Goal: Task Accomplishment & Management: Manage account settings

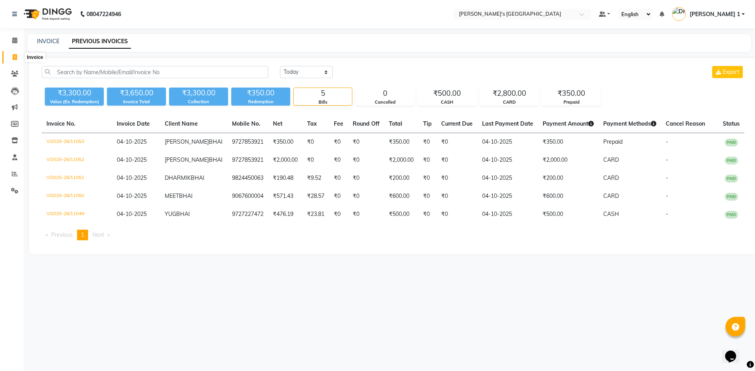
click at [8, 58] on span at bounding box center [15, 57] width 14 height 9
select select "service"
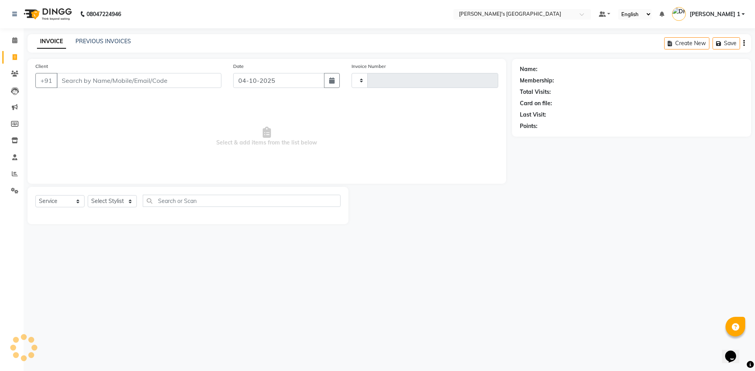
type input "11054"
select select "6233"
click at [78, 78] on input "Client" at bounding box center [139, 80] width 165 height 15
type input "9727975736"
click at [206, 75] on button "Add Client" at bounding box center [201, 80] width 40 height 15
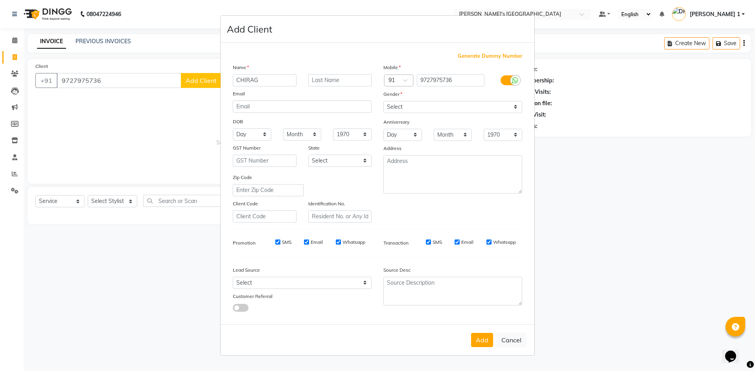
type input "CHIRAG"
type input "BHAI"
click at [452, 108] on select "Select Male Female Other Prefer Not To Say" at bounding box center [452, 107] width 139 height 12
select select "male"
click at [383, 101] on select "Select Male Female Other Prefer Not To Say" at bounding box center [452, 107] width 139 height 12
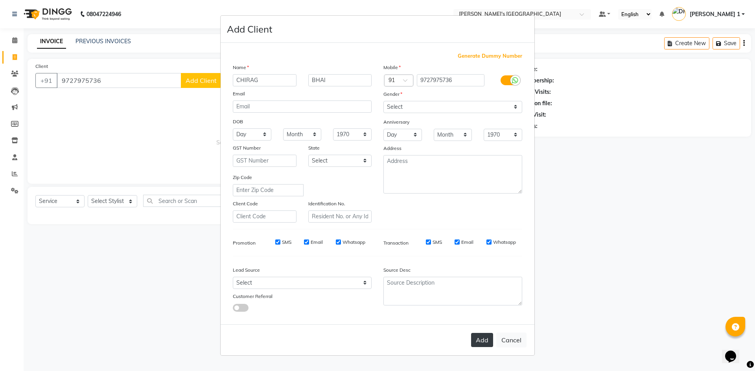
click at [488, 344] on button "Add" at bounding box center [482, 340] width 22 height 14
select select
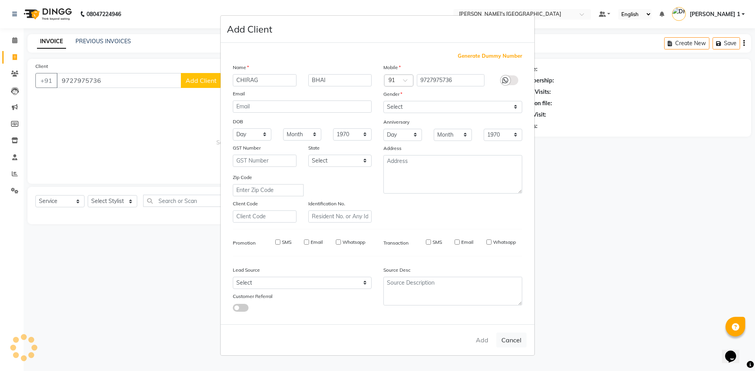
select select
checkbox input "false"
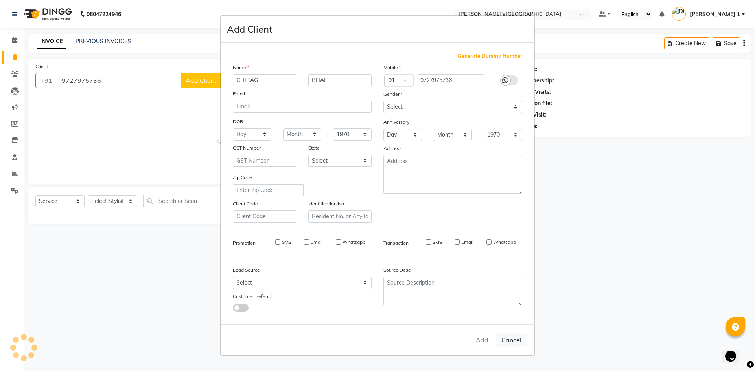
checkbox input "false"
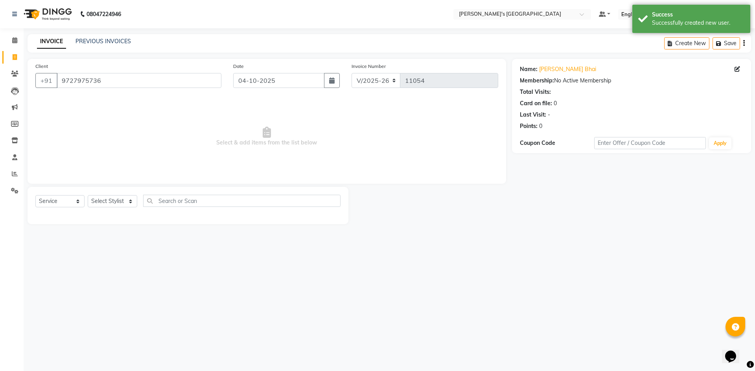
click at [110, 192] on div "Select Service Product Membership Package Voucher Prepaid Gift Card Select Styl…" at bounding box center [188, 205] width 321 height 37
click at [111, 206] on select "Select Stylist ADARSH SOLANKI AVINASH SEN BRIJESH ZALA CHANDU SEN DHRUV DAVE DH…" at bounding box center [113, 201] width 50 height 12
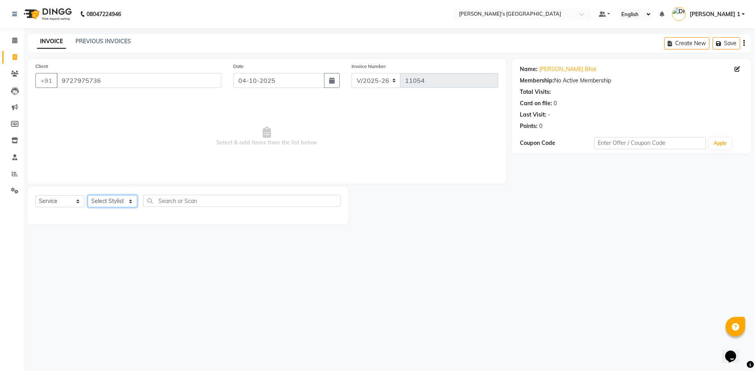
select select "61800"
click at [88, 195] on select "Select Stylist ADARSH SOLANKI AVINASH SEN BRIJESH ZALA CHANDU SEN DHRUV DAVE DH…" at bounding box center [113, 201] width 50 height 12
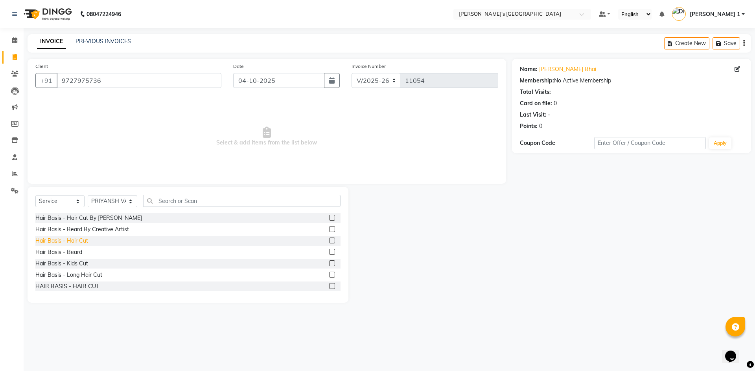
click at [85, 243] on div "Hair Basis - Hair Cut" at bounding box center [61, 241] width 53 height 8
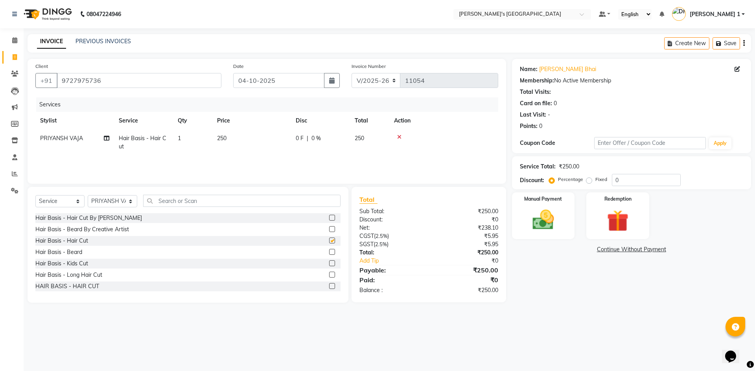
checkbox input "false"
click at [81, 254] on div "Hair Basis - Beard" at bounding box center [58, 252] width 47 height 8
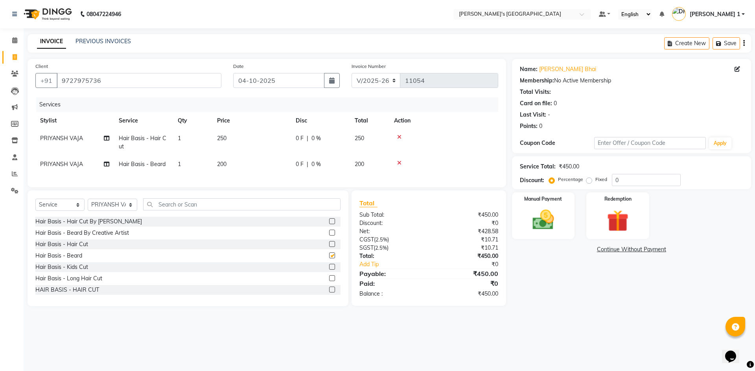
checkbox input "false"
click at [251, 141] on td "250" at bounding box center [251, 143] width 79 height 26
select select "61800"
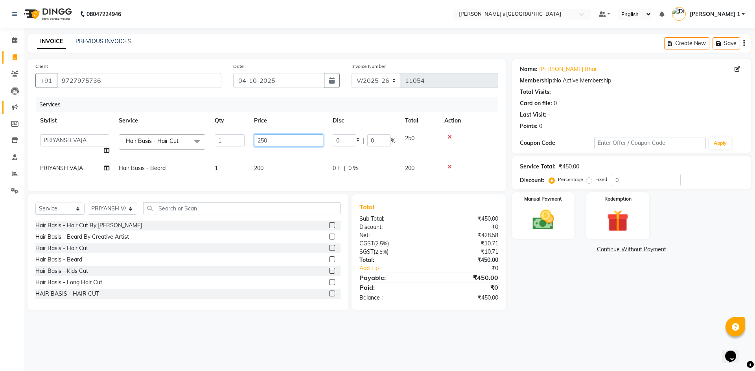
drag, startPoint x: 295, startPoint y: 138, endPoint x: 18, endPoint y: 109, distance: 278.2
click at [18, 109] on app-home "08047224946 Select Location × Sandy Men's Salon And Academy Llp, Mavdi Main Roa…" at bounding box center [377, 161] width 755 height 322
type input "200"
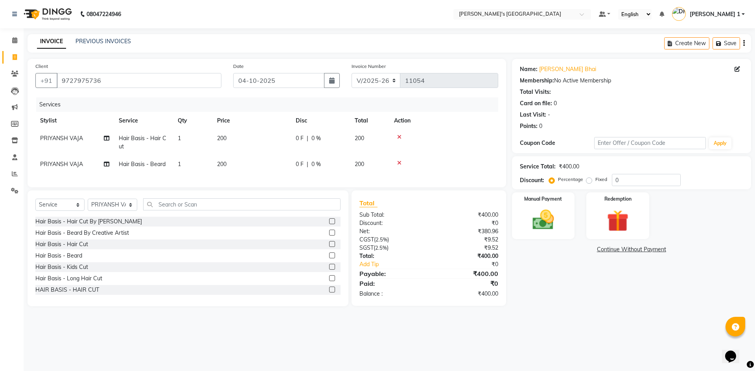
click at [295, 166] on tr "PRIYANSH VAJA Hair Basis - Beard 1 200 0 F | 0 % 200" at bounding box center [266, 165] width 463 height 18
click at [564, 210] on div "Manual Payment" at bounding box center [542, 216] width 65 height 48
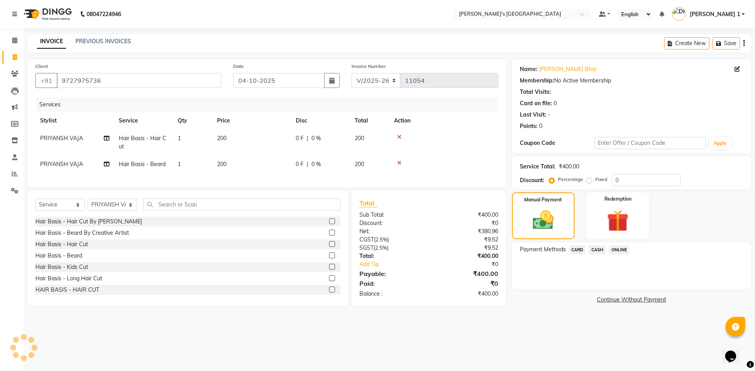
click at [577, 250] on span "CARD" at bounding box center [577, 250] width 17 height 9
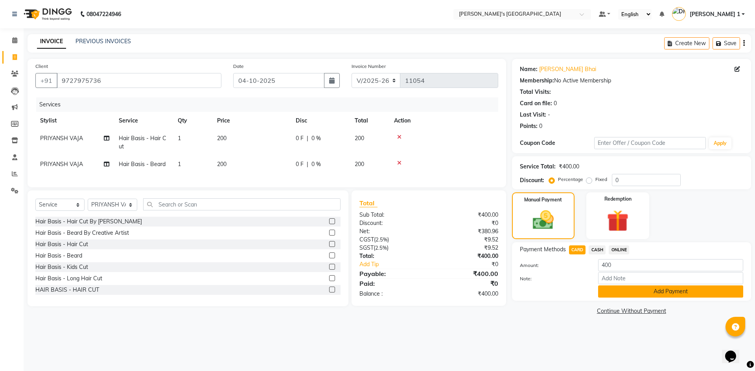
click at [604, 292] on button "Add Payment" at bounding box center [670, 292] width 145 height 12
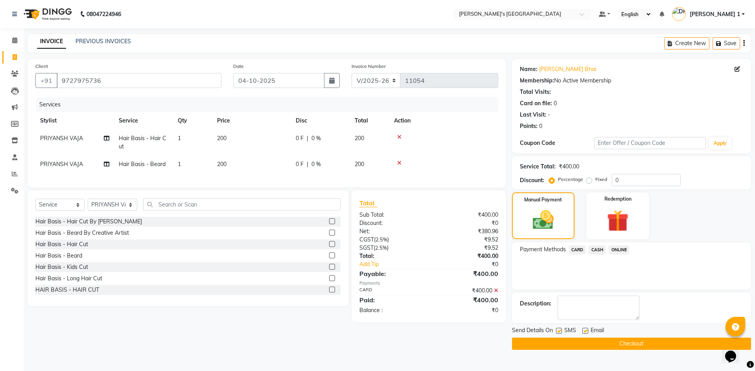
drag, startPoint x: 586, startPoint y: 333, endPoint x: 559, endPoint y: 341, distance: 28.5
click at [586, 332] on label at bounding box center [585, 331] width 6 height 6
click at [586, 332] on input "checkbox" at bounding box center [584, 331] width 5 height 5
checkbox input "false"
click at [559, 329] on label at bounding box center [559, 331] width 6 height 6
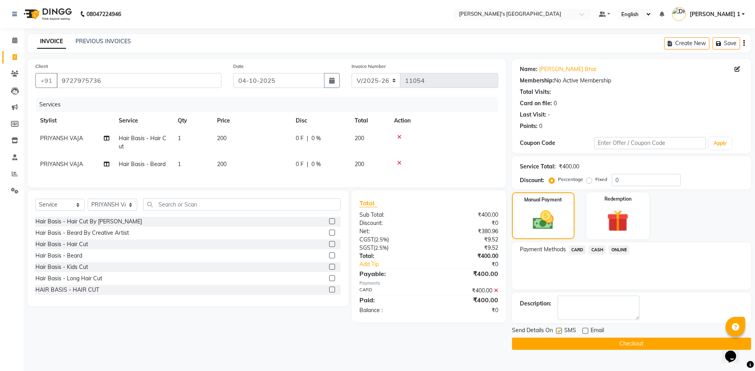
click at [559, 329] on input "checkbox" at bounding box center [558, 331] width 5 height 5
checkbox input "false"
drag, startPoint x: 562, startPoint y: 344, endPoint x: 556, endPoint y: 337, distance: 9.5
click at [562, 344] on button "Checkout" at bounding box center [631, 344] width 239 height 12
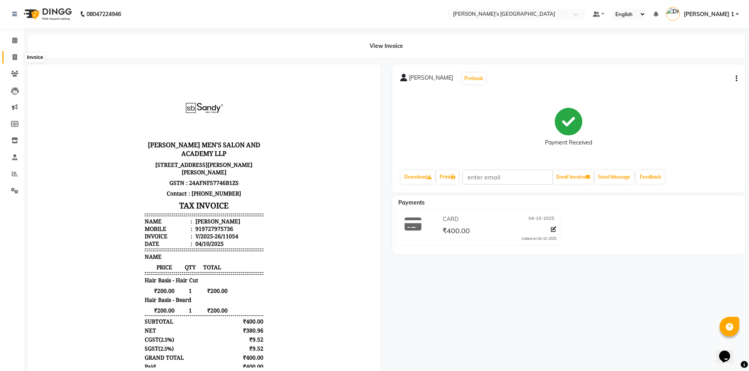
click at [14, 54] on icon at bounding box center [15, 57] width 4 height 6
select select "service"
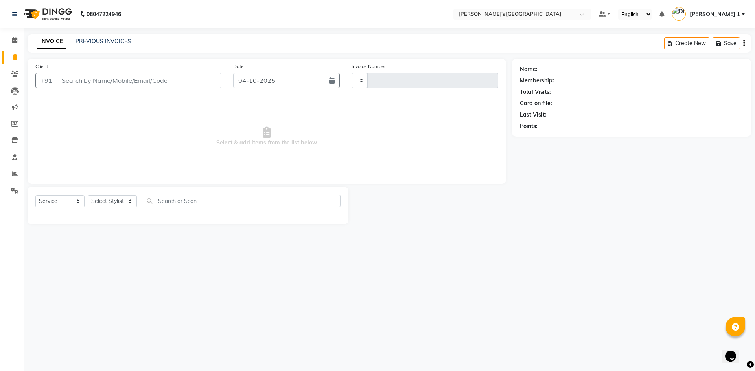
type input "11055"
select select "6233"
type input "Y"
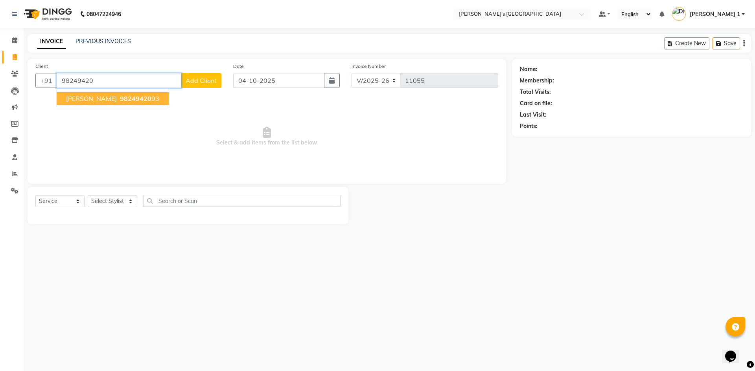
click at [69, 98] on span "MILAN BHAI" at bounding box center [91, 99] width 51 height 8
type input "9824942093"
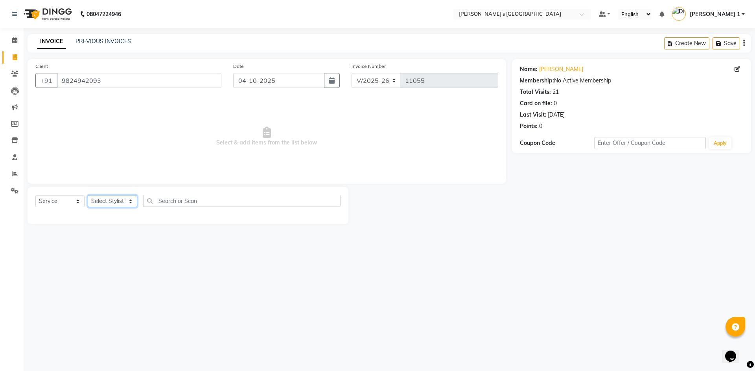
click at [105, 198] on select "Select Stylist ADARSH SOLANKI AVINASH SEN BRIJESH ZALA CHANDU SEN DHRUV DAVE DH…" at bounding box center [113, 201] width 50 height 12
select select "46793"
click at [88, 195] on select "Select Stylist ADARSH SOLANKI AVINASH SEN BRIJESH ZALA CHANDU SEN DHRUV DAVE DH…" at bounding box center [113, 201] width 50 height 12
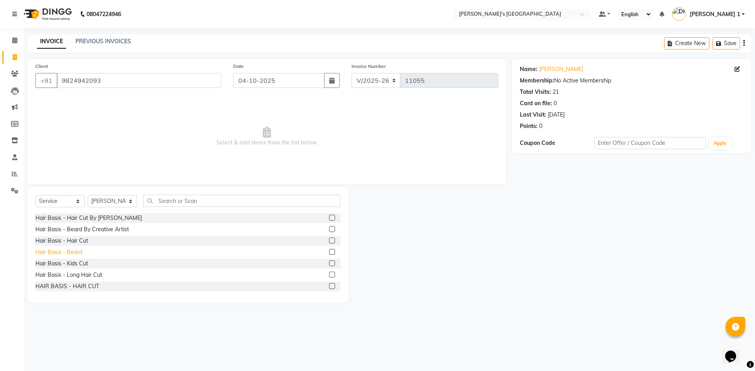
click at [79, 250] on div "Hair Basis - Beard" at bounding box center [58, 252] width 47 height 8
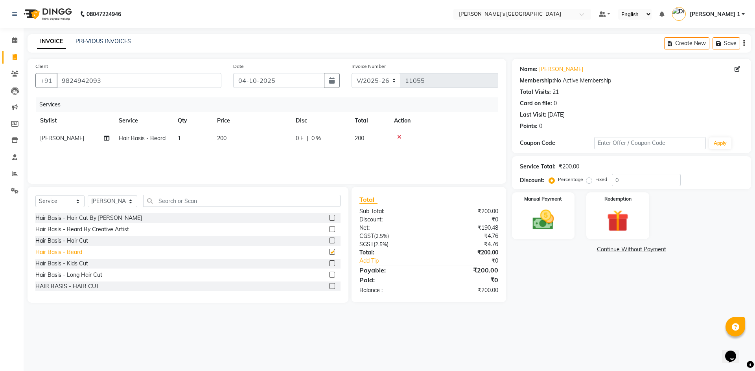
checkbox input "false"
click at [398, 135] on icon at bounding box center [399, 137] width 4 height 6
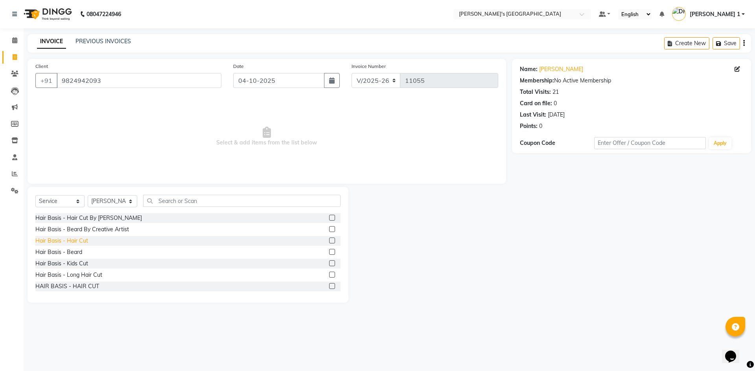
click at [66, 241] on div "Hair Basis - Hair Cut" at bounding box center [61, 241] width 53 height 8
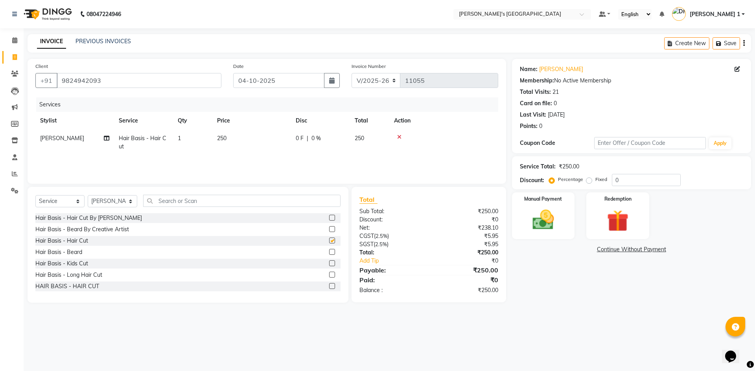
checkbox input "false"
click at [236, 138] on td "250" at bounding box center [251, 143] width 79 height 26
select select "46793"
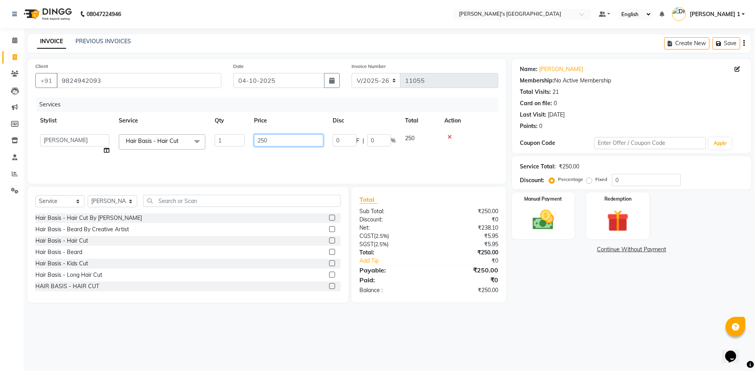
click at [273, 138] on input "250" at bounding box center [288, 140] width 69 height 12
type input "2"
type input "350"
drag, startPoint x: 107, startPoint y: 166, endPoint x: 112, endPoint y: 166, distance: 4.3
click at [108, 166] on div "Services Stylist Service Qty Price Disc Total Action ADARSH SOLANKI AVINASH SEN…" at bounding box center [266, 136] width 463 height 79
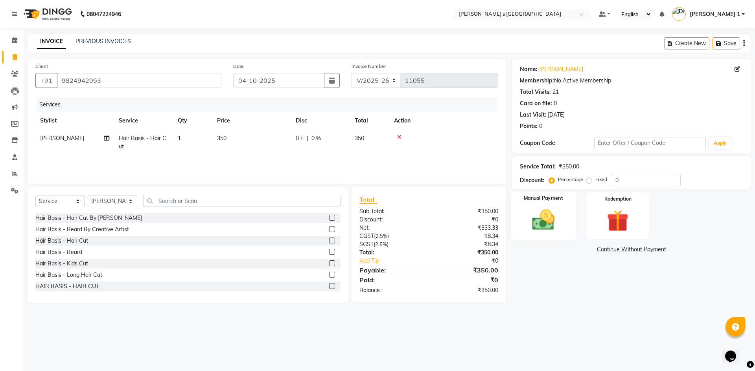
click at [550, 233] on div "Manual Payment" at bounding box center [542, 216] width 65 height 48
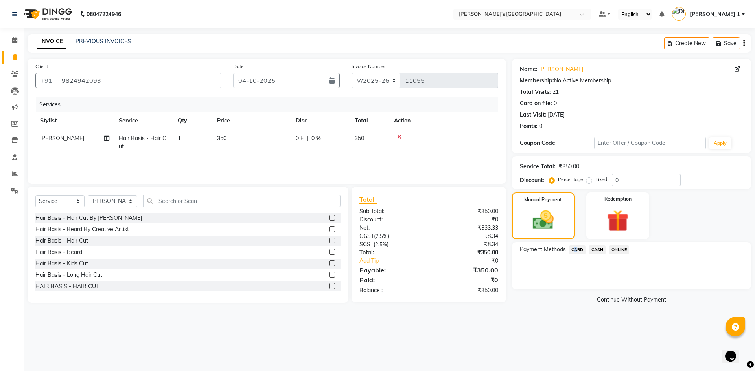
click at [573, 251] on span "CARD" at bounding box center [577, 250] width 17 height 9
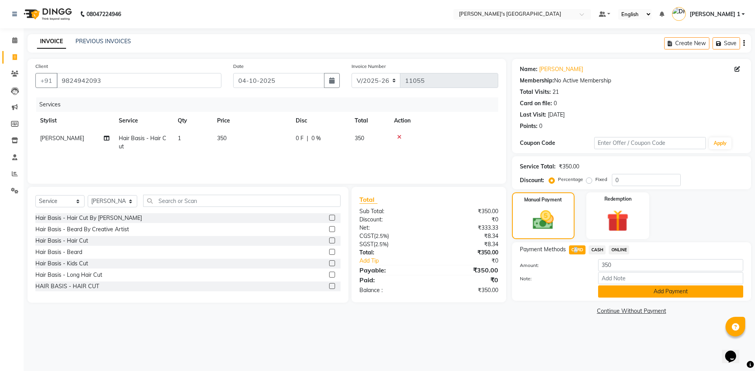
click at [614, 295] on button "Add Payment" at bounding box center [670, 292] width 145 height 12
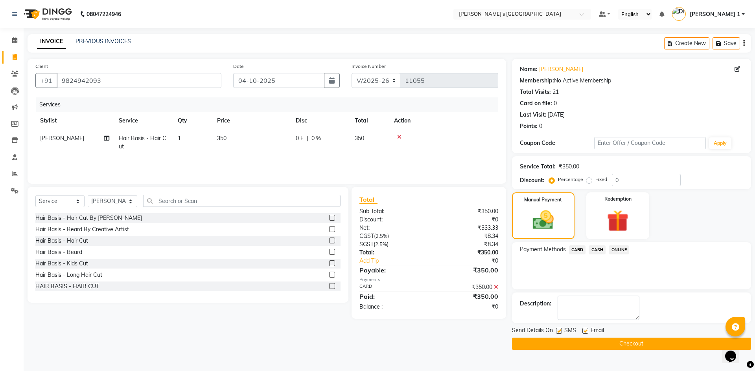
click at [582, 331] on label at bounding box center [585, 331] width 6 height 6
click at [582, 331] on input "checkbox" at bounding box center [584, 331] width 5 height 5
checkbox input "false"
click at [558, 329] on label at bounding box center [559, 331] width 6 height 6
click at [558, 329] on input "checkbox" at bounding box center [558, 331] width 5 height 5
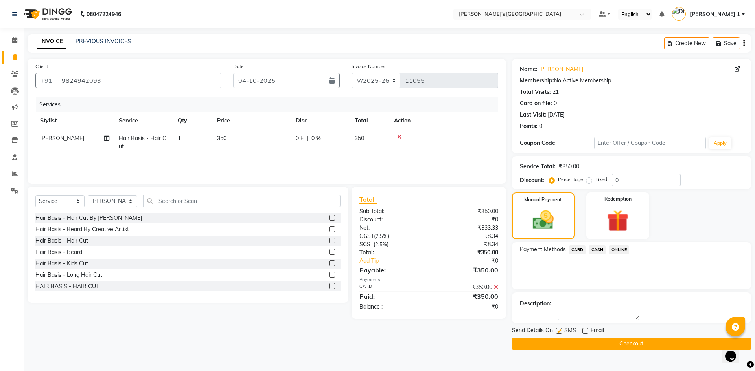
checkbox input "false"
click at [586, 344] on button "Checkout" at bounding box center [631, 344] width 239 height 12
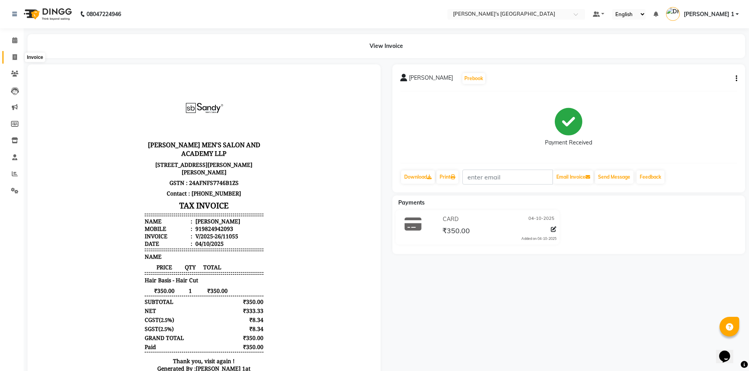
drag, startPoint x: 17, startPoint y: 59, endPoint x: 30, endPoint y: 57, distance: 13.5
click at [17, 59] on icon at bounding box center [15, 57] width 4 height 6
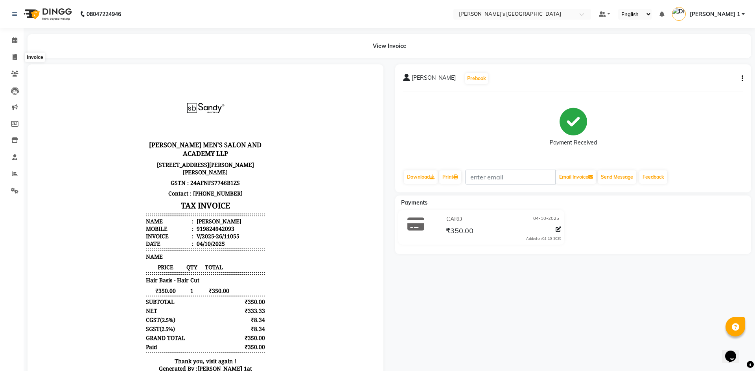
select select "service"
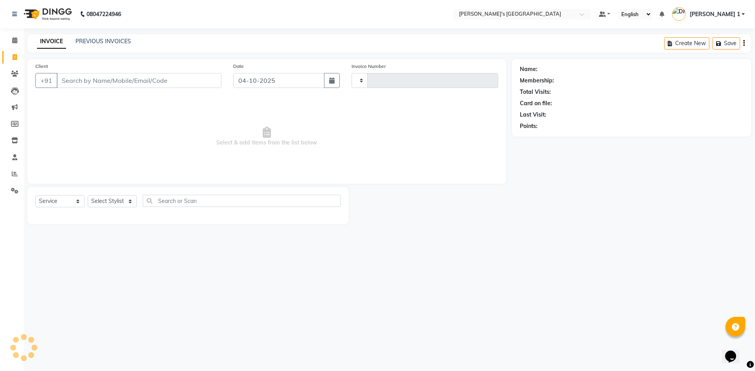
click at [103, 81] on input "Client" at bounding box center [139, 80] width 165 height 15
type input "8"
type input "11056"
select select "6233"
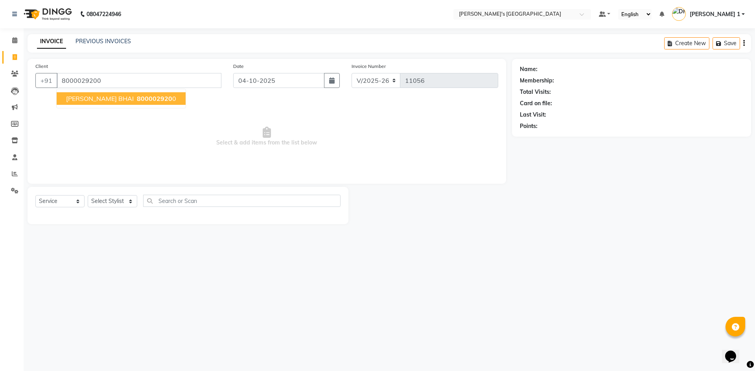
type input "8000029200"
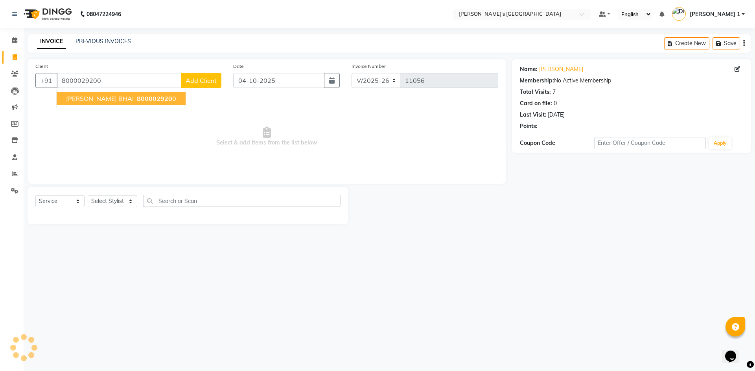
click at [137, 99] on span "800002920" at bounding box center [154, 99] width 35 height 8
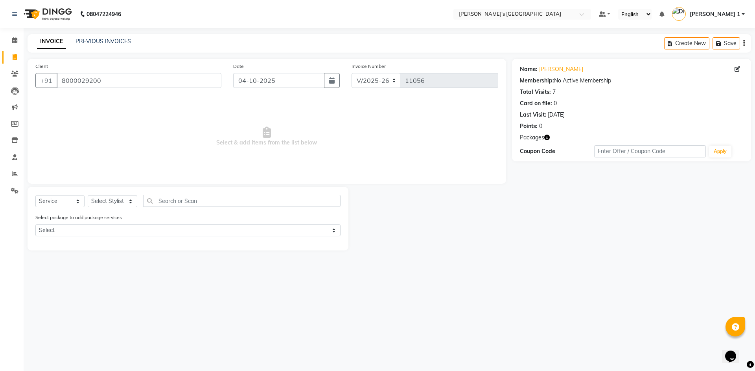
drag, startPoint x: 115, startPoint y: 209, endPoint x: 118, endPoint y: 199, distance: 11.2
click at [116, 208] on div "Select Service Product Membership Package Voucher Prepaid Gift Card Select Styl…" at bounding box center [187, 204] width 305 height 18
click at [118, 199] on select "Select Stylist ADARSH SOLANKI AVINASH SEN BRIJESH ZALA CHANDU SEN DHRUV DAVE DH…" at bounding box center [113, 201] width 50 height 12
select select "62780"
click at [88, 195] on select "Select Stylist ADARSH SOLANKI AVINASH SEN BRIJESH ZALA CHANDU SEN DHRUV DAVE DH…" at bounding box center [113, 201] width 50 height 12
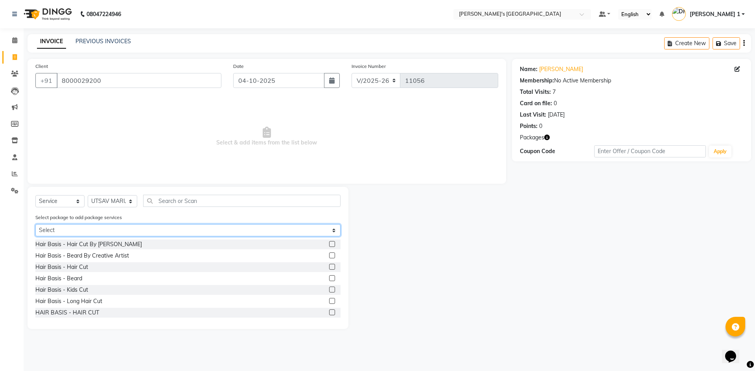
click at [112, 228] on select "Select MAVDI DEAR PACKAGE ( 6 HAIR CUT / 6 BEARD)" at bounding box center [187, 230] width 305 height 12
select select "2: Object"
click at [35, 224] on select "Select MAVDI DEAR PACKAGE ( 6 HAIR CUT / 6 BEARD)" at bounding box center [187, 230] width 305 height 12
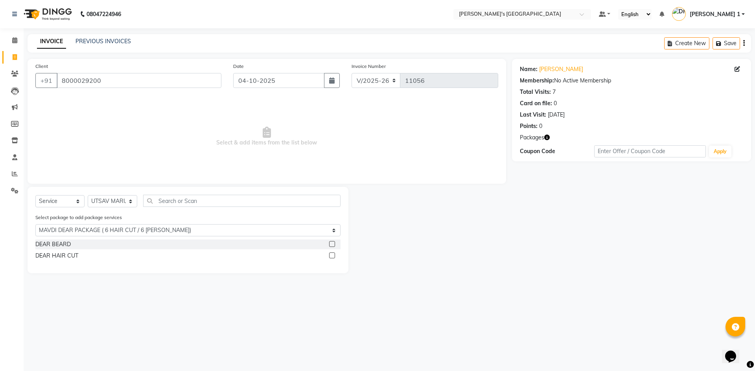
click at [127, 249] on div "DEAR BEARD" at bounding box center [187, 245] width 305 height 10
click at [333, 242] on label at bounding box center [332, 244] width 6 height 6
click at [333, 242] on input "checkbox" at bounding box center [331, 244] width 5 height 5
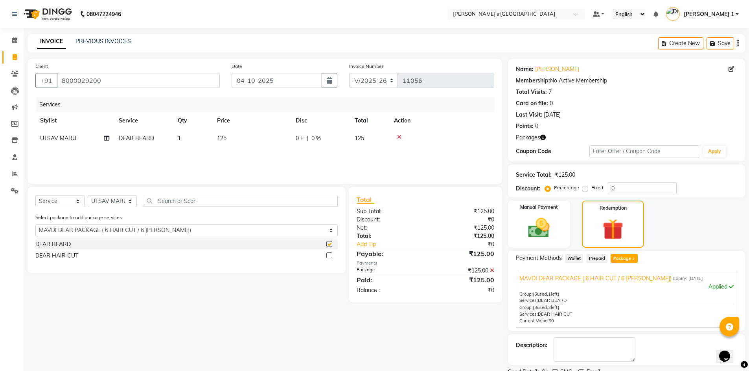
checkbox input "false"
click at [330, 254] on label at bounding box center [329, 256] width 6 height 6
click at [330, 254] on input "checkbox" at bounding box center [328, 256] width 5 height 5
checkbox input "false"
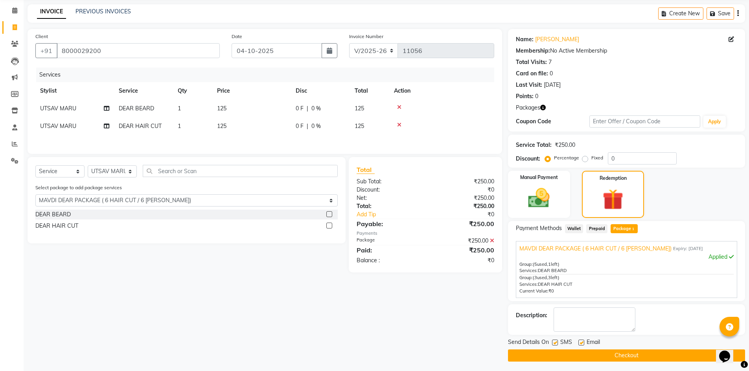
scroll to position [32, 0]
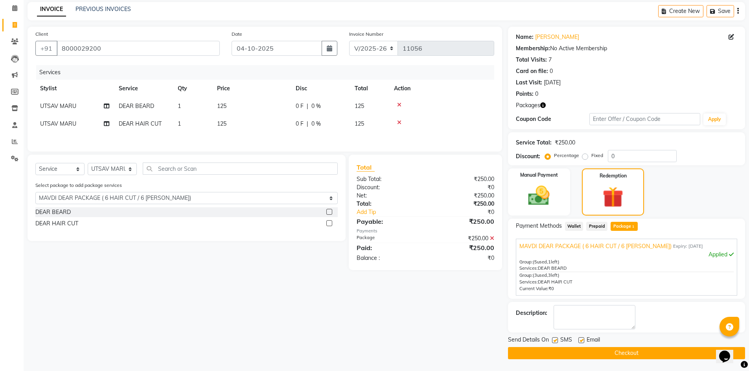
click at [399, 104] on icon at bounding box center [399, 105] width 4 height 6
click at [400, 103] on icon at bounding box center [399, 105] width 4 height 6
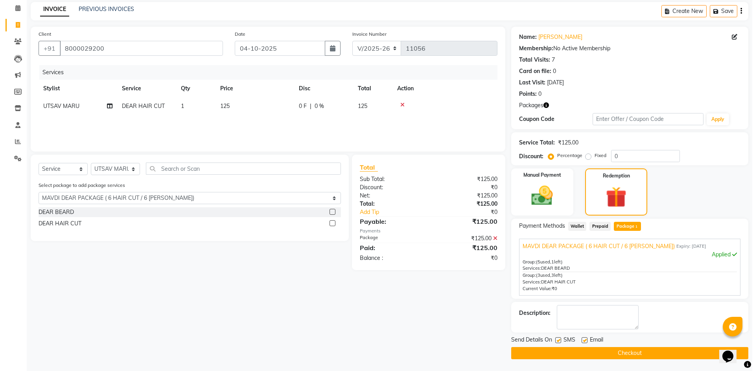
scroll to position [0, 0]
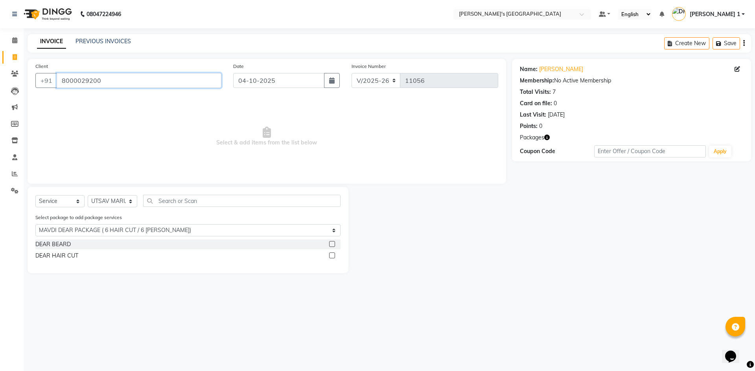
click at [454, 77] on div "Client +91 8000029200 Date 04-10-2025 Invoice Number V/2025 V/2025-26 11056" at bounding box center [266, 78] width 474 height 32
click at [10, 75] on span at bounding box center [15, 74] width 14 height 9
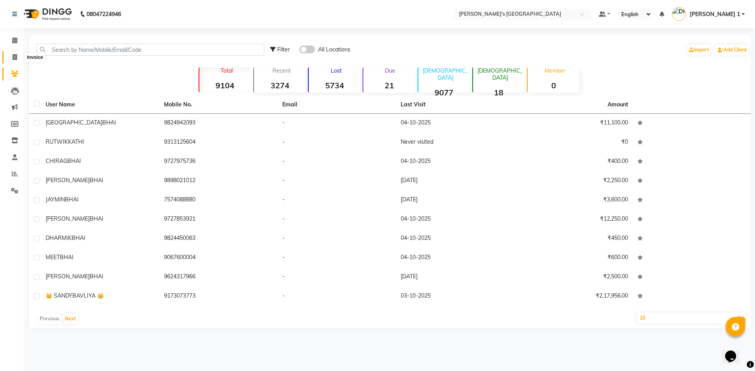
click at [15, 58] on icon at bounding box center [15, 57] width 4 height 6
select select "6233"
select select "service"
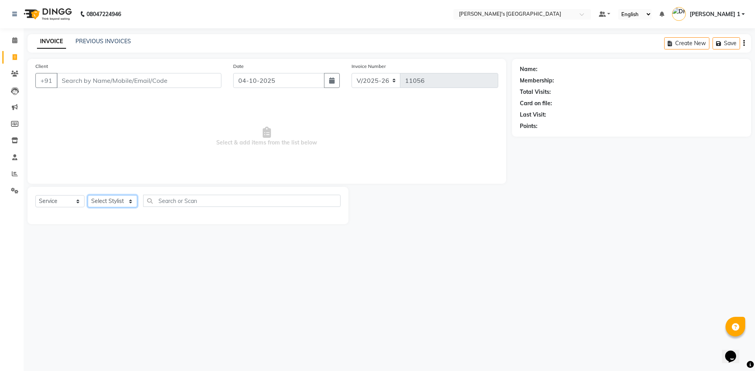
click at [117, 203] on select "Select Stylist ADARSH SOLANKI AVINASH SEN BRIJESH ZALA CHANDU SEN DHRUV DAVE DH…" at bounding box center [113, 201] width 50 height 12
select select "49422"
click at [88, 195] on select "Select Stylist ADARSH SOLANKI AVINASH SEN BRIJESH ZALA CHANDU SEN DHRUV DAVE DH…" at bounding box center [113, 201] width 50 height 12
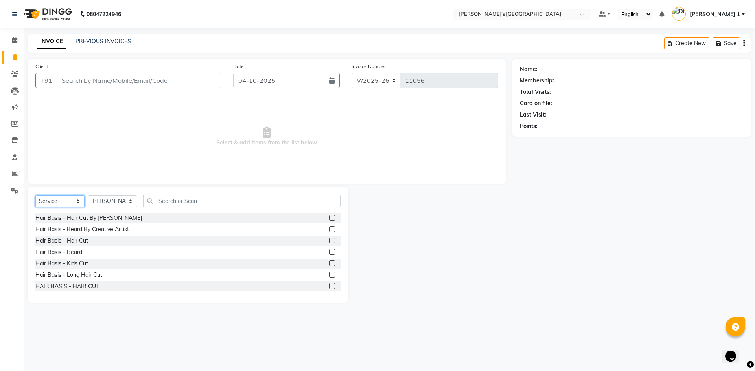
click at [59, 202] on select "Select Service Product Membership Package Voucher Prepaid Gift Card" at bounding box center [59, 201] width 49 height 12
click at [115, 79] on input "Client" at bounding box center [139, 80] width 165 height 15
type input "6353372632"
click at [200, 75] on button "Add Client" at bounding box center [201, 80] width 40 height 15
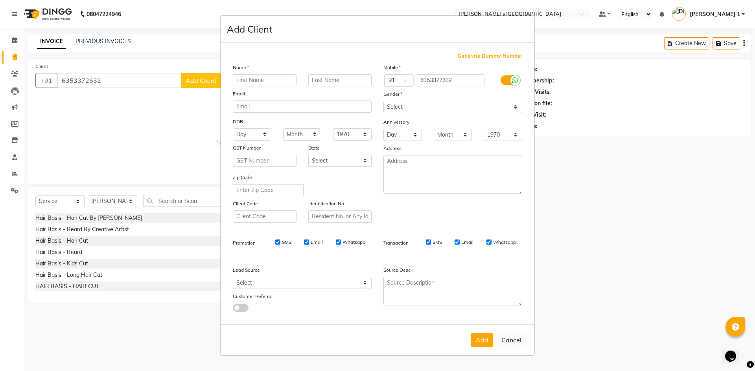
click at [257, 78] on input "text" at bounding box center [265, 80] width 64 height 12
type input "BHARGAV"
click at [359, 81] on input "text" at bounding box center [340, 80] width 64 height 12
type input "BHAI"
click at [413, 104] on select "Select Male Female Other Prefer Not To Say" at bounding box center [452, 107] width 139 height 12
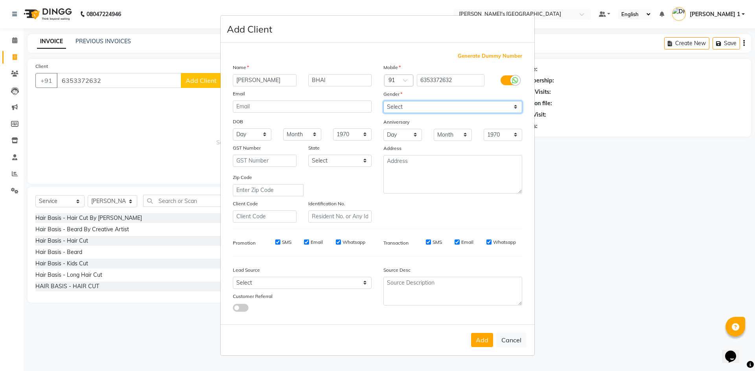
select select "male"
click at [383, 101] on select "Select Male Female Other Prefer Not To Say" at bounding box center [452, 107] width 139 height 12
click at [482, 341] on button "Add" at bounding box center [482, 340] width 22 height 14
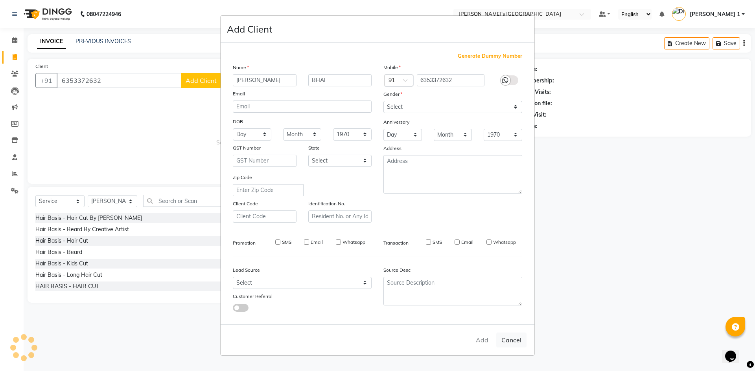
select select
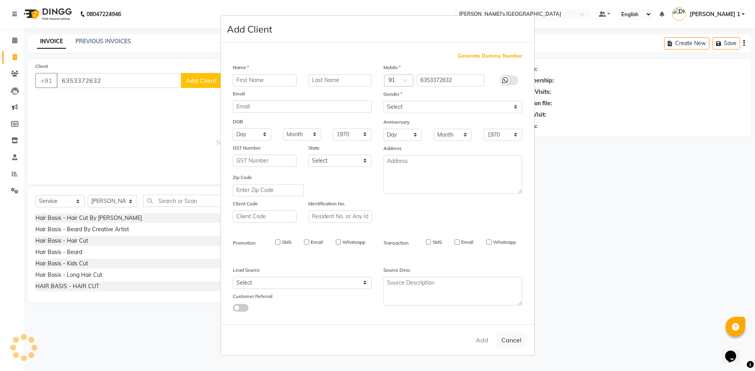
select select
checkbox input "false"
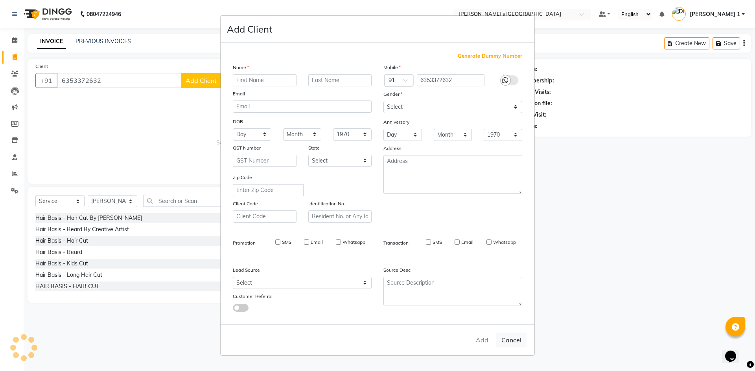
checkbox input "false"
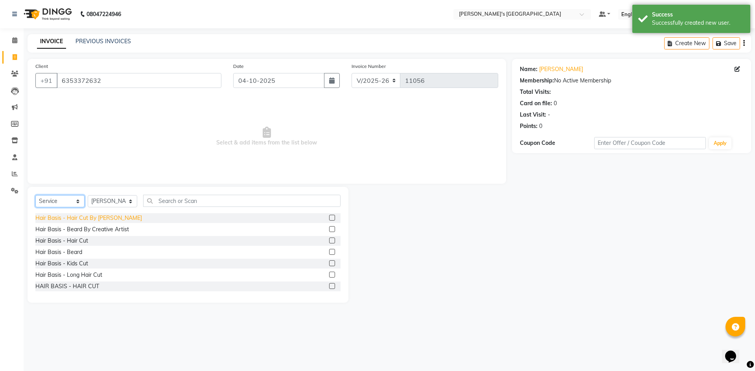
drag, startPoint x: 70, startPoint y: 196, endPoint x: 96, endPoint y: 214, distance: 31.9
click at [70, 196] on select "Select Service Product Membership Package Voucher Prepaid Gift Card" at bounding box center [59, 201] width 49 height 12
select select "P"
click at [35, 195] on select "Select Service Product Membership Package Voucher Prepaid Gift Card" at bounding box center [59, 201] width 49 height 12
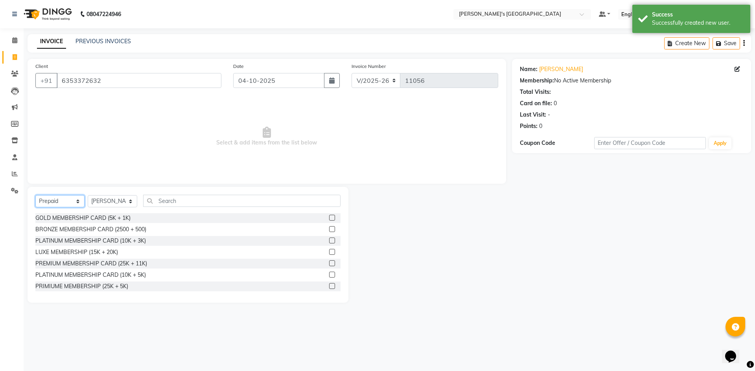
click at [63, 201] on select "Select Service Product Membership Package Voucher Prepaid Gift Card" at bounding box center [59, 201] width 49 height 12
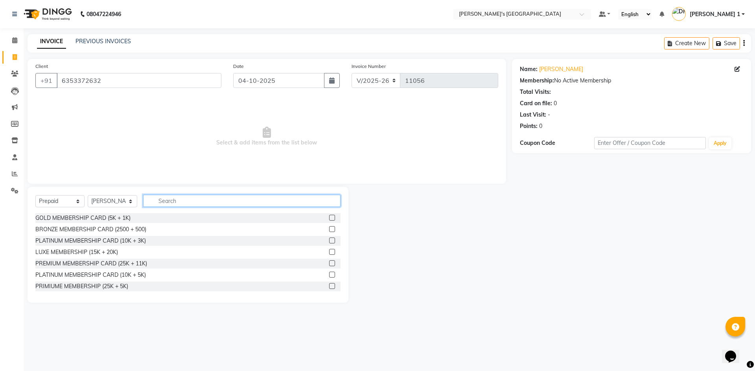
drag, startPoint x: 200, startPoint y: 195, endPoint x: 196, endPoint y: 197, distance: 4.6
click at [199, 197] on input "text" at bounding box center [241, 201] width 197 height 12
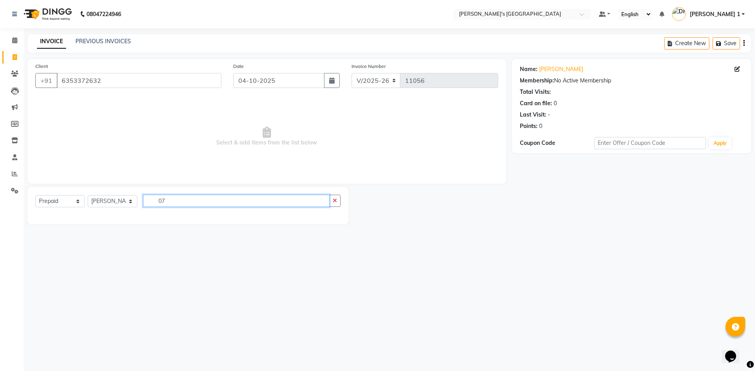
type input "0"
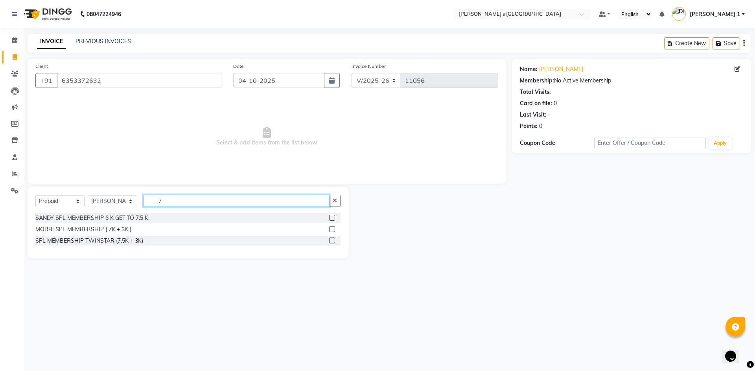
type input "7"
click at [142, 229] on div "MORBI SPL MEMBERSHIP ( 7K + 3K )" at bounding box center [187, 230] width 305 height 10
click at [332, 230] on label at bounding box center [332, 229] width 6 height 6
click at [332, 230] on input "checkbox" at bounding box center [331, 229] width 5 height 5
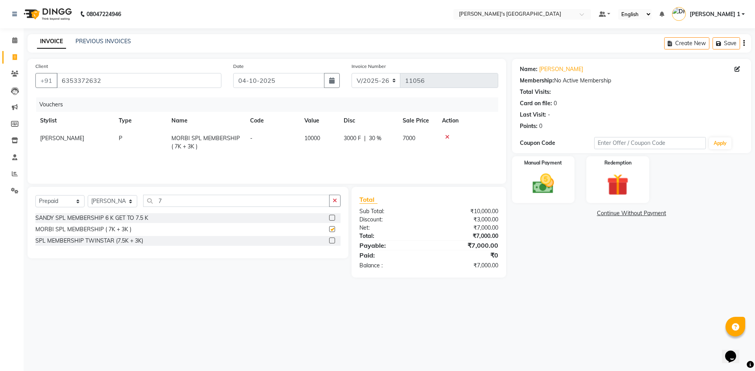
checkbox input "false"
click at [332, 241] on label at bounding box center [332, 241] width 6 height 6
click at [332, 241] on input "checkbox" at bounding box center [331, 241] width 5 height 5
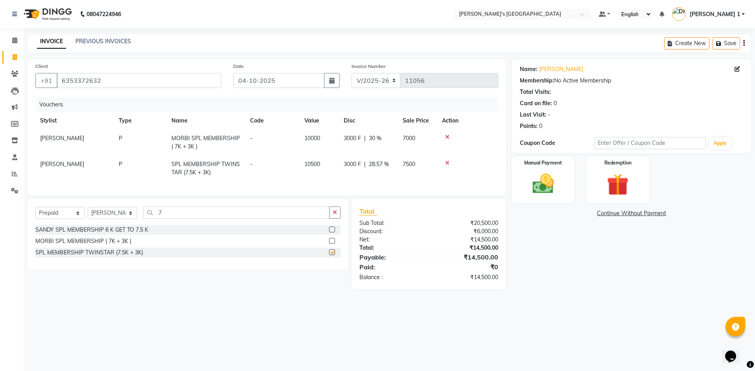
checkbox input "false"
click at [445, 136] on icon at bounding box center [447, 137] width 4 height 6
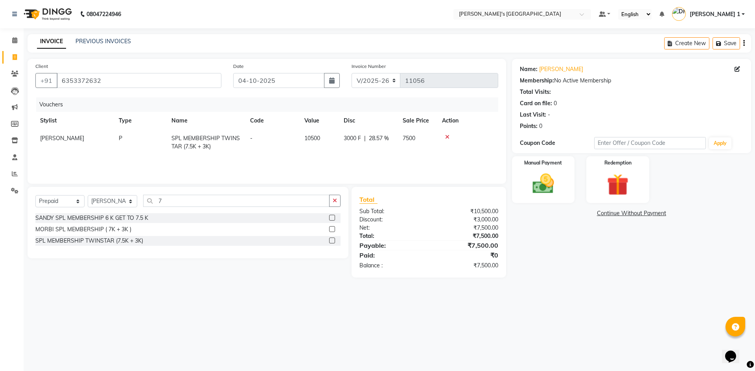
click at [445, 136] on icon at bounding box center [447, 137] width 4 height 6
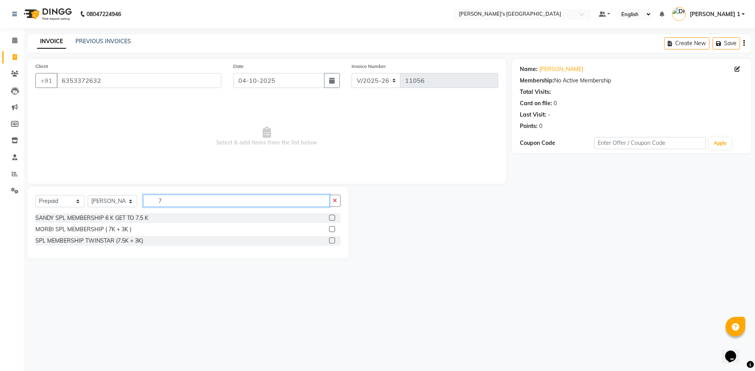
click at [171, 199] on input "7" at bounding box center [236, 201] width 186 height 12
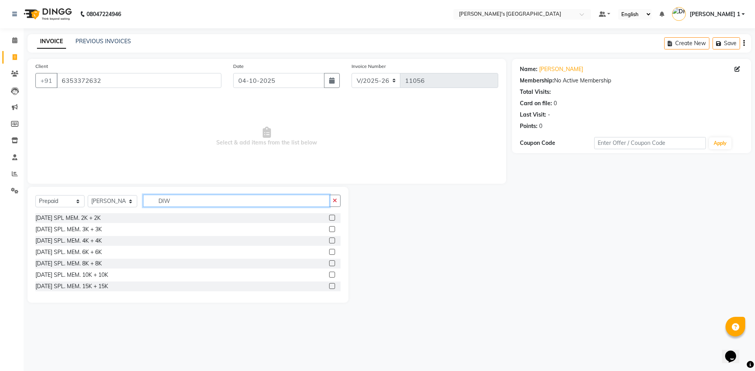
type input "DIW"
click at [329, 263] on label at bounding box center [332, 264] width 6 height 6
click at [329, 263] on input "checkbox" at bounding box center [331, 263] width 5 height 5
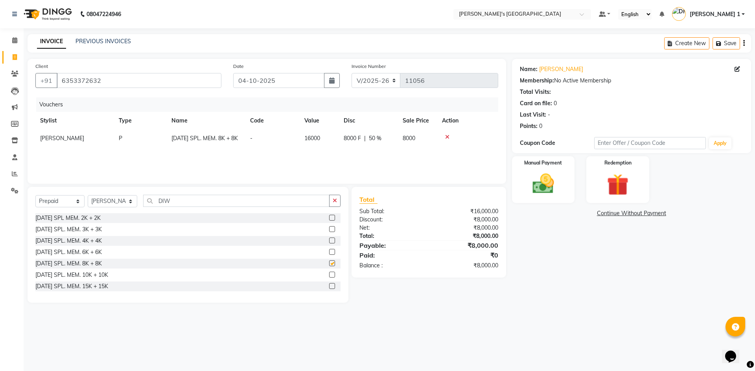
checkbox input "false"
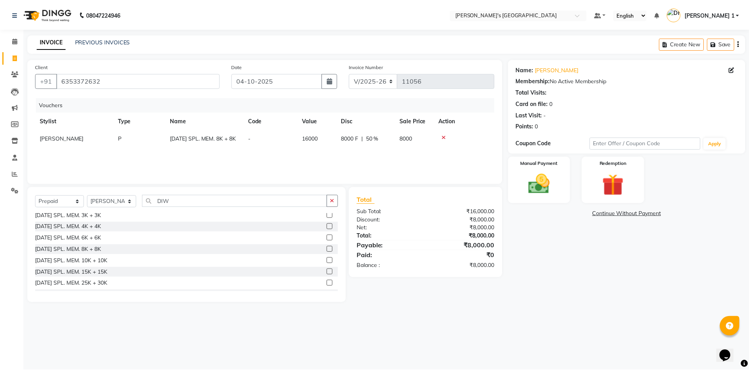
scroll to position [24, 0]
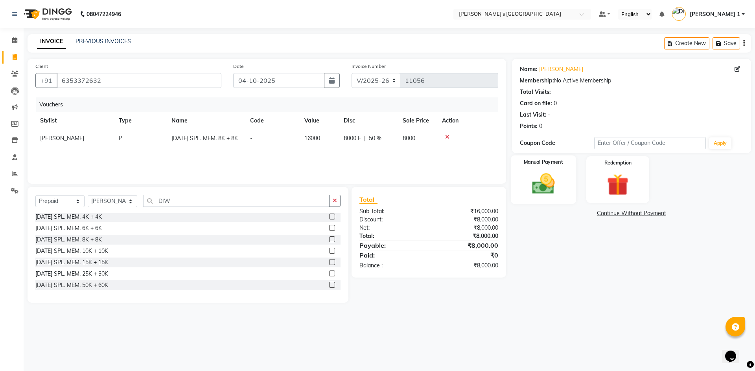
click at [538, 170] on div "Manual Payment" at bounding box center [542, 180] width 65 height 48
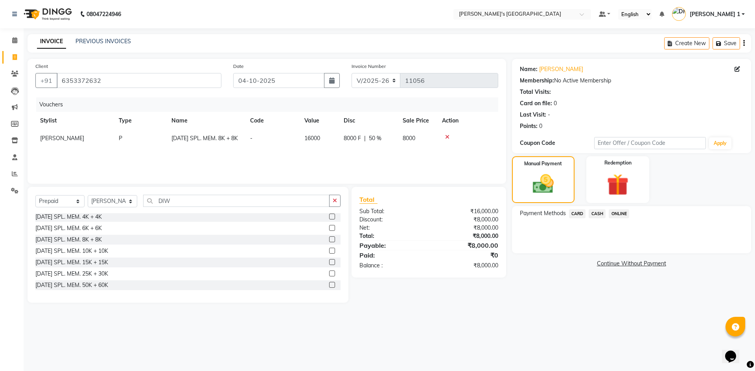
click at [576, 210] on span "CARD" at bounding box center [577, 213] width 17 height 9
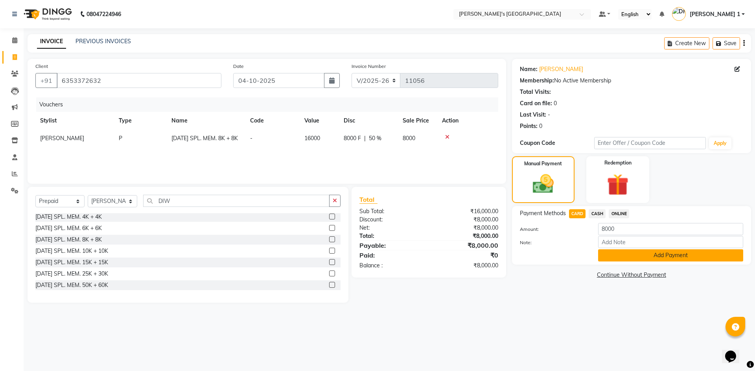
click at [610, 256] on button "Add Payment" at bounding box center [670, 256] width 145 height 12
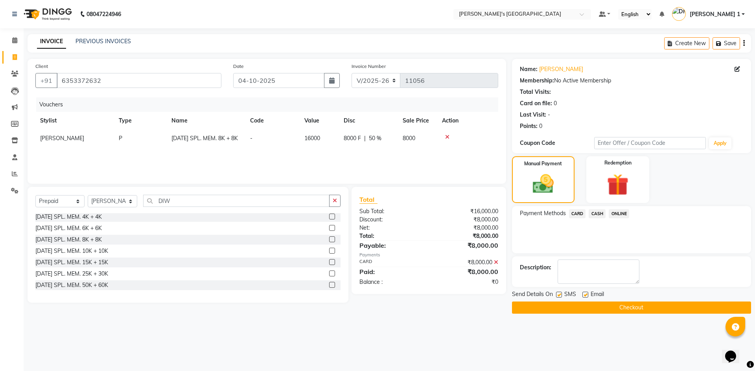
click at [586, 295] on label at bounding box center [585, 295] width 6 height 6
click at [586, 295] on input "checkbox" at bounding box center [584, 295] width 5 height 5
checkbox input "false"
click at [627, 310] on button "Checkout" at bounding box center [631, 308] width 239 height 12
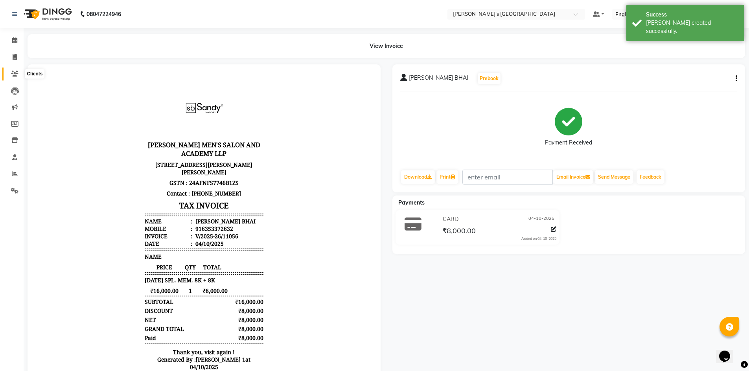
click at [14, 77] on span at bounding box center [15, 74] width 14 height 9
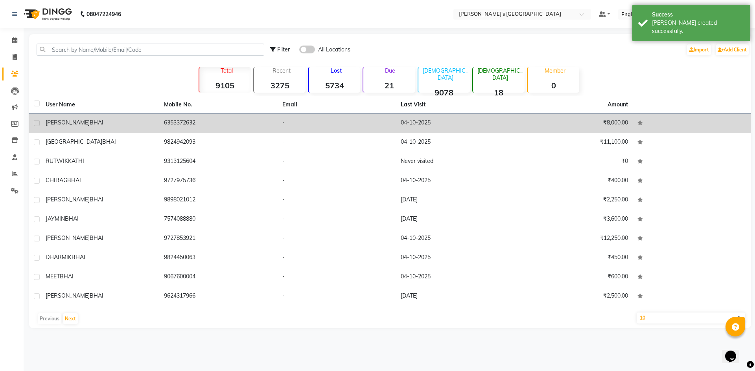
click at [169, 120] on td "6353372632" at bounding box center [218, 123] width 118 height 19
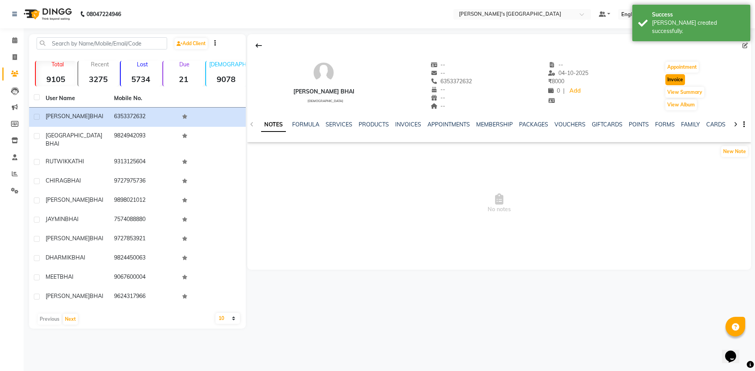
click at [667, 77] on button "Invoice" at bounding box center [675, 79] width 20 height 11
select select "6233"
select select "service"
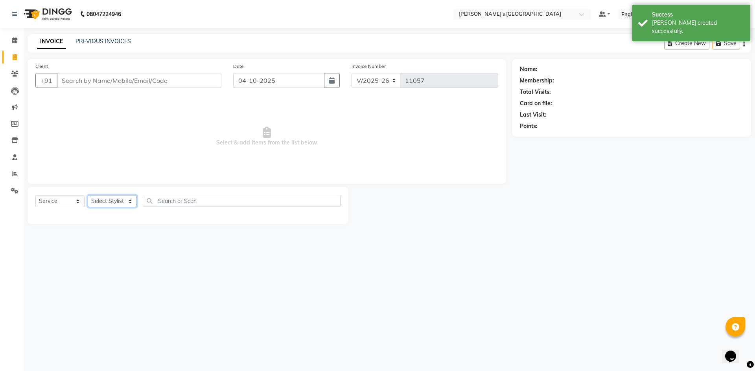
click at [120, 204] on select "Select Stylist" at bounding box center [112, 201] width 49 height 12
type input "6353372632"
click at [120, 198] on select "Select Stylist ADARSH SOLANKI AVINASH SEN BRIJESH ZALA CHANDU SEN DHRUV DAVE DH…" at bounding box center [113, 201] width 50 height 12
click at [120, 200] on select "Select Stylist ADARSH SOLANKI AVINASH SEN BRIJESH ZALA CHANDU SEN DHRUV DAVE DH…" at bounding box center [113, 201] width 50 height 12
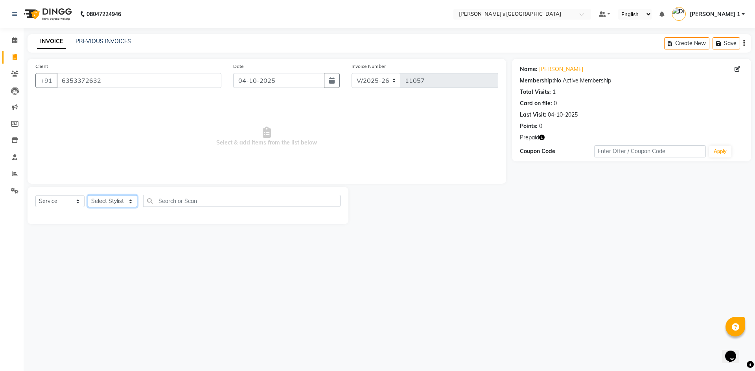
select select "46795"
click at [88, 195] on select "Select Stylist ADARSH SOLANKI AVINASH SEN BRIJESH ZALA CHANDU SEN DHRUV DAVE DH…" at bounding box center [113, 201] width 50 height 12
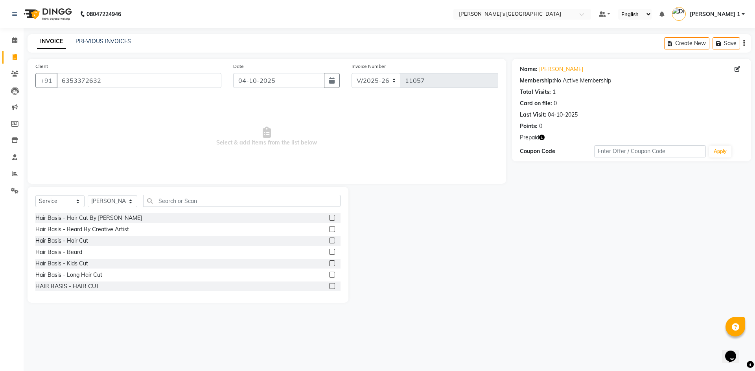
drag, startPoint x: 326, startPoint y: 239, endPoint x: 328, endPoint y: 243, distance: 4.4
click at [329, 239] on label at bounding box center [332, 241] width 6 height 6
click at [329, 239] on input "checkbox" at bounding box center [331, 241] width 5 height 5
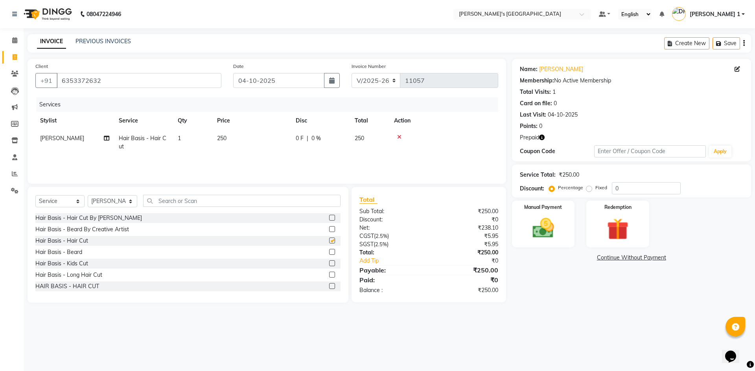
checkbox input "false"
click at [329, 253] on label at bounding box center [332, 252] width 6 height 6
click at [329, 253] on input "checkbox" at bounding box center [331, 252] width 5 height 5
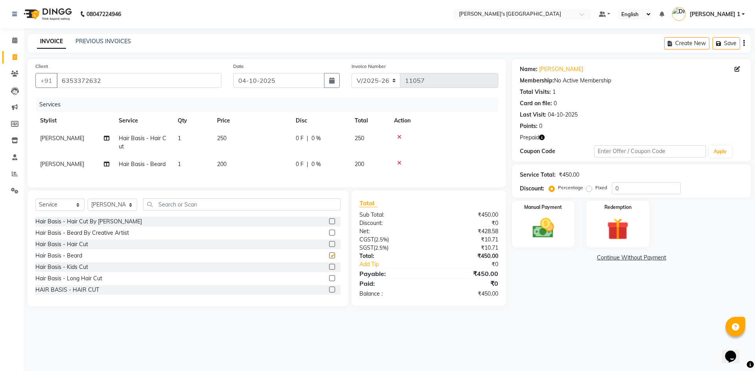
checkbox input "false"
click at [259, 139] on td "250" at bounding box center [251, 143] width 79 height 26
select select "46795"
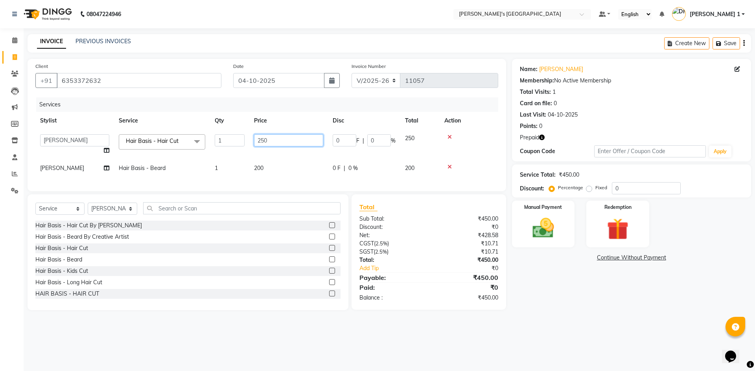
click at [274, 141] on input "250" at bounding box center [288, 140] width 69 height 12
type input "2"
type input "350"
click at [279, 159] on tbody "ADARSH SOLANKI AVINASH SEN BRIJESH ZALA CHANDU SEN DHRUV DAVE DHRUV DAVE 1 DIVY…" at bounding box center [266, 154] width 463 height 48
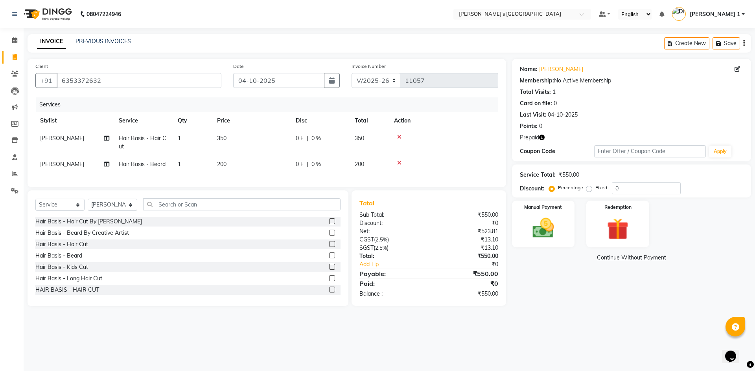
click at [257, 165] on td "200" at bounding box center [251, 165] width 79 height 18
select select "46795"
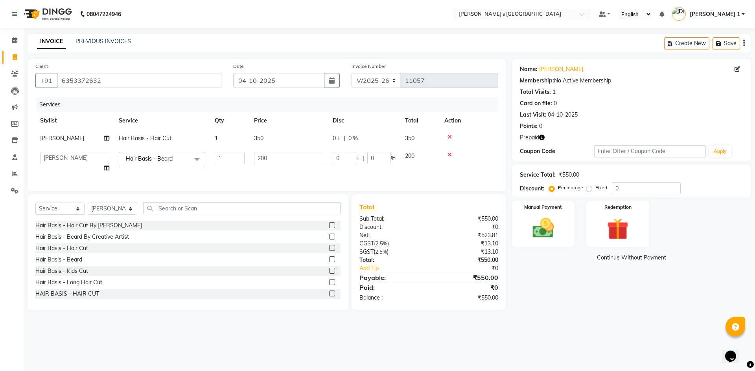
click at [270, 132] on td "350" at bounding box center [288, 139] width 79 height 18
select select "46795"
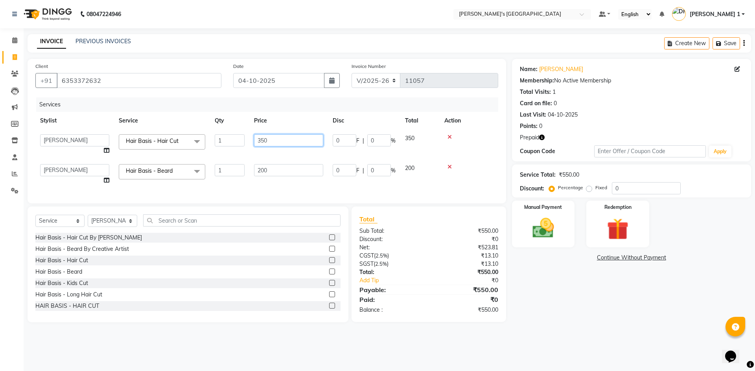
click at [277, 144] on input "350" at bounding box center [288, 140] width 69 height 12
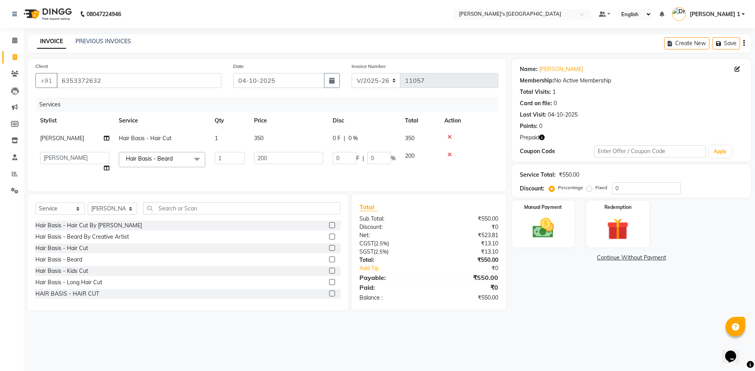
click at [391, 283] on div "Total Sub Total: ₹550.00 Discount: ₹0 Net: ₹523.81 CGST ( 2.5% ) ₹13.10 SGST ( …" at bounding box center [428, 252] width 139 height 100
click at [280, 132] on td "350" at bounding box center [288, 139] width 79 height 18
select select "46795"
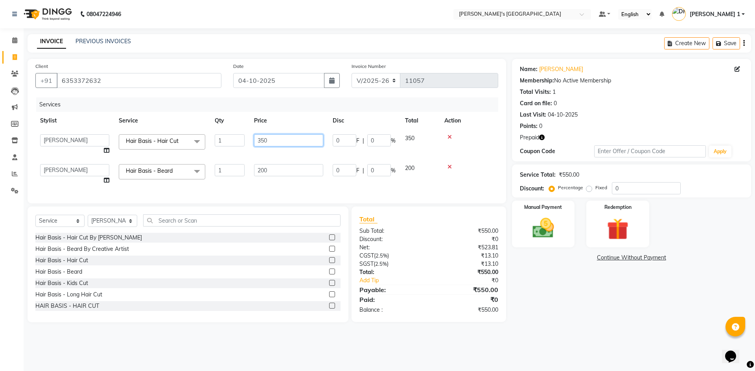
click at [281, 143] on input "350" at bounding box center [288, 140] width 69 height 12
type input "3"
type input "300"
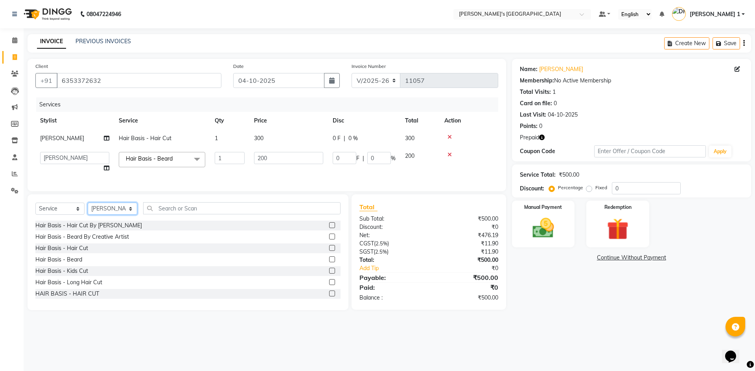
click at [105, 221] on div "Select Service Product Membership Package Voucher Prepaid Gift Card Select Styl…" at bounding box center [187, 211] width 305 height 18
select select "49422"
click at [88, 209] on select "Select Stylist ADARSH SOLANKI AVINASH SEN BRIJESH ZALA CHANDU SEN DHRUV DAVE DH…" at bounding box center [113, 209] width 50 height 12
click at [205, 214] on input "text" at bounding box center [241, 208] width 197 height 12
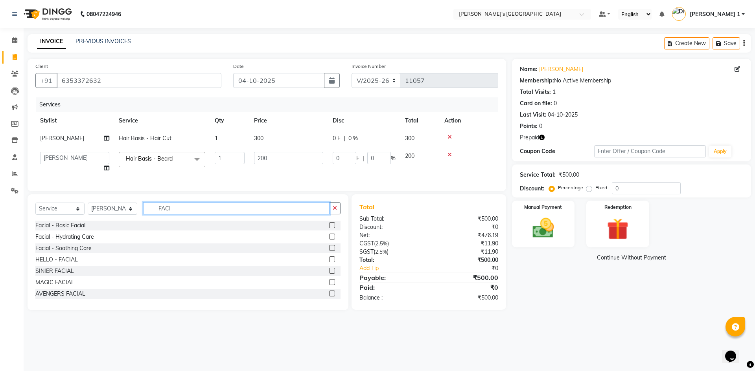
type input "FACI"
click at [329, 251] on label at bounding box center [332, 248] width 6 height 6
click at [329, 251] on input "checkbox" at bounding box center [331, 248] width 5 height 5
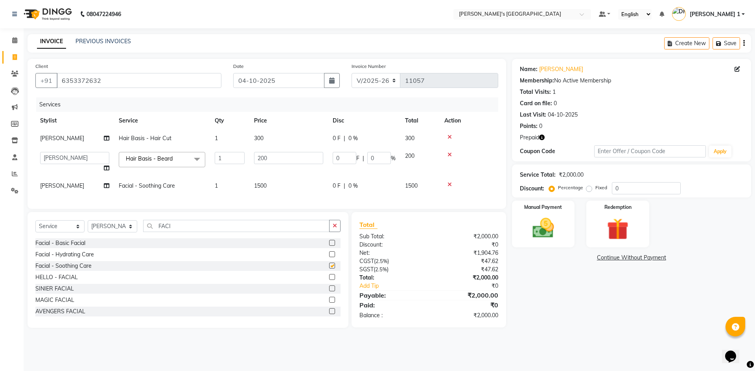
checkbox input "false"
click at [279, 187] on td "1500" at bounding box center [288, 186] width 79 height 18
select select "49422"
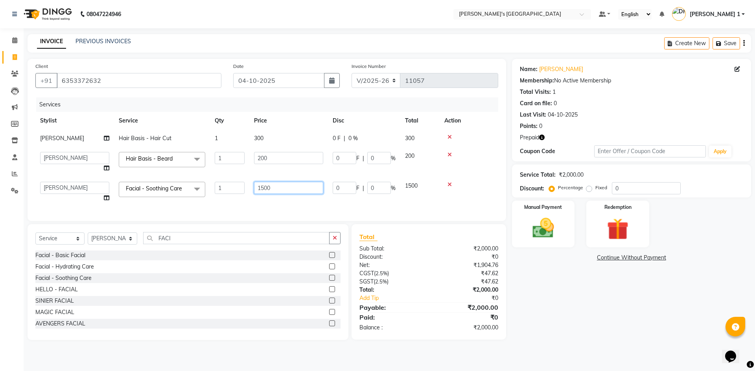
click at [282, 185] on input "1500" at bounding box center [288, 188] width 69 height 12
type input "1"
type input "3500"
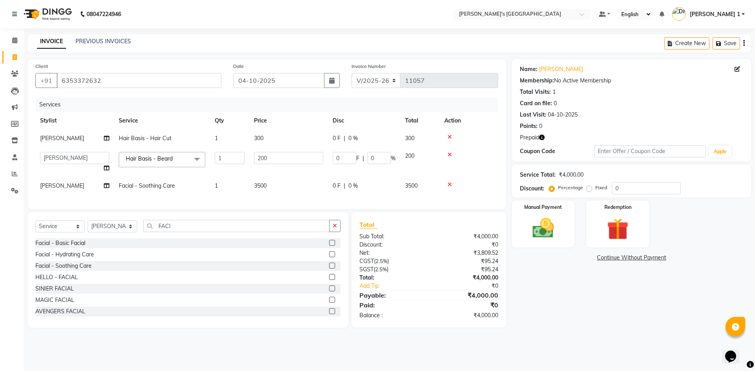
click at [411, 271] on div "Total Sub Total: ₹4,000.00 Discount: ₹0 Net: ₹3,809.52 CGST ( 2.5% ) ₹95.24 SGS…" at bounding box center [428, 270] width 139 height 100
click at [539, 238] on img at bounding box center [543, 228] width 37 height 26
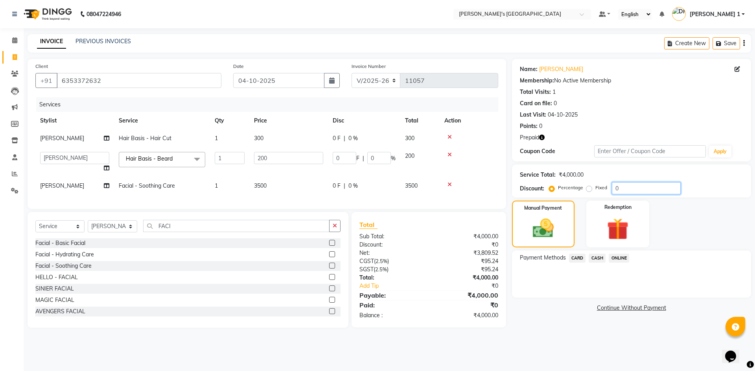
drag, startPoint x: 652, startPoint y: 182, endPoint x: 650, endPoint y: 195, distance: 12.8
click at [652, 184] on input "0" at bounding box center [646, 188] width 69 height 12
click at [626, 224] on img at bounding box center [617, 229] width 37 height 28
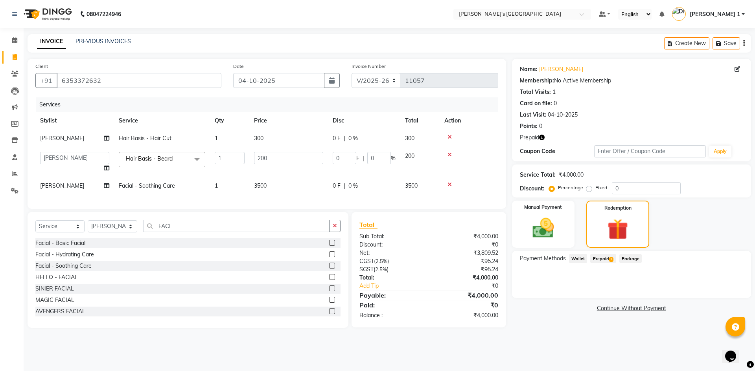
click at [605, 259] on span "Prepaid 1" at bounding box center [603, 258] width 26 height 9
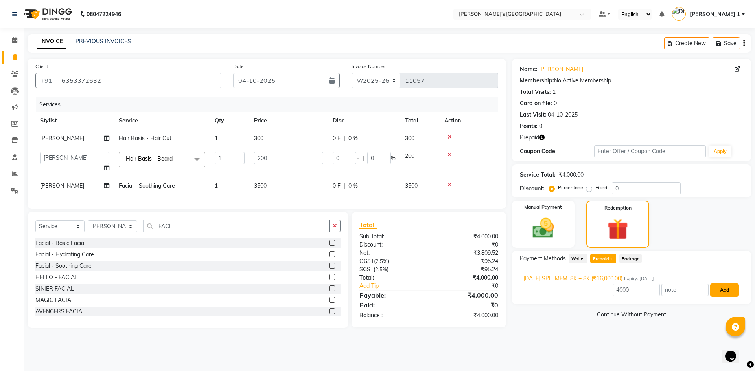
click at [718, 287] on button "Add" at bounding box center [724, 290] width 29 height 13
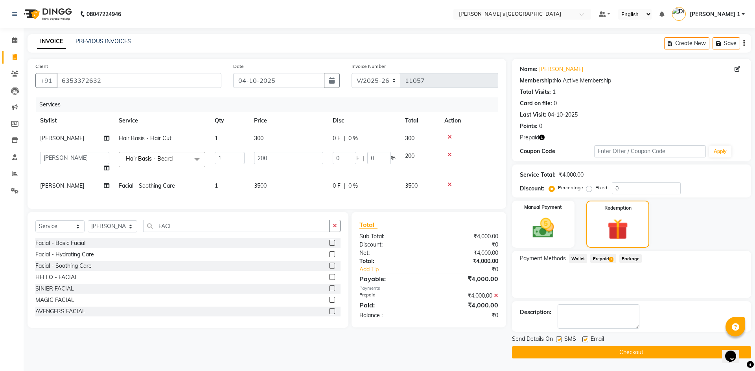
drag, startPoint x: 582, startPoint y: 337, endPoint x: 584, endPoint y: 343, distance: 6.2
click at [584, 337] on label at bounding box center [585, 340] width 6 height 6
click at [584, 338] on input "checkbox" at bounding box center [584, 340] width 5 height 5
checkbox input "false"
click at [583, 352] on button "Checkout" at bounding box center [631, 353] width 239 height 12
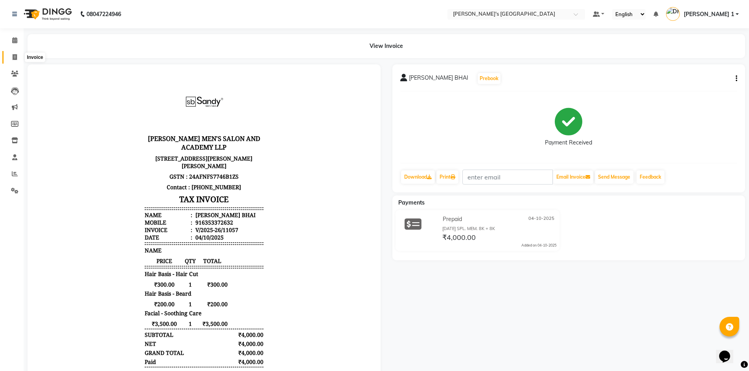
click at [14, 57] on icon at bounding box center [15, 57] width 4 height 6
select select "service"
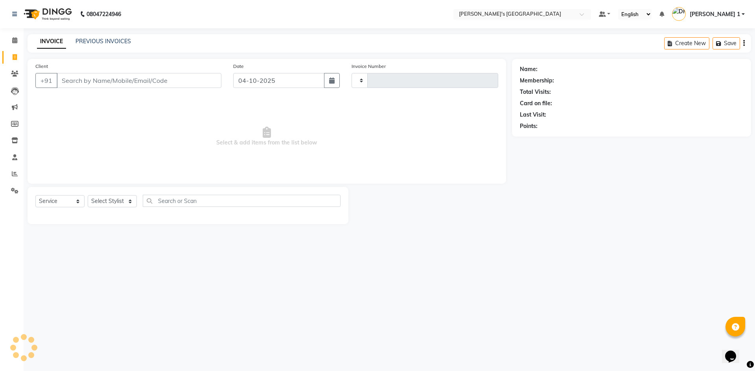
type input "11058"
select select "6233"
click at [162, 80] on input "Client" at bounding box center [139, 80] width 165 height 15
type input "7878714848"
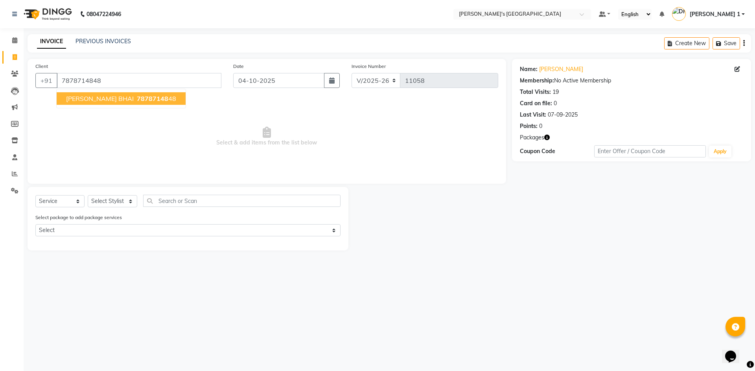
click at [535, 134] on span "Packages" at bounding box center [532, 138] width 24 height 8
click at [542, 142] on div "Name: Nihar Bhai Membership: No Active Membership Total Visits: 19 Card on file…" at bounding box center [631, 110] width 239 height 103
click at [548, 139] on icon "button" at bounding box center [547, 138] width 6 height 6
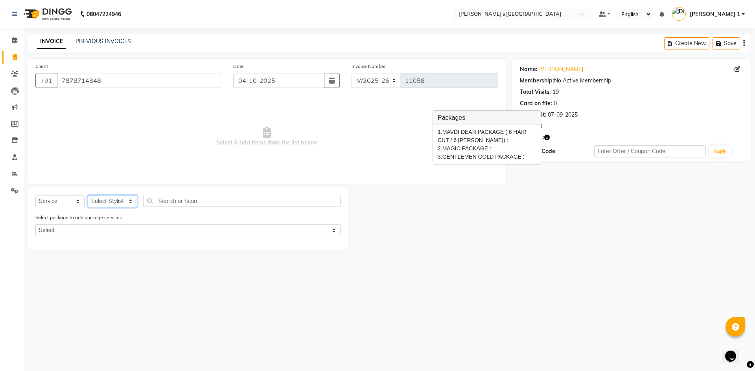
click at [106, 203] on select "Select Stylist ADARSH SOLANKI AVINASH SEN BRIJESH ZALA CHANDU SEN DHRUV DAVE DH…" at bounding box center [113, 201] width 50 height 12
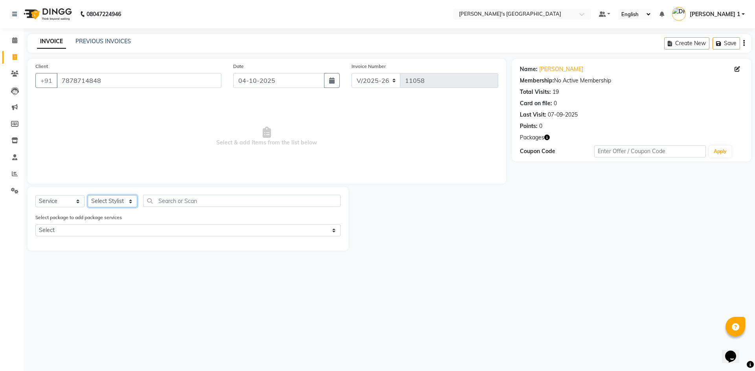
select select "71308"
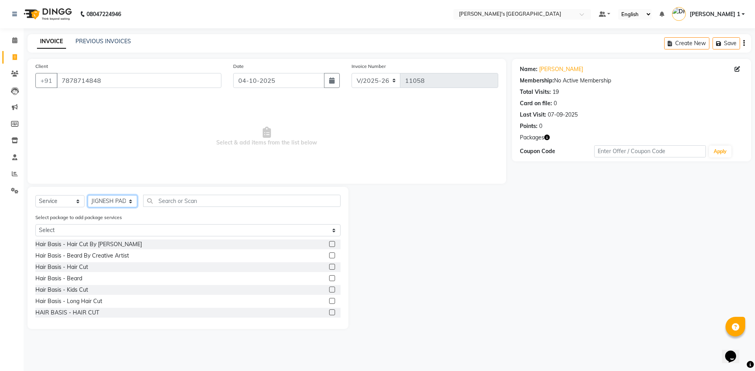
click at [105, 202] on select "Select Stylist ADARSH SOLANKI AVINASH SEN BRIJESH ZALA CHANDU SEN DHRUV DAVE DH…" at bounding box center [113, 201] width 50 height 12
click at [95, 228] on select "Select MAVDI DEAR PACKAGE ( 6 HAIR CUT / 6 BEARD) MAGIC PACKAGE GENTLEMEN GOLD …" at bounding box center [187, 230] width 305 height 12
select select "1: Object"
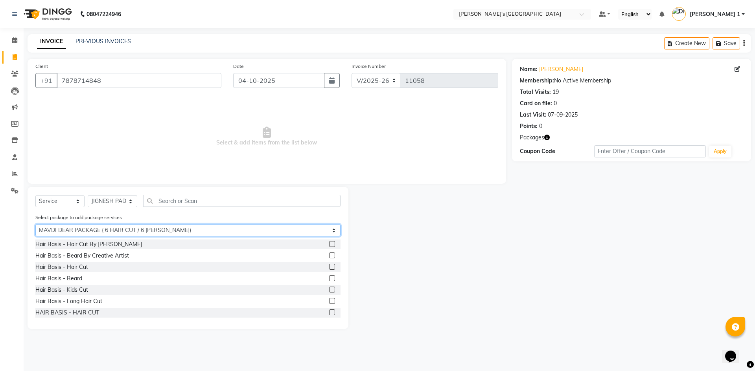
click at [35, 224] on select "Select MAVDI DEAR PACKAGE ( 6 HAIR CUT / 6 BEARD) MAGIC PACKAGE GENTLEMEN GOLD …" at bounding box center [187, 230] width 305 height 12
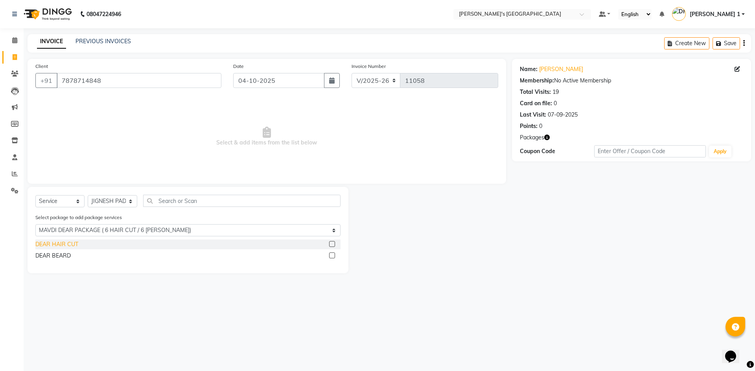
click at [63, 244] on div "DEAR HAIR CUT" at bounding box center [56, 245] width 43 height 8
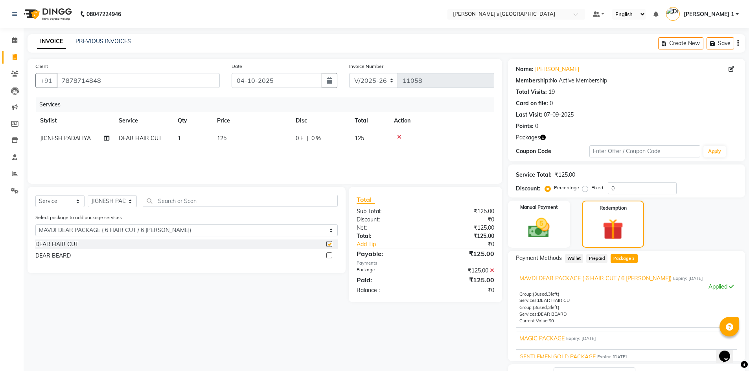
checkbox input "false"
click at [58, 255] on div "DEAR BEARD" at bounding box center [52, 256] width 35 height 8
checkbox input "false"
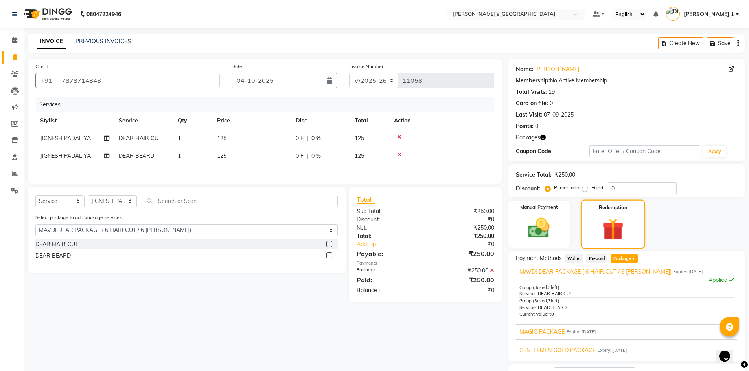
click at [621, 236] on img at bounding box center [612, 229] width 35 height 27
click at [622, 257] on span "Package 3" at bounding box center [623, 258] width 27 height 9
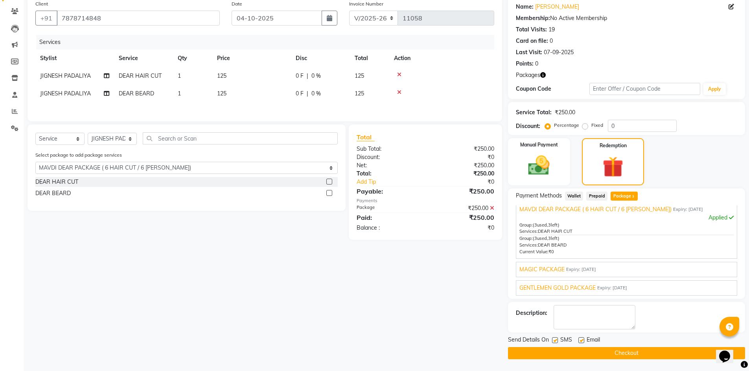
scroll to position [50, 0]
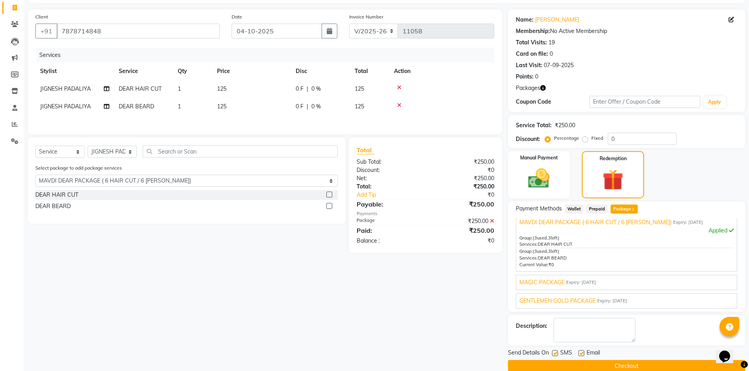
click at [581, 352] on label at bounding box center [581, 354] width 6 height 6
click at [581, 352] on input "checkbox" at bounding box center [580, 353] width 5 height 5
checkbox input "false"
click at [574, 366] on button "Checkout" at bounding box center [626, 366] width 237 height 12
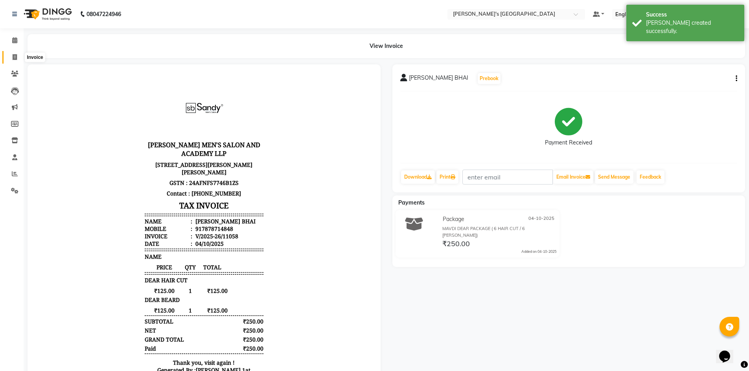
click at [13, 55] on icon at bounding box center [15, 57] width 4 height 6
select select "service"
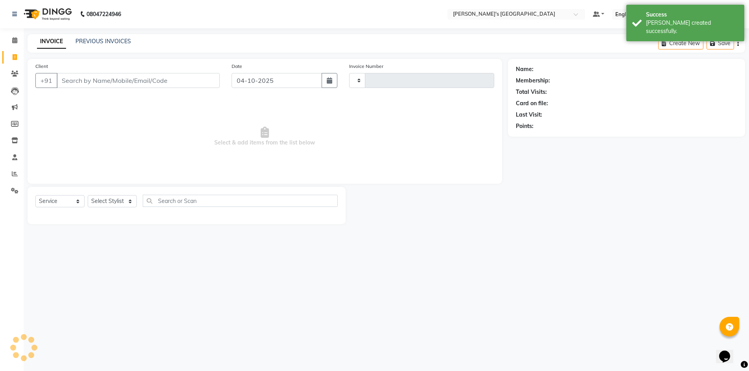
type input "11059"
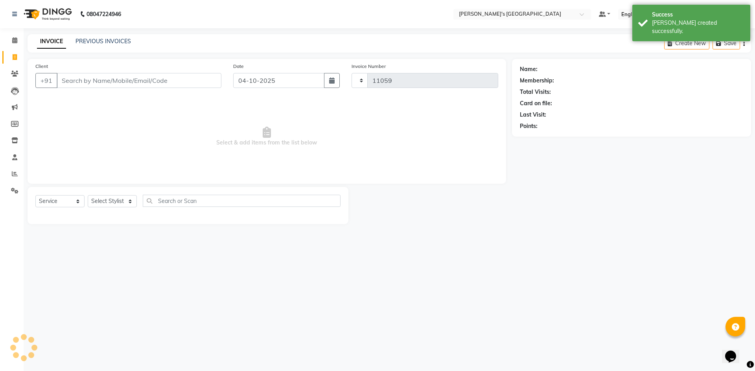
select select "6233"
click at [73, 79] on input "Client" at bounding box center [139, 80] width 165 height 15
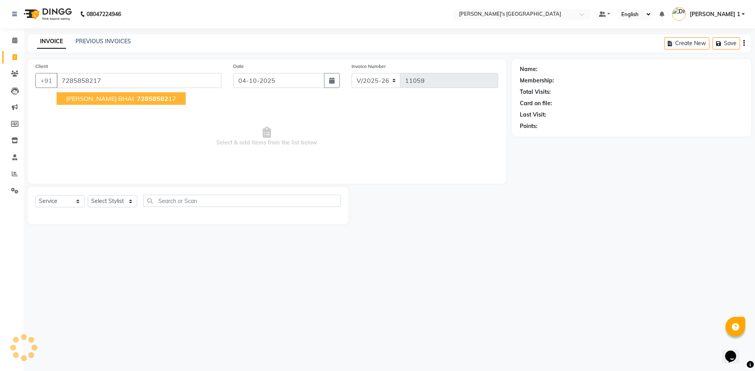
type input "7285858217"
click at [83, 99] on span "NIHAR BHAI" at bounding box center [100, 99] width 68 height 8
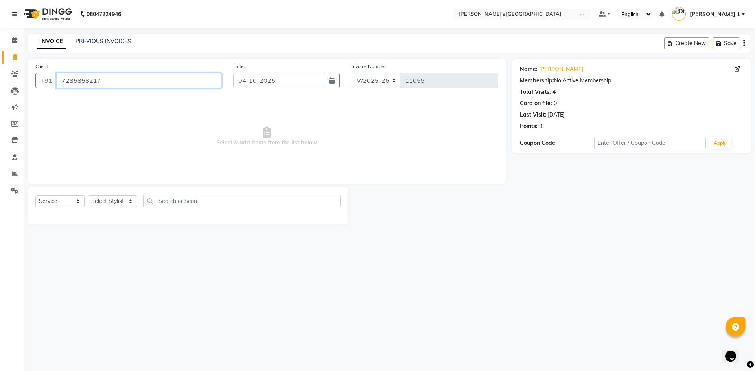
click at [112, 79] on input "7285858217" at bounding box center [139, 80] width 165 height 15
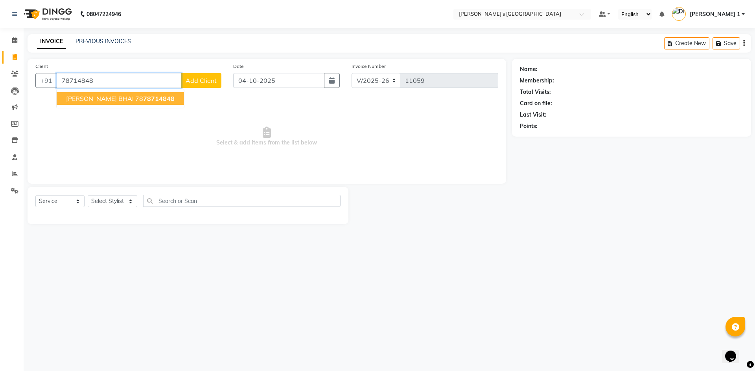
click at [143, 99] on span "78714848" at bounding box center [158, 99] width 31 height 8
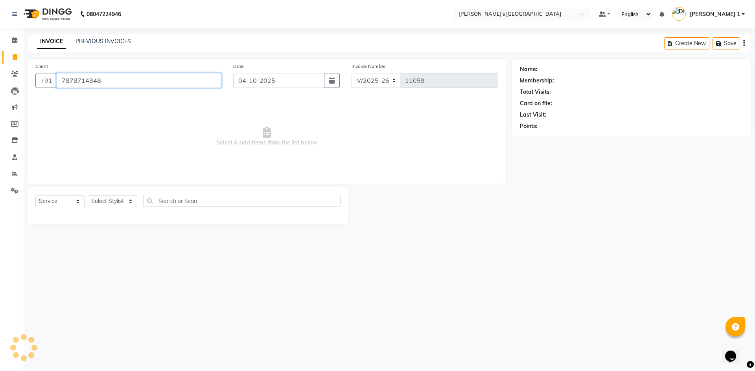
type input "7878714848"
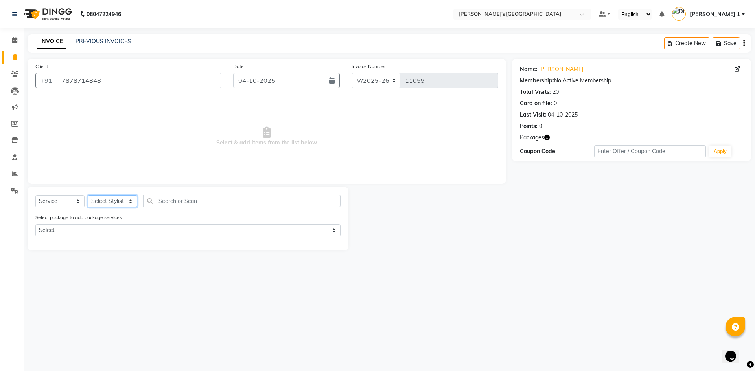
click at [99, 197] on select "Select Stylist ADARSH SOLANKI AVINASH SEN BRIJESH ZALA CHANDU SEN DHRUV DAVE DH…" at bounding box center [113, 201] width 50 height 12
select select "71308"
click at [99, 197] on select "Select Stylist ADARSH SOLANKI AVINASH SEN BRIJESH ZALA CHANDU SEN DHRUV DAVE DH…" at bounding box center [113, 201] width 50 height 12
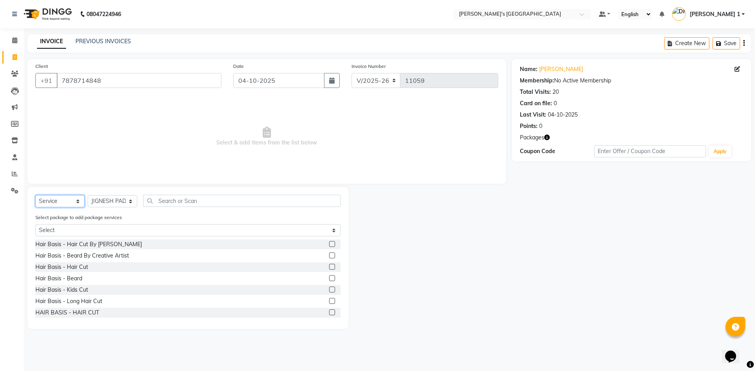
click at [51, 200] on select "Select Service Product Membership Package Voucher Prepaid Gift Card" at bounding box center [59, 201] width 49 height 12
select select "P"
click at [35, 195] on select "Select Service Product Membership Package Voucher Prepaid Gift Card" at bounding box center [59, 201] width 49 height 12
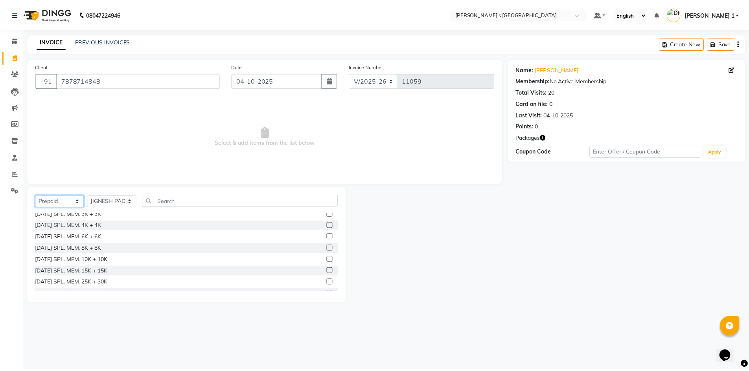
scroll to position [367, 0]
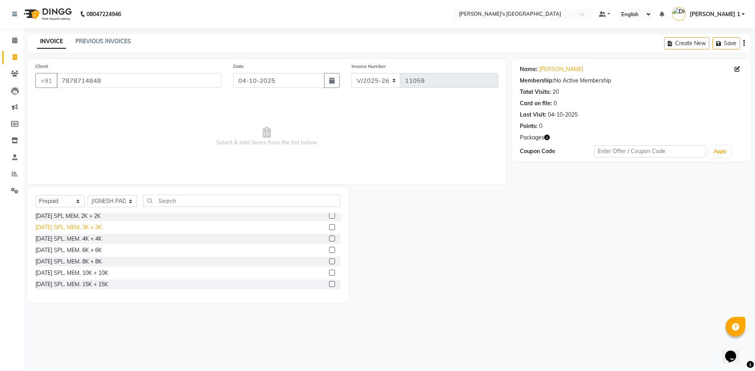
click at [90, 226] on div "DIWALI SPL. MEM. 3K + 3K" at bounding box center [68, 228] width 66 height 8
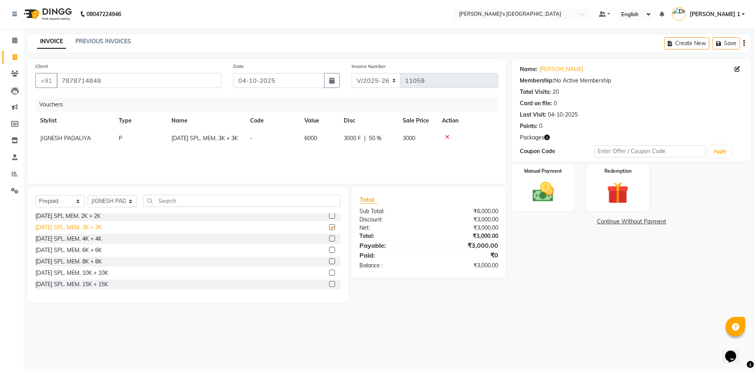
checkbox input "false"
click at [545, 191] on img at bounding box center [543, 192] width 37 height 26
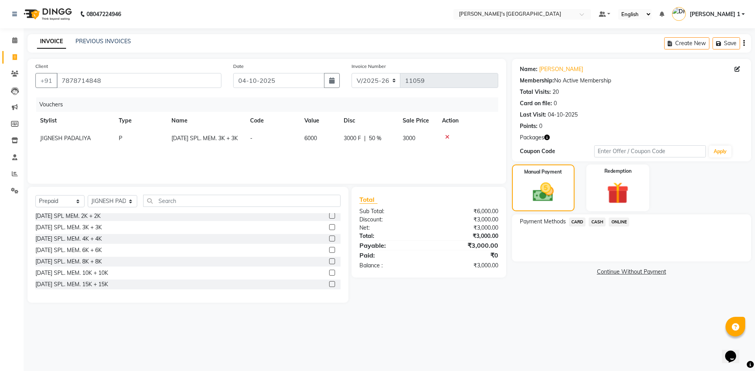
click at [577, 222] on span "CARD" at bounding box center [577, 222] width 17 height 9
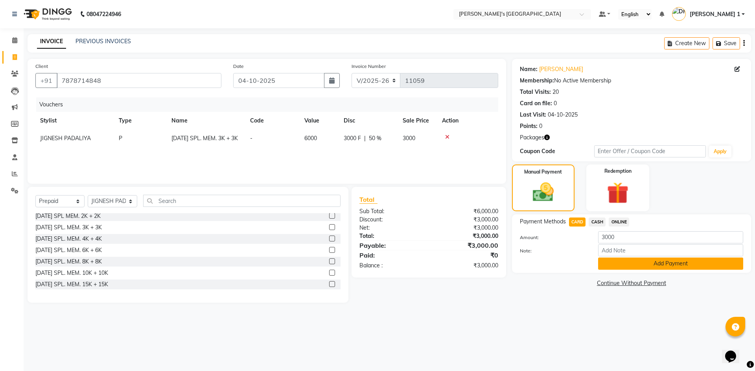
click at [614, 264] on button "Add Payment" at bounding box center [670, 264] width 145 height 12
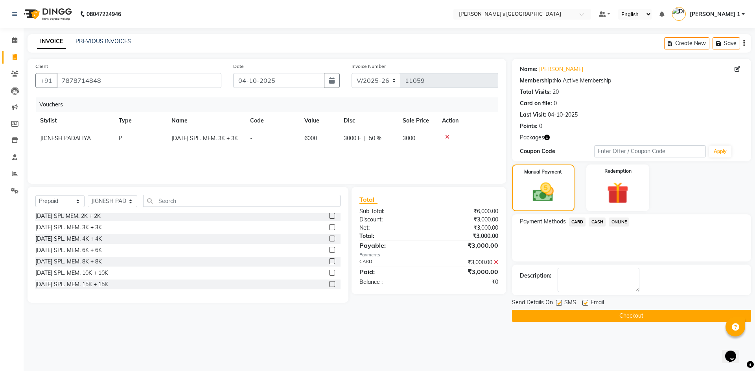
click at [586, 301] on label at bounding box center [585, 303] width 6 height 6
click at [586, 301] on input "checkbox" at bounding box center [584, 303] width 5 height 5
checkbox input "false"
click at [573, 317] on button "Checkout" at bounding box center [631, 316] width 239 height 12
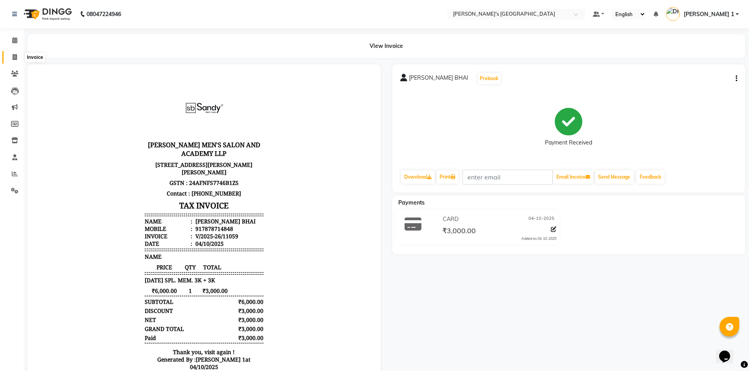
click at [12, 56] on span at bounding box center [15, 57] width 14 height 9
select select "service"
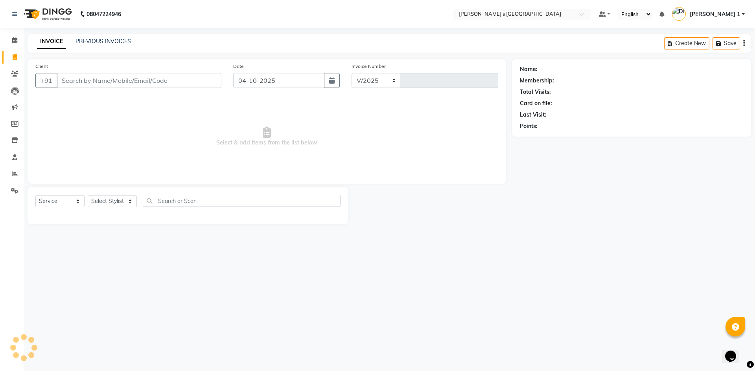
select select "6233"
type input "11060"
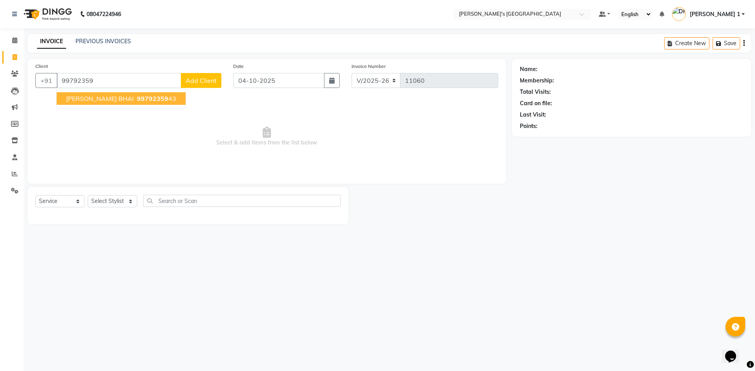
click at [137, 99] on span "99792359" at bounding box center [152, 99] width 31 height 8
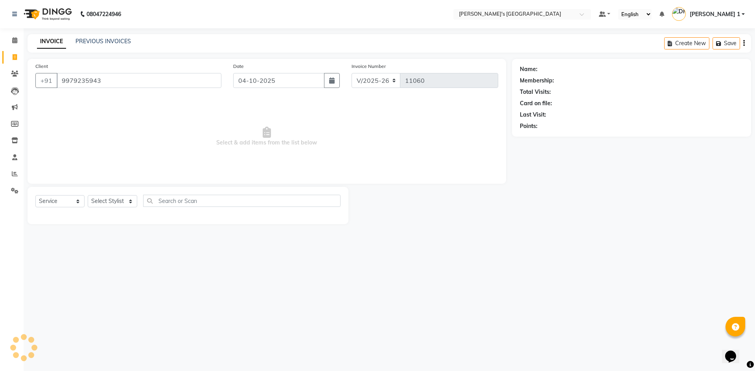
type input "9979235943"
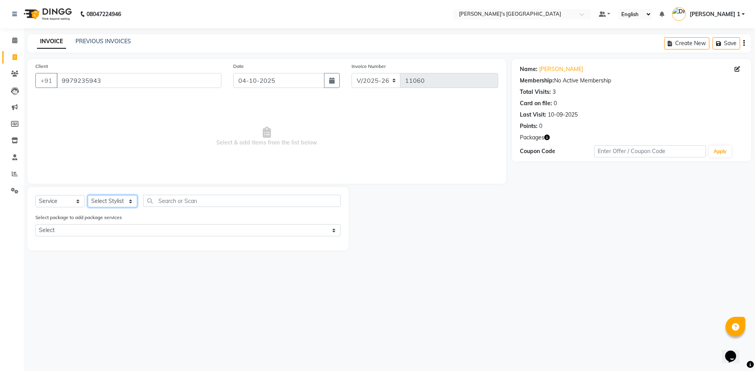
click at [96, 202] on select "Select Stylist ADARSH SOLANKI AVINASH SEN BRIJESH ZALA CHANDU SEN DHRUV DAVE DH…" at bounding box center [113, 201] width 50 height 12
select select "64099"
click at [88, 195] on select "Select Stylist ADARSH SOLANKI AVINASH SEN BRIJESH ZALA CHANDU SEN DHRUV DAVE DH…" at bounding box center [113, 201] width 50 height 12
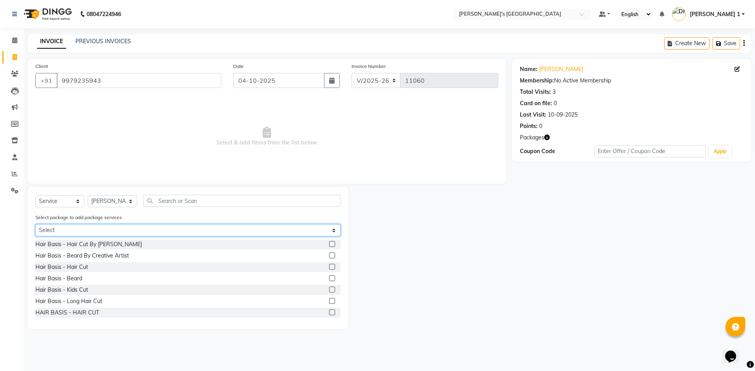
click at [127, 232] on select "Select MAVDI DEAR PACKAGE ( 6 HAIR CUT)" at bounding box center [187, 230] width 305 height 12
select select "1: Object"
click at [35, 224] on select "Select MAVDI DEAR PACKAGE ( 6 HAIR CUT)" at bounding box center [187, 230] width 305 height 12
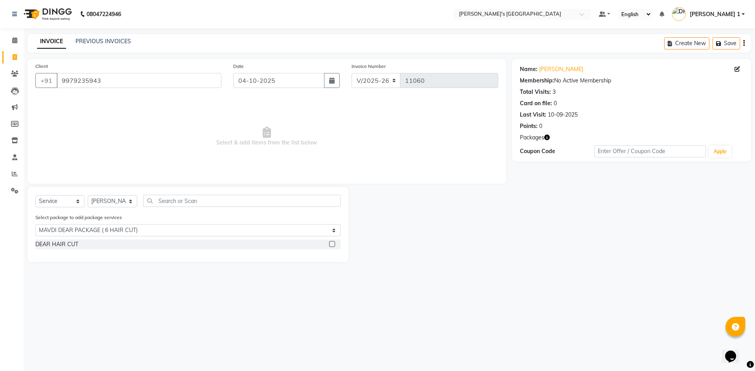
click at [330, 241] on label at bounding box center [332, 244] width 6 height 6
click at [330, 242] on input "checkbox" at bounding box center [331, 244] width 5 height 5
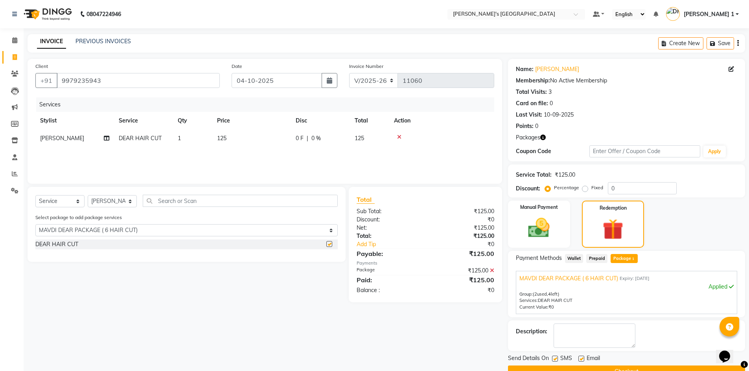
checkbox input "false"
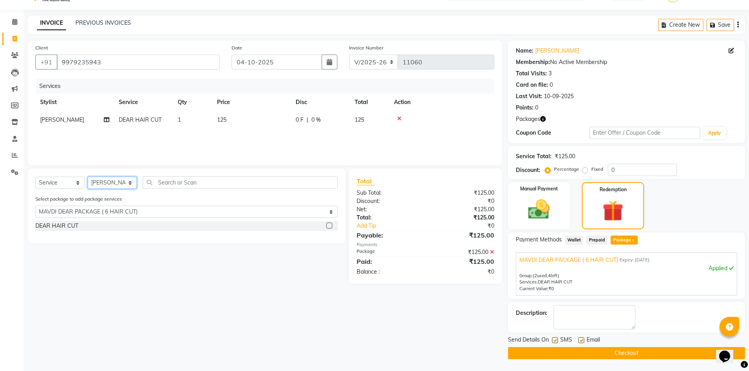
click at [103, 178] on select "Select Stylist ADARSH SOLANKI AVINASH SEN BRIJESH ZALA CHANDU SEN DHRUV DAVE DH…" at bounding box center [112, 183] width 49 height 12
click at [92, 219] on div "Select package to add package services Select MAVDI DEAR PACKAGE ( 6 HAIR CUT)" at bounding box center [186, 208] width 314 height 26
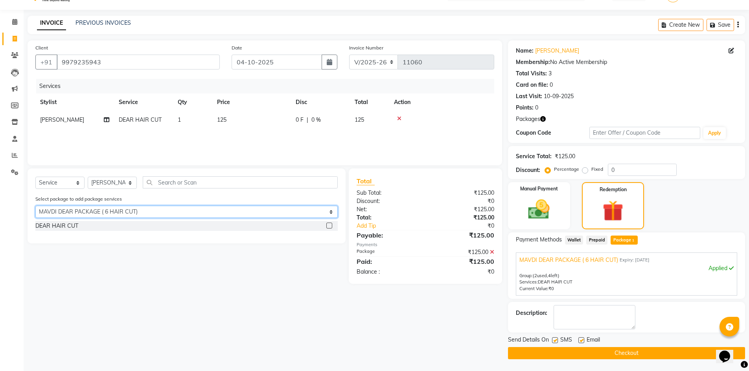
click at [98, 214] on select "Select MAVDI DEAR PACKAGE ( 6 HAIR CUT)" at bounding box center [186, 212] width 302 height 12
click at [99, 211] on select "Select MAVDI DEAR PACKAGE ( 6 HAIR CUT)" at bounding box center [186, 212] width 302 height 12
click at [80, 213] on select "Select MAVDI DEAR PACKAGE ( 6 HAIR CUT)" at bounding box center [186, 212] width 302 height 12
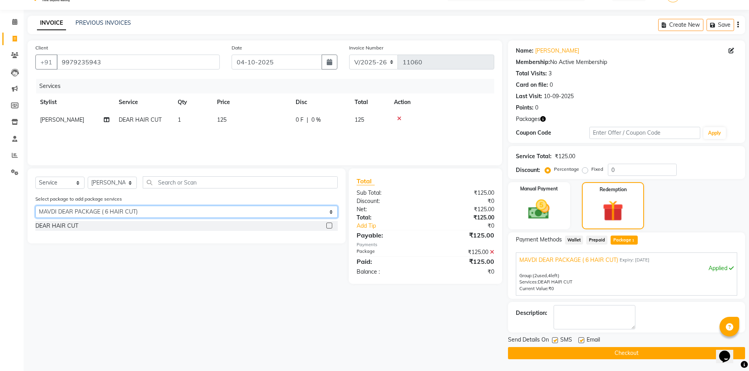
click at [83, 214] on select "Select MAVDI DEAR PACKAGE ( 6 HAIR CUT)" at bounding box center [186, 212] width 302 height 12
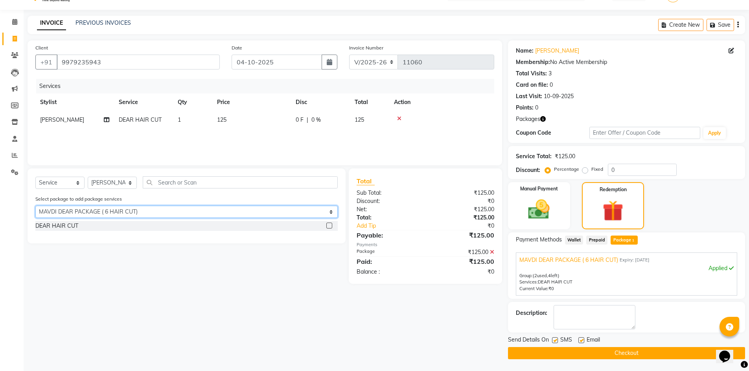
click at [84, 213] on select "Select MAVDI DEAR PACKAGE ( 6 HAIR CUT)" at bounding box center [186, 212] width 302 height 12
select select "0: undefined"
click at [35, 206] on select "Select MAVDI DEAR PACKAGE ( 6 HAIR CUT)" at bounding box center [186, 212] width 302 height 12
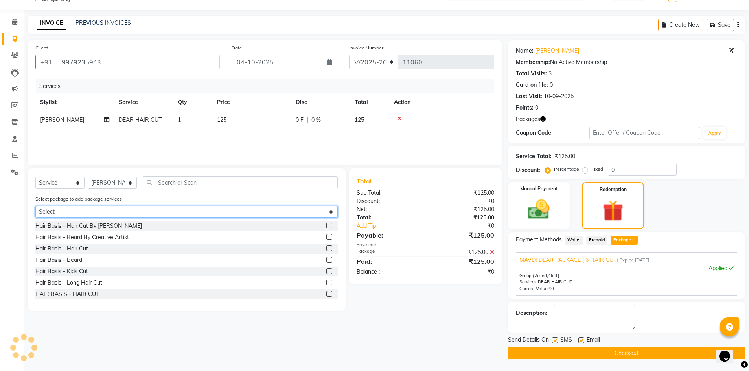
click at [66, 212] on select "Select MAVDI DEAR PACKAGE ( 6 HAIR CUT)" at bounding box center [186, 212] width 302 height 12
click at [35, 206] on select "Select MAVDI DEAR PACKAGE ( 6 HAIR CUT)" at bounding box center [186, 212] width 302 height 12
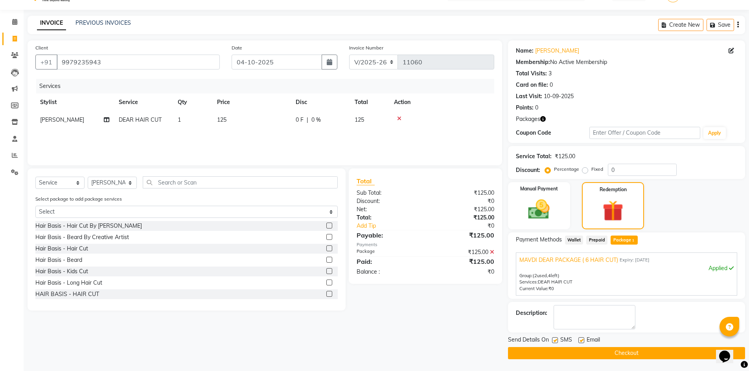
click at [579, 341] on label at bounding box center [581, 341] width 6 height 6
click at [579, 341] on input "checkbox" at bounding box center [580, 340] width 5 height 5
checkbox input "false"
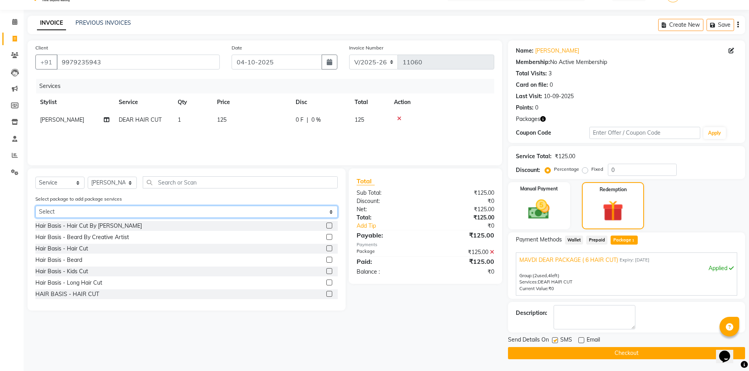
click at [108, 212] on select "Select MAVDI DEAR PACKAGE ( 6 HAIR CUT)" at bounding box center [186, 212] width 302 height 12
click at [97, 217] on select "Select MAVDI DEAR PACKAGE ( 6 HAIR CUT)" at bounding box center [186, 212] width 302 height 12
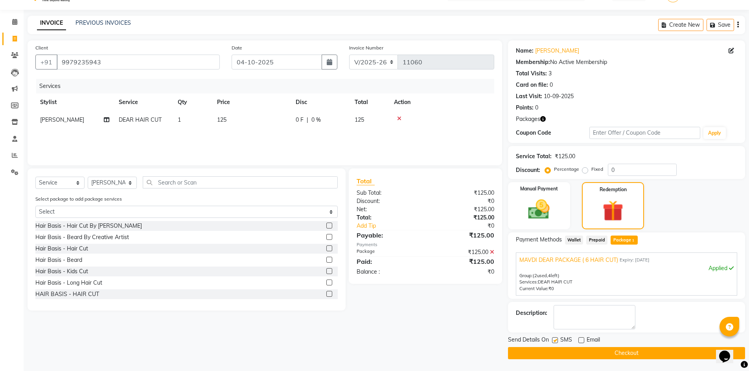
click at [574, 350] on button "Checkout" at bounding box center [626, 353] width 237 height 12
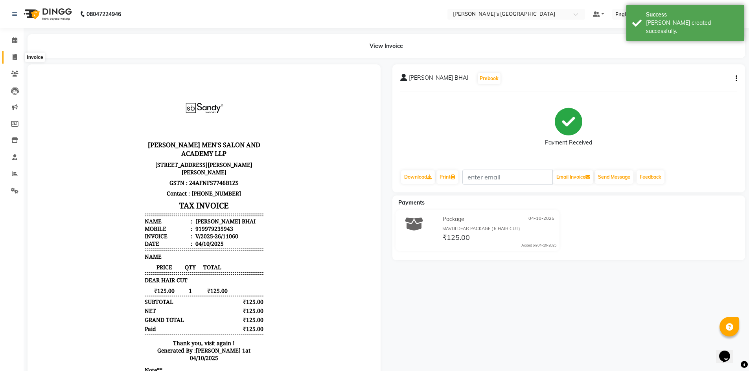
click at [15, 53] on span at bounding box center [15, 57] width 14 height 9
select select "service"
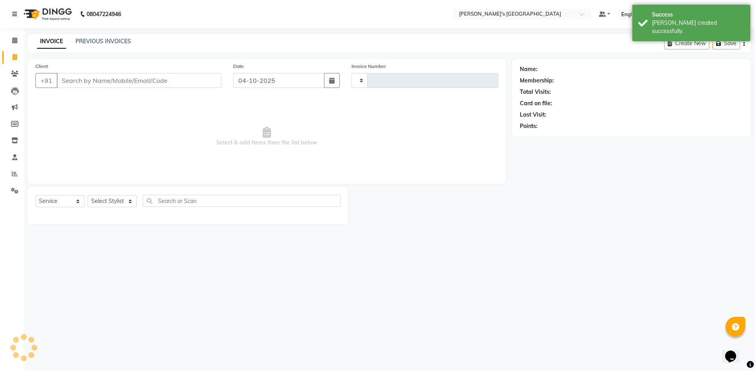
type input "11061"
select select "6233"
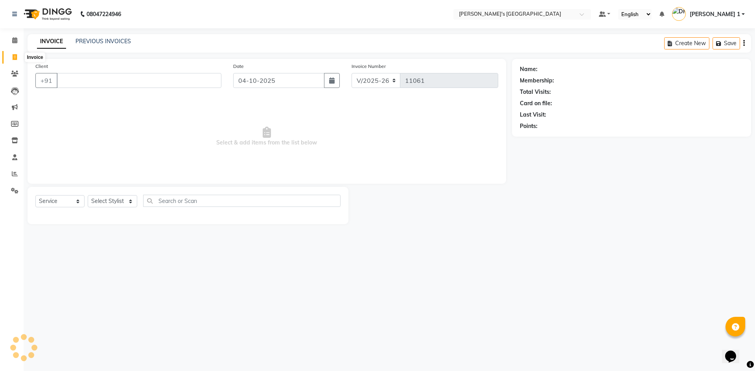
click at [14, 55] on icon at bounding box center [15, 57] width 4 height 6
select select "service"
type input "11061"
select select "6233"
click at [142, 79] on input "Client" at bounding box center [139, 80] width 165 height 15
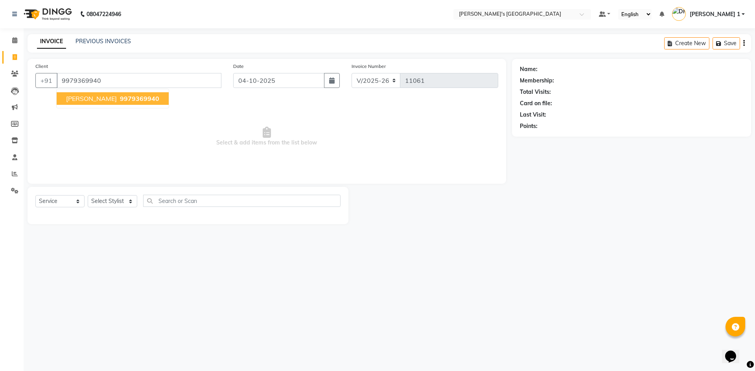
type input "9979369940"
click at [120, 99] on span "9979369940" at bounding box center [139, 99] width 39 height 8
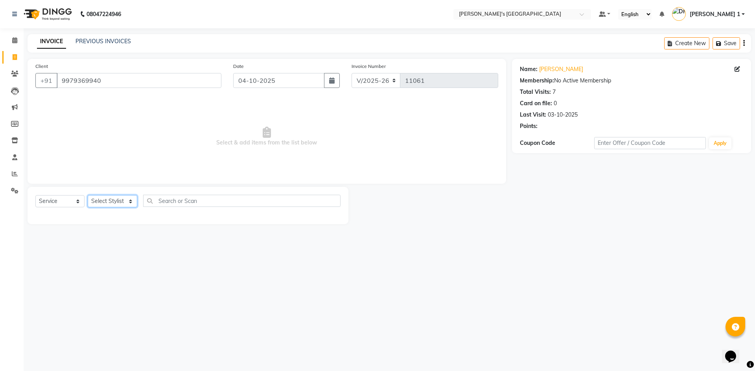
click at [121, 206] on select "Select Stylist ADARSH SOLANKI AVINASH SEN BRIJESH ZALA CHANDU SEN DHRUV DAVE DH…" at bounding box center [113, 201] width 50 height 12
select select "46793"
click at [88, 195] on select "Select Stylist ADARSH SOLANKI AVINASH SEN BRIJESH ZALA CHANDU SEN DHRUV DAVE DH…" at bounding box center [113, 201] width 50 height 12
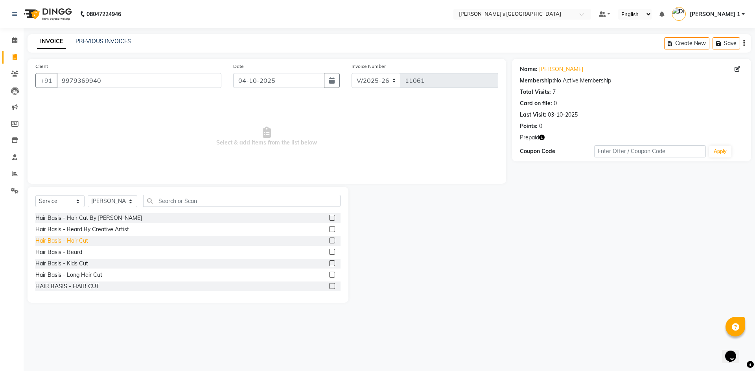
click at [81, 243] on div "Hair Basis - Hair Cut" at bounding box center [61, 241] width 53 height 8
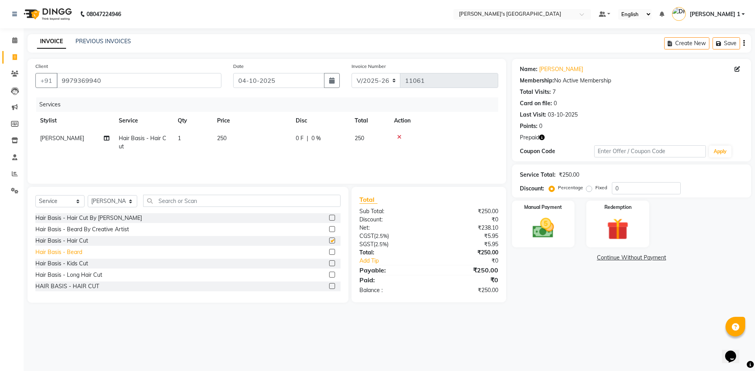
checkbox input "false"
drag, startPoint x: 77, startPoint y: 252, endPoint x: 268, endPoint y: 157, distance: 213.0
click at [86, 247] on div "Hair Basis - Hair Cut By Sandy Bavaliya Hair Basis - Beard By Creative Artist H…" at bounding box center [187, 252] width 305 height 79
click at [73, 250] on div "Hair Basis - Beard" at bounding box center [58, 252] width 47 height 8
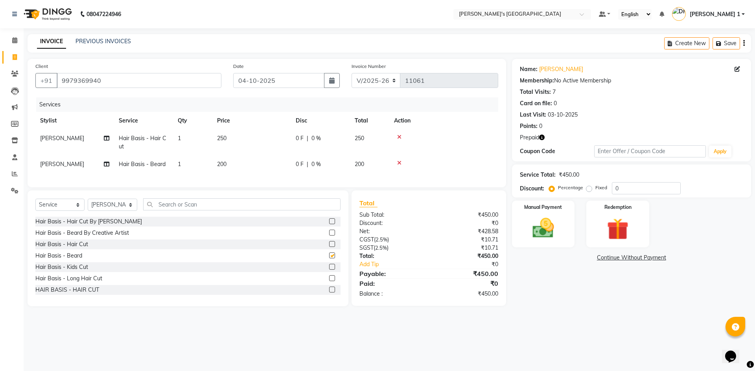
checkbox input "false"
click at [246, 146] on td "250" at bounding box center [251, 143] width 79 height 26
select select "46793"
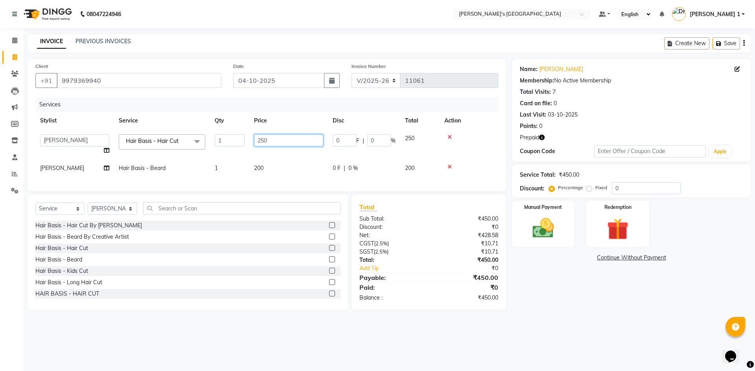
drag, startPoint x: 284, startPoint y: 138, endPoint x: 39, endPoint y: 116, distance: 246.3
click at [41, 116] on table "Stylist Service Qty Price Disc Total Action ADARSH SOLANKI AVINASH SEN BRIJESH …" at bounding box center [266, 144] width 463 height 65
type input "350"
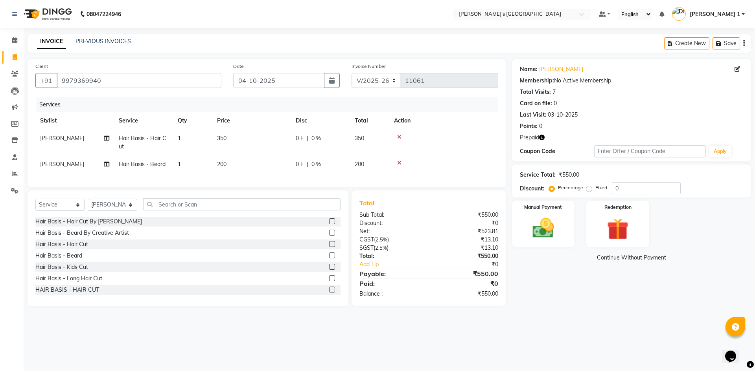
click at [276, 165] on td "200" at bounding box center [251, 165] width 79 height 18
select select "46793"
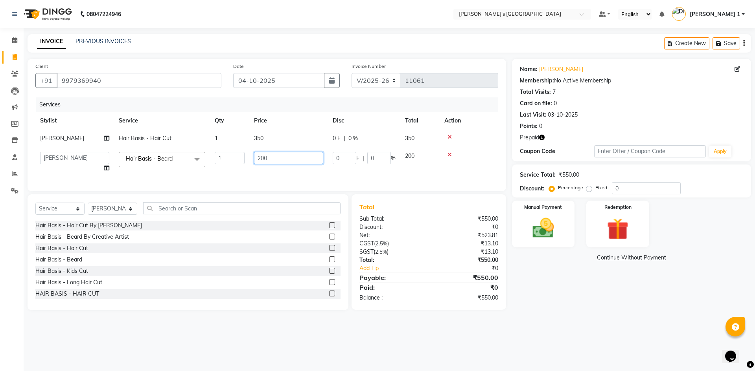
drag, startPoint x: 285, startPoint y: 156, endPoint x: 116, endPoint y: 152, distance: 168.3
click at [121, 151] on tr "ADARSH SOLANKI AVINASH SEN BRIJESH ZALA CHANDU SEN DHRUV DAVE DHRUV DAVE 1 DIVY…" at bounding box center [266, 162] width 463 height 30
type input "250"
click at [305, 176] on div "Services Stylist Service Qty Price Disc Total Action SUMIT SEN Hair Basis - Hai…" at bounding box center [266, 140] width 463 height 86
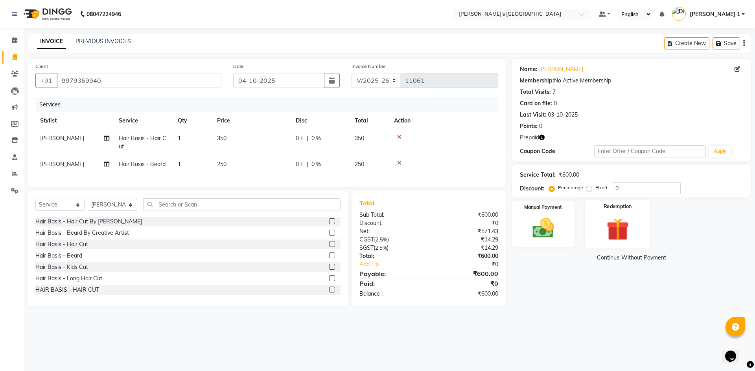
click at [622, 226] on img at bounding box center [617, 229] width 37 height 28
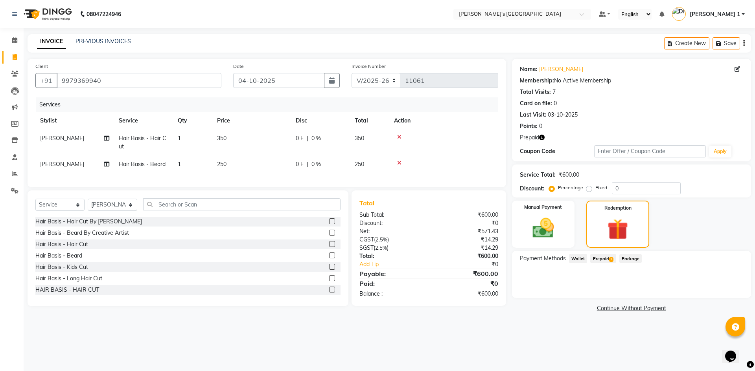
click at [600, 257] on span "Prepaid 1" at bounding box center [603, 258] width 26 height 9
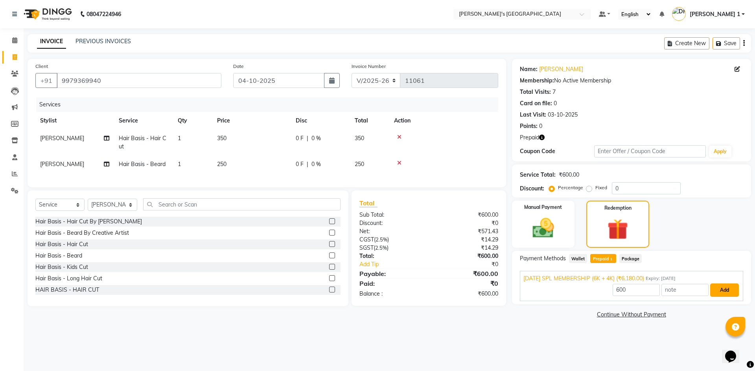
click at [721, 293] on button "Add" at bounding box center [724, 290] width 29 height 13
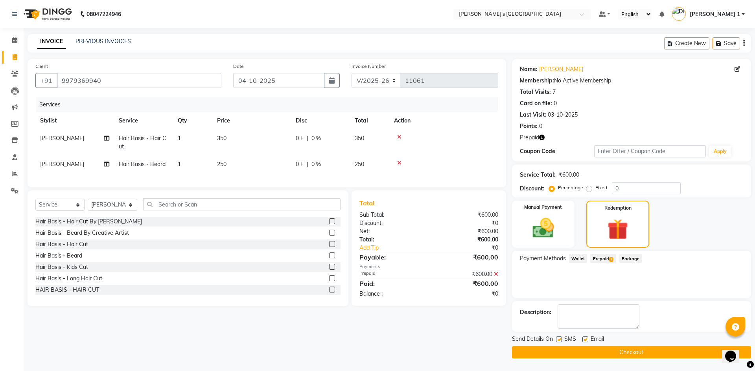
click at [586, 340] on label at bounding box center [585, 340] width 6 height 6
click at [586, 340] on input "checkbox" at bounding box center [584, 340] width 5 height 5
checkbox input "false"
click at [589, 353] on button "Checkout" at bounding box center [631, 353] width 239 height 12
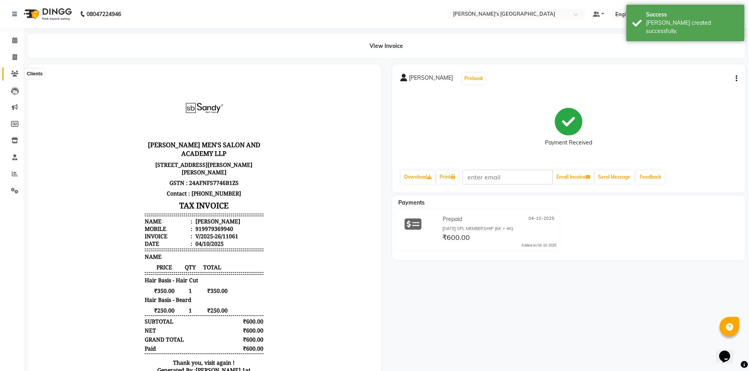
click at [17, 74] on icon at bounding box center [14, 74] width 7 height 6
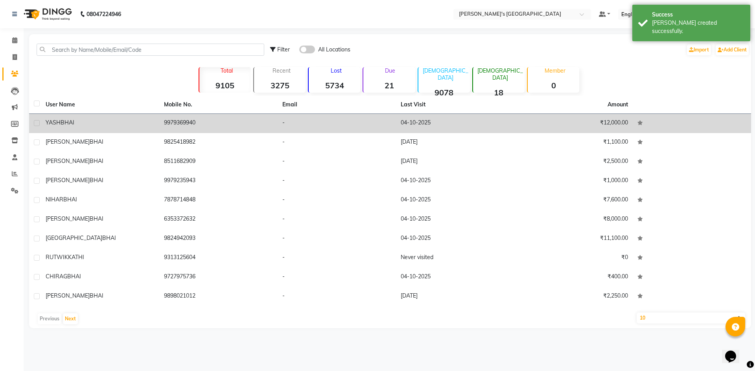
click at [70, 125] on span "BHAI" at bounding box center [68, 122] width 14 height 7
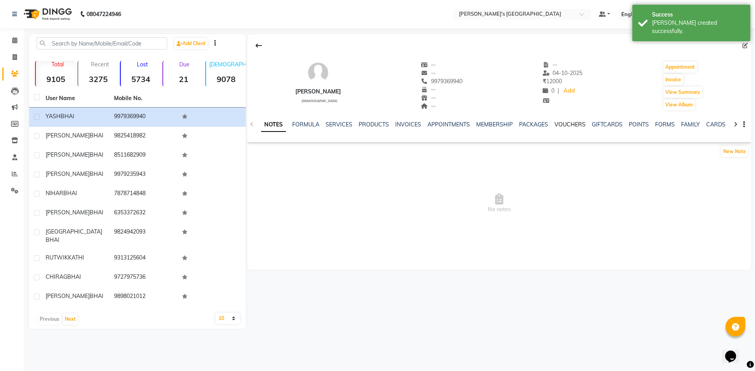
click at [567, 121] on link "VOUCHERS" at bounding box center [569, 124] width 31 height 7
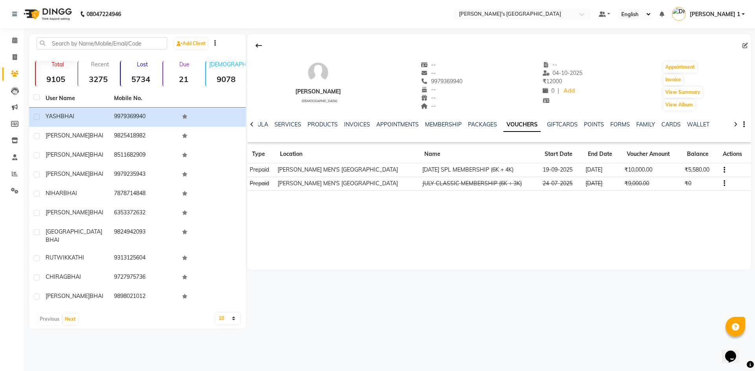
click at [283, 128] on div "SERVICES" at bounding box center [287, 125] width 27 height 8
click at [287, 126] on link "SERVICES" at bounding box center [287, 124] width 27 height 7
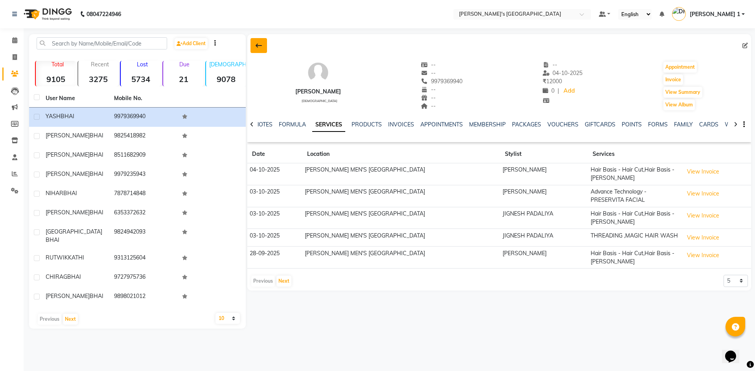
click at [264, 43] on button at bounding box center [258, 45] width 17 height 15
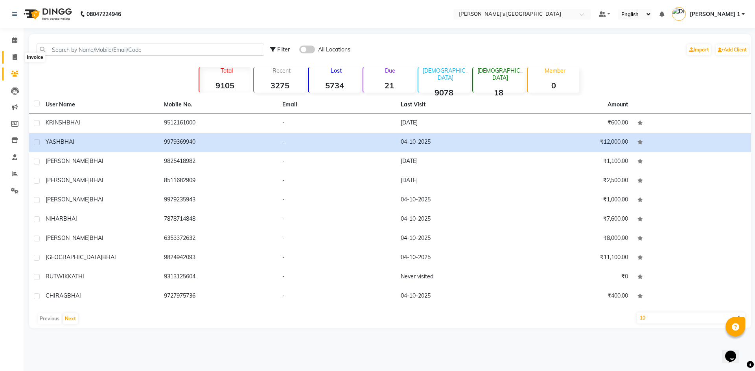
click at [11, 57] on span at bounding box center [15, 57] width 14 height 9
select select "service"
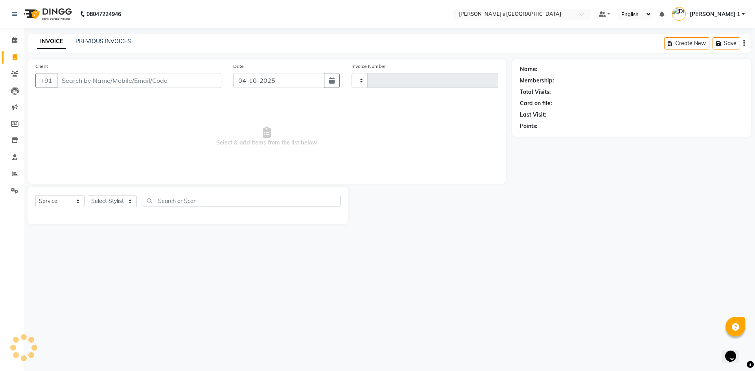
type input "11062"
select select "6233"
click at [77, 80] on input "Client" at bounding box center [139, 80] width 165 height 15
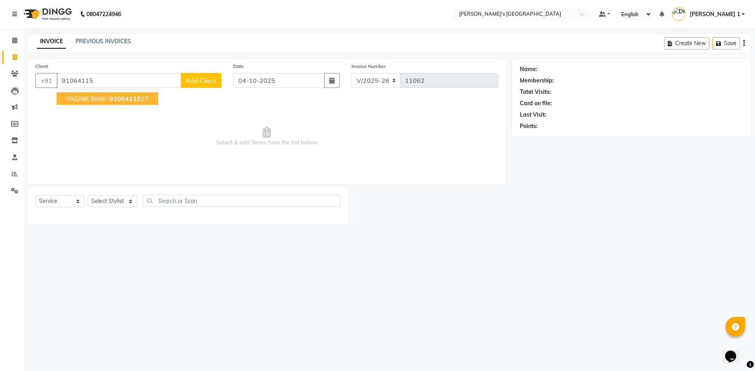
click at [88, 100] on span "YAGNIK BHAI" at bounding box center [86, 99] width 40 height 8
type input "9106411527"
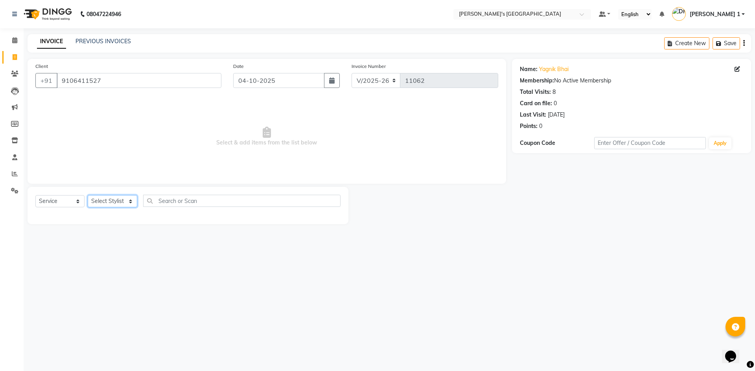
click at [104, 198] on select "Select Stylist ADARSH SOLANKI AVINASH SEN BRIJESH ZALA CHANDU SEN DHRUV DAVE DH…" at bounding box center [113, 201] width 50 height 12
select select "71308"
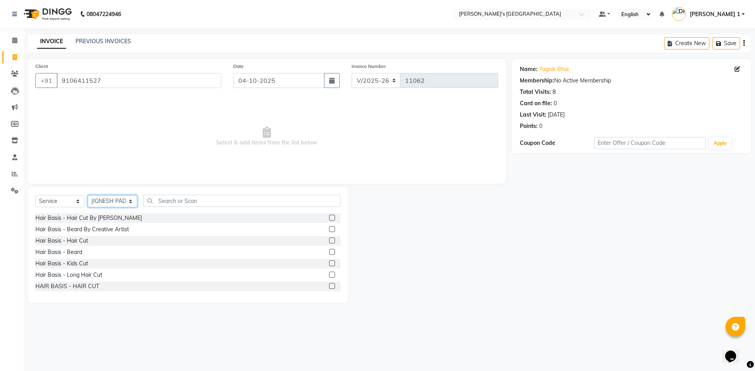
click at [104, 198] on select "Select Stylist ADARSH SOLANKI AVINASH SEN BRIJESH ZALA CHANDU SEN DHRUV DAVE DH…" at bounding box center [113, 201] width 50 height 12
click at [74, 241] on div "Hair Basis - Hair Cut" at bounding box center [61, 241] width 53 height 8
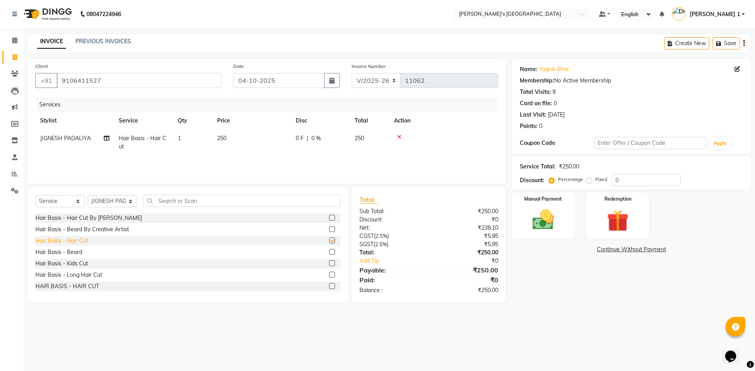
checkbox input "false"
click at [72, 251] on div "Hair Basis - Beard" at bounding box center [58, 252] width 47 height 8
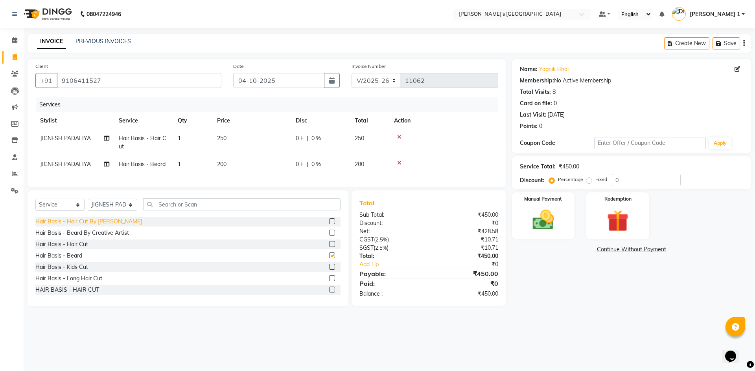
checkbox input "false"
drag, startPoint x: 227, startPoint y: 137, endPoint x: 232, endPoint y: 134, distance: 5.5
click at [228, 137] on td "250" at bounding box center [251, 143] width 79 height 26
select select "71308"
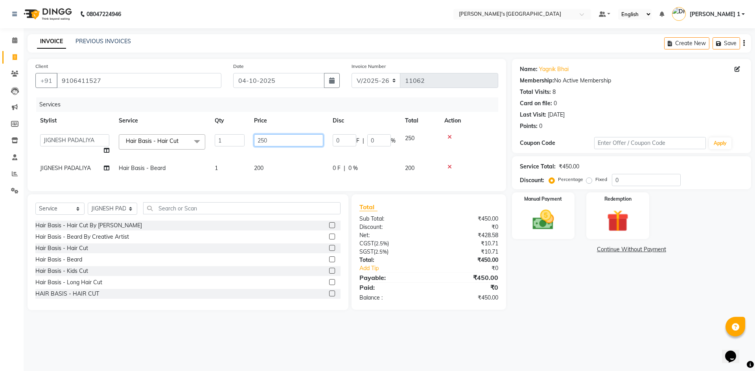
click at [285, 137] on input "250" at bounding box center [288, 140] width 69 height 12
type input "200"
click at [555, 211] on img at bounding box center [543, 220] width 37 height 26
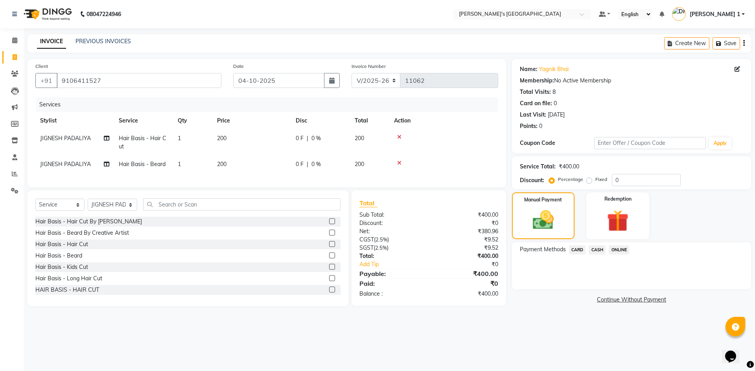
click at [597, 249] on span "CASH" at bounding box center [596, 250] width 17 height 9
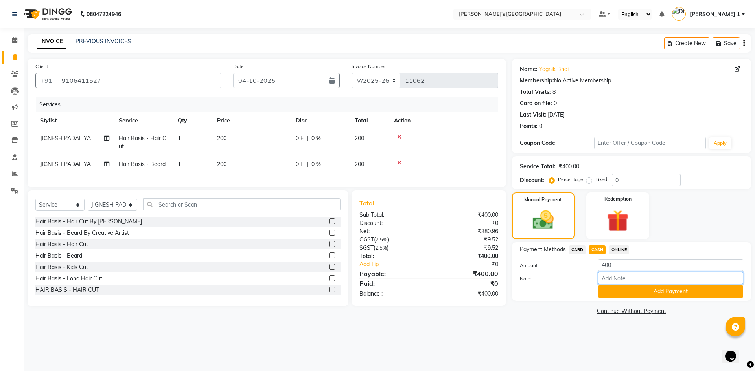
click at [614, 276] on input "Note:" at bounding box center [670, 278] width 145 height 12
type input "500"
click at [647, 291] on button "Add Payment" at bounding box center [670, 292] width 145 height 12
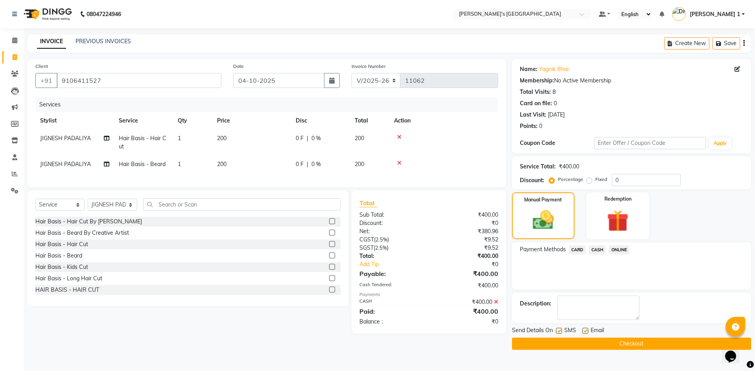
click at [583, 331] on label at bounding box center [585, 331] width 6 height 6
click at [583, 331] on input "checkbox" at bounding box center [584, 331] width 5 height 5
checkbox input "false"
drag, startPoint x: 559, startPoint y: 329, endPoint x: 557, endPoint y: 337, distance: 9.0
click at [558, 333] on label at bounding box center [559, 331] width 6 height 6
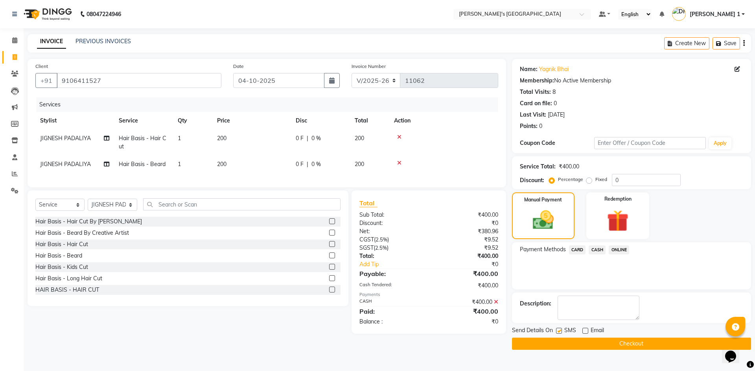
click at [558, 333] on input "checkbox" at bounding box center [558, 331] width 5 height 5
checkbox input "false"
click at [446, 290] on div "₹400.00" at bounding box center [465, 286] width 75 height 8
click at [444, 290] on div "₹400.00" at bounding box center [465, 286] width 75 height 8
click at [632, 344] on button "Checkout" at bounding box center [631, 344] width 239 height 12
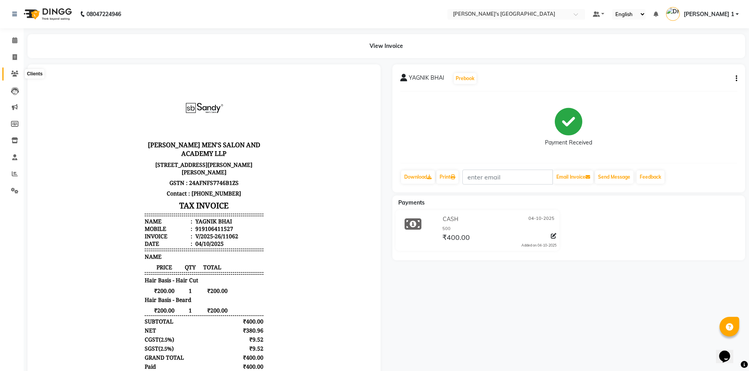
click at [15, 71] on icon at bounding box center [14, 74] width 7 height 6
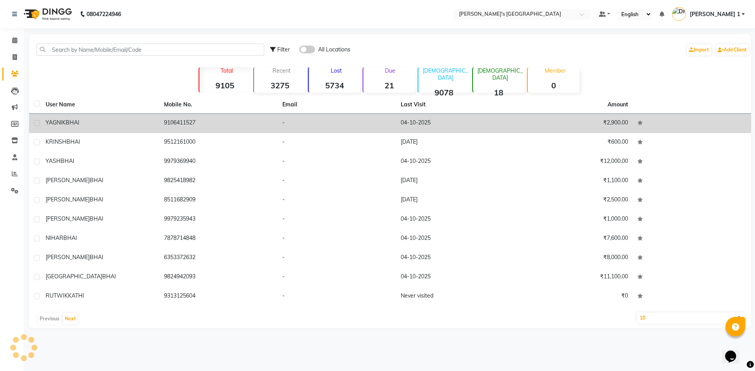
click at [60, 121] on span "YAGNIK" at bounding box center [56, 122] width 20 height 7
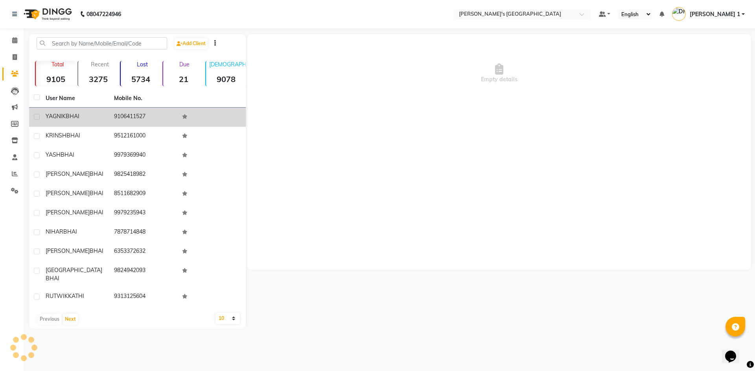
click at [124, 114] on td "9106411527" at bounding box center [143, 117] width 68 height 19
click at [145, 116] on td "9106411527" at bounding box center [143, 117] width 68 height 19
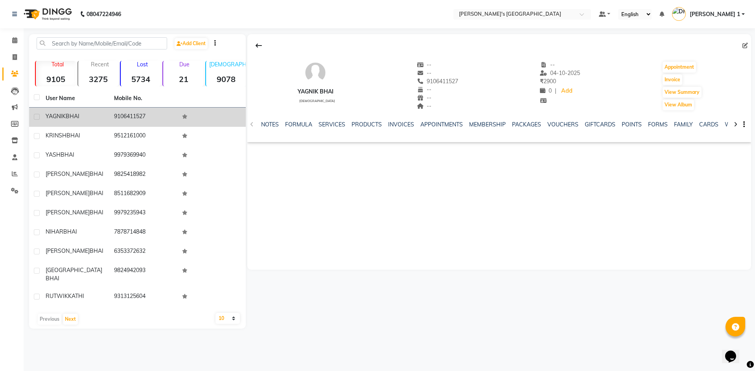
drag, startPoint x: 145, startPoint y: 116, endPoint x: 139, endPoint y: 116, distance: 5.5
click at [139, 116] on td "9106411527" at bounding box center [143, 117] width 68 height 19
copy td "9106411527"
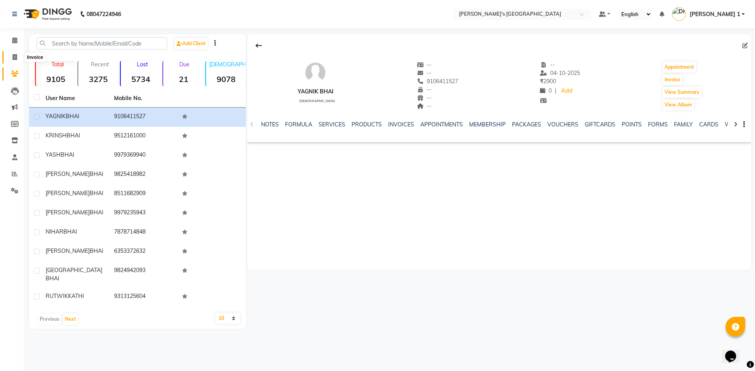
click at [14, 56] on icon at bounding box center [15, 57] width 4 height 6
select select "service"
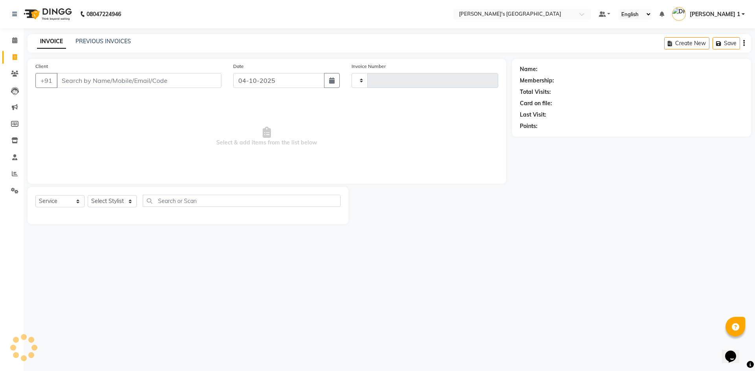
type input "11063"
select select "6233"
click at [77, 78] on input "Client" at bounding box center [139, 80] width 165 height 15
type input "9106411527"
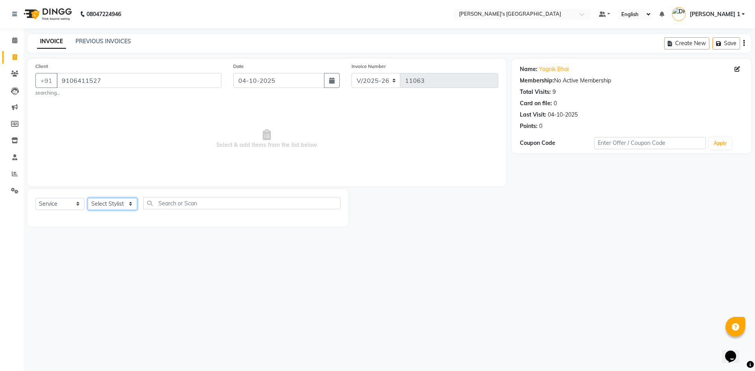
click at [119, 204] on select "Select Stylist ADARSH SOLANKI AVINASH SEN BRIJESH ZALA CHANDU SEN DHRUV DAVE DH…" at bounding box center [113, 204] width 50 height 12
select select "49422"
click at [88, 198] on select "Select Stylist ADARSH SOLANKI AVINASH SEN BRIJESH ZALA CHANDU SEN DHRUV DAVE DH…" at bounding box center [113, 204] width 50 height 12
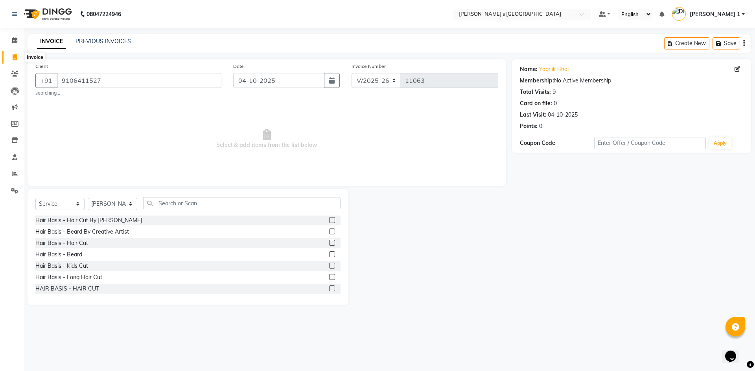
click at [13, 57] on icon at bounding box center [15, 57] width 4 height 6
select select "service"
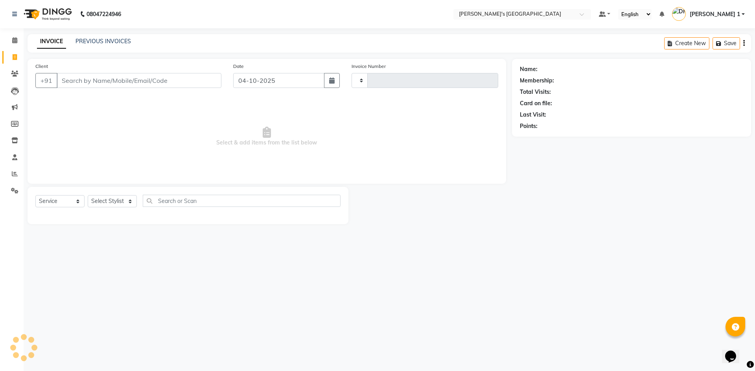
type input "11063"
select select "6233"
click at [11, 72] on span at bounding box center [15, 74] width 14 height 9
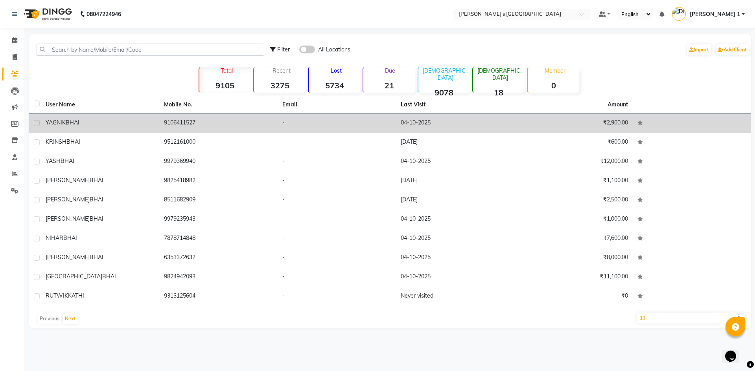
click at [92, 121] on div "YAGNIK BHAI" at bounding box center [100, 123] width 109 height 8
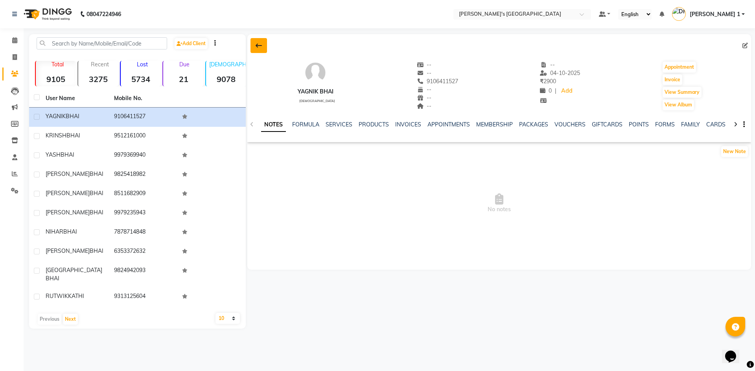
click at [258, 50] on button at bounding box center [258, 45] width 17 height 15
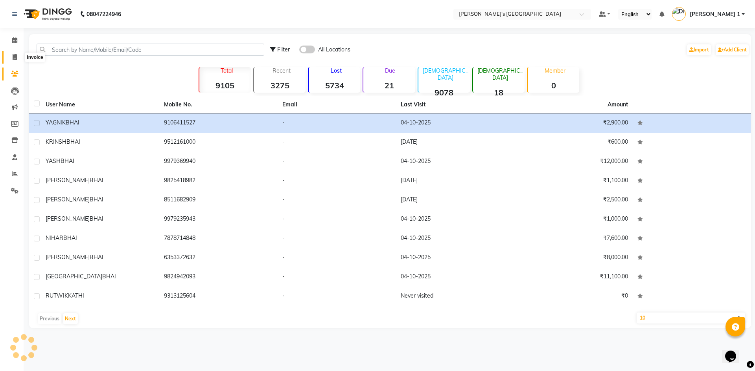
click at [19, 58] on span at bounding box center [15, 57] width 14 height 9
select select "6233"
select select "service"
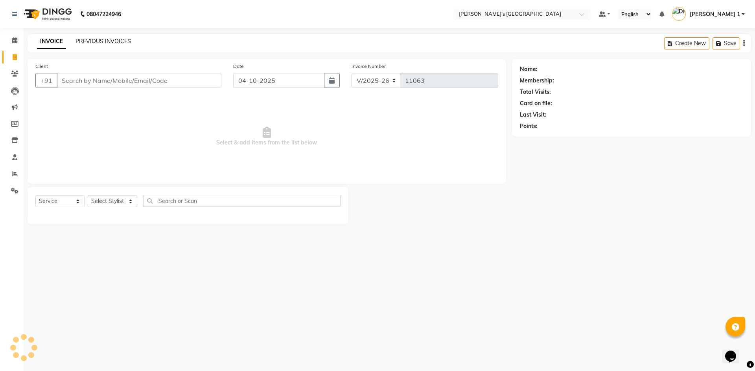
click at [98, 42] on link "PREVIOUS INVOICES" at bounding box center [102, 41] width 55 height 7
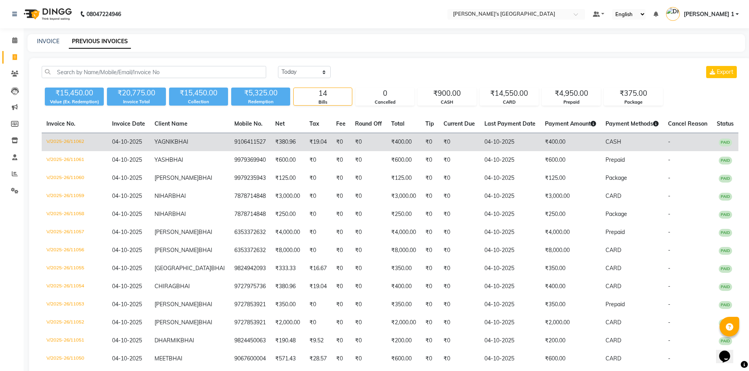
click at [540, 151] on td "₹400.00" at bounding box center [570, 142] width 61 height 18
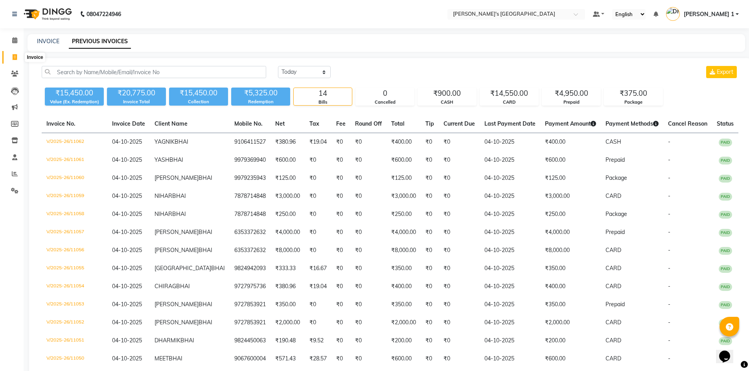
drag, startPoint x: 15, startPoint y: 55, endPoint x: 39, endPoint y: 56, distance: 24.4
click at [15, 55] on icon at bounding box center [15, 57] width 4 height 6
select select "service"
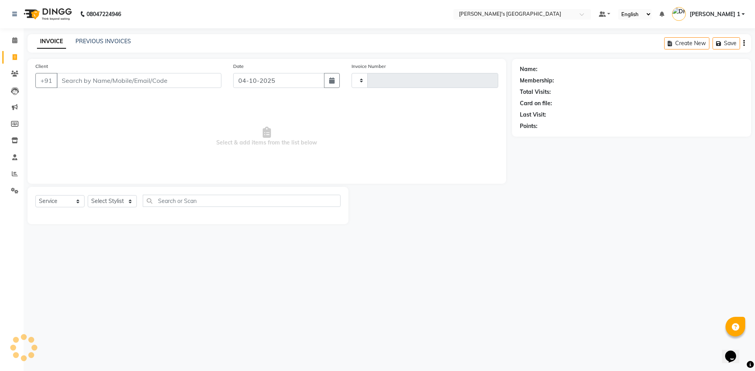
type input "11063"
select select "6233"
type input "9106411527"
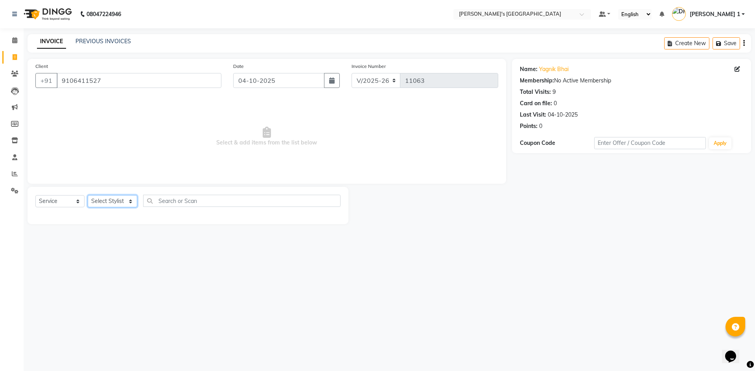
click at [96, 204] on select "Select Stylist ADARSH SOLANKI AVINASH SEN BRIJESH ZALA CHANDU SEN DHRUV DAVE DH…" at bounding box center [113, 201] width 50 height 12
click at [18, 59] on span at bounding box center [15, 57] width 14 height 9
select select "service"
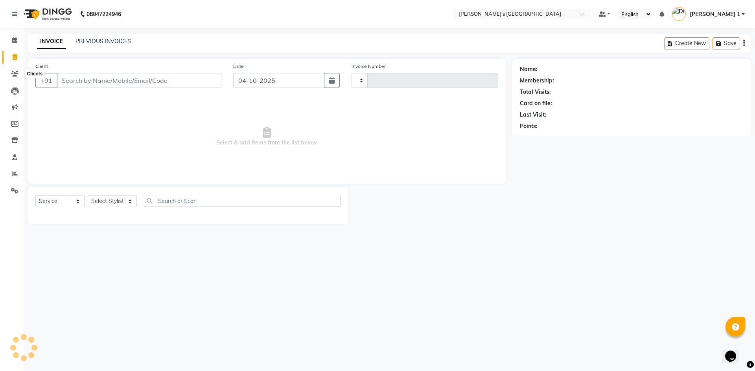
type input "11063"
select select "6233"
click at [105, 40] on link "PREVIOUS INVOICES" at bounding box center [102, 41] width 55 height 7
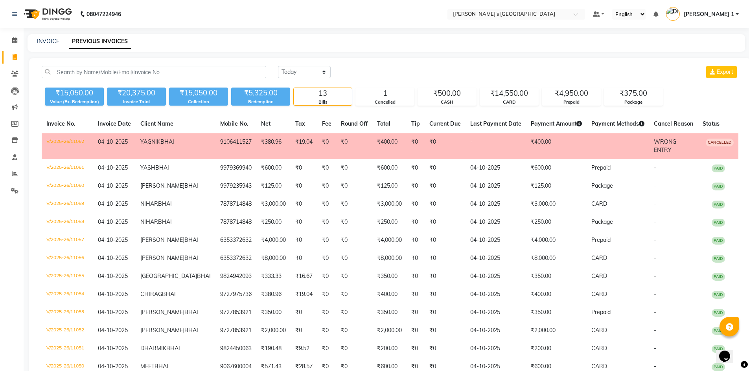
click at [219, 145] on td "9106411527" at bounding box center [235, 146] width 41 height 26
click at [16, 40] on icon at bounding box center [14, 40] width 5 height 6
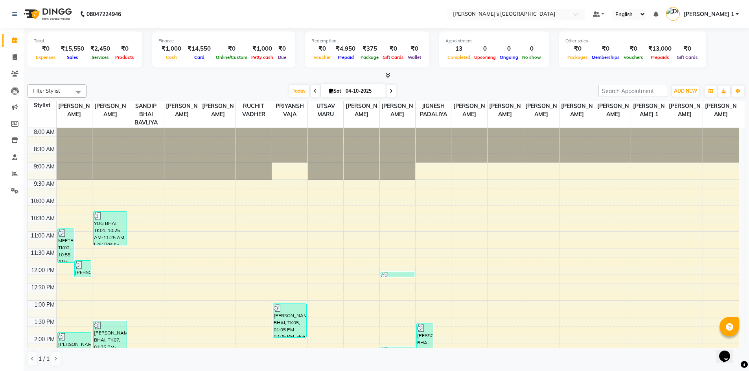
scroll to position [0, 0]
click at [387, 73] on icon at bounding box center [387, 75] width 5 height 6
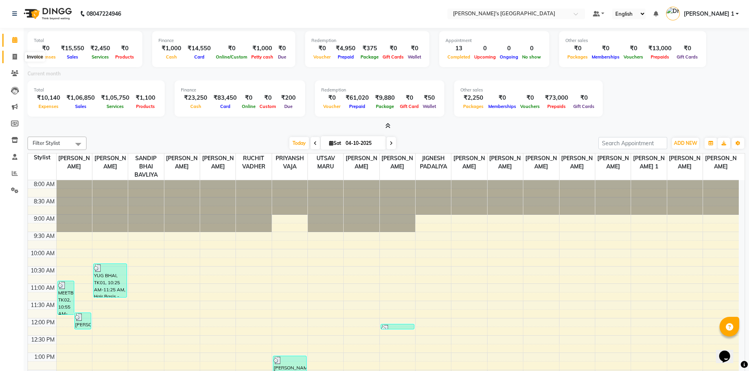
click at [11, 55] on span at bounding box center [15, 57] width 14 height 9
select select "service"
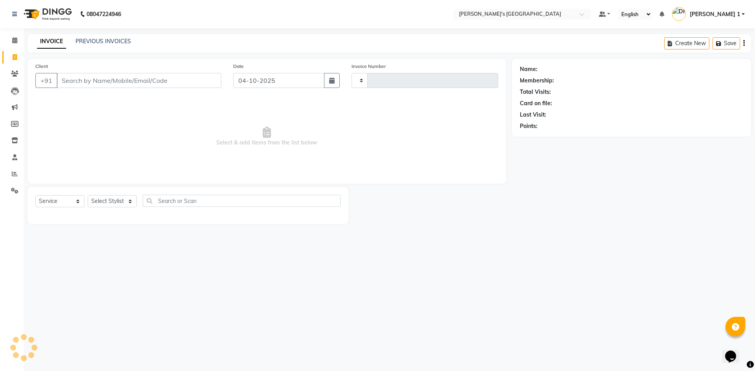
click at [129, 81] on input "Client" at bounding box center [139, 80] width 165 height 15
type input "11064"
select select "6233"
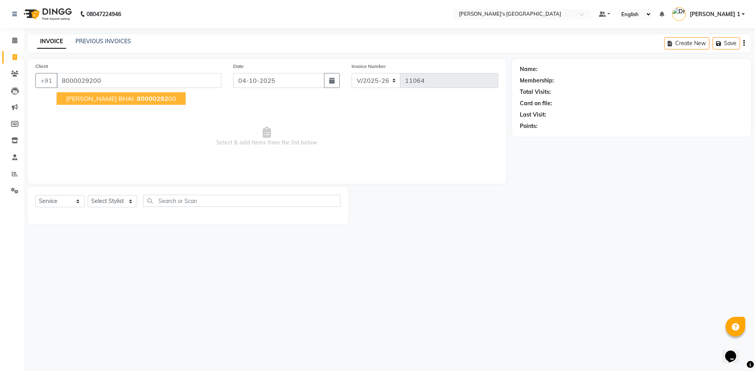
type input "8000029200"
click at [136, 100] on ngb-highlight "80000292 00" at bounding box center [155, 99] width 41 height 8
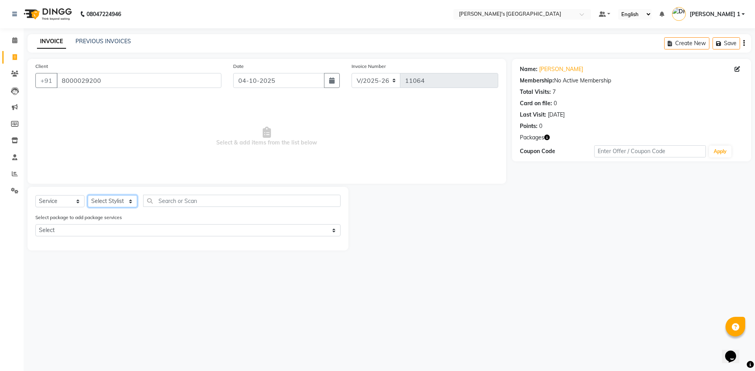
click at [116, 199] on select "Select Stylist ADARSH SOLANKI AVINASH SEN BRIJESH ZALA CHANDU SEN DHRUV DAVE DH…" at bounding box center [113, 201] width 50 height 12
select select "61800"
click at [88, 195] on select "Select Stylist ADARSH SOLANKI AVINASH SEN BRIJESH ZALA CHANDU SEN DHRUV DAVE DH…" at bounding box center [113, 201] width 50 height 12
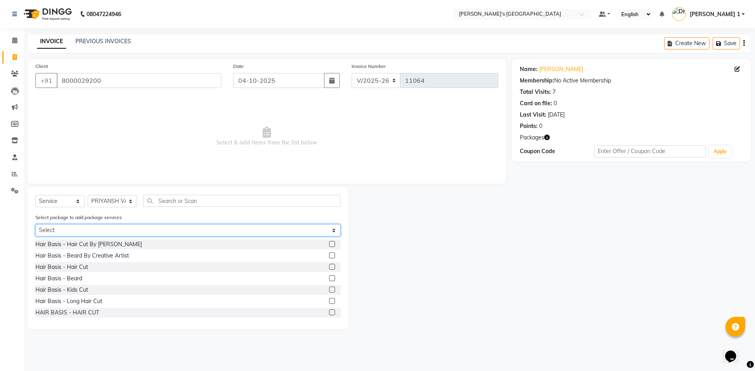
click at [108, 231] on select "Select MAVDI DEAR PACKAGE ( 6 HAIR CUT / 6 BEARD)" at bounding box center [187, 230] width 305 height 12
select select "1: Object"
click at [35, 224] on select "Select MAVDI DEAR PACKAGE ( 6 HAIR CUT / 6 BEARD)" at bounding box center [187, 230] width 305 height 12
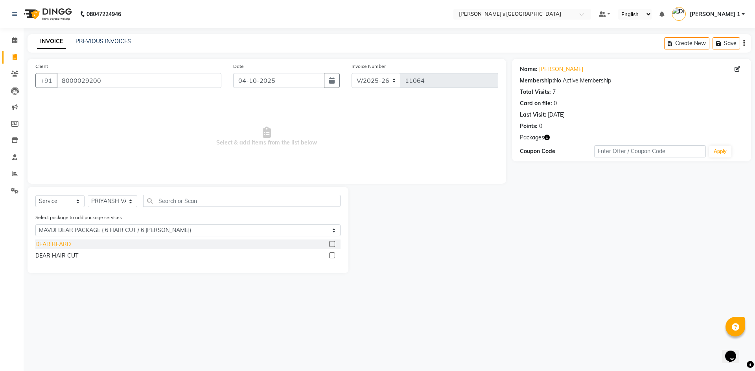
click at [61, 247] on div "DEAR BEARD" at bounding box center [52, 245] width 35 height 8
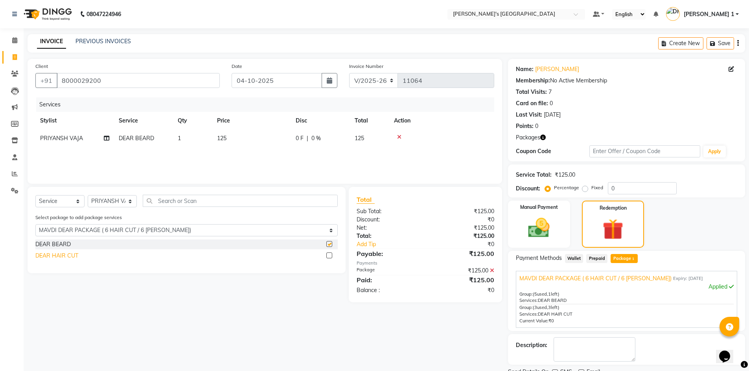
checkbox input "false"
click at [62, 254] on div "DEAR HAIR CUT" at bounding box center [56, 256] width 43 height 8
checkbox input "false"
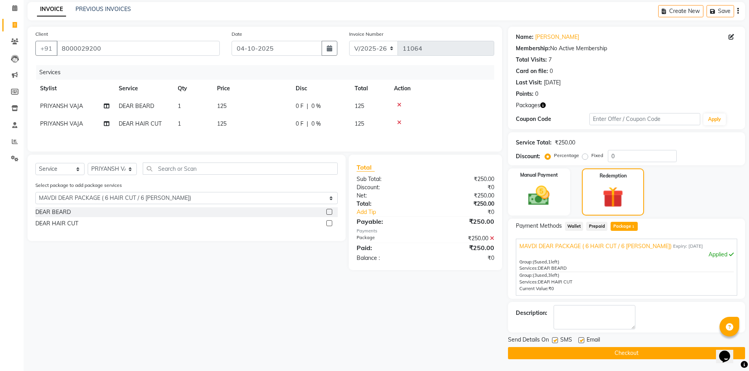
click at [400, 102] on icon at bounding box center [399, 105] width 4 height 6
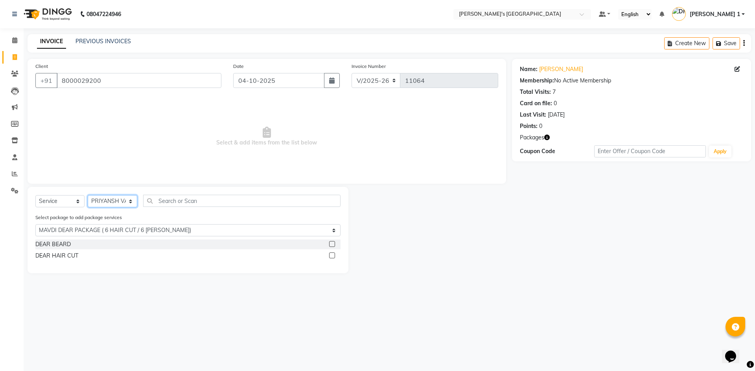
drag, startPoint x: 114, startPoint y: 202, endPoint x: 111, endPoint y: 213, distance: 11.0
click at [114, 202] on select "Select Stylist ADARSH SOLANKI AVINASH SEN BRIJESH ZALA CHANDU SEN DHRUV DAVE DH…" at bounding box center [113, 201] width 50 height 12
click at [88, 195] on select "Select Stylist ADARSH SOLANKI AVINASH SEN BRIJESH ZALA CHANDU SEN DHRUV DAVE DH…" at bounding box center [113, 201] width 50 height 12
click at [96, 231] on select "Select MAVDI DEAR PACKAGE ( 6 HAIR CUT / 6 BEARD)" at bounding box center [187, 230] width 305 height 12
select select "0: undefined"
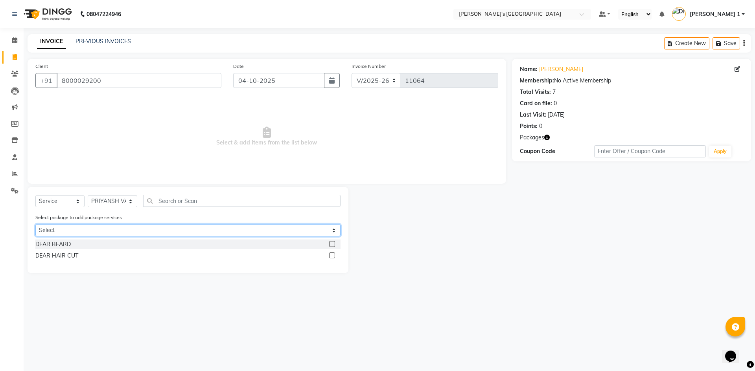
click at [35, 224] on select "Select MAVDI DEAR PACKAGE ( 6 HAIR CUT / 6 BEARD)" at bounding box center [187, 230] width 305 height 12
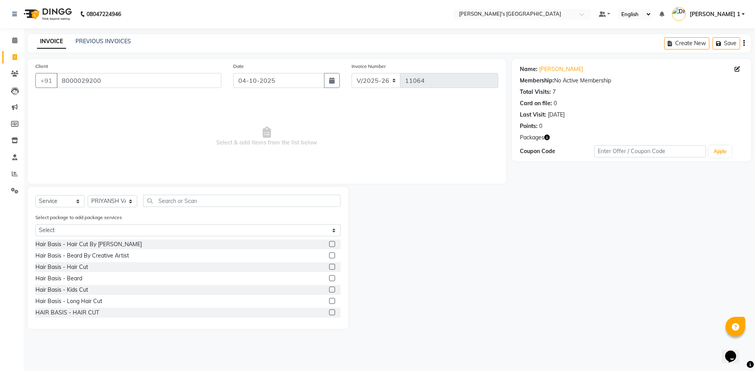
drag, startPoint x: 82, startPoint y: 265, endPoint x: 79, endPoint y: 274, distance: 9.6
click at [83, 265] on div "Hair Basis - Hair Cut" at bounding box center [61, 267] width 53 height 8
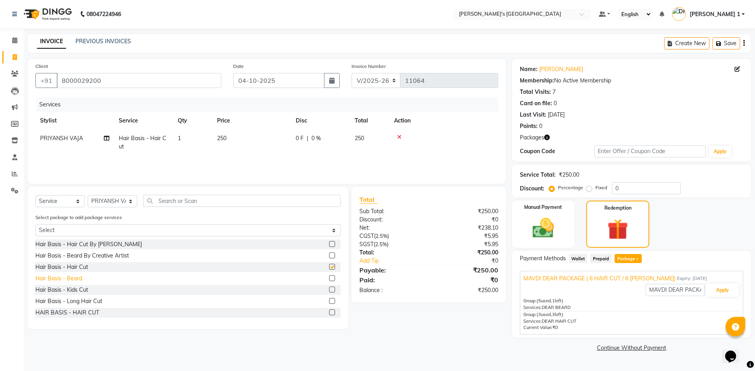
checkbox input "false"
drag, startPoint x: 77, startPoint y: 279, endPoint x: 105, endPoint y: 258, distance: 35.1
click at [77, 279] on div "Hair Basis - Beard" at bounding box center [58, 279] width 47 height 8
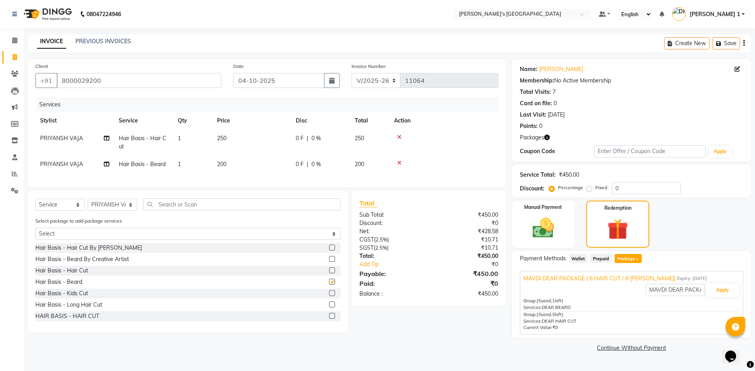
checkbox input "false"
click at [252, 145] on td "250" at bounding box center [251, 143] width 79 height 26
select select "61800"
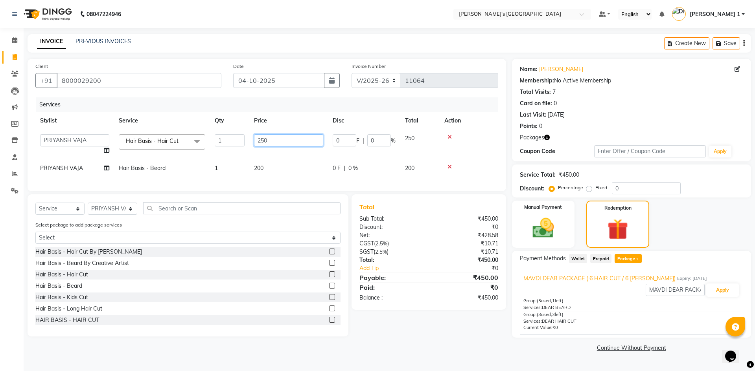
drag, startPoint x: 283, startPoint y: 144, endPoint x: 166, endPoint y: 140, distance: 117.2
click at [166, 140] on tr "ADARSH SOLANKI AVINASH SEN BRIJESH ZALA CHANDU SEN DHRUV DAVE DHRUV DAVE 1 DIVY…" at bounding box center [266, 145] width 463 height 30
type input "350"
click at [265, 158] on tbody "ADARSH SOLANKI AVINASH SEN BRIJESH ZALA CHANDU SEN DHRUV DAVE DHRUV DAVE 1 DIVY…" at bounding box center [266, 154] width 463 height 48
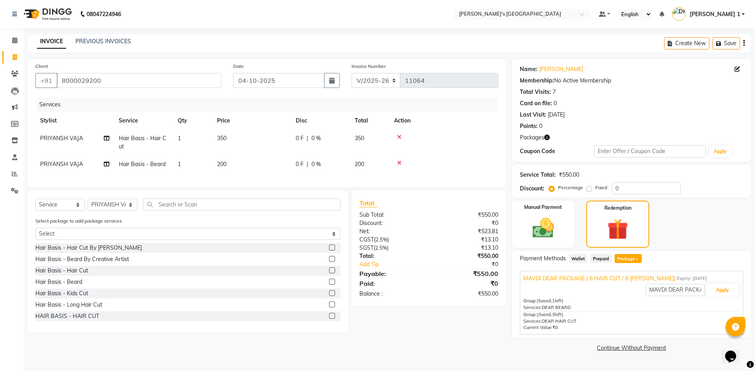
click at [265, 163] on td "200" at bounding box center [251, 165] width 79 height 18
select select "61800"
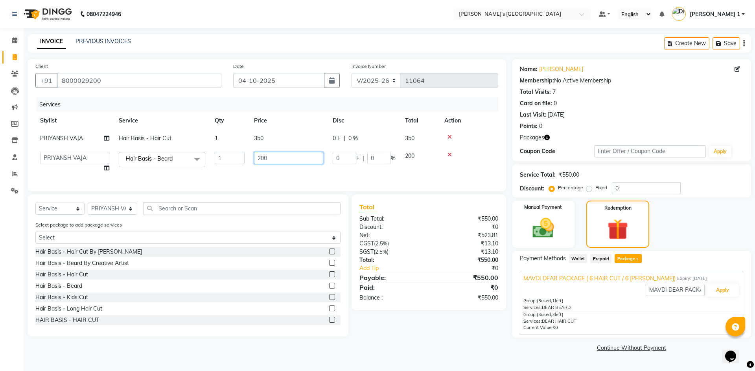
drag, startPoint x: 284, startPoint y: 154, endPoint x: 110, endPoint y: 149, distance: 174.2
click at [111, 151] on tr "ADARSH SOLANKI AVINASH SEN BRIJESH ZALA CHANDU SEN DHRUV DAVE DHRUV DAVE 1 DIVY…" at bounding box center [266, 162] width 463 height 30
type input "250"
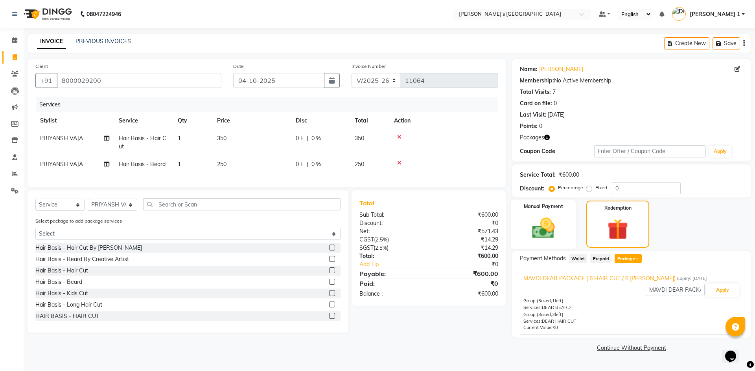
click at [544, 233] on img at bounding box center [543, 228] width 37 height 26
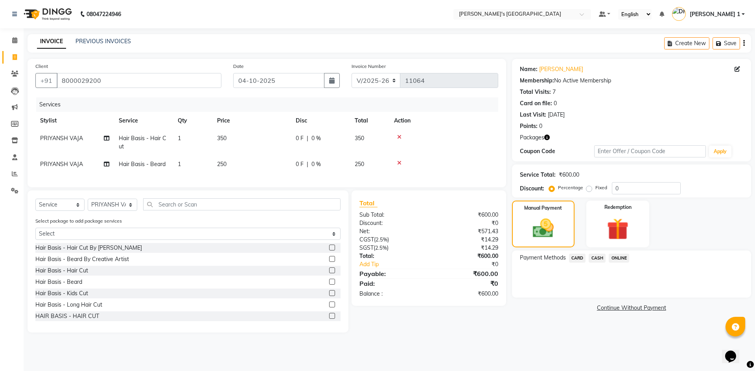
click at [596, 259] on span "CASH" at bounding box center [596, 258] width 17 height 9
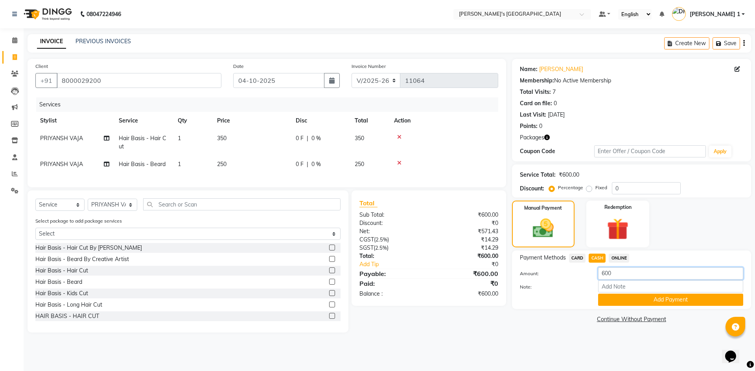
drag, startPoint x: 619, startPoint y: 273, endPoint x: 531, endPoint y: 262, distance: 89.1
click at [531, 262] on div "Payment Methods CARD CASH ONLINE Amount: 600 Note: Add Payment" at bounding box center [631, 280] width 223 height 52
type input "500"
click at [663, 299] on button "Add Payment" at bounding box center [670, 300] width 145 height 12
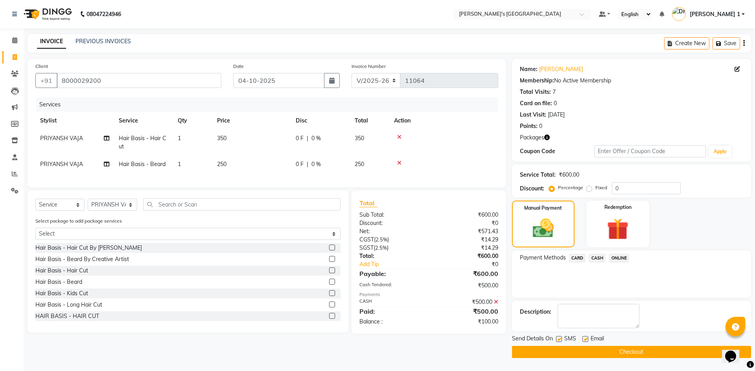
click at [577, 256] on span "CARD" at bounding box center [577, 258] width 17 height 9
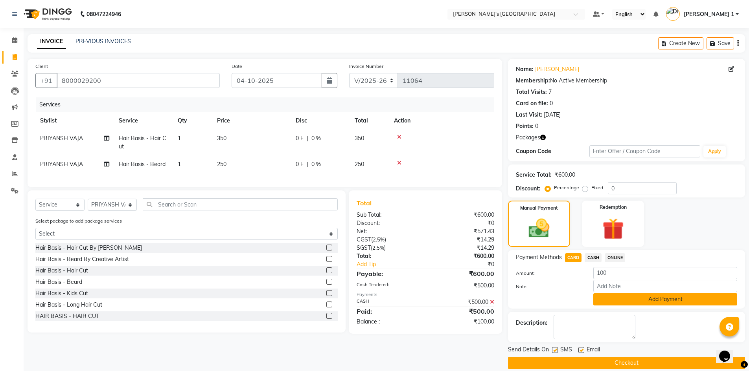
drag, startPoint x: 612, startPoint y: 298, endPoint x: 587, endPoint y: 327, distance: 38.2
click at [612, 299] on button "Add Payment" at bounding box center [665, 300] width 144 height 12
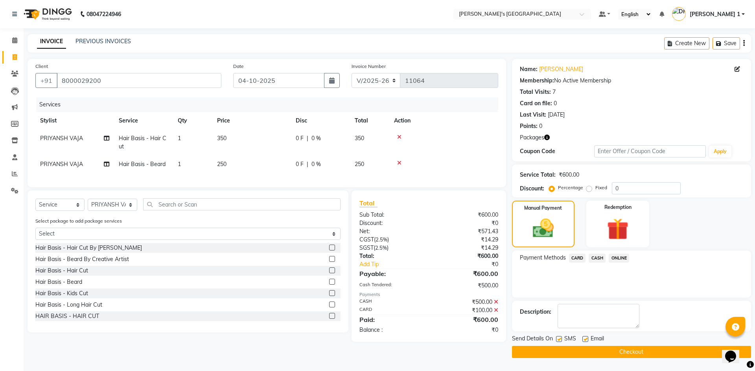
click at [583, 340] on label at bounding box center [585, 339] width 6 height 6
click at [583, 340] on input "checkbox" at bounding box center [584, 339] width 5 height 5
checkbox input "false"
click at [559, 339] on label at bounding box center [559, 339] width 6 height 6
click at [559, 339] on input "checkbox" at bounding box center [558, 339] width 5 height 5
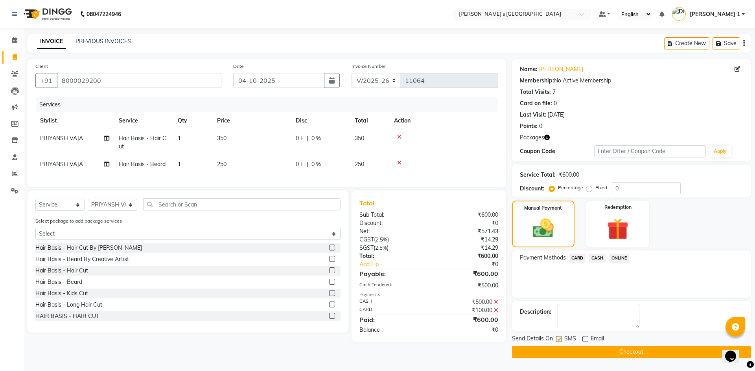
checkbox input "false"
click at [568, 355] on button "Checkout" at bounding box center [631, 352] width 239 height 12
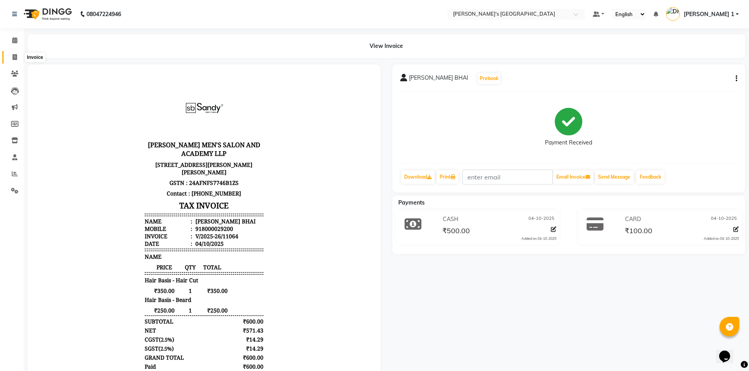
click at [16, 58] on icon at bounding box center [15, 57] width 4 height 6
select select "service"
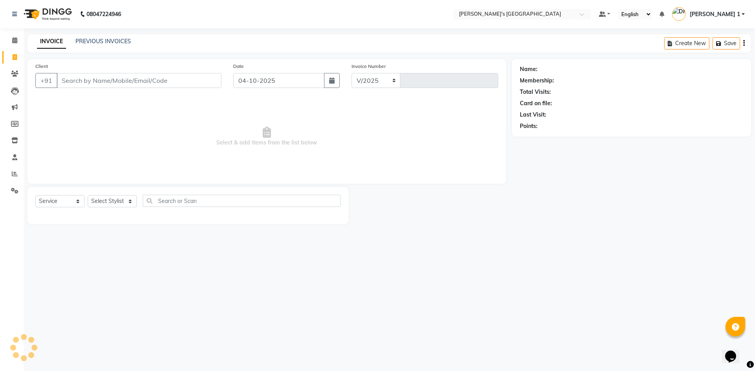
select select "6233"
type input "11065"
click at [75, 84] on input "9428035863" at bounding box center [119, 80] width 125 height 15
drag, startPoint x: 80, startPoint y: 78, endPoint x: 253, endPoint y: 156, distance: 189.5
click at [80, 78] on input "9428035863" at bounding box center [119, 80] width 125 height 15
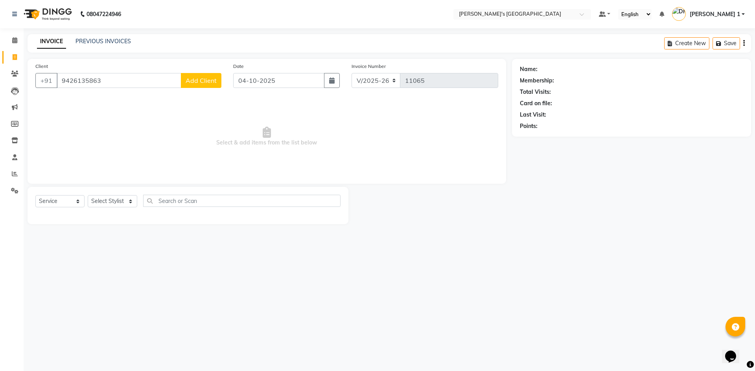
type input "9426135863"
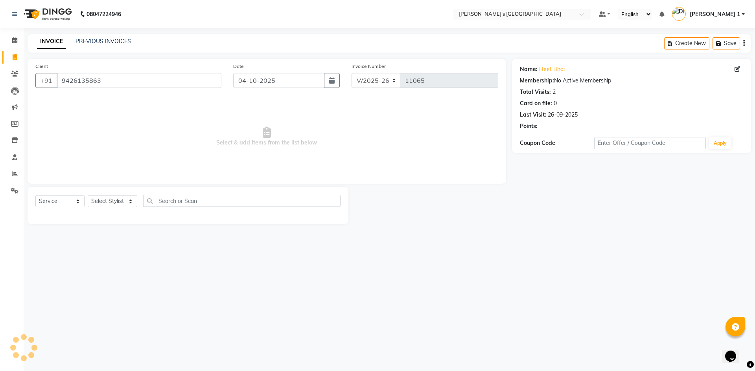
click at [120, 194] on div "Select Service Product Membership Package Voucher Prepaid Gift Card Select Styl…" at bounding box center [188, 205] width 321 height 37
click at [119, 201] on select "Select Stylist ADARSH SOLANKI AVINASH SEN BRIJESH ZALA CHANDU SEN DHRUV DAVE DH…" at bounding box center [113, 201] width 50 height 12
select select "63145"
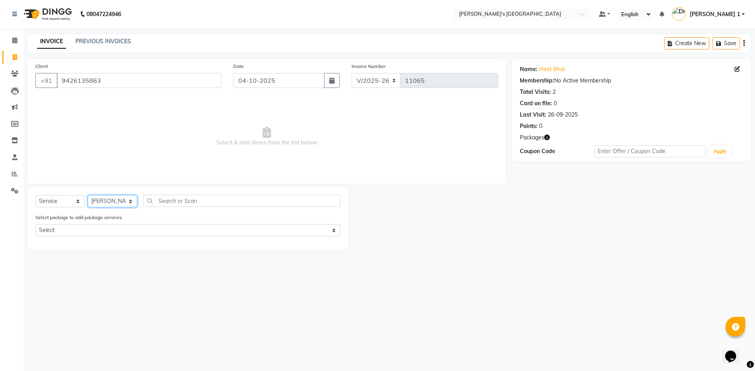
click at [88, 195] on select "Select Stylist ADARSH SOLANKI AVINASH SEN BRIJESH ZALA CHANDU SEN DHRUV DAVE DH…" at bounding box center [113, 201] width 50 height 12
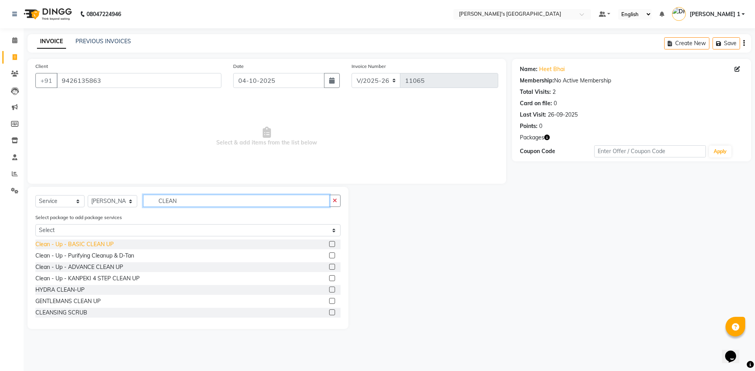
type input "CLEAN"
click at [107, 242] on div "Clean - Up - BASIC CLEAN UP" at bounding box center [74, 245] width 78 height 8
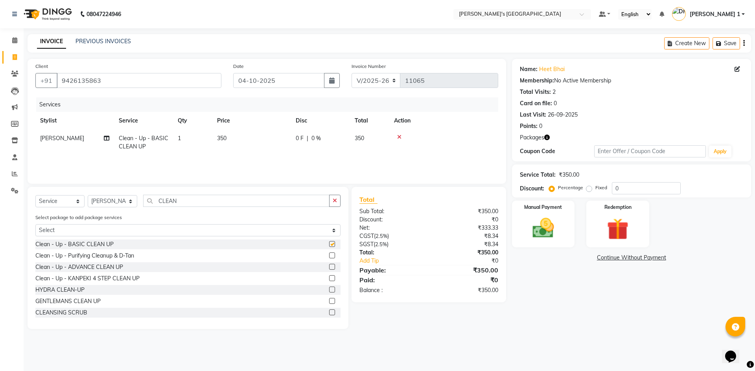
checkbox input "false"
drag, startPoint x: 250, startPoint y: 141, endPoint x: 254, endPoint y: 142, distance: 3.9
click at [254, 142] on td "350" at bounding box center [251, 143] width 79 height 26
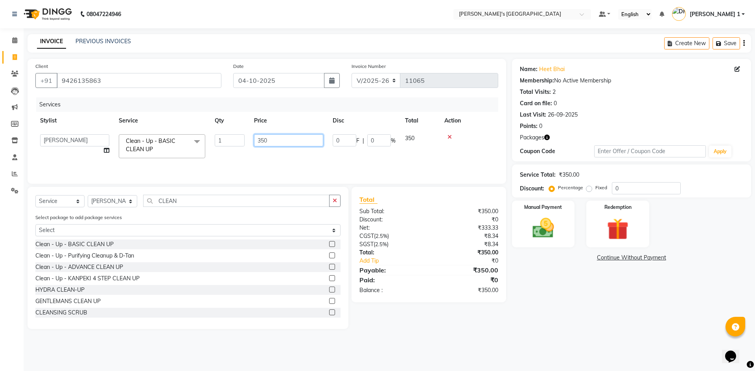
drag, startPoint x: 283, startPoint y: 144, endPoint x: 70, endPoint y: 102, distance: 217.1
click at [85, 104] on div "Services Stylist Service Qty Price Disc Total Action ADARSH SOLANKI AVINASH SEN…" at bounding box center [266, 136] width 463 height 79
type input "700"
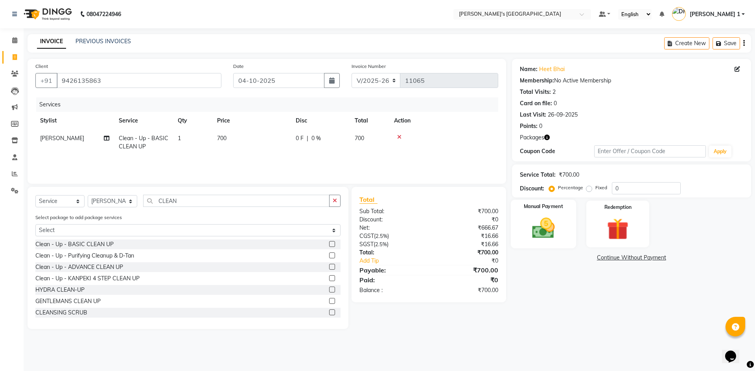
drag, startPoint x: 562, startPoint y: 219, endPoint x: 568, endPoint y: 241, distance: 21.8
click at [563, 219] on div "Manual Payment" at bounding box center [542, 224] width 65 height 48
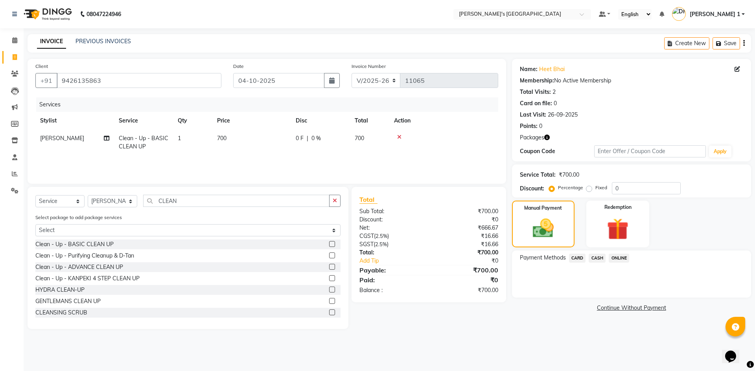
click at [597, 255] on span "CASH" at bounding box center [596, 258] width 17 height 9
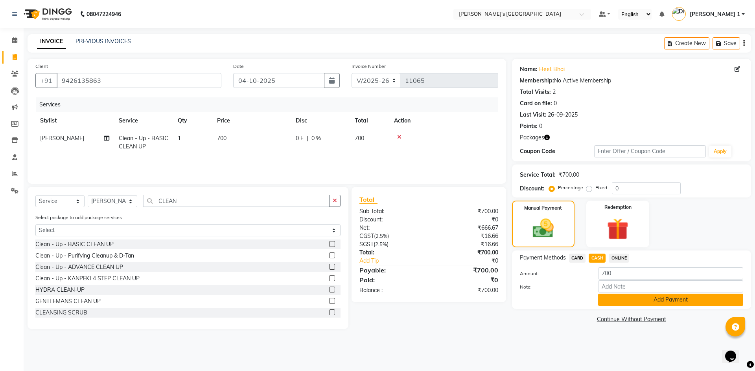
click at [608, 297] on button "Add Payment" at bounding box center [670, 300] width 145 height 12
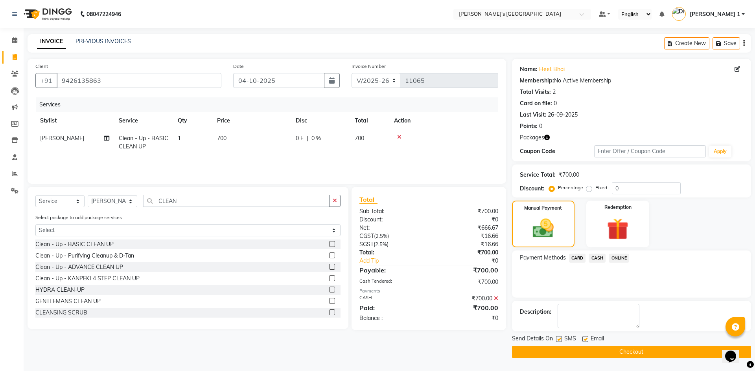
click at [587, 336] on div "Email" at bounding box center [596, 340] width 28 height 10
click at [585, 338] on label at bounding box center [585, 339] width 6 height 6
click at [585, 338] on input "checkbox" at bounding box center [584, 339] width 5 height 5
checkbox input "false"
click at [560, 337] on label at bounding box center [559, 339] width 6 height 6
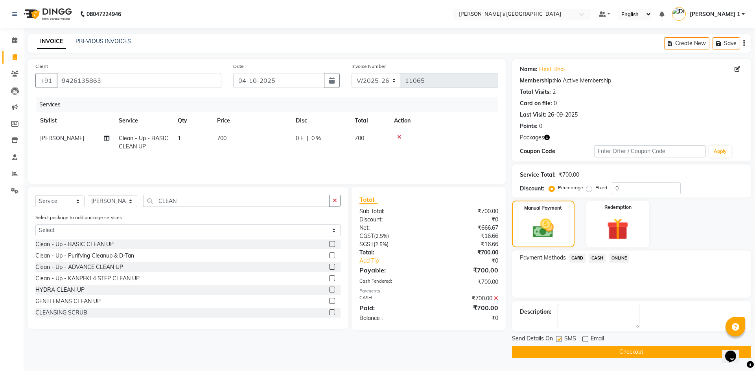
click at [560, 337] on input "checkbox" at bounding box center [558, 339] width 5 height 5
checkbox input "false"
click at [564, 351] on button "Checkout" at bounding box center [631, 352] width 239 height 12
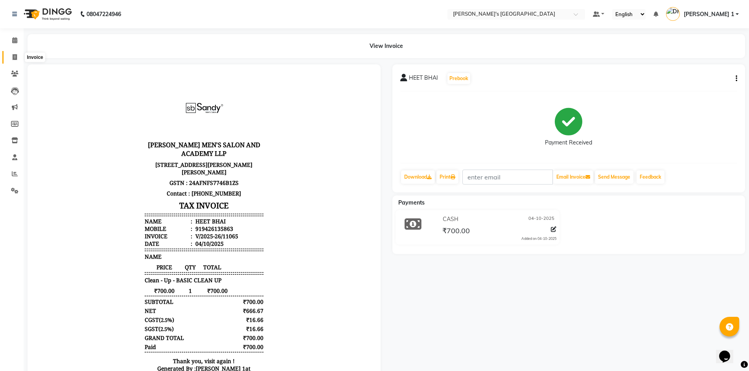
click at [15, 57] on icon at bounding box center [15, 57] width 4 height 6
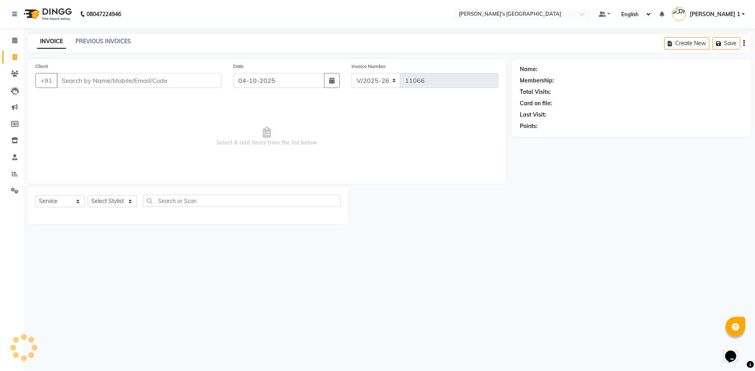
click at [95, 80] on input "Client" at bounding box center [139, 80] width 165 height 15
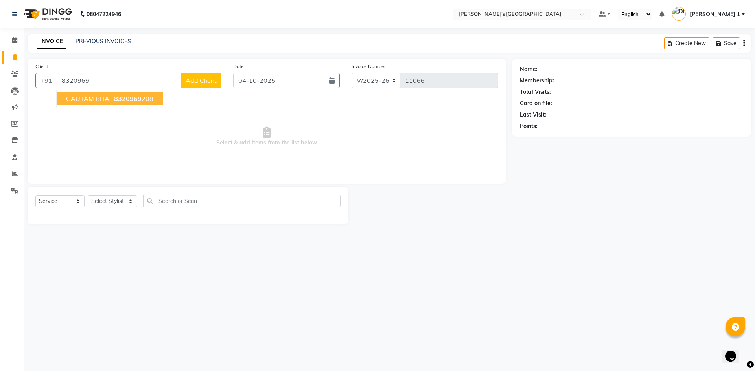
click at [125, 105] on ngb-typeahead-window "GAUTAM BHAI 8320969 208" at bounding box center [109, 99] width 107 height 20
drag, startPoint x: 127, startPoint y: 101, endPoint x: 118, endPoint y: 143, distance: 43.3
click at [127, 101] on span "8320969" at bounding box center [128, 99] width 28 height 8
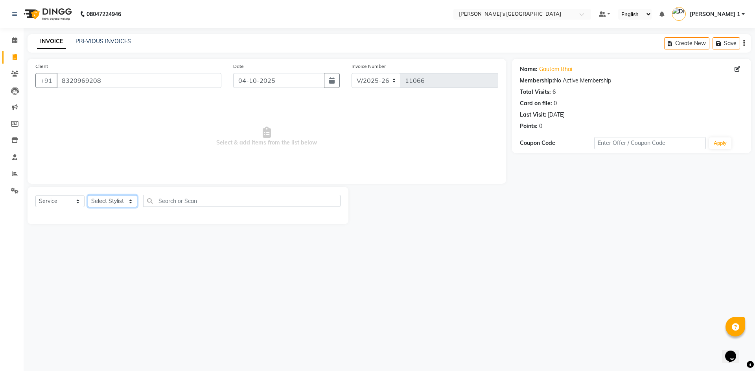
click at [111, 205] on select "Select Stylist ADARSH SOLANKI AVINASH SEN BRIJESH ZALA CHANDU SEN DHRUV DAVE DH…" at bounding box center [113, 201] width 50 height 12
click at [88, 195] on select "Select Stylist ADARSH SOLANKI AVINASH SEN BRIJESH ZALA CHANDU SEN DHRUV DAVE DH…" at bounding box center [113, 201] width 50 height 12
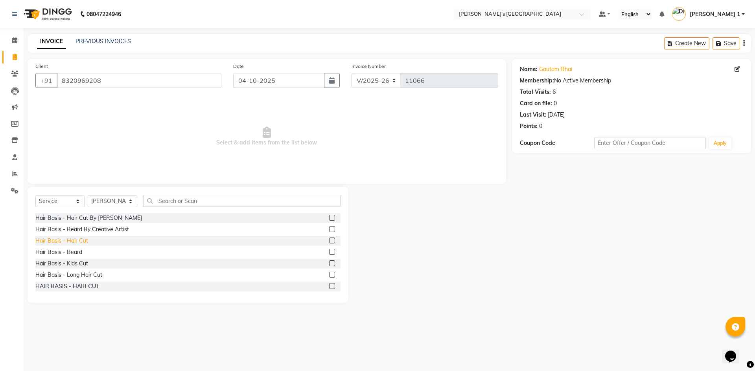
click at [83, 241] on div "Hair Basis - Hair Cut" at bounding box center [61, 241] width 53 height 8
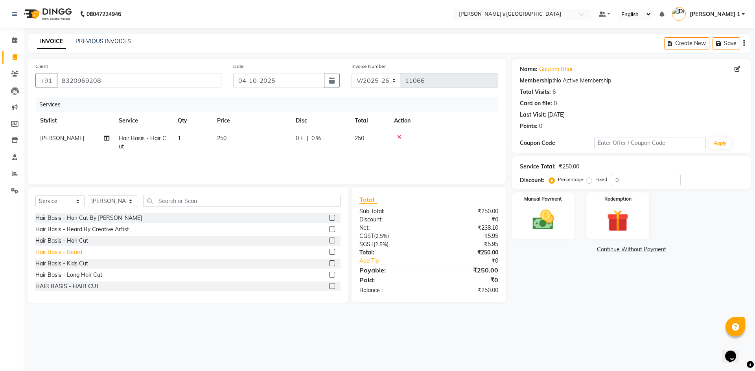
click at [77, 252] on div "Hair Basis - Beard" at bounding box center [58, 252] width 47 height 8
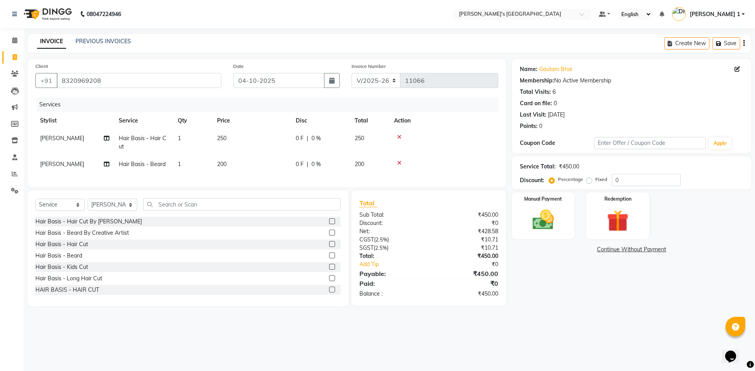
click at [264, 138] on td "250" at bounding box center [251, 143] width 79 height 26
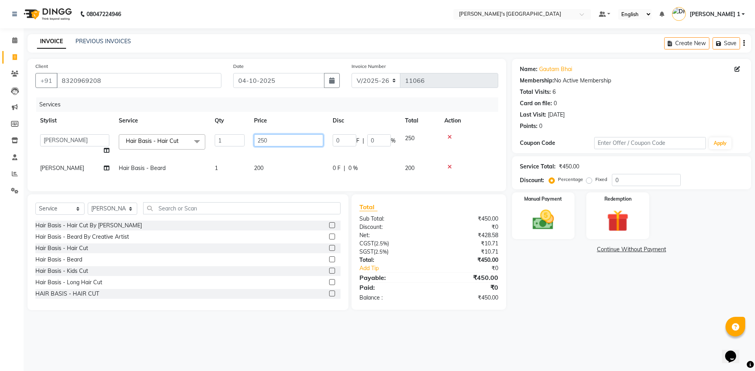
drag, startPoint x: 299, startPoint y: 140, endPoint x: 132, endPoint y: 108, distance: 169.7
click at [133, 111] on div "Services Stylist Service Qty Price Disc Total Action ADARSH SOLANKI AVINASH SEN…" at bounding box center [266, 140] width 463 height 86
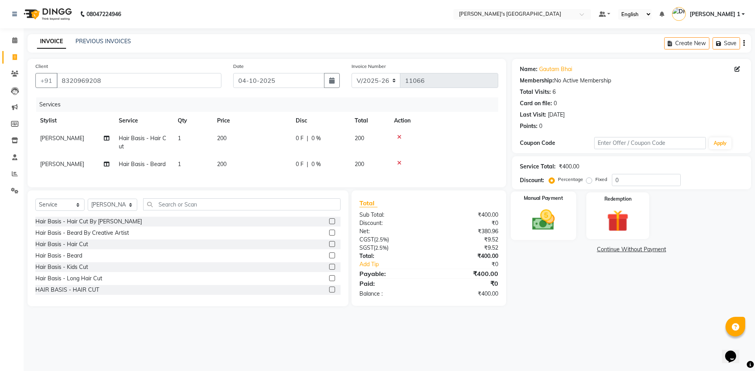
click at [536, 227] on img at bounding box center [543, 220] width 37 height 26
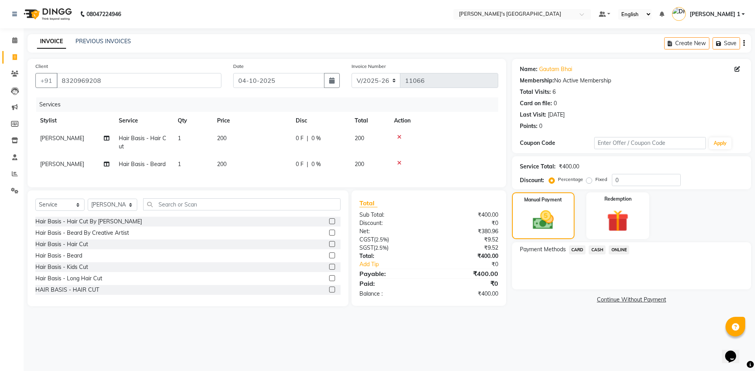
click at [596, 254] on span "CASH" at bounding box center [596, 250] width 17 height 9
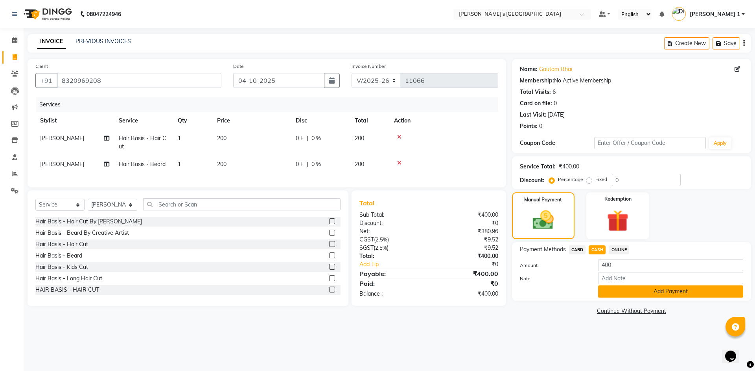
click at [615, 292] on button "Add Payment" at bounding box center [670, 292] width 145 height 12
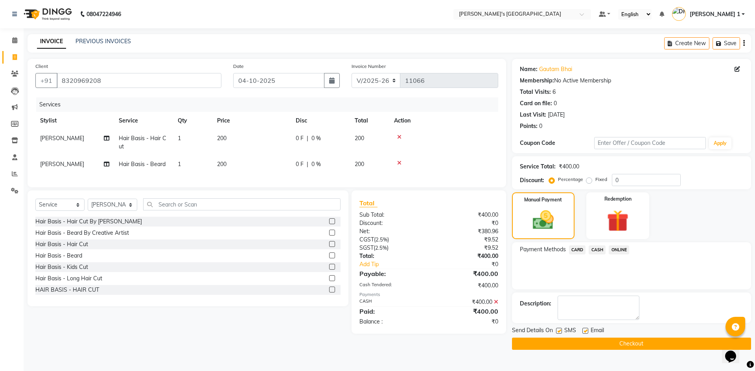
click at [583, 329] on label at bounding box center [585, 331] width 6 height 6
click at [583, 329] on input "checkbox" at bounding box center [584, 331] width 5 height 5
click at [555, 328] on div "Send Details On SMS Email" at bounding box center [631, 332] width 239 height 10
click at [558, 328] on label at bounding box center [559, 331] width 6 height 6
click at [558, 329] on input "checkbox" at bounding box center [558, 331] width 5 height 5
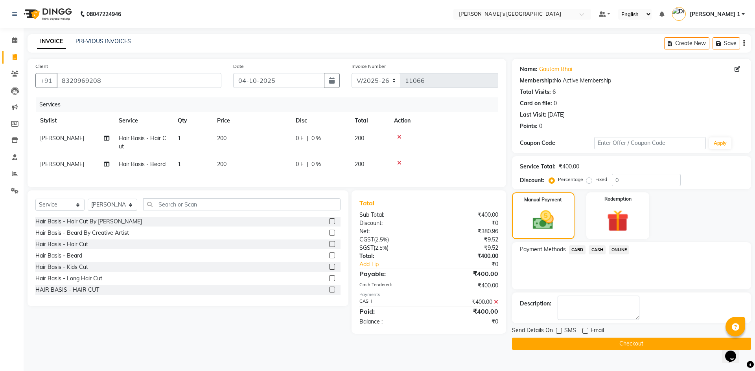
click at [562, 339] on button "Checkout" at bounding box center [631, 344] width 239 height 12
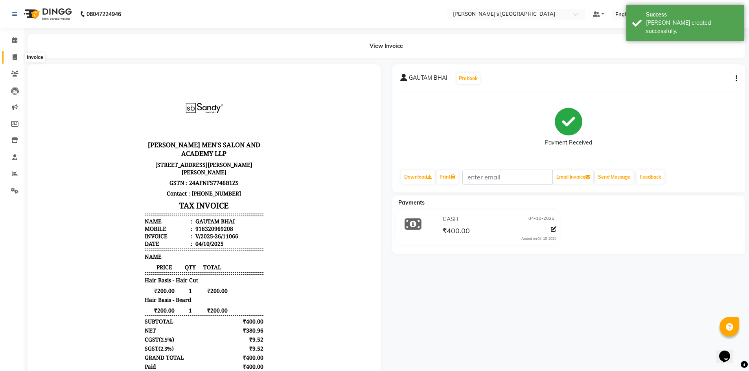
click at [13, 61] on span at bounding box center [15, 57] width 14 height 9
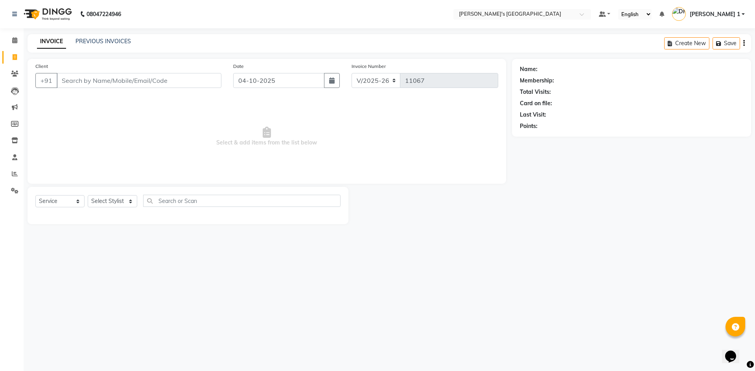
click at [17, 48] on li "Calendar" at bounding box center [12, 40] width 24 height 17
click at [10, 40] on span at bounding box center [15, 40] width 14 height 9
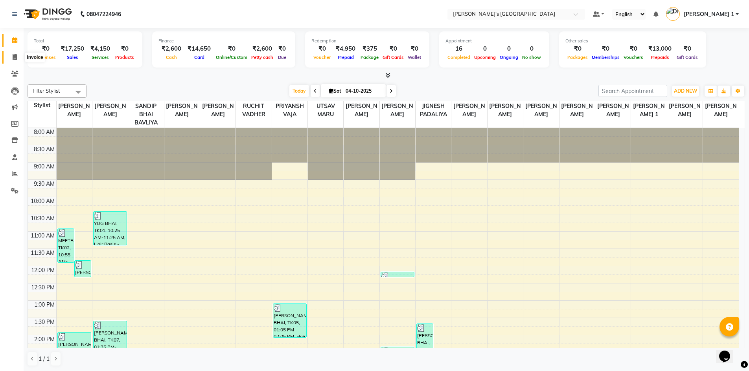
click at [16, 60] on icon at bounding box center [15, 57] width 4 height 6
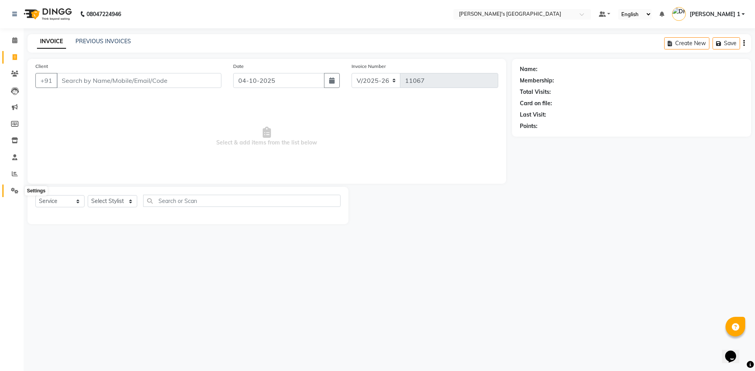
click at [13, 188] on icon at bounding box center [14, 191] width 7 height 6
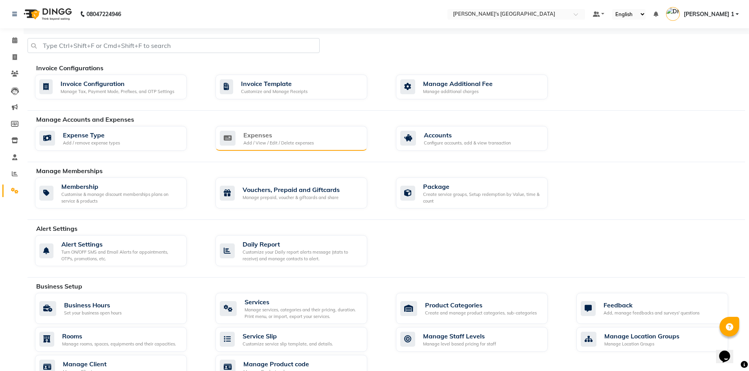
click at [265, 138] on div "Expenses" at bounding box center [278, 134] width 70 height 9
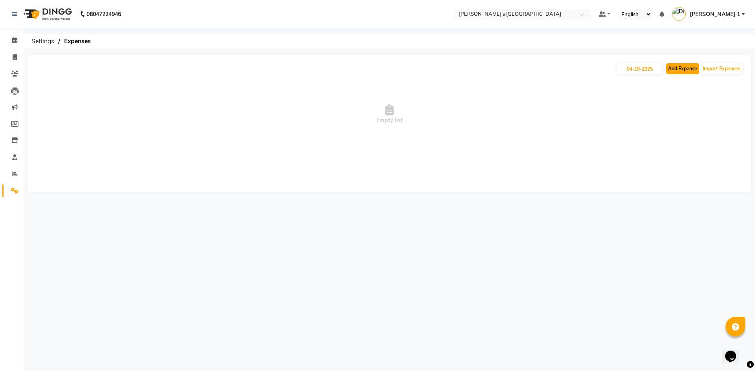
click at [689, 67] on button "Add Expense" at bounding box center [682, 68] width 33 height 11
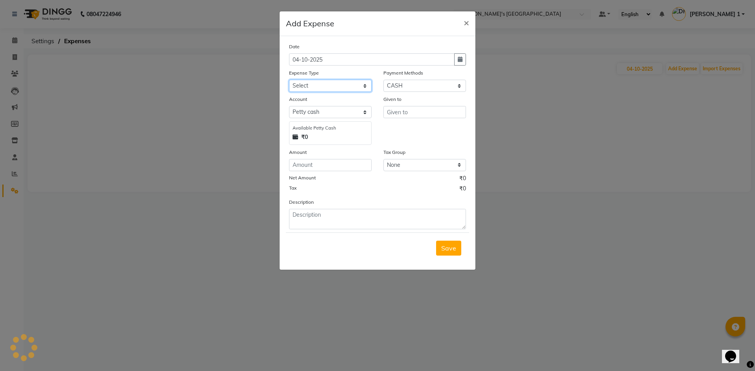
click at [310, 86] on select "Select ADVANCE RUPEES FOR STAFF CLEANING GROSSERY CLENING ITEM HOUSEKEEPIN clie…" at bounding box center [330, 86] width 83 height 12
click at [289, 80] on select "Select ADVANCE RUPEES FOR STAFF CLEANING GROSSERY CLENING ITEM HOUSEKEEPIN clie…" at bounding box center [330, 86] width 83 height 12
click at [408, 112] on input "text" at bounding box center [424, 112] width 83 height 12
click at [450, 248] on span "Save" at bounding box center [448, 248] width 15 height 8
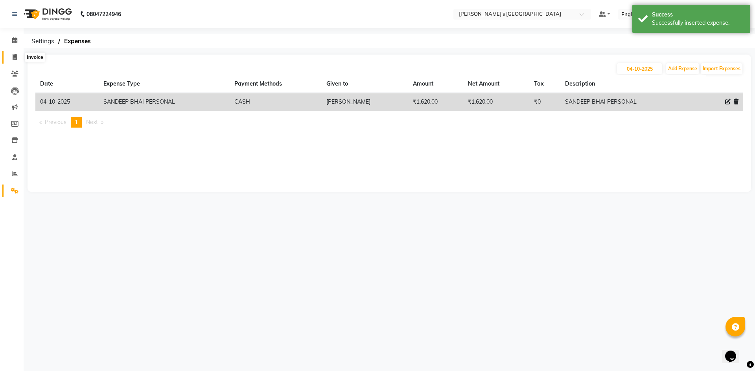
click at [19, 57] on span at bounding box center [15, 57] width 14 height 9
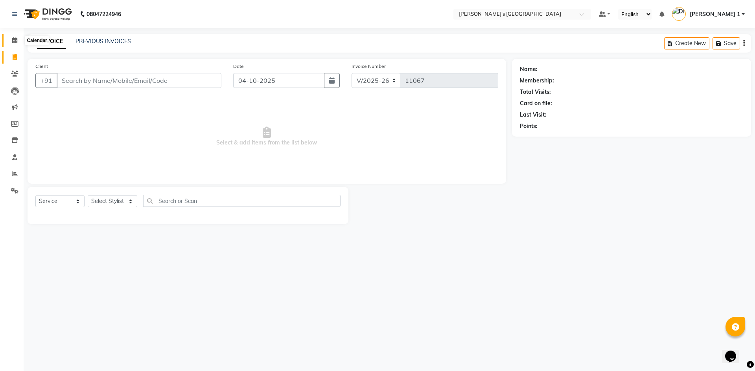
click at [16, 45] on span at bounding box center [15, 40] width 14 height 9
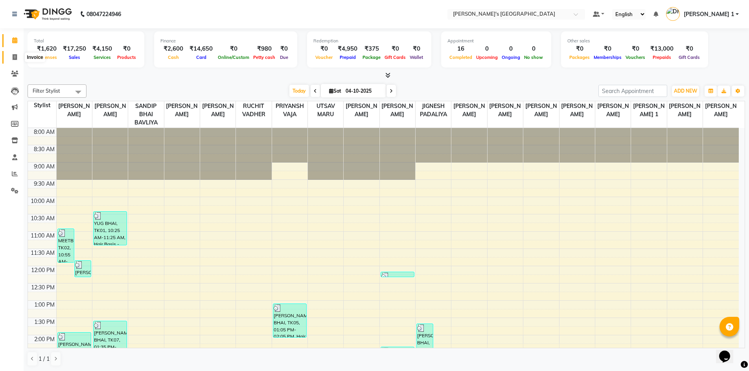
drag, startPoint x: 15, startPoint y: 57, endPoint x: 32, endPoint y: 62, distance: 18.1
click at [15, 58] on icon at bounding box center [15, 57] width 4 height 6
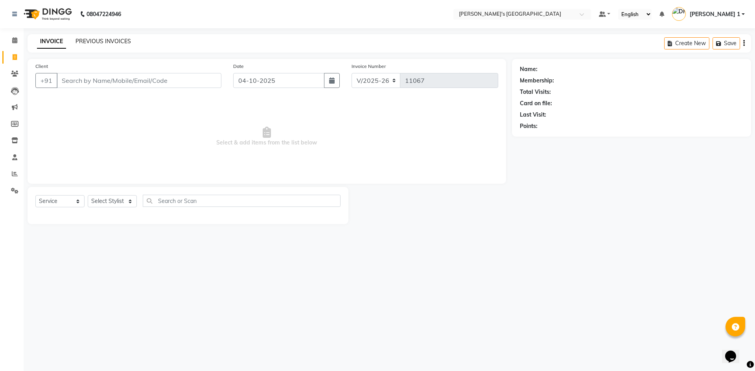
drag, startPoint x: 103, startPoint y: 44, endPoint x: 107, endPoint y: 50, distance: 7.8
click at [103, 45] on div "PREVIOUS INVOICES" at bounding box center [102, 41] width 55 height 8
click at [108, 40] on link "PREVIOUS INVOICES" at bounding box center [102, 41] width 55 height 7
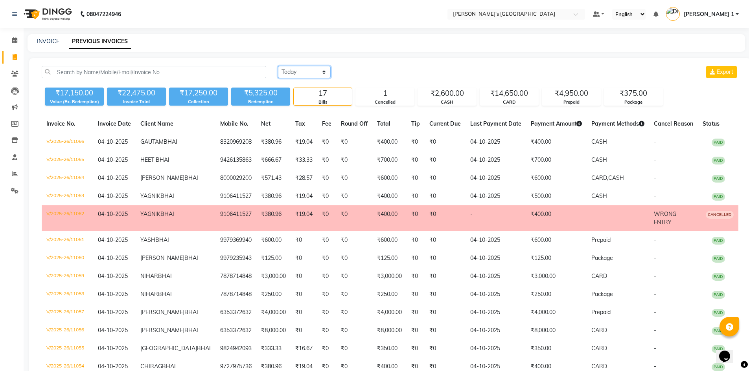
drag, startPoint x: 303, startPoint y: 72, endPoint x: 304, endPoint y: 77, distance: 4.5
click at [304, 72] on select "Today Yesterday Custom Range" at bounding box center [304, 72] width 53 height 12
click at [278, 66] on select "Today Yesterday Custom Range" at bounding box center [304, 72] width 53 height 12
click at [362, 73] on input "04-10-2025" at bounding box center [368, 72] width 55 height 11
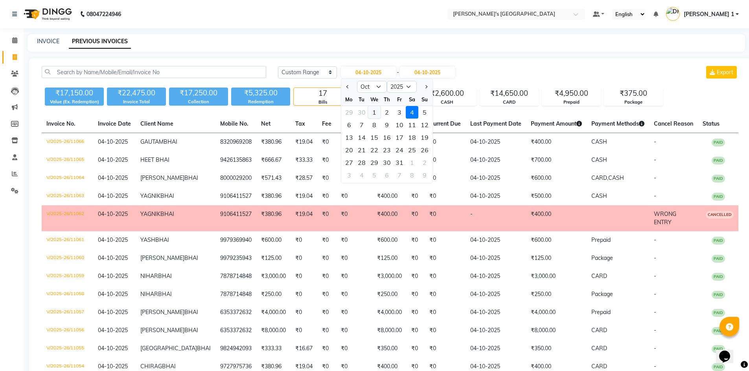
click at [371, 111] on div "1" at bounding box center [374, 112] width 13 height 13
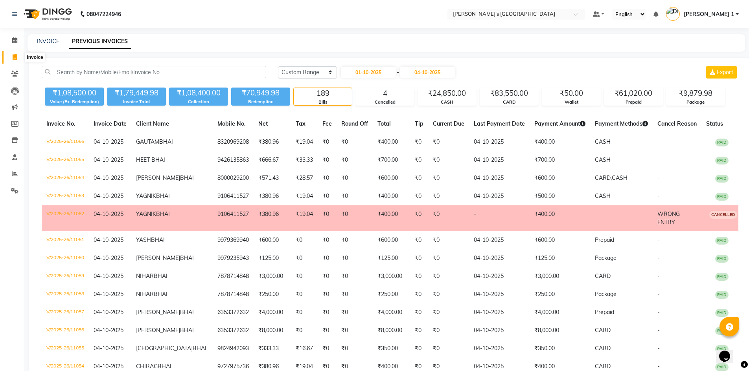
drag, startPoint x: 12, startPoint y: 55, endPoint x: 29, endPoint y: 61, distance: 17.9
click at [13, 55] on span at bounding box center [15, 57] width 14 height 9
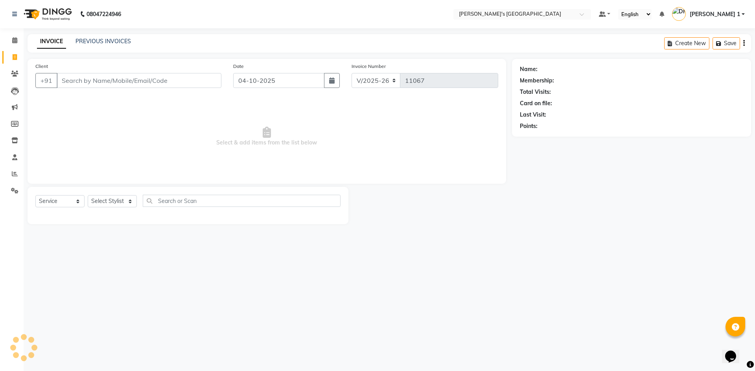
click at [126, 79] on input "Client" at bounding box center [139, 80] width 165 height 15
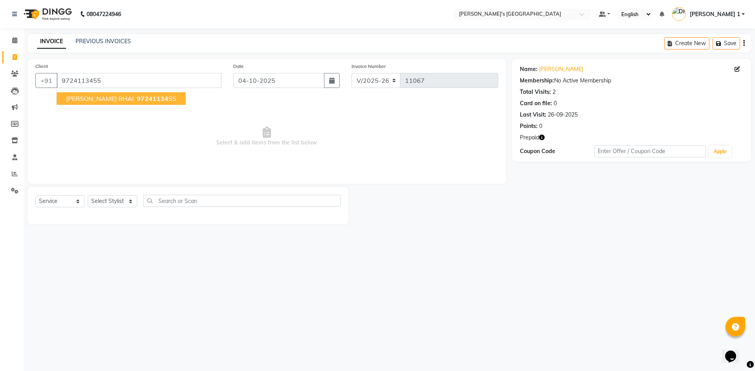
click at [137, 97] on span "97241134" at bounding box center [152, 99] width 31 height 8
click at [119, 206] on select "Select Stylist ADARSH SOLANKI AVINASH SEN BRIJESH ZALA CHANDU SEN DHRUV DAVE DH…" at bounding box center [113, 201] width 50 height 12
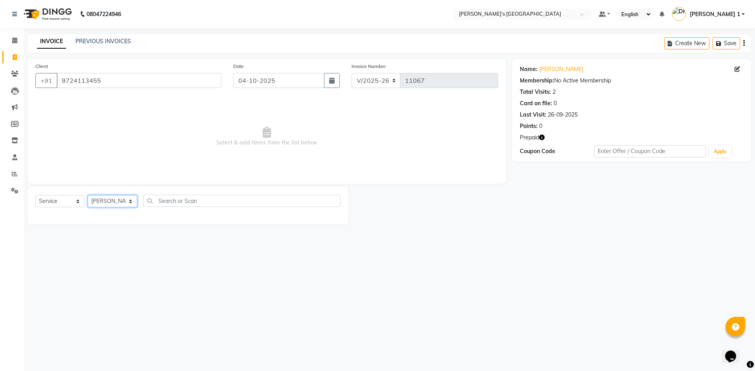
click at [88, 195] on select "Select Stylist ADARSH SOLANKI AVINASH SEN BRIJESH ZALA CHANDU SEN DHRUV DAVE DH…" at bounding box center [113, 201] width 50 height 12
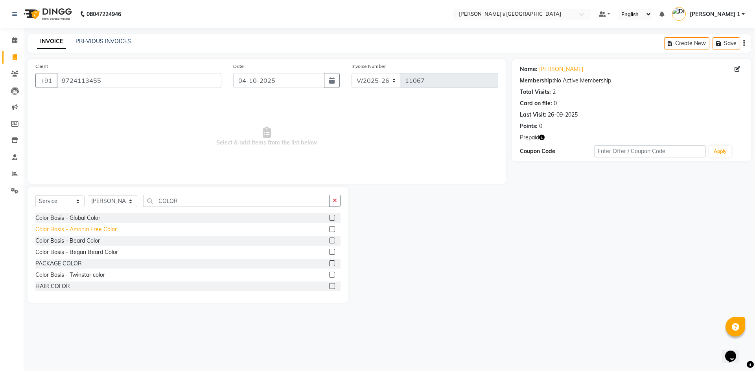
click at [98, 231] on div "Color Basis - Amonia Free Color" at bounding box center [75, 230] width 81 height 8
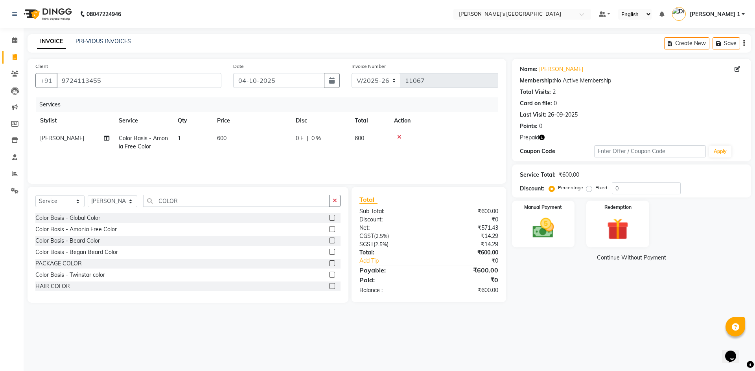
click at [237, 145] on td "600" at bounding box center [251, 143] width 79 height 26
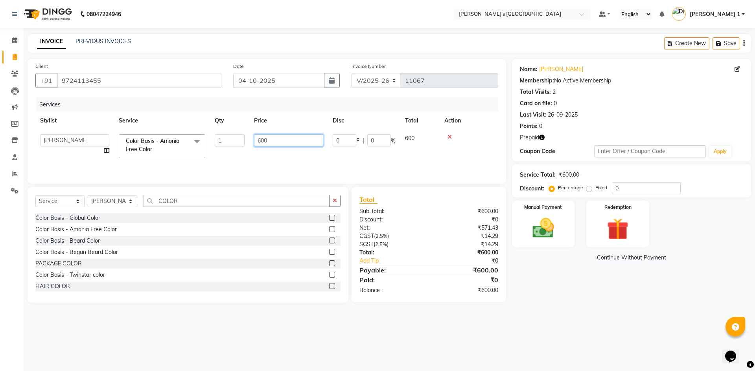
drag, startPoint x: 271, startPoint y: 141, endPoint x: 52, endPoint y: 141, distance: 218.9
click at [52, 141] on tr "ADARSH SOLANKI AVINASH SEN BRIJESH ZALA CHANDU SEN DHRUV DAVE DHRUV DAVE 1 DIVY…" at bounding box center [266, 146] width 463 height 33
click at [541, 136] on icon "button" at bounding box center [542, 138] width 6 height 6
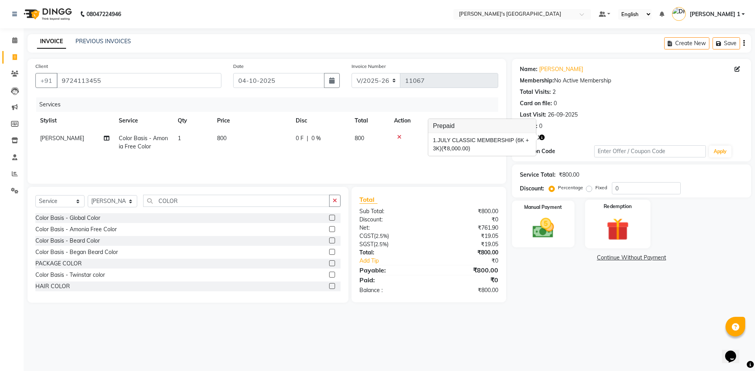
click at [609, 226] on img at bounding box center [617, 229] width 37 height 28
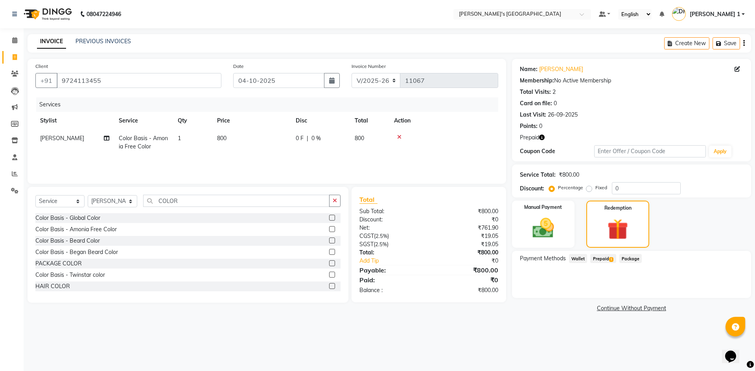
drag, startPoint x: 605, startPoint y: 259, endPoint x: 638, endPoint y: 267, distance: 34.1
click at [604, 259] on span "Prepaid 1" at bounding box center [603, 258] width 26 height 9
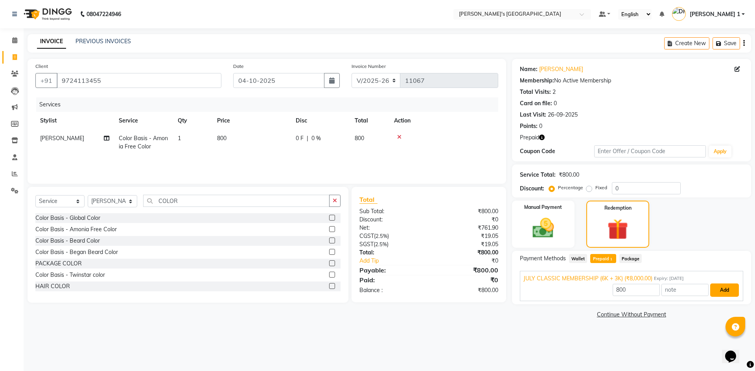
click at [720, 294] on button "Add" at bounding box center [724, 290] width 29 height 13
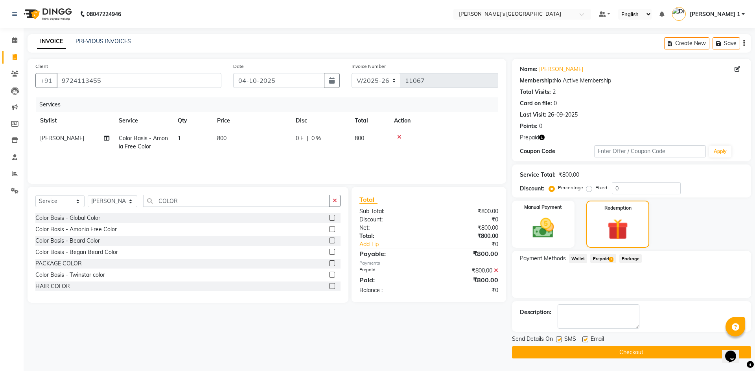
click at [583, 341] on label at bounding box center [585, 340] width 6 height 6
click at [583, 341] on input "checkbox" at bounding box center [584, 340] width 5 height 5
click at [555, 335] on div "Send Details On SMS Email" at bounding box center [631, 340] width 239 height 10
drag, startPoint x: 559, startPoint y: 338, endPoint x: 564, endPoint y: 342, distance: 7.0
click at [559, 338] on label at bounding box center [559, 340] width 6 height 6
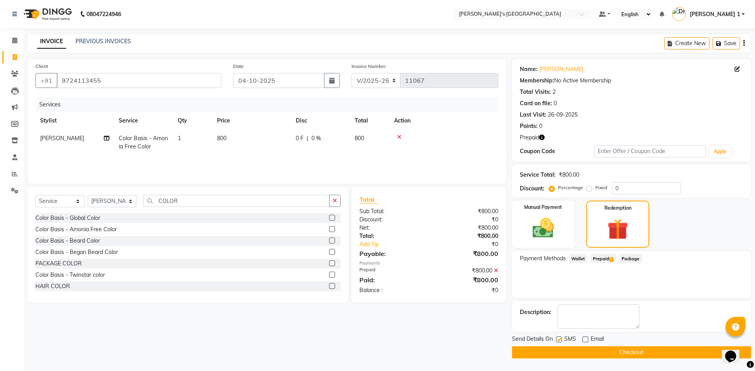
click at [559, 338] on input "checkbox" at bounding box center [558, 340] width 5 height 5
click at [597, 353] on button "Checkout" at bounding box center [631, 353] width 239 height 12
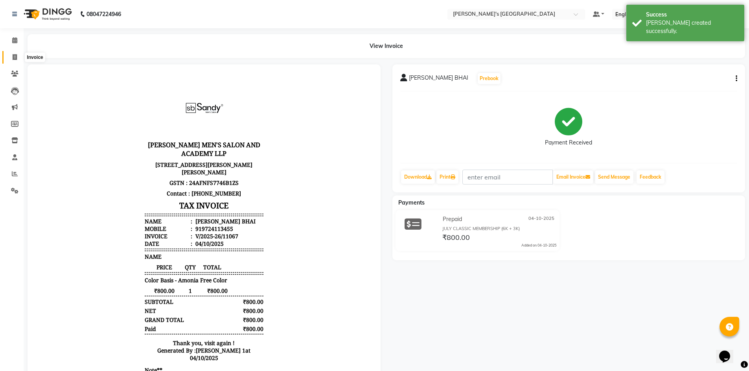
click at [17, 57] on icon at bounding box center [15, 57] width 4 height 6
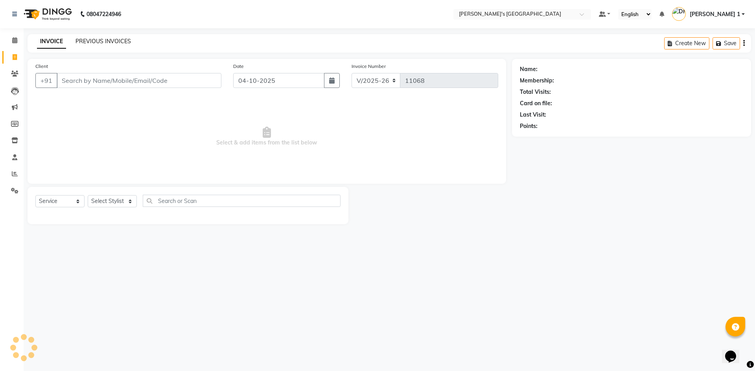
click at [122, 38] on link "PREVIOUS INVOICES" at bounding box center [102, 41] width 55 height 7
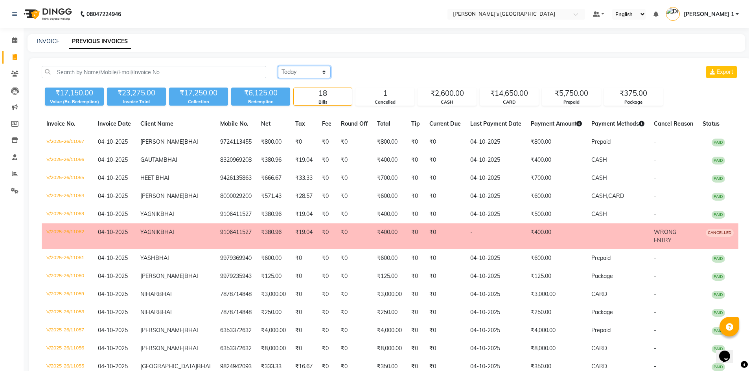
click at [292, 73] on select "Today Yesterday Custom Range" at bounding box center [304, 72] width 53 height 12
click at [278, 66] on select "Today Yesterday Custom Range" at bounding box center [304, 72] width 53 height 12
drag, startPoint x: 354, startPoint y: 72, endPoint x: 362, endPoint y: 75, distance: 8.6
click at [353, 71] on input "04-10-2025" at bounding box center [368, 72] width 55 height 11
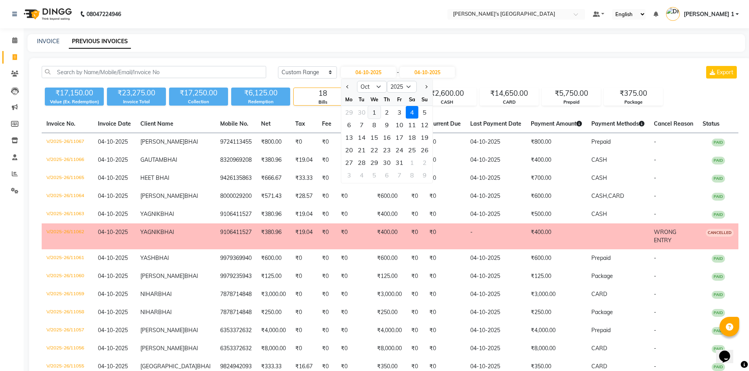
click at [373, 112] on div "1" at bounding box center [374, 112] width 13 height 13
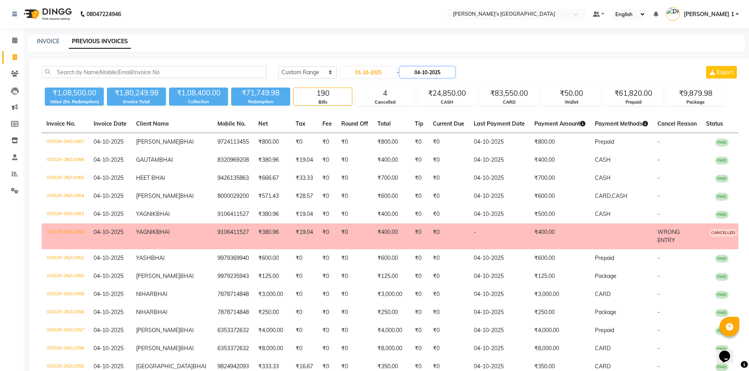
click at [422, 75] on input "04-10-2025" at bounding box center [427, 72] width 55 height 11
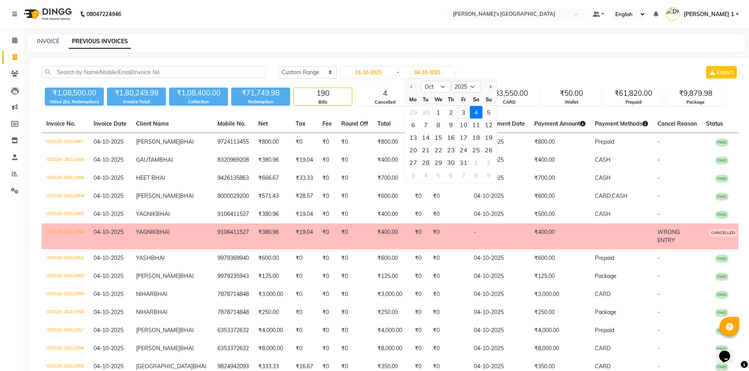
click at [464, 115] on div "3" at bounding box center [463, 112] width 13 height 13
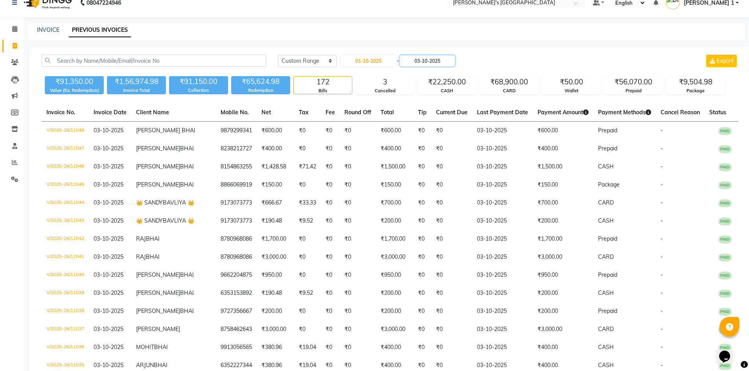
scroll to position [13, 0]
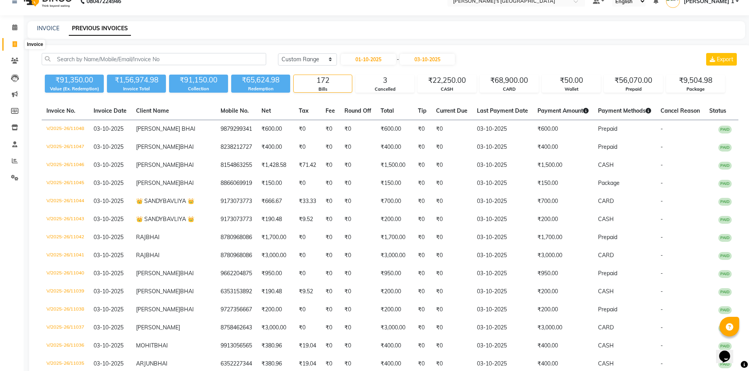
click at [14, 48] on span at bounding box center [15, 44] width 14 height 9
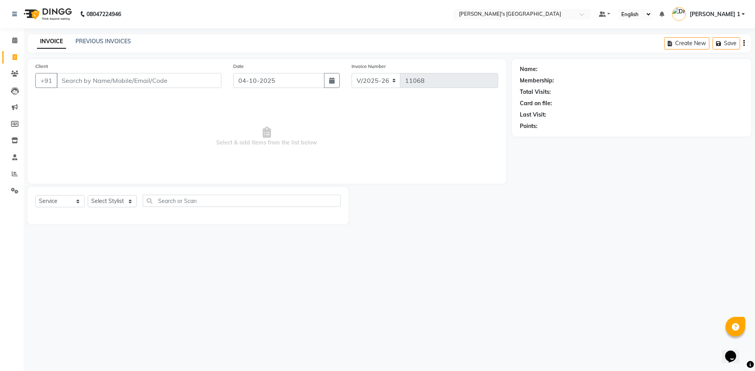
click at [120, 86] on input "Client" at bounding box center [139, 80] width 165 height 15
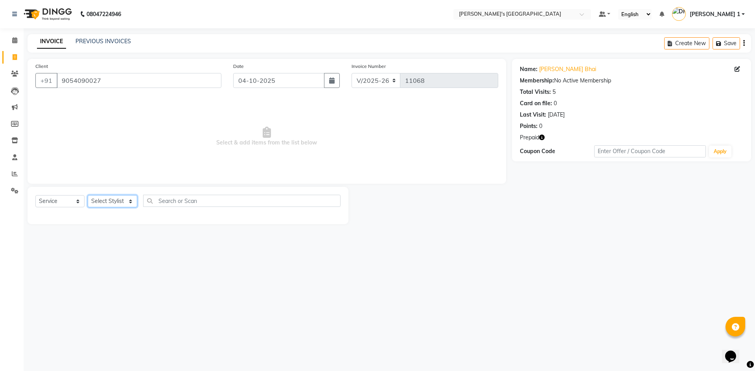
click at [104, 201] on select "Select Stylist ADARSH SOLANKI AVINASH SEN BRIJESH ZALA CHANDU SEN DHRUV DAVE DH…" at bounding box center [113, 201] width 50 height 12
click at [88, 195] on select "Select Stylist ADARSH SOLANKI AVINASH SEN BRIJESH ZALA CHANDU SEN DHRUV DAVE DH…" at bounding box center [113, 201] width 50 height 12
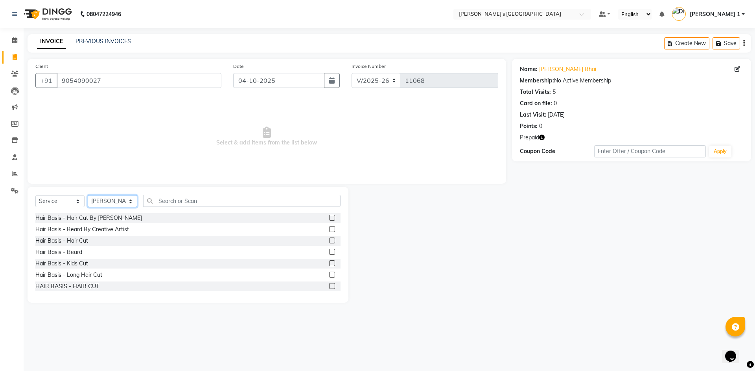
click at [105, 200] on select "Select Stylist ADARSH SOLANKI AVINASH SEN BRIJESH ZALA CHANDU SEN DHRUV DAVE DH…" at bounding box center [113, 201] width 50 height 12
click at [77, 250] on div "Hair Basis - Beard" at bounding box center [58, 252] width 47 height 8
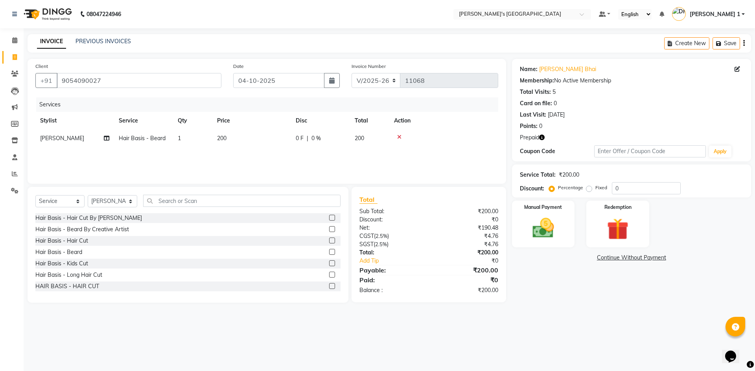
click at [236, 127] on th "Price" at bounding box center [251, 121] width 79 height 18
click at [242, 140] on td "200" at bounding box center [251, 139] width 79 height 18
click at [274, 140] on input "200" at bounding box center [288, 140] width 69 height 12
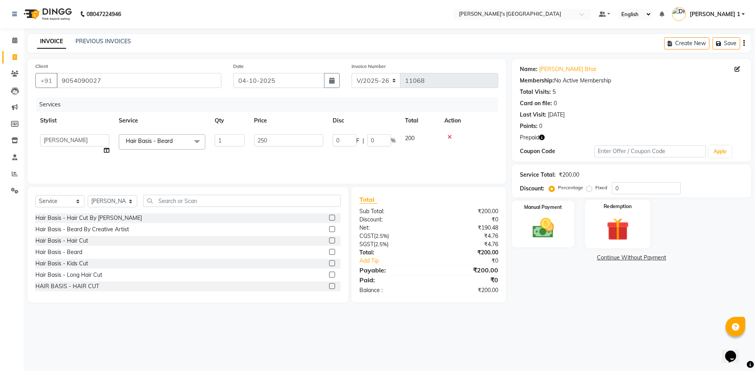
click at [624, 223] on img at bounding box center [617, 229] width 37 height 28
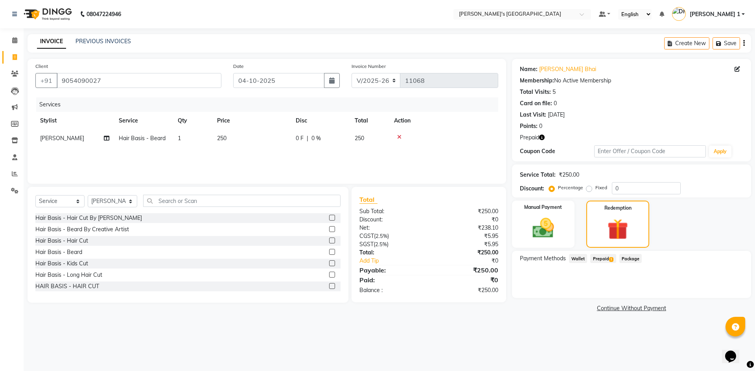
click at [603, 255] on span "Prepaid 1" at bounding box center [603, 258] width 26 height 9
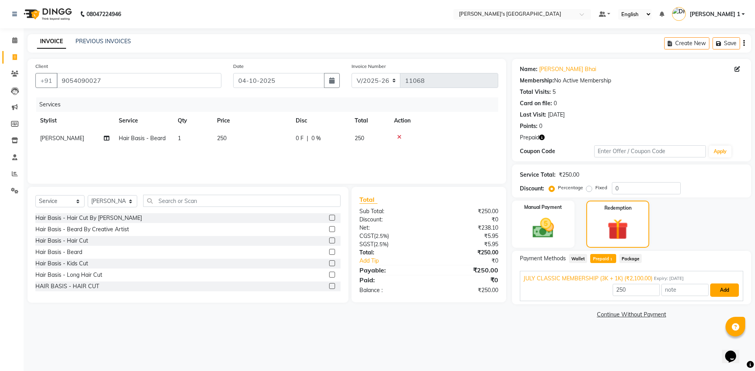
click at [723, 291] on button "Add" at bounding box center [724, 290] width 29 height 13
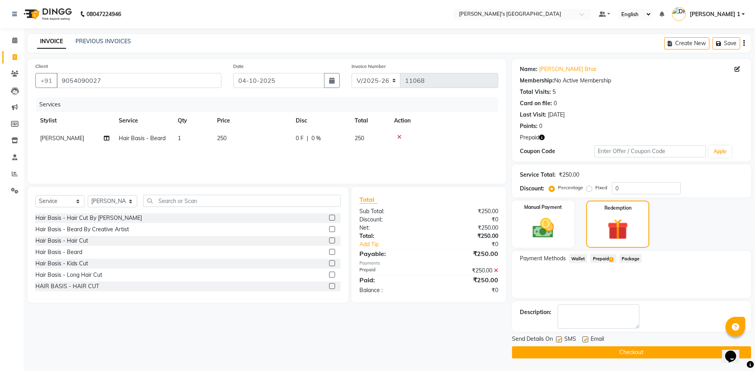
drag, startPoint x: 585, startPoint y: 338, endPoint x: 575, endPoint y: 349, distance: 14.5
click at [585, 338] on label at bounding box center [585, 340] width 6 height 6
click at [585, 338] on input "checkbox" at bounding box center [584, 340] width 5 height 5
click at [567, 350] on button "Checkout" at bounding box center [631, 353] width 239 height 12
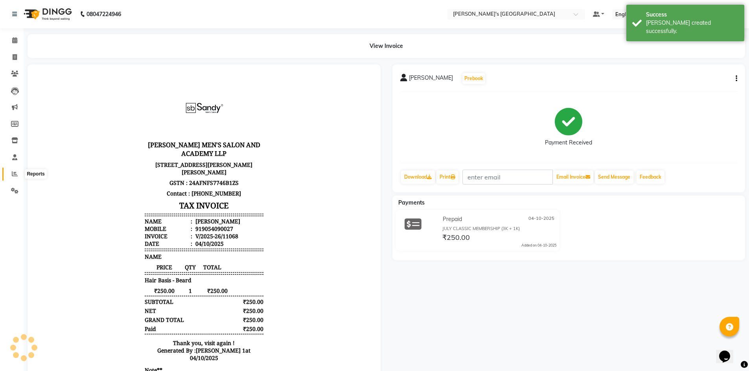
click at [13, 176] on icon at bounding box center [15, 174] width 6 height 6
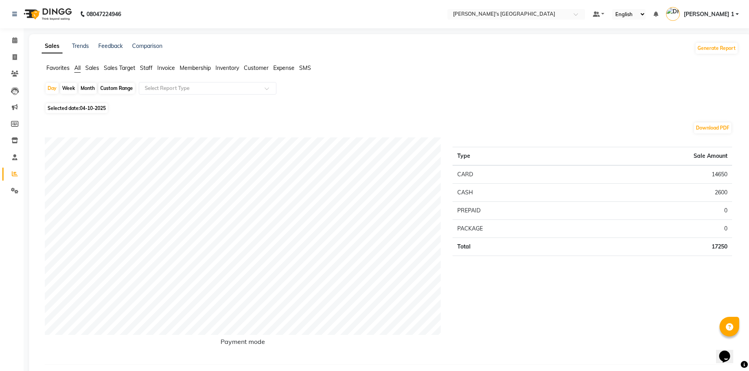
click at [114, 89] on div "Custom Range" at bounding box center [116, 88] width 37 height 11
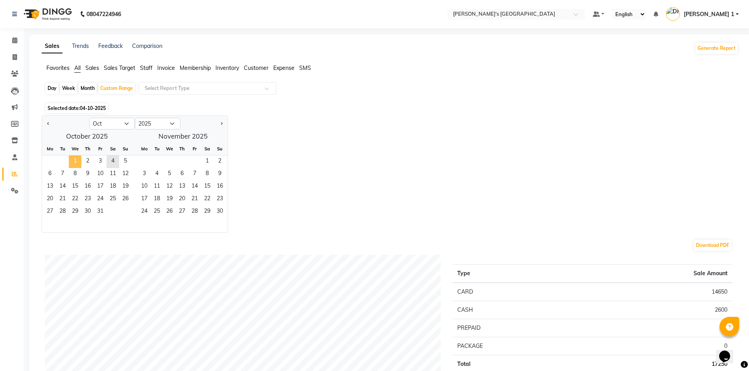
click at [73, 162] on span "1" at bounding box center [75, 162] width 13 height 13
click at [113, 160] on span "4" at bounding box center [113, 162] width 13 height 13
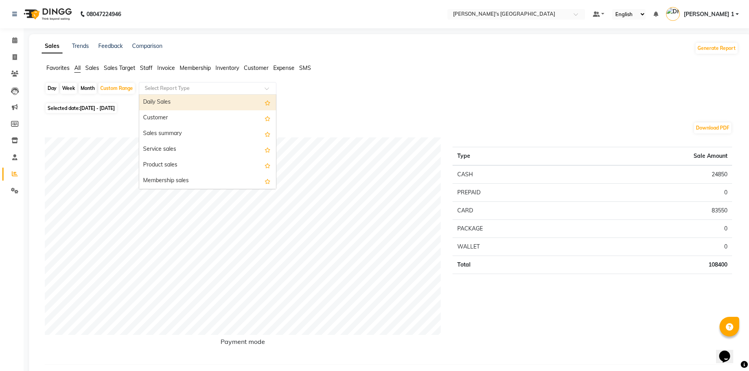
click at [158, 91] on input "text" at bounding box center [199, 89] width 113 height 8
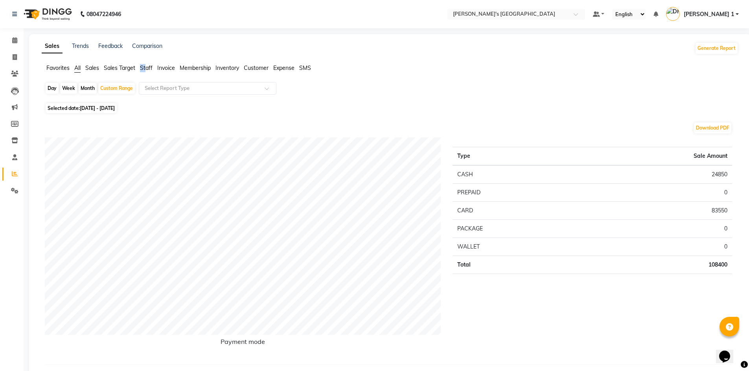
click at [146, 68] on span "Staff" at bounding box center [146, 67] width 13 height 7
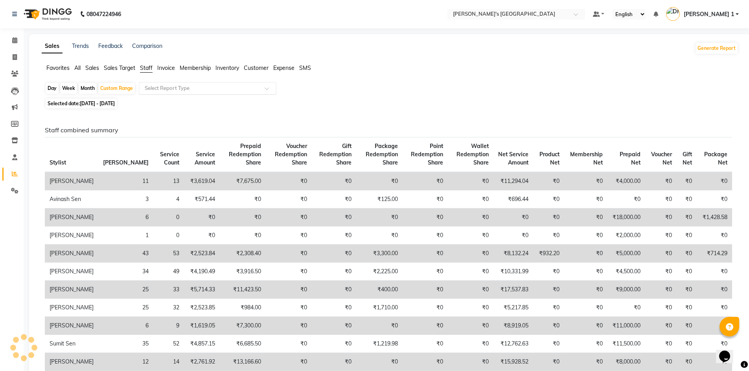
click at [154, 85] on div "Select Report Type" at bounding box center [208, 88] width 138 height 13
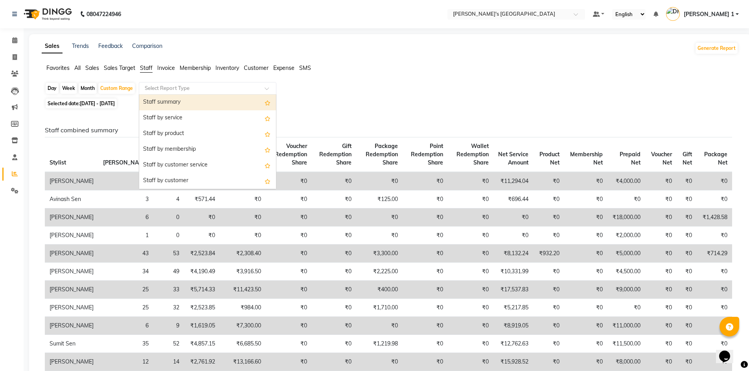
click at [196, 101] on div "Staff summary" at bounding box center [207, 103] width 137 height 16
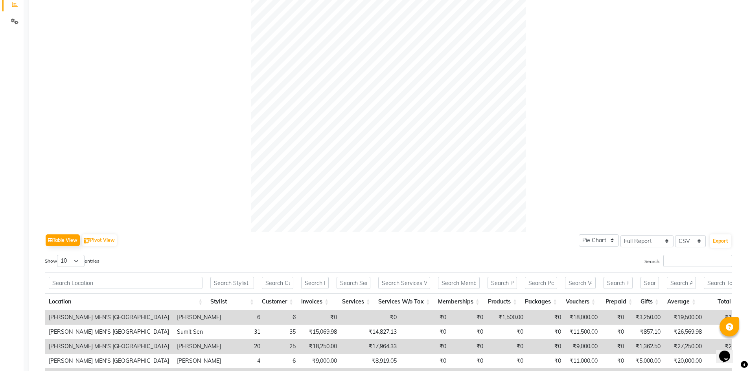
scroll to position [184, 0]
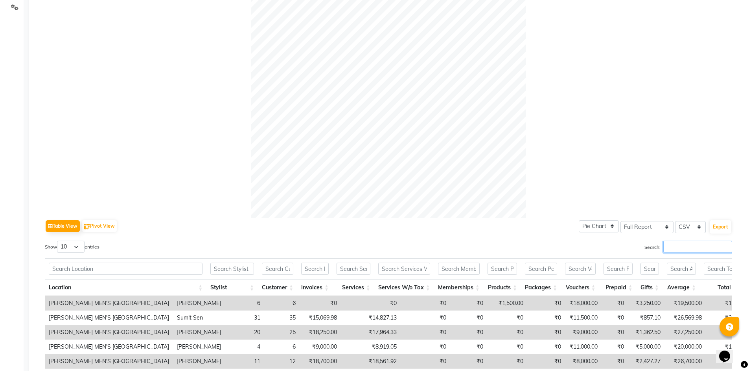
click at [701, 251] on input "Search:" at bounding box center [697, 247] width 69 height 12
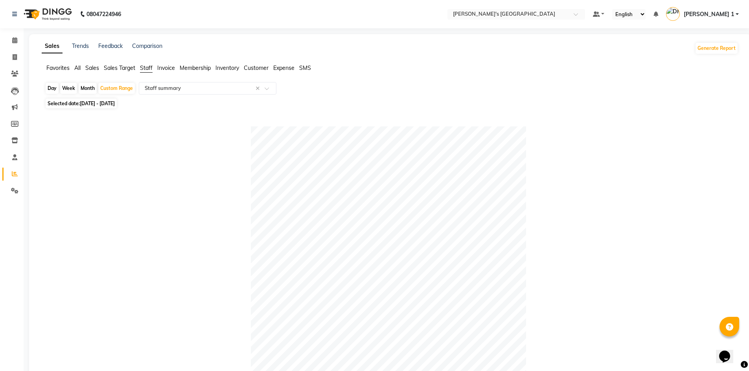
scroll to position [0, 0]
click at [14, 58] on icon at bounding box center [15, 57] width 4 height 6
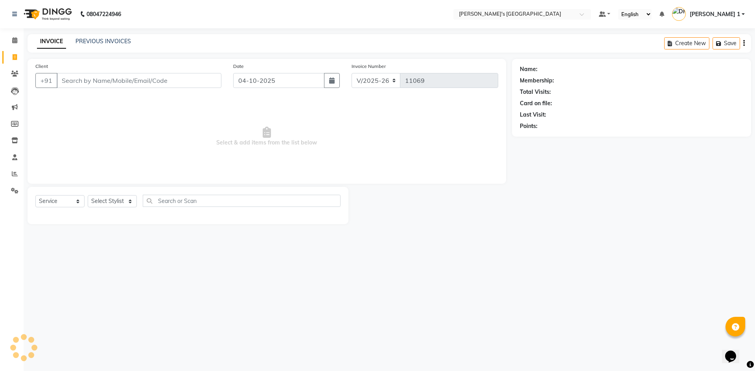
click at [97, 84] on input "Client" at bounding box center [139, 80] width 165 height 15
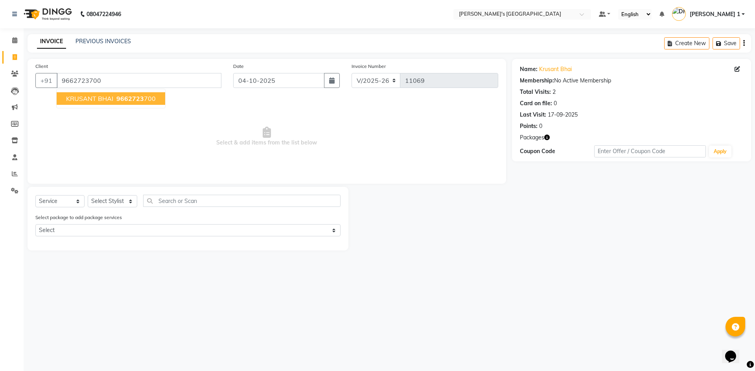
click at [136, 95] on span "9662723" at bounding box center [130, 99] width 28 height 8
click at [116, 199] on select "Select Stylist ADARSH SOLANKI AVINASH SEN BRIJESH ZALA CHANDU SEN DHRUV DAVE DH…" at bounding box center [113, 201] width 50 height 12
click at [88, 195] on select "Select Stylist ADARSH SOLANKI AVINASH SEN BRIJESH ZALA CHANDU SEN DHRUV DAVE DH…" at bounding box center [113, 201] width 50 height 12
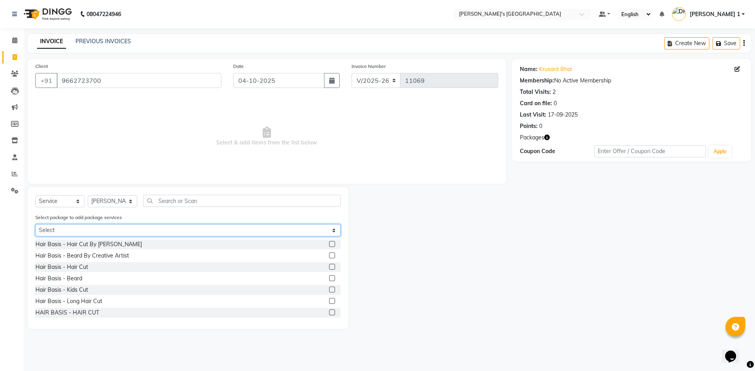
click at [102, 232] on select "Select NAVRATRI SPL PACKAGE (4 HAIR CUT)" at bounding box center [187, 230] width 305 height 12
click at [35, 224] on select "Select NAVRATRI SPL PACKAGE (4 HAIR CUT)" at bounding box center [187, 230] width 305 height 12
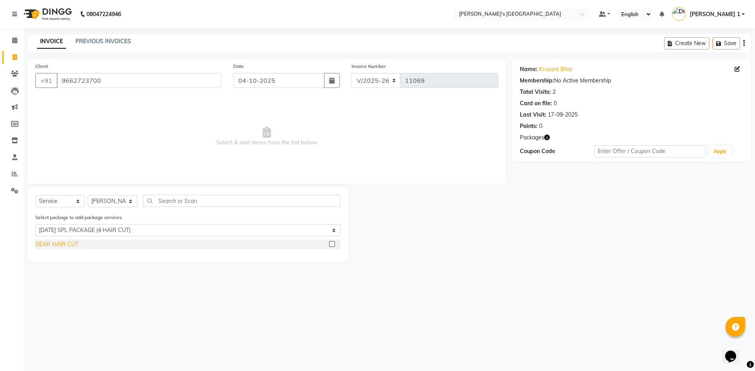
click at [66, 246] on div "DEAR HAIR CUT" at bounding box center [56, 245] width 43 height 8
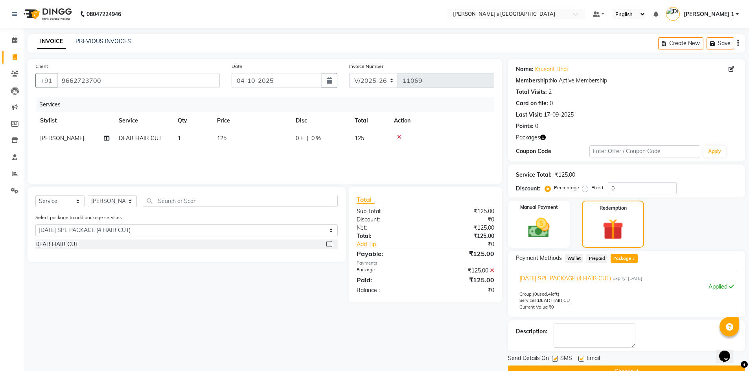
scroll to position [18, 0]
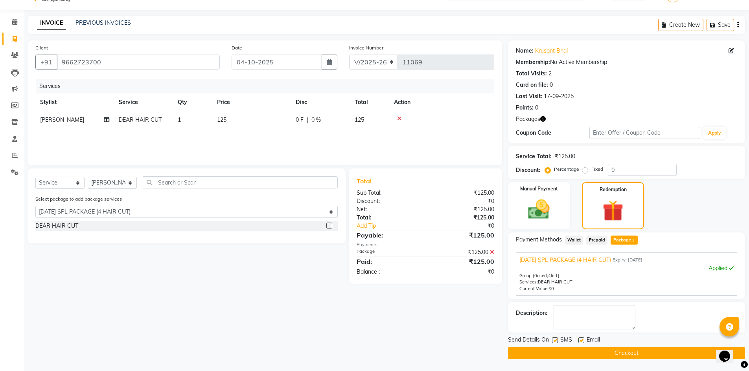
click at [582, 338] on label at bounding box center [581, 341] width 6 height 6
click at [582, 338] on input "checkbox" at bounding box center [580, 340] width 5 height 5
click at [585, 354] on button "Checkout" at bounding box center [626, 353] width 237 height 12
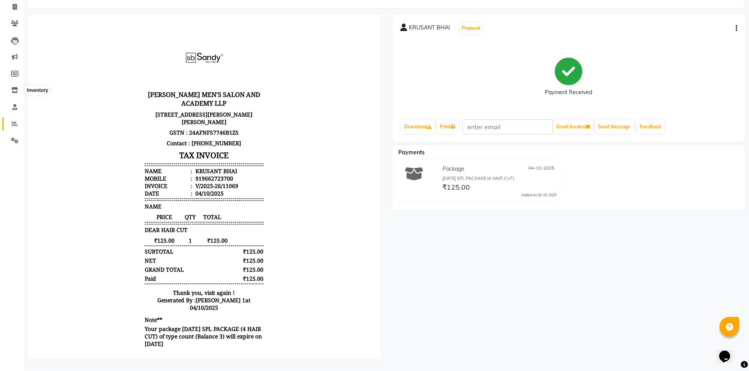
scroll to position [17, 0]
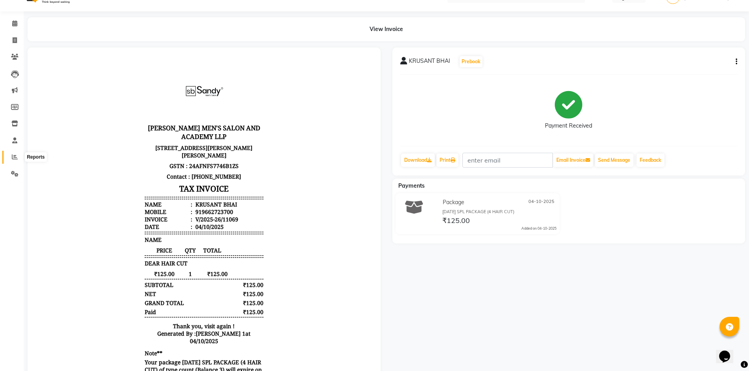
click at [10, 156] on span at bounding box center [15, 157] width 14 height 9
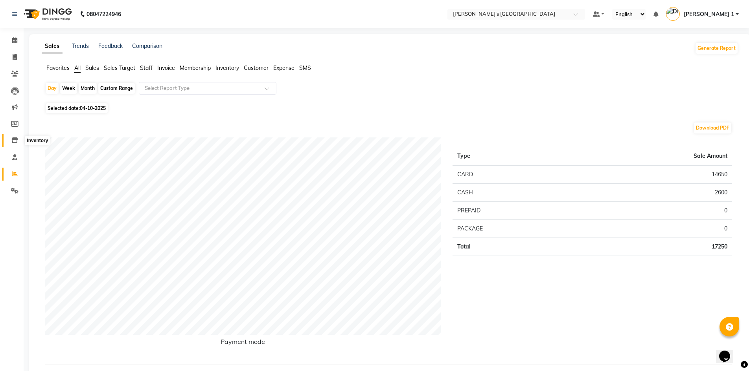
click at [18, 142] on span at bounding box center [15, 140] width 14 height 9
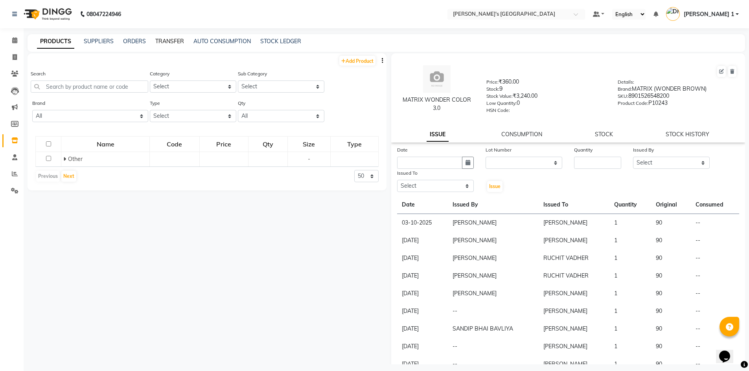
click at [170, 42] on link "TRANSFER" at bounding box center [169, 41] width 29 height 7
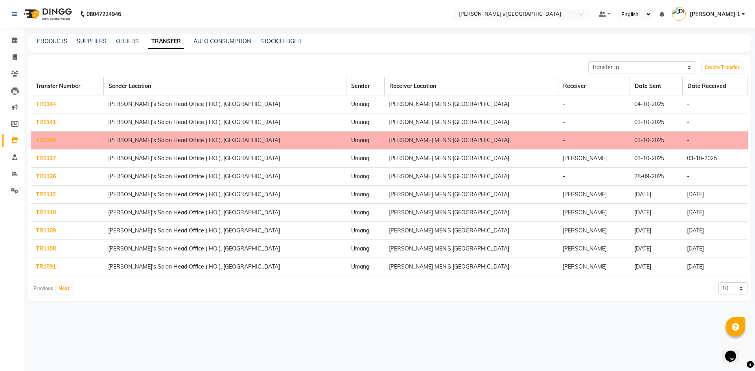
click at [48, 159] on link "TR1137" at bounding box center [46, 158] width 20 height 7
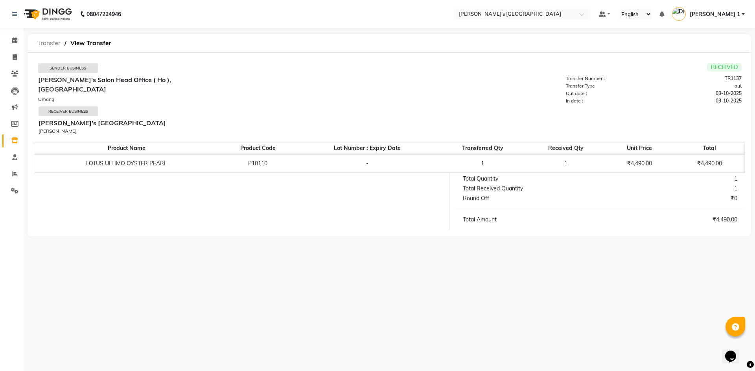
click at [51, 44] on span "Transfer" at bounding box center [48, 43] width 31 height 14
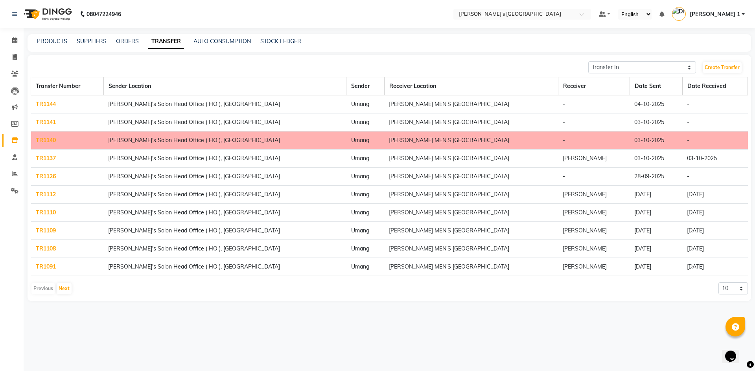
click at [44, 174] on link "TR1126" at bounding box center [46, 176] width 20 height 7
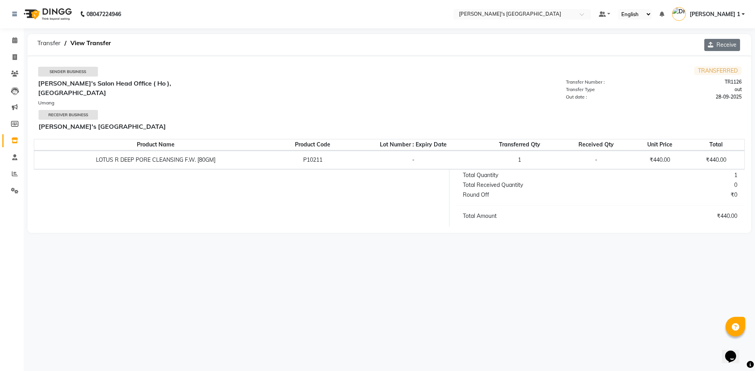
click at [722, 45] on button "Receive" at bounding box center [722, 45] width 36 height 12
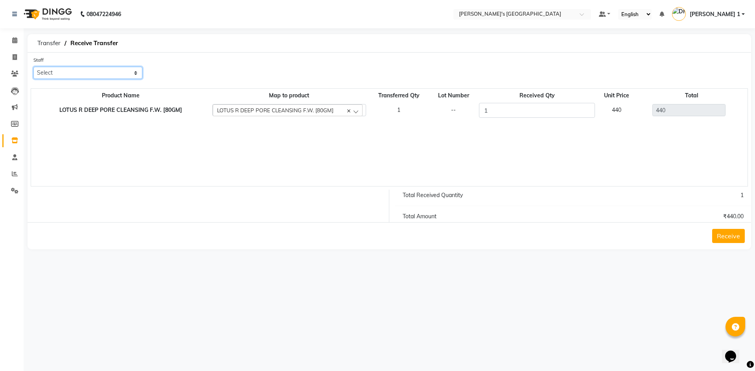
click at [90, 73] on select "Select ADARSH SOLANKI ANKUSH SEN AVINASH SEN BRIJESH ZALA CHANDU SEN DEV RATHOD…" at bounding box center [87, 73] width 109 height 12
click at [33, 67] on select "Select ADARSH SOLANKI ANKUSH SEN AVINASH SEN BRIJESH ZALA CHANDU SEN DEV RATHOD…" at bounding box center [87, 73] width 109 height 12
click at [724, 234] on button "Receive" at bounding box center [728, 236] width 33 height 14
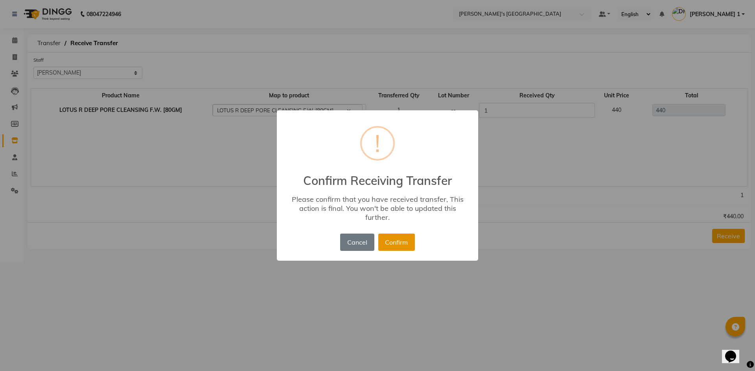
click at [402, 242] on button "Confirm" at bounding box center [396, 242] width 37 height 17
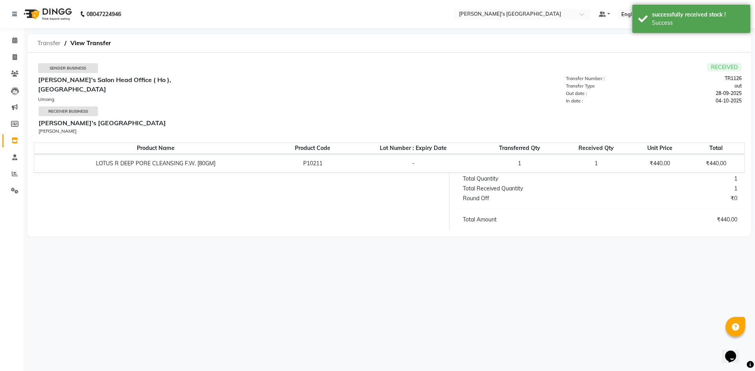
click at [54, 47] on span "Transfer" at bounding box center [48, 43] width 31 height 14
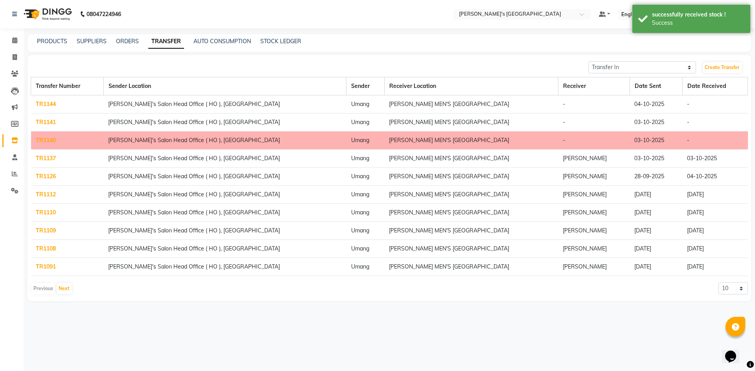
click at [43, 122] on link "TR1141" at bounding box center [46, 122] width 20 height 7
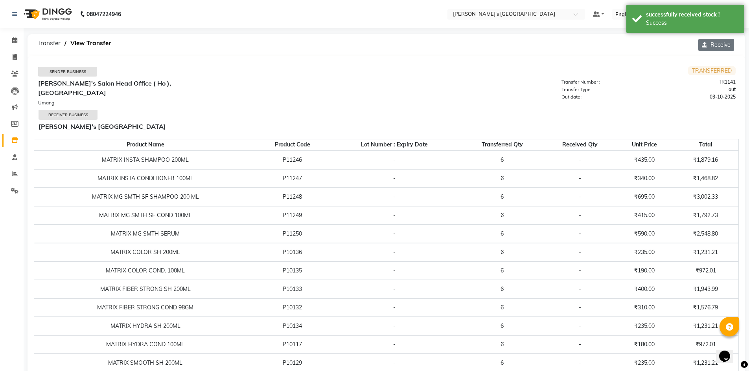
click at [725, 44] on button "Receive" at bounding box center [716, 45] width 36 height 12
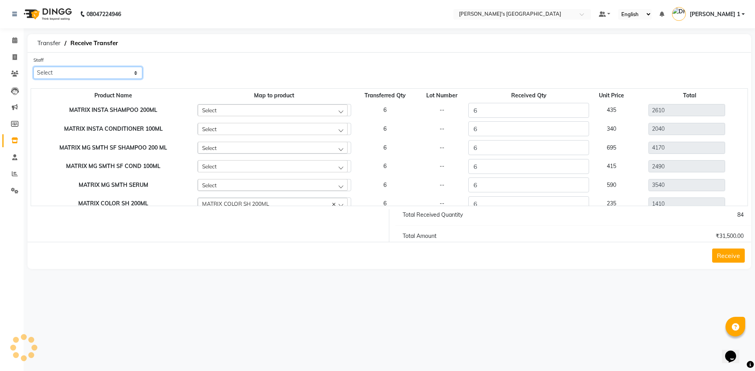
click at [51, 71] on select "Select ADARSH SOLANKI ANKUSH SEN AVINASH SEN BRIJESH ZALA CHANDU SEN DEV RATHOD…" at bounding box center [87, 73] width 109 height 12
click at [33, 67] on select "Select ADARSH SOLANKI ANKUSH SEN AVINASH SEN BRIJESH ZALA CHANDU SEN DEV RATHOD…" at bounding box center [87, 73] width 109 height 12
click at [731, 258] on button "Receive" at bounding box center [728, 256] width 33 height 14
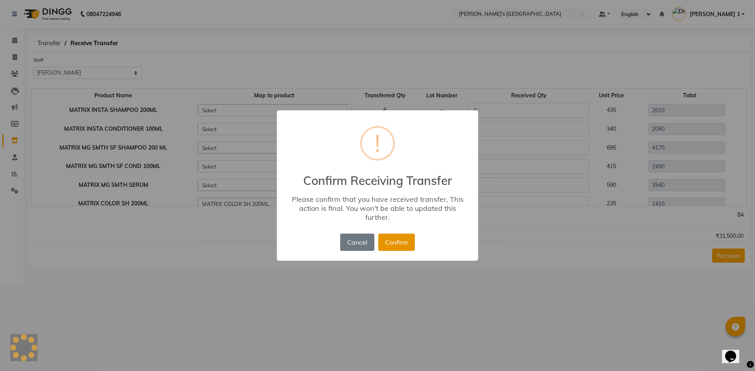
click at [398, 239] on button "Confirm" at bounding box center [396, 242] width 37 height 17
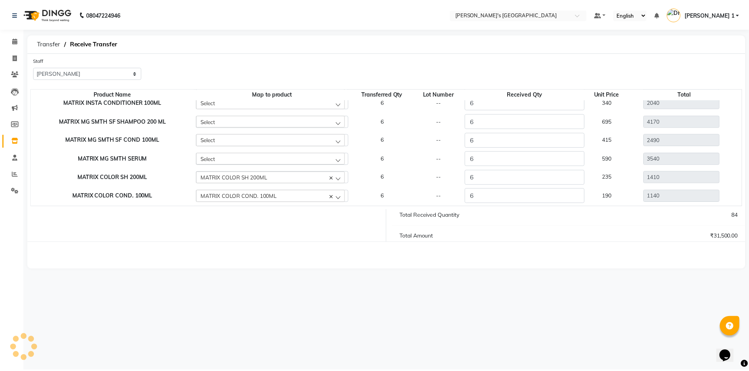
scroll to position [39, 0]
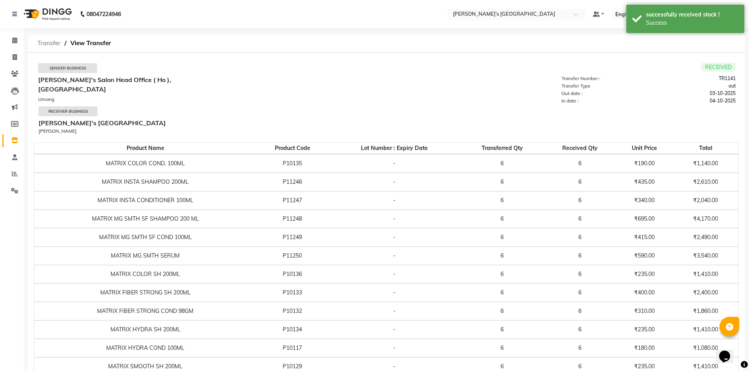
click at [49, 42] on span "Transfer" at bounding box center [48, 43] width 31 height 14
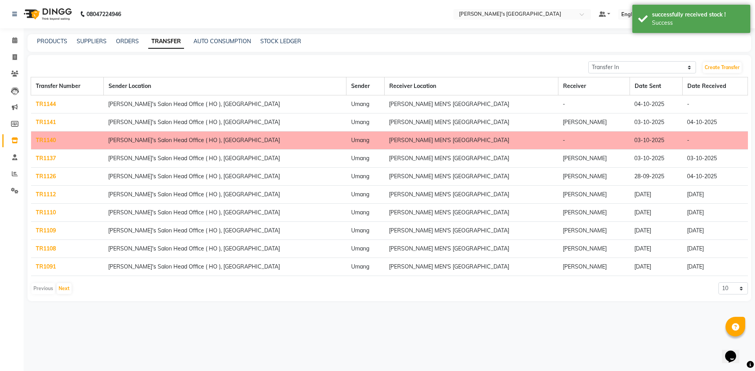
click at [51, 101] on link "TR1144" at bounding box center [46, 104] width 20 height 7
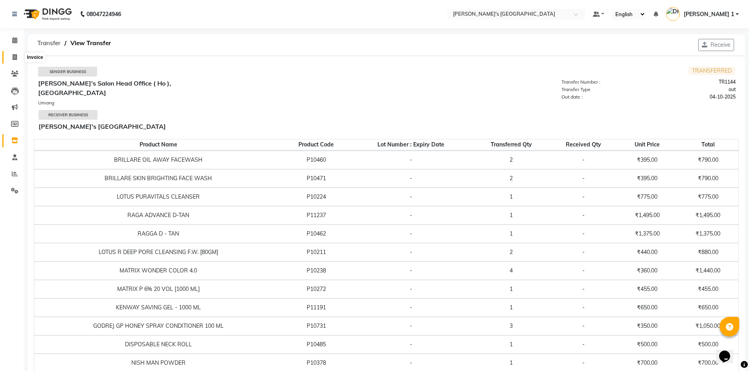
click at [17, 56] on icon at bounding box center [15, 57] width 4 height 6
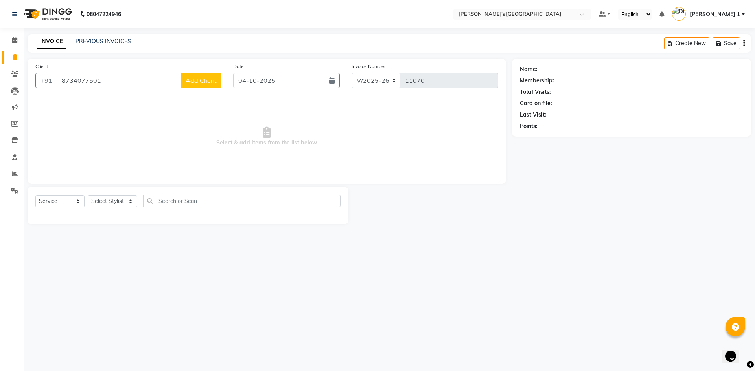
click at [201, 83] on span "Add Client" at bounding box center [201, 81] width 31 height 8
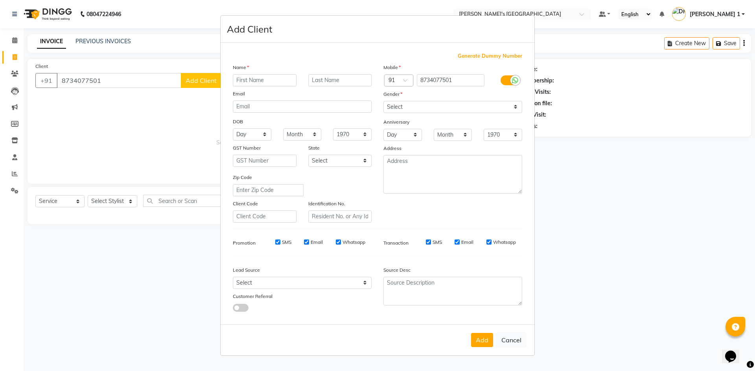
click at [239, 83] on input "text" at bounding box center [265, 80] width 64 height 12
click at [325, 82] on input "text" at bounding box center [340, 80] width 64 height 12
click at [399, 105] on select "Select Male Female Other Prefer Not To Say" at bounding box center [452, 107] width 139 height 12
click at [383, 101] on select "Select Male Female Other Prefer Not To Say" at bounding box center [452, 107] width 139 height 12
click at [480, 338] on button "Add" at bounding box center [482, 340] width 22 height 14
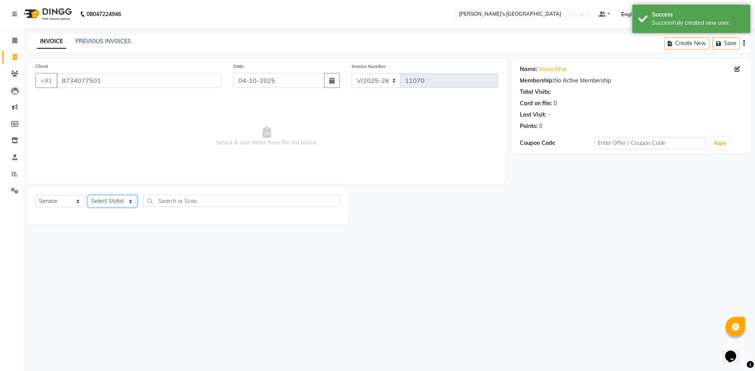
click at [115, 200] on select "Select Stylist ADARSH SOLANKI AVINASH SEN BRIJESH ZALA CHANDU SEN DHRUV DAVE DH…" at bounding box center [113, 201] width 50 height 12
click at [88, 195] on select "Select Stylist ADARSH SOLANKI AVINASH SEN BRIJESH ZALA CHANDU SEN DHRUV DAVE DH…" at bounding box center [113, 201] width 50 height 12
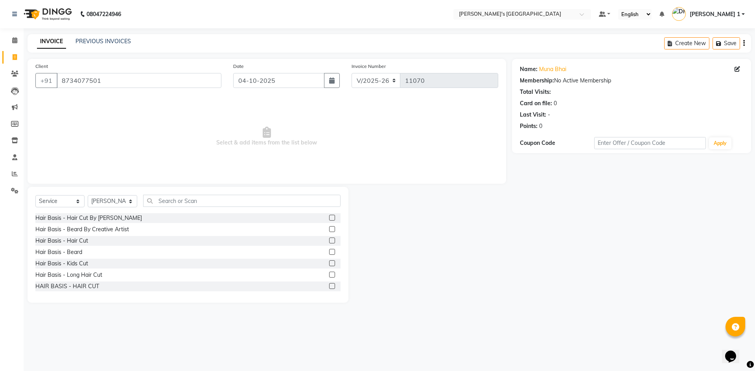
click at [329, 238] on label at bounding box center [332, 241] width 6 height 6
click at [329, 239] on input "checkbox" at bounding box center [331, 241] width 5 height 5
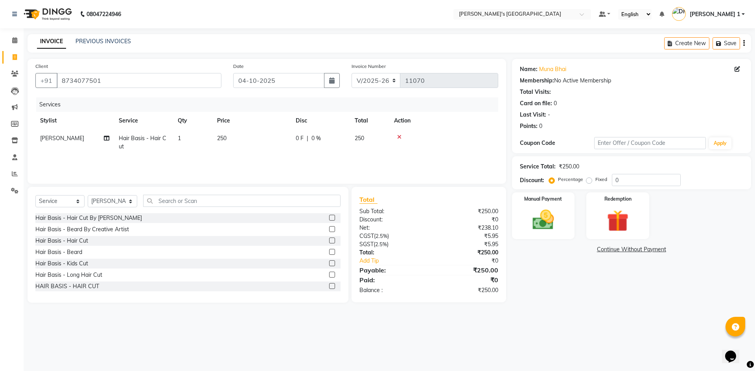
click at [329, 250] on label at bounding box center [332, 252] width 6 height 6
click at [329, 250] on input "checkbox" at bounding box center [331, 252] width 5 height 5
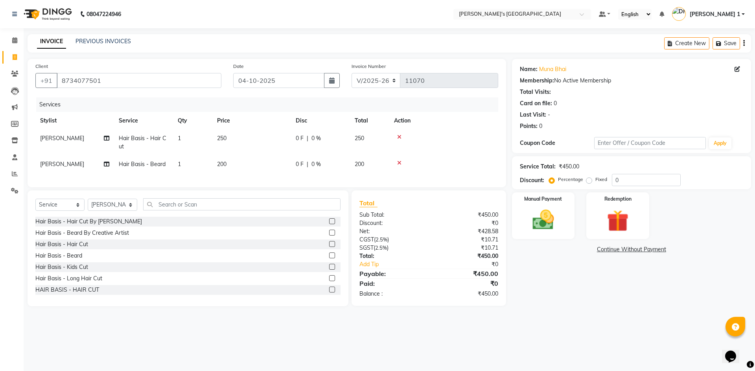
click at [253, 133] on td "250" at bounding box center [251, 143] width 79 height 26
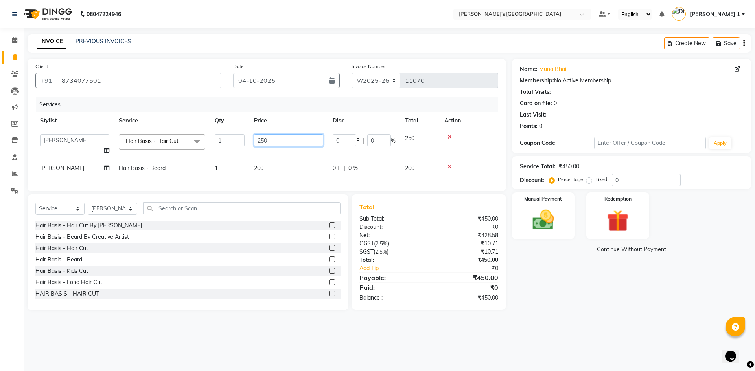
click at [285, 141] on input "250" at bounding box center [288, 140] width 69 height 12
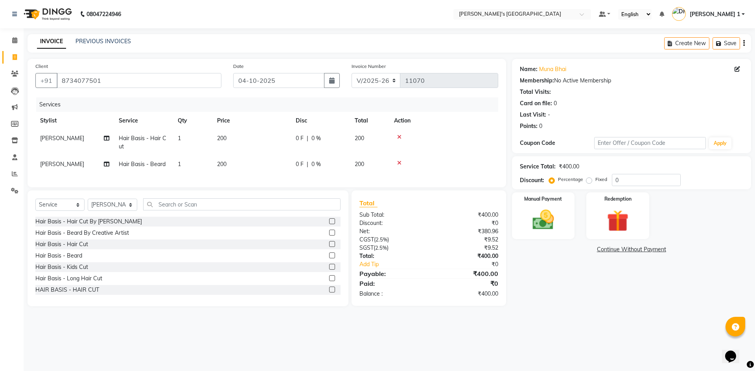
click at [85, 138] on td "[PERSON_NAME]" at bounding box center [74, 143] width 79 height 26
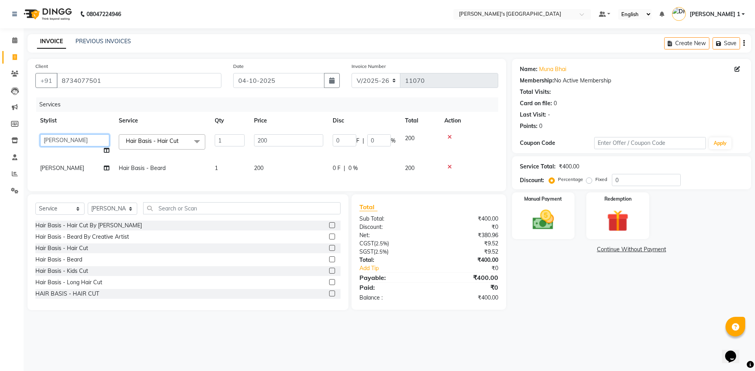
click at [81, 139] on select "ADARSH SOLANKI AVINASH SEN BRIJESH ZALA CHANDU SEN DHRUV DAVE DHRUV DAVE 1 DIVY…" at bounding box center [74, 140] width 69 height 12
click at [68, 167] on span "[PERSON_NAME]" at bounding box center [62, 168] width 44 height 7
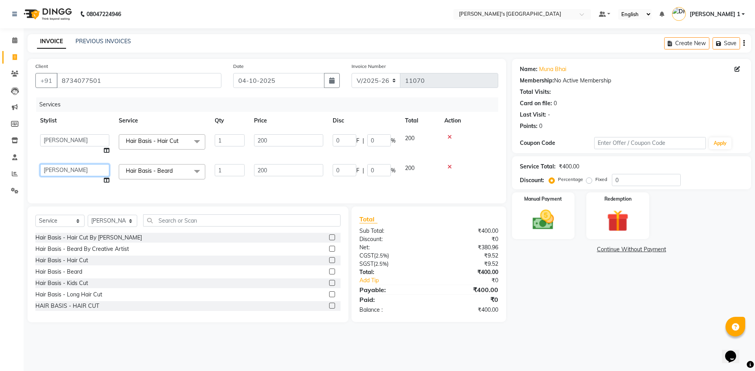
click at [83, 171] on select "ADARSH SOLANKI AVINASH SEN BRIJESH ZALA CHANDU SEN DHRUV DAVE DHRUV DAVE 1 DIVY…" at bounding box center [74, 170] width 69 height 12
click at [547, 213] on img at bounding box center [543, 220] width 37 height 26
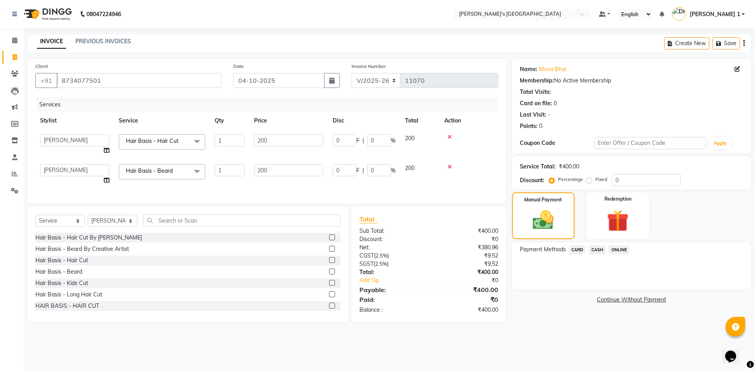
click at [597, 247] on span "CASH" at bounding box center [596, 250] width 17 height 9
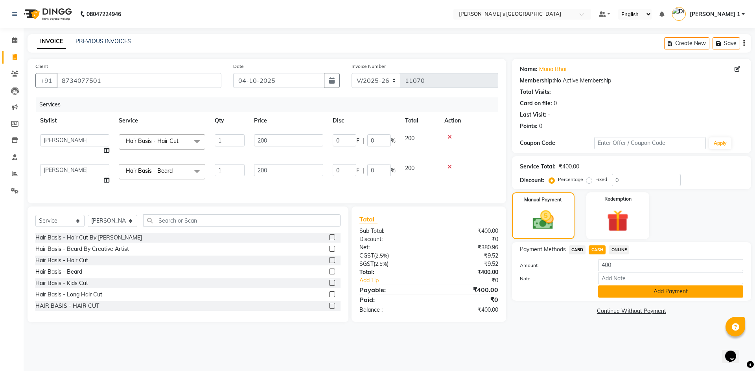
click at [611, 290] on button "Add Payment" at bounding box center [670, 292] width 145 height 12
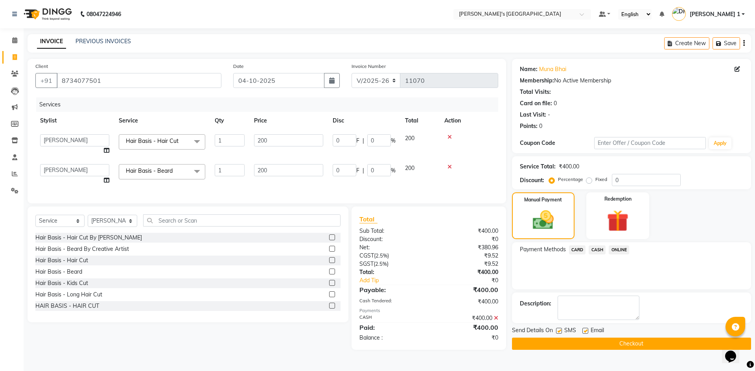
click at [584, 327] on div "Email" at bounding box center [596, 332] width 28 height 10
click at [560, 331] on label at bounding box center [559, 331] width 6 height 6
click at [560, 331] on input "checkbox" at bounding box center [558, 331] width 5 height 5
click at [585, 330] on label at bounding box center [585, 331] width 6 height 6
click at [585, 330] on input "checkbox" at bounding box center [584, 331] width 5 height 5
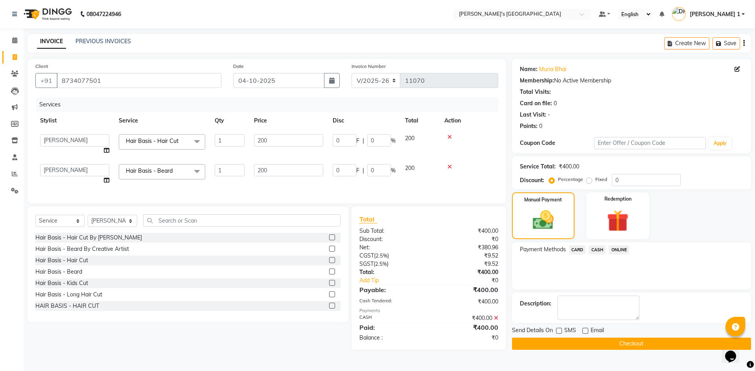
click at [586, 343] on button "Checkout" at bounding box center [631, 344] width 239 height 12
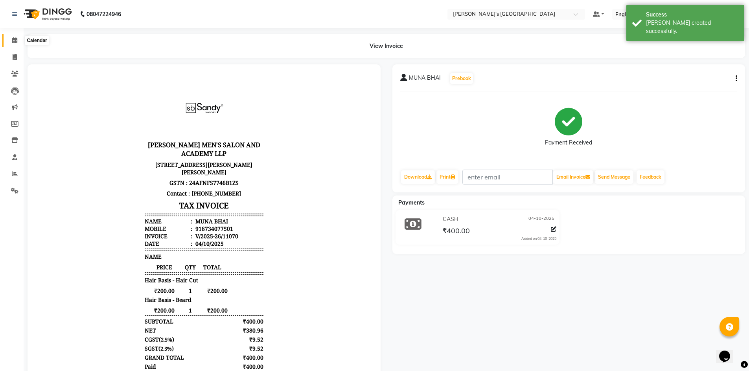
click at [11, 42] on span at bounding box center [15, 40] width 14 height 9
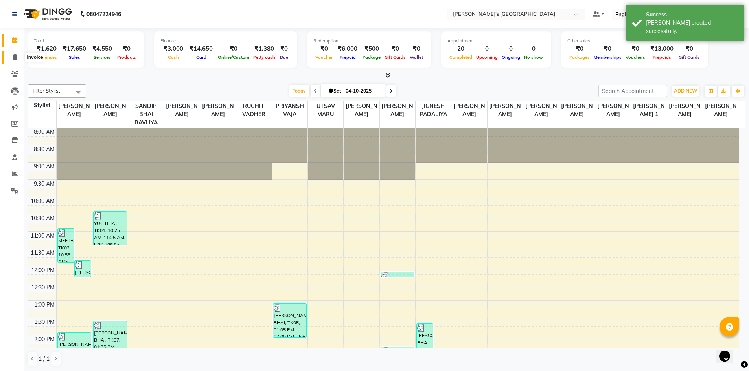
click at [15, 53] on span at bounding box center [15, 57] width 14 height 9
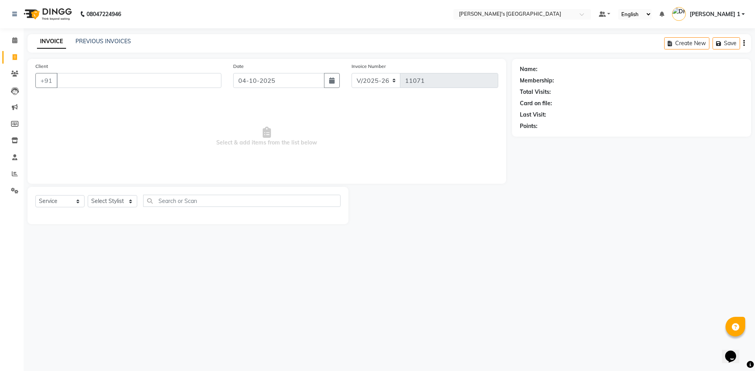
click at [93, 143] on span "Select & add items from the list below" at bounding box center [266, 136] width 463 height 79
click at [86, 77] on input "Client" at bounding box center [139, 80] width 165 height 15
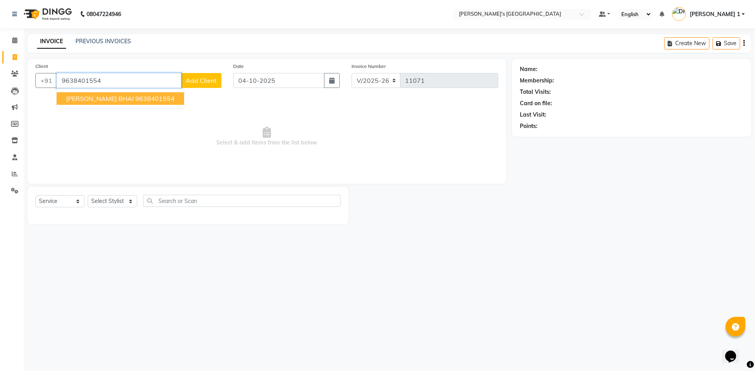
click at [103, 101] on span "DHAVAL BHAI" at bounding box center [100, 99] width 68 height 8
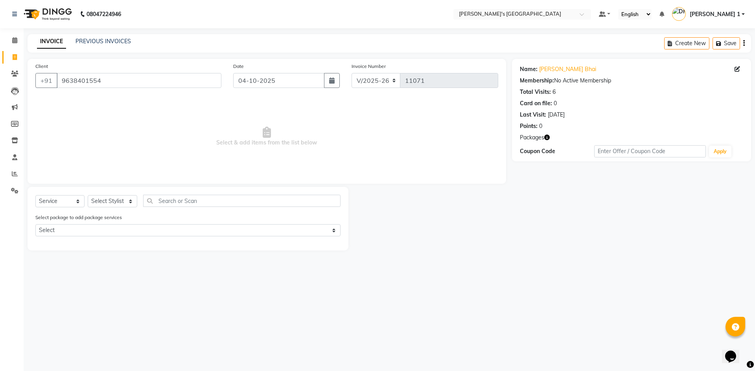
click at [542, 138] on span "Packages" at bounding box center [532, 138] width 24 height 8
click at [101, 202] on select "Select Stylist ADARSH SOLANKI AVINASH SEN BRIJESH ZALA CHANDU SEN DHRUV DAVE DH…" at bounding box center [113, 201] width 50 height 12
click at [88, 195] on select "Select Stylist ADARSH SOLANKI AVINASH SEN BRIJESH ZALA CHANDU SEN DHRUV DAVE DH…" at bounding box center [113, 201] width 50 height 12
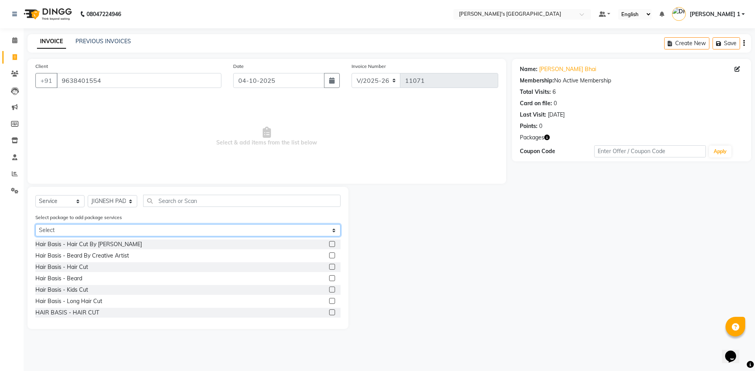
click at [88, 231] on select "Select GENTLEMEN GOLD PACKAGE" at bounding box center [187, 230] width 305 height 12
click at [35, 224] on select "Select GENTLEMEN GOLD PACKAGE" at bounding box center [187, 230] width 305 height 12
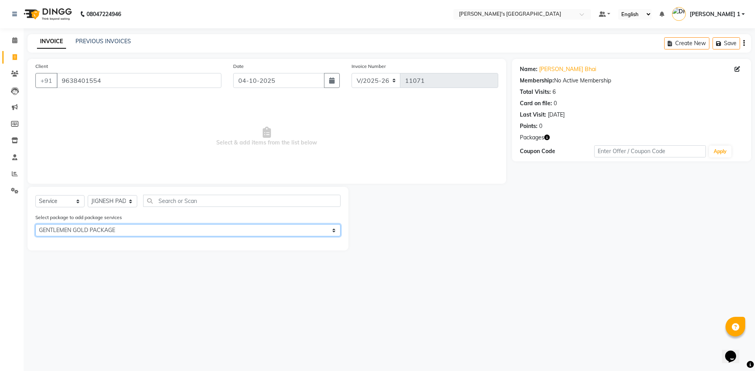
click at [323, 229] on select "Select GENTLEMEN GOLD PACKAGE" at bounding box center [187, 230] width 305 height 12
click at [35, 224] on select "Select GENTLEMEN GOLD PACKAGE" at bounding box center [187, 230] width 305 height 12
click at [238, 231] on select "Select GENTLEMEN GOLD PACKAGE" at bounding box center [187, 230] width 305 height 12
click at [35, 224] on select "Select GENTLEMEN GOLD PACKAGE" at bounding box center [187, 230] width 305 height 12
click at [172, 70] on div "Client +91 9638401554" at bounding box center [128, 78] width 198 height 32
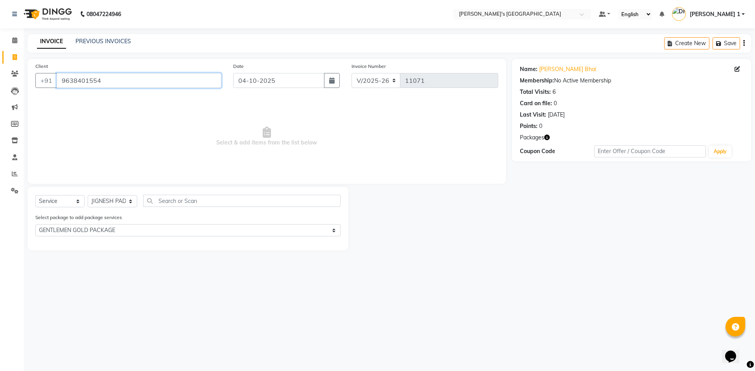
click at [140, 82] on input "9638401554" at bounding box center [139, 80] width 165 height 15
click at [138, 81] on input "9638401554" at bounding box center [139, 80] width 165 height 15
click at [138, 78] on input "9638401554" at bounding box center [139, 80] width 165 height 15
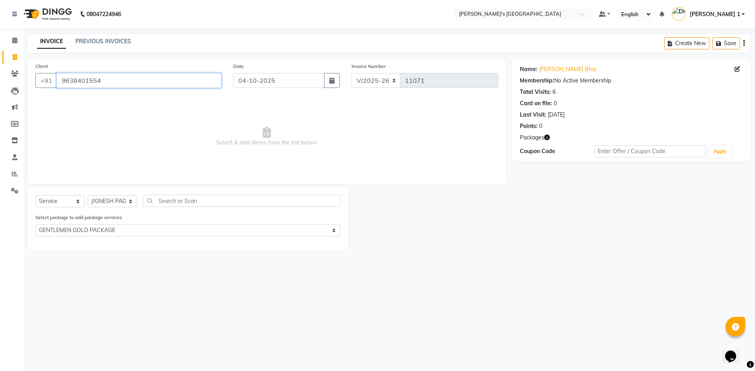
click at [138, 78] on input "9638401554" at bounding box center [139, 80] width 165 height 15
click at [138, 77] on input "9638401554" at bounding box center [139, 80] width 165 height 15
click at [130, 77] on input "9638401554" at bounding box center [139, 80] width 165 height 15
click at [132, 77] on input "9638401554" at bounding box center [139, 80] width 165 height 15
click at [105, 200] on select "Select Stylist ADARSH SOLANKI AVINASH SEN BRIJESH ZALA CHANDU SEN DHRUV DAVE DH…" at bounding box center [113, 201] width 50 height 12
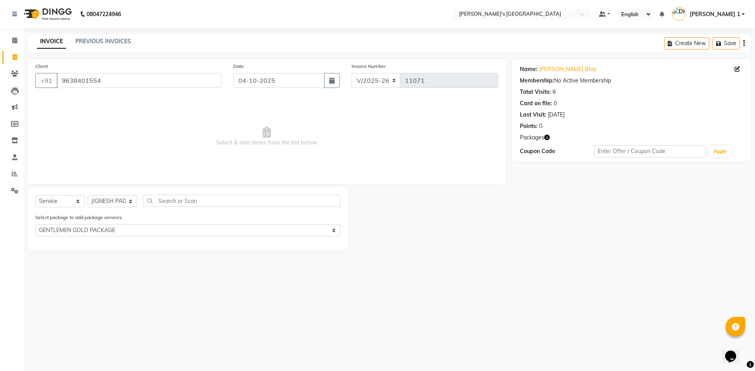
click at [59, 283] on div "08047224946 Select Location × Sandy Men's Salon And Academy Llp, Mavdi Main Roa…" at bounding box center [377, 185] width 755 height 371
click at [45, 202] on select "Select Service Product Membership Package Voucher Prepaid Gift Card" at bounding box center [59, 201] width 49 height 12
click at [35, 195] on select "Select Service Product Membership Package Voucher Prepaid Gift Card" at bounding box center [59, 201] width 49 height 12
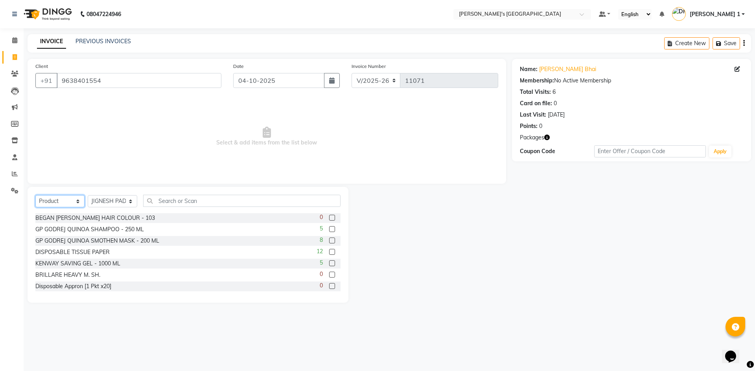
click at [47, 201] on select "Select Service Product Membership Package Voucher Prepaid Gift Card" at bounding box center [59, 201] width 49 height 12
click at [35, 195] on select "Select Service Product Membership Package Voucher Prepaid Gift Card" at bounding box center [59, 201] width 49 height 12
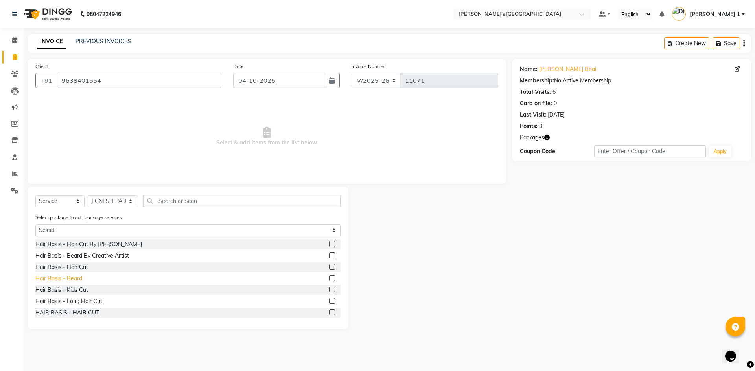
click at [75, 279] on div "Hair Basis - Beard" at bounding box center [58, 279] width 47 height 8
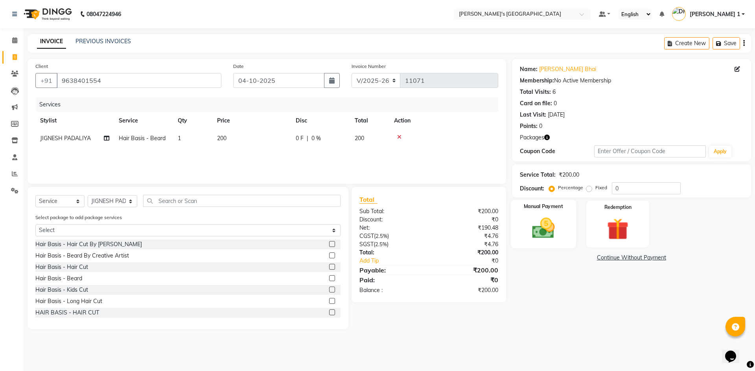
click at [548, 219] on img at bounding box center [543, 228] width 37 height 26
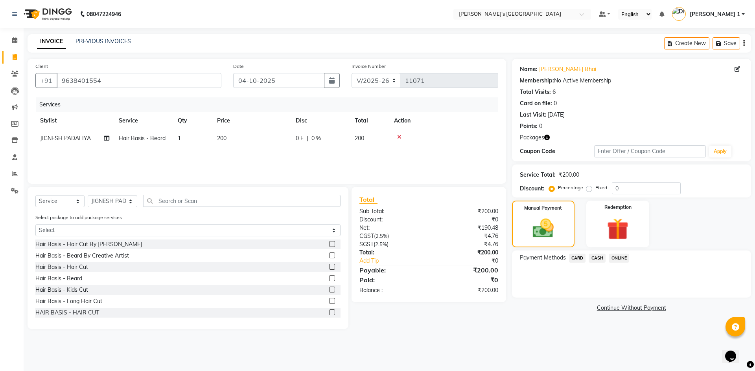
click at [578, 257] on span "CARD" at bounding box center [577, 258] width 17 height 9
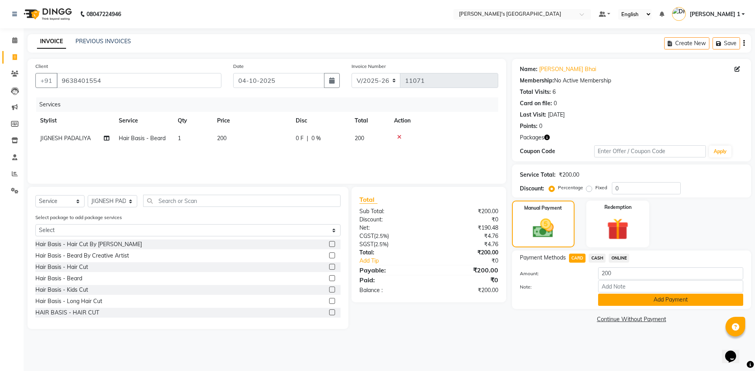
click at [654, 304] on button "Add Payment" at bounding box center [670, 300] width 145 height 12
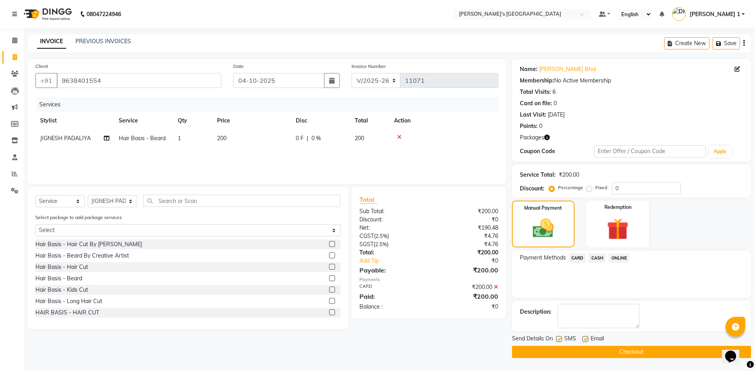
click at [588, 339] on div "Email" at bounding box center [596, 340] width 28 height 10
click at [587, 339] on label at bounding box center [585, 339] width 6 height 6
click at [587, 339] on input "checkbox" at bounding box center [584, 339] width 5 height 5
click at [561, 338] on label at bounding box center [559, 339] width 6 height 6
click at [561, 338] on input "checkbox" at bounding box center [558, 339] width 5 height 5
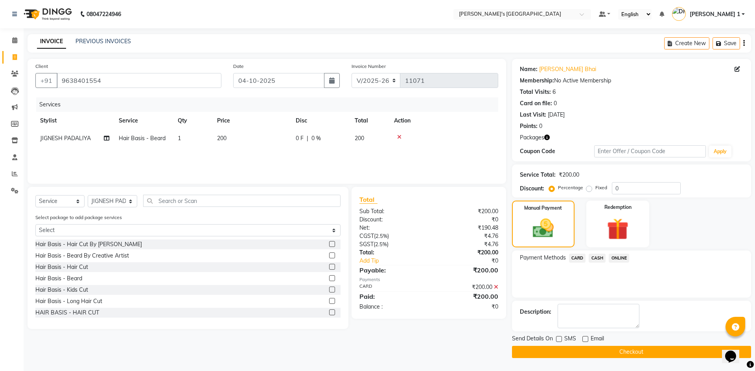
click at [561, 355] on button "Checkout" at bounding box center [631, 352] width 239 height 12
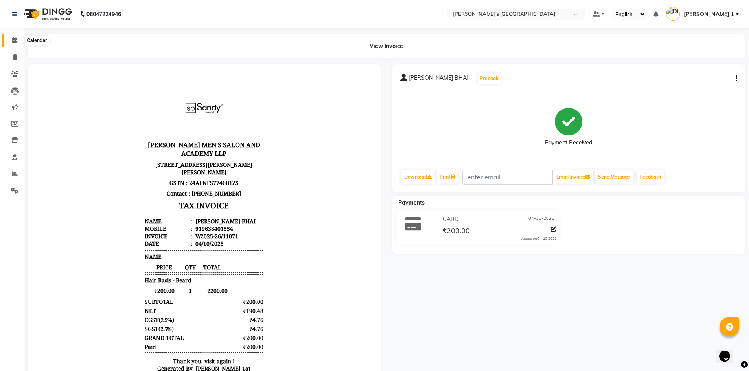
click at [12, 40] on icon at bounding box center [14, 40] width 5 height 6
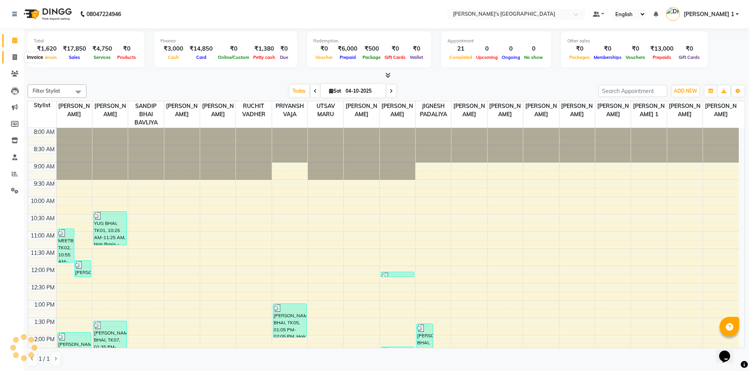
click at [12, 56] on span at bounding box center [15, 57] width 14 height 9
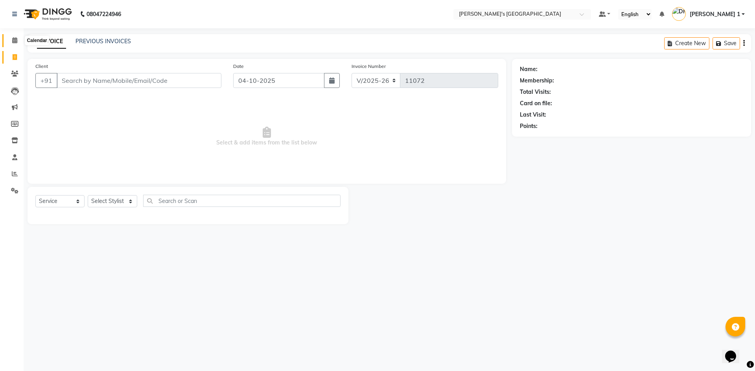
click at [13, 42] on icon at bounding box center [14, 40] width 5 height 6
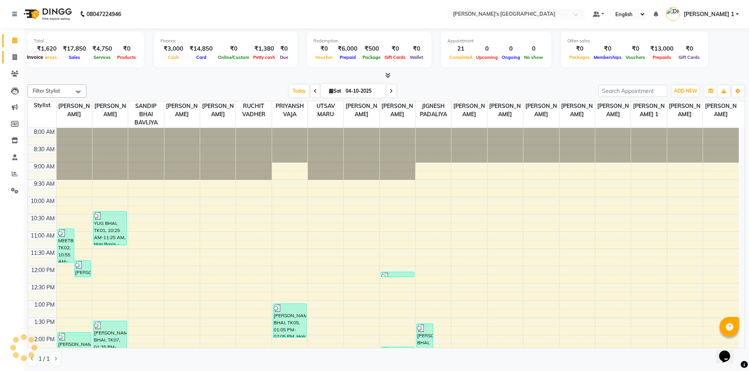
click at [16, 61] on span at bounding box center [15, 57] width 14 height 9
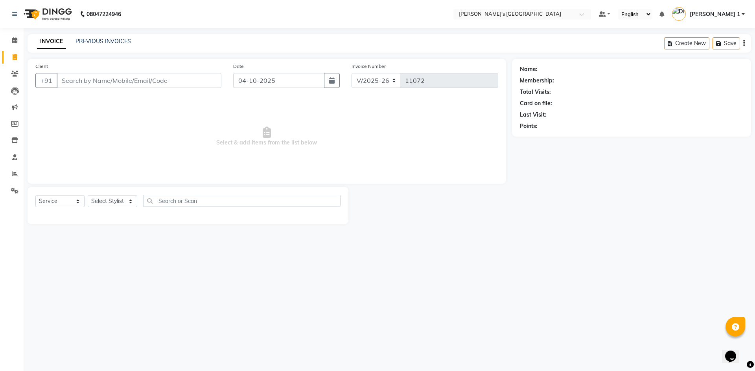
click at [14, 53] on link "Invoice" at bounding box center [11, 57] width 19 height 13
click at [152, 84] on input "Client" at bounding box center [139, 80] width 165 height 15
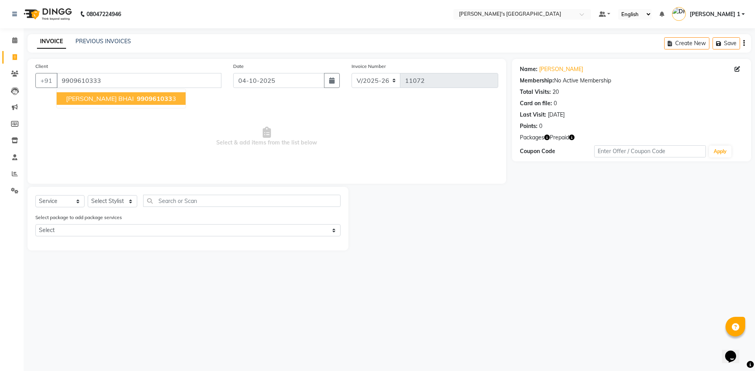
drag, startPoint x: 121, startPoint y: 101, endPoint x: 38, endPoint y: 193, distance: 123.6
click at [121, 104] on button "DHRUV BHAI 990961033 3" at bounding box center [121, 98] width 129 height 13
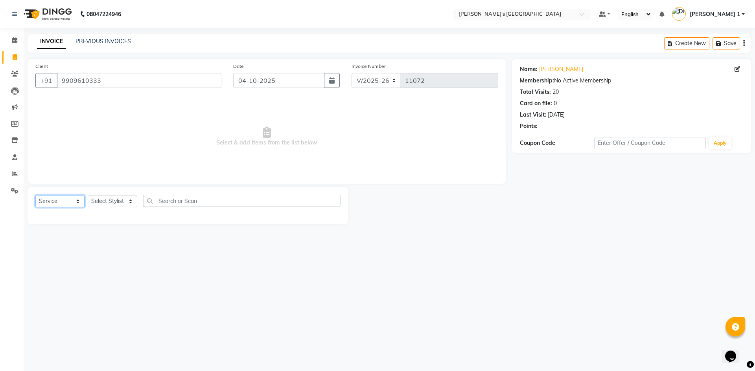
drag, startPoint x: 51, startPoint y: 199, endPoint x: 52, endPoint y: 205, distance: 5.6
click at [51, 199] on select "Select Service Product Membership Package Voucher Prepaid Gift Card" at bounding box center [59, 201] width 49 height 12
click at [35, 195] on select "Select Service Product Membership Package Voucher Prepaid Gift Card" at bounding box center [59, 201] width 49 height 12
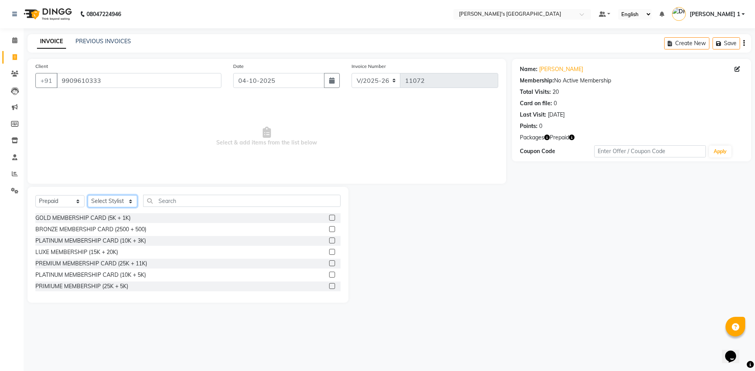
click at [122, 198] on select "Select Stylist ADARSH SOLANKI AVINASH SEN BRIJESH ZALA CHANDU SEN DHRUV DAVE DH…" at bounding box center [113, 201] width 50 height 12
click at [88, 195] on select "Select Stylist ADARSH SOLANKI AVINASH SEN BRIJESH ZALA CHANDU SEN DHRUV DAVE DH…" at bounding box center [113, 201] width 50 height 12
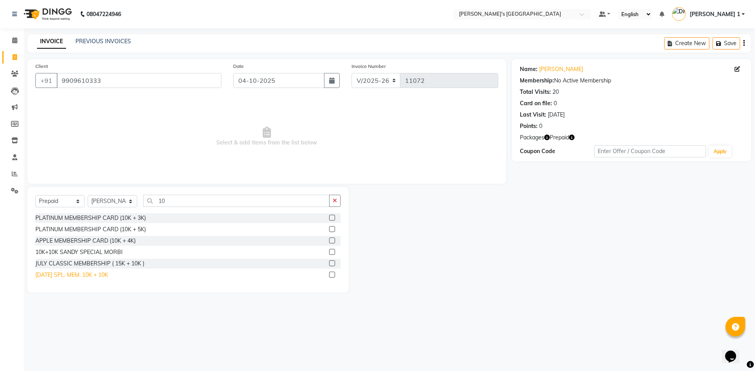
click at [96, 274] on div "DIWALI SPL. MEM. 10K + 10K" at bounding box center [71, 275] width 73 height 8
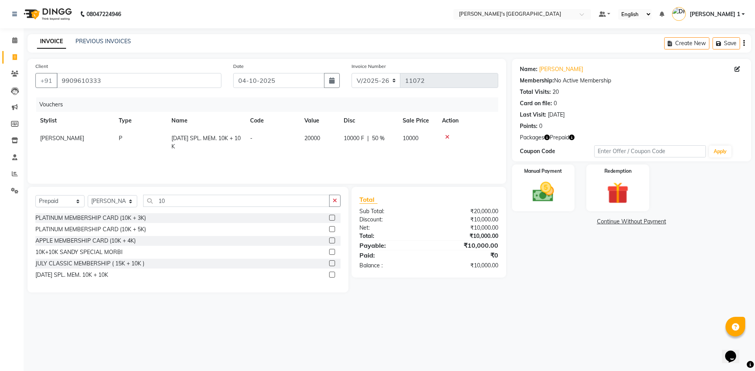
click at [574, 137] on icon "button" at bounding box center [572, 138] width 6 height 6
click at [573, 136] on icon "button" at bounding box center [572, 138] width 6 height 6
click at [167, 78] on input "9909610333" at bounding box center [139, 80] width 165 height 15
click at [89, 41] on link "PREVIOUS INVOICES" at bounding box center [102, 41] width 55 height 7
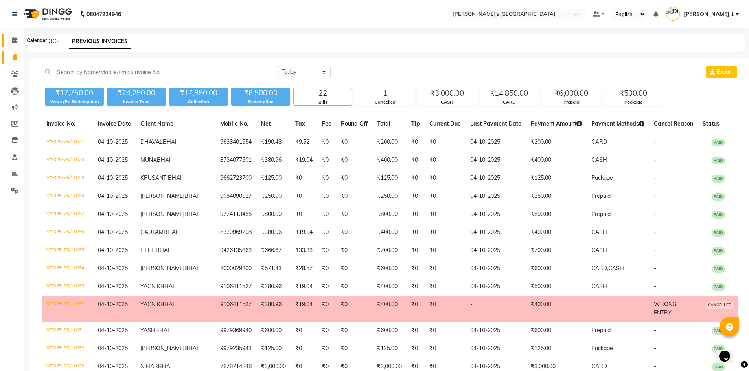
click at [11, 40] on span at bounding box center [15, 40] width 14 height 9
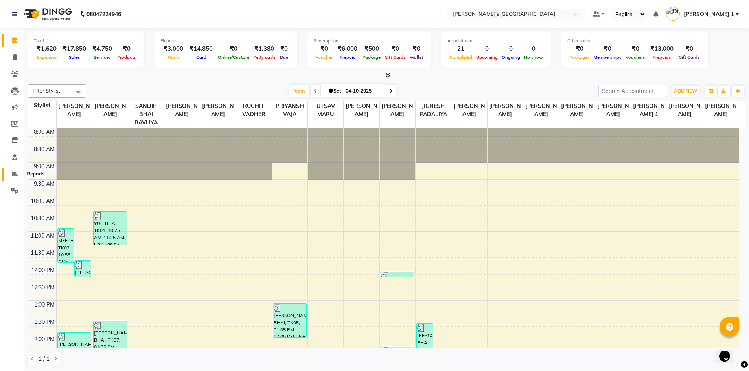
click at [15, 176] on icon at bounding box center [15, 174] width 6 height 6
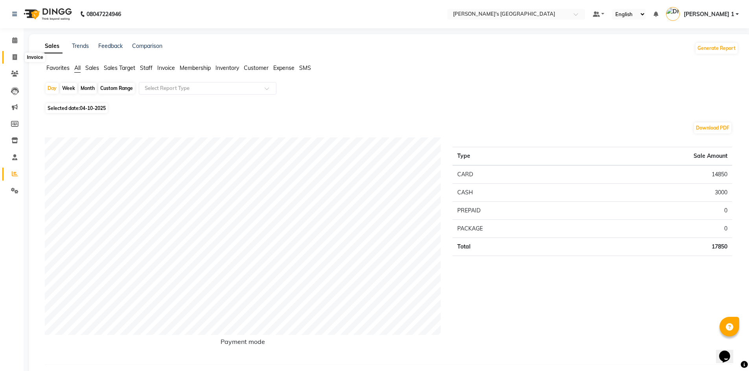
click at [15, 58] on icon at bounding box center [15, 57] width 4 height 6
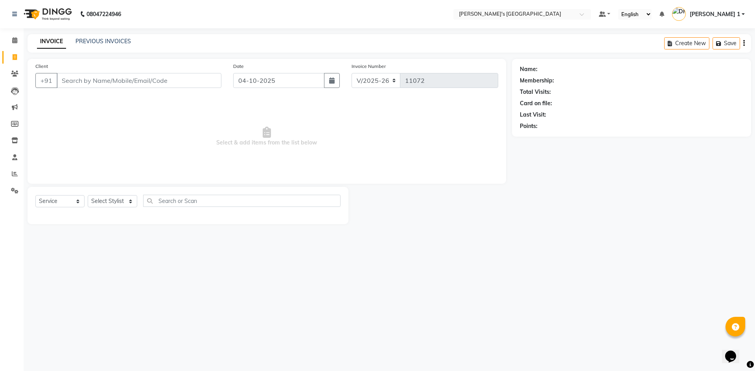
click at [141, 79] on input "Client" at bounding box center [139, 80] width 165 height 15
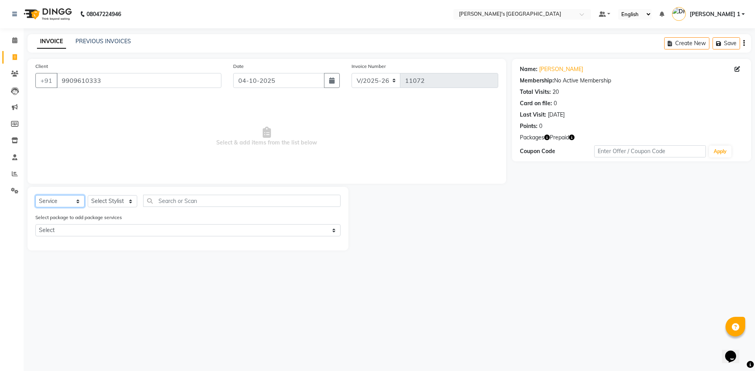
click at [62, 204] on select "Select Service Product Membership Package Voucher Prepaid Gift Card" at bounding box center [59, 201] width 49 height 12
click at [35, 195] on select "Select Service Product Membership Package Voucher Prepaid Gift Card" at bounding box center [59, 201] width 49 height 12
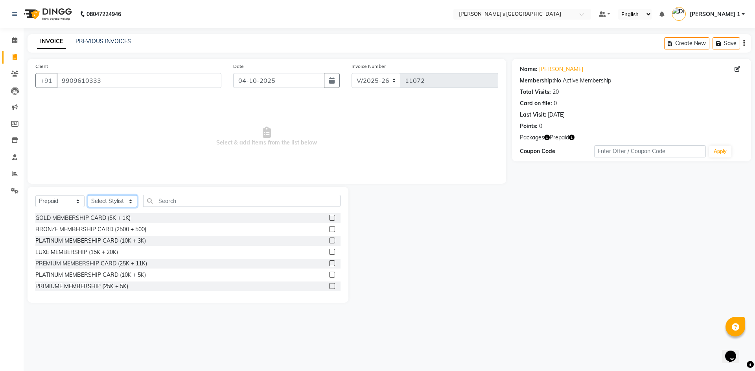
click at [109, 200] on select "Select Stylist ADARSH SOLANKI AVINASH SEN BRIJESH ZALA CHANDU SEN DHRUV DAVE DH…" at bounding box center [113, 201] width 50 height 12
click at [88, 195] on select "Select Stylist ADARSH SOLANKI AVINASH SEN BRIJESH ZALA CHANDU SEN DHRUV DAVE DH…" at bounding box center [113, 201] width 50 height 12
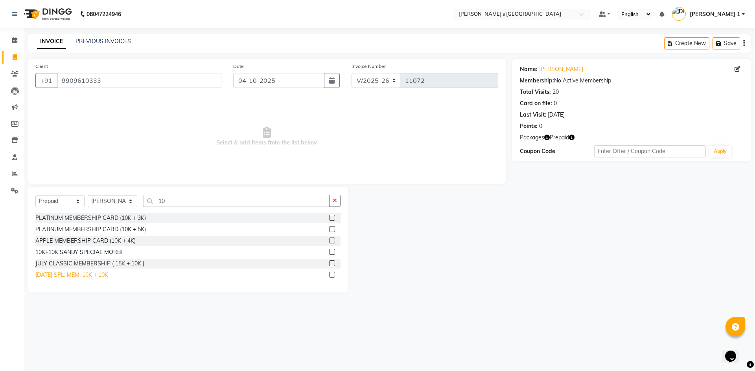
click at [87, 274] on div "DIWALI SPL. MEM. 10K + 10K" at bounding box center [71, 275] width 73 height 8
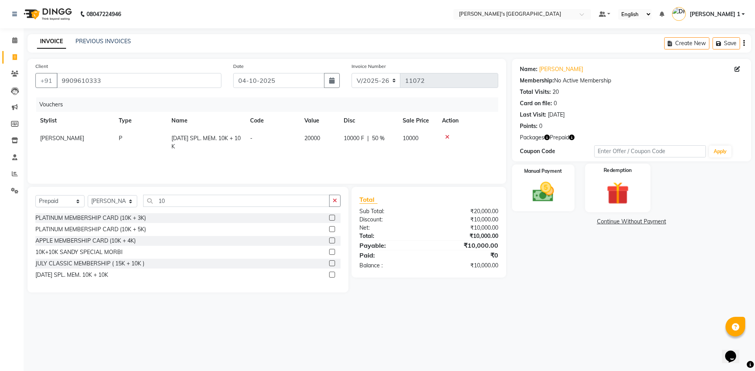
click at [603, 203] on img at bounding box center [617, 193] width 37 height 28
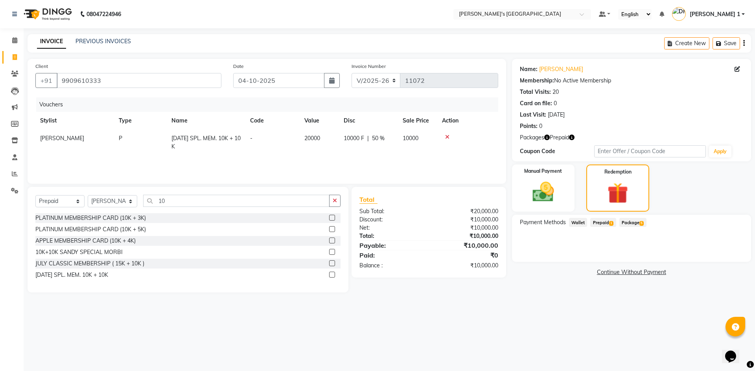
click at [603, 222] on span "Prepaid 1" at bounding box center [603, 222] width 26 height 9
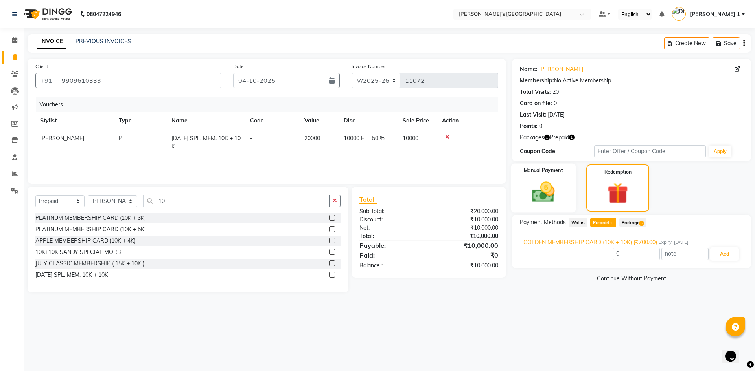
drag, startPoint x: 571, startPoint y: 185, endPoint x: 574, endPoint y: 211, distance: 26.4
click at [571, 186] on div "Manual Payment" at bounding box center [542, 188] width 65 height 49
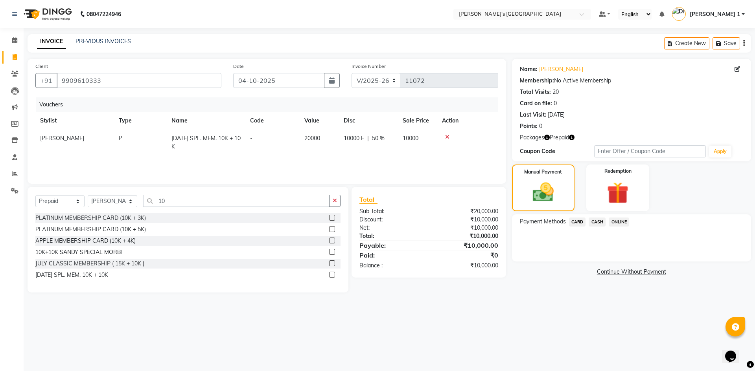
drag, startPoint x: 576, startPoint y: 220, endPoint x: 580, endPoint y: 229, distance: 9.5
click at [576, 223] on span "CARD" at bounding box center [577, 222] width 17 height 9
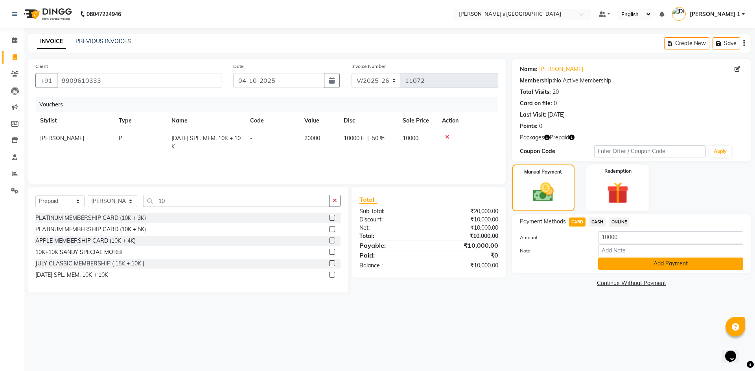
click at [652, 260] on button "Add Payment" at bounding box center [670, 264] width 145 height 12
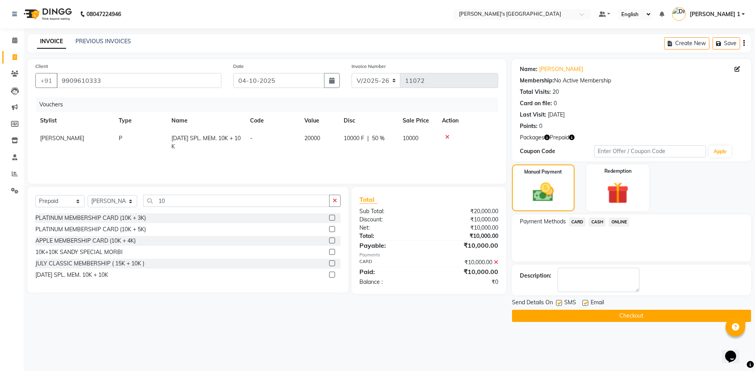
click at [586, 301] on label at bounding box center [585, 303] width 6 height 6
click at [586, 301] on input "checkbox" at bounding box center [584, 303] width 5 height 5
click at [561, 320] on button "Checkout" at bounding box center [631, 316] width 239 height 12
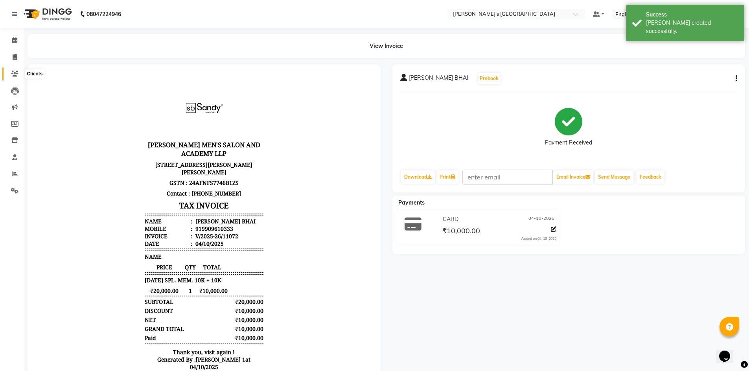
click at [17, 72] on icon at bounding box center [14, 74] width 7 height 6
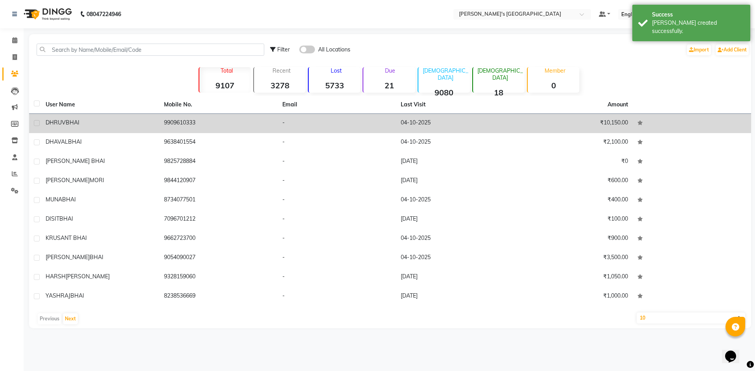
click at [138, 125] on div "DHRUV BHAI" at bounding box center [100, 123] width 109 height 8
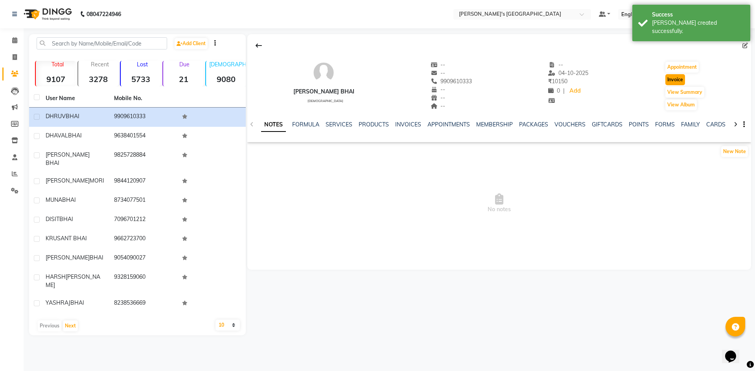
click at [667, 77] on button "Invoice" at bounding box center [675, 79] width 20 height 11
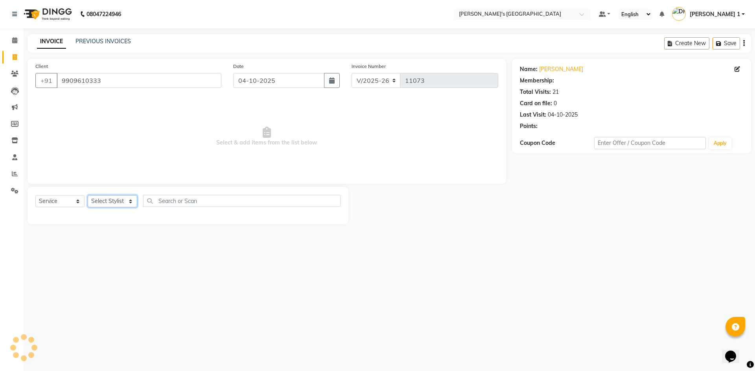
click at [106, 203] on select "Select Stylist ADARSH SOLANKI AVINASH SEN BRIJESH ZALA CHANDU SEN DHRUV DAVE DH…" at bounding box center [113, 201] width 50 height 12
click at [88, 195] on select "Select Stylist ADARSH SOLANKI AVINASH SEN BRIJESH ZALA CHANDU SEN DHRUV DAVE DH…" at bounding box center [113, 201] width 50 height 12
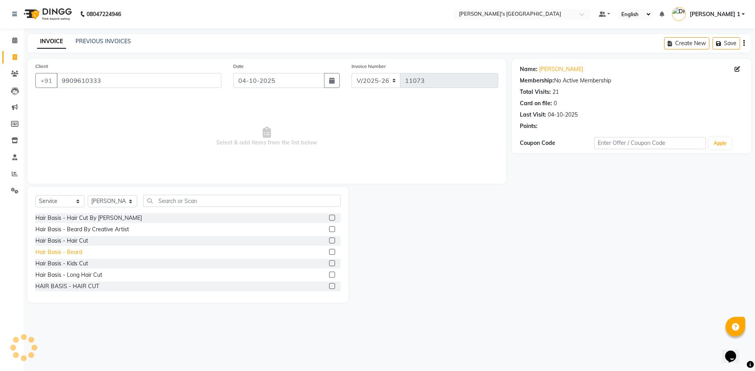
click at [64, 254] on div "Hair Basis - Beard" at bounding box center [58, 252] width 47 height 8
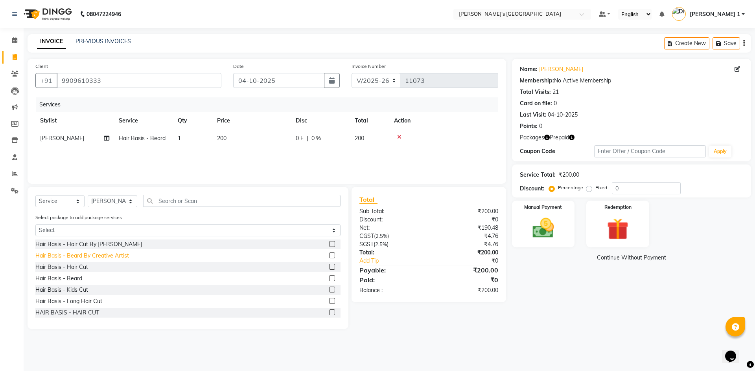
click at [72, 255] on div "Hair Basis - Beard By Creative Artist" at bounding box center [82, 256] width 94 height 8
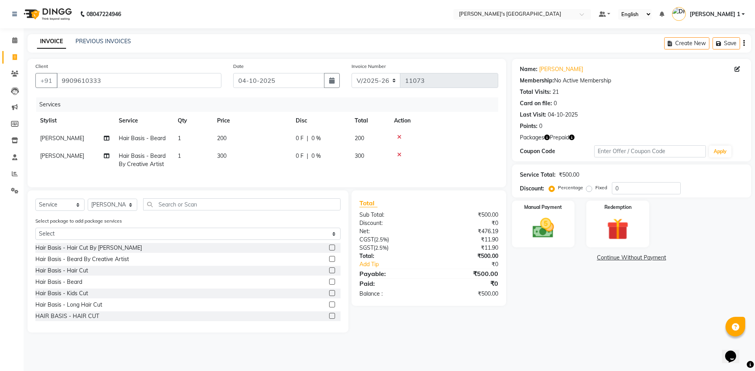
click at [399, 154] on icon at bounding box center [399, 155] width 4 height 6
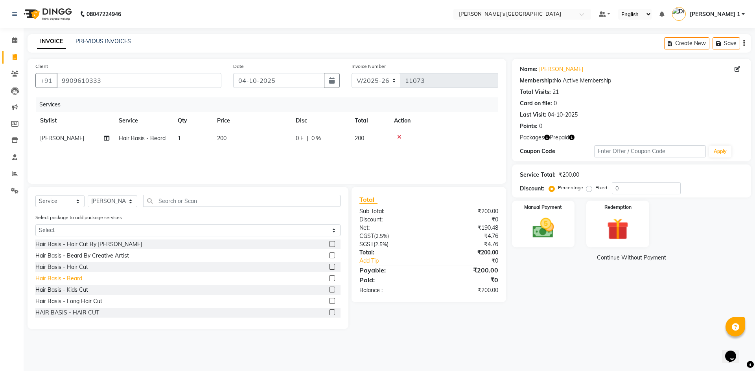
click at [74, 277] on div "Hair Basis - Beard" at bounding box center [58, 279] width 47 height 8
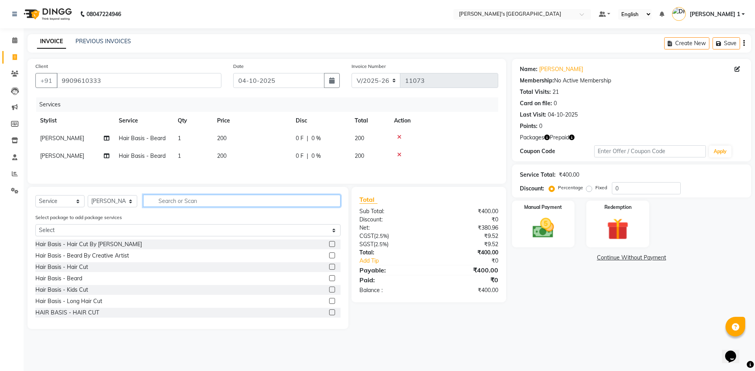
click at [197, 201] on input "text" at bounding box center [241, 201] width 197 height 12
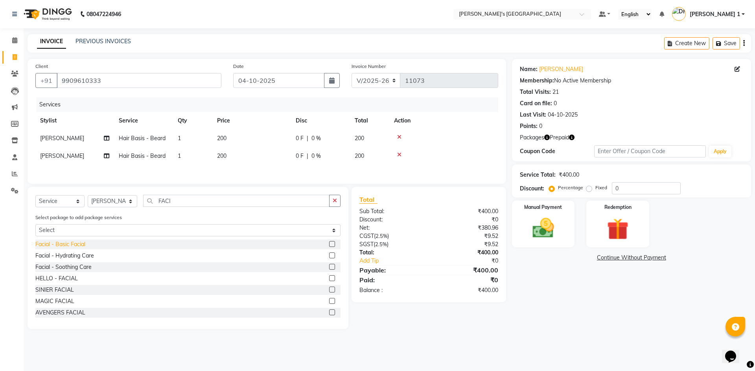
click at [62, 242] on div "Facial - Basic Facial" at bounding box center [60, 245] width 50 height 8
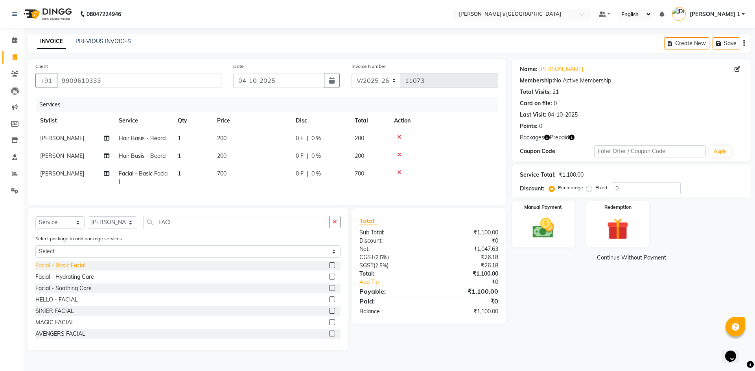
click at [65, 270] on div "Facial - Basic Facial" at bounding box center [60, 266] width 50 height 8
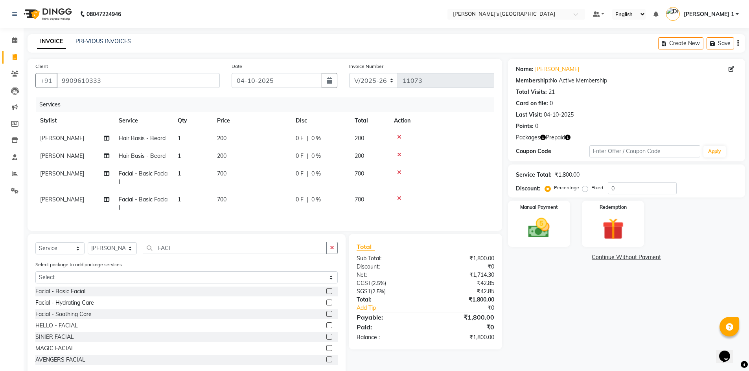
scroll to position [23, 0]
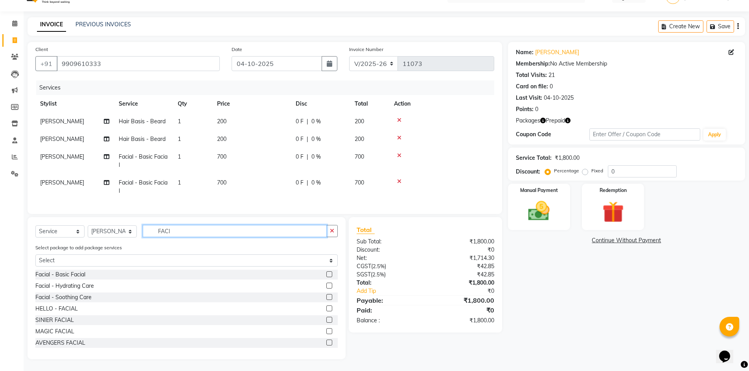
click at [185, 233] on input "FACI" at bounding box center [235, 231] width 184 height 12
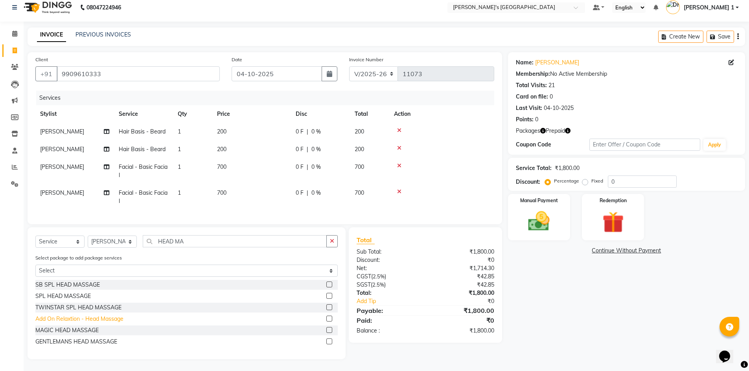
click at [61, 318] on div "Add On Relaxtion - Head Massage" at bounding box center [79, 319] width 88 height 8
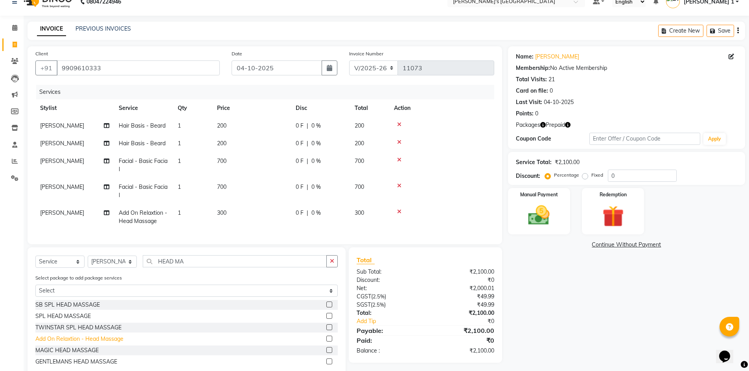
scroll to position [39, 0]
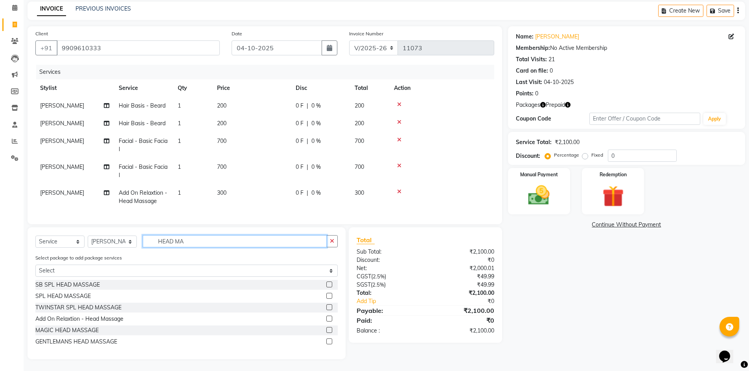
click at [213, 241] on input "HEAD MA" at bounding box center [235, 241] width 184 height 12
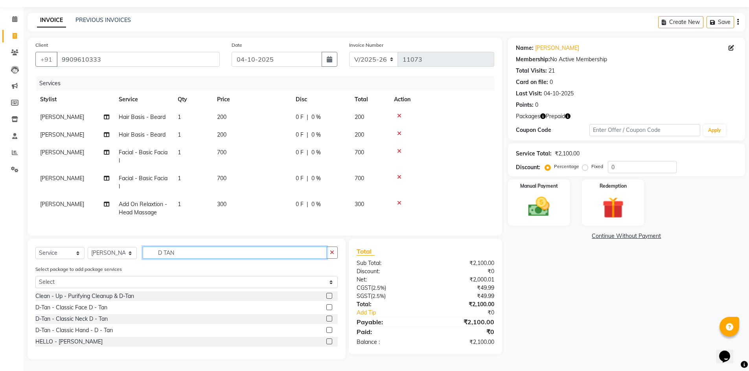
scroll to position [27, 0]
click at [111, 297] on div "Clean - Up - Purifying Cleanup & D-Tan" at bounding box center [84, 296] width 99 height 8
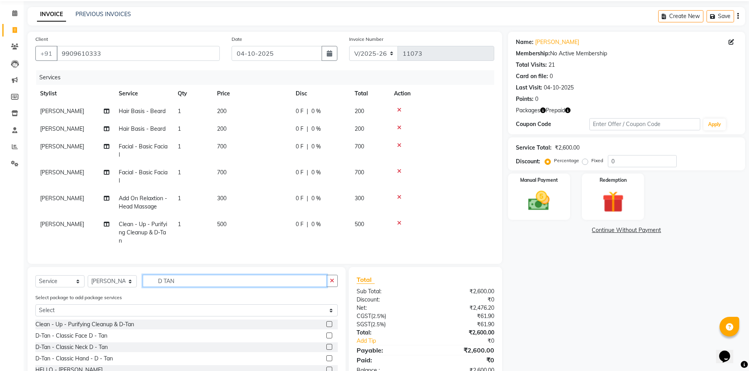
click at [203, 281] on input "D TAN" at bounding box center [235, 281] width 184 height 12
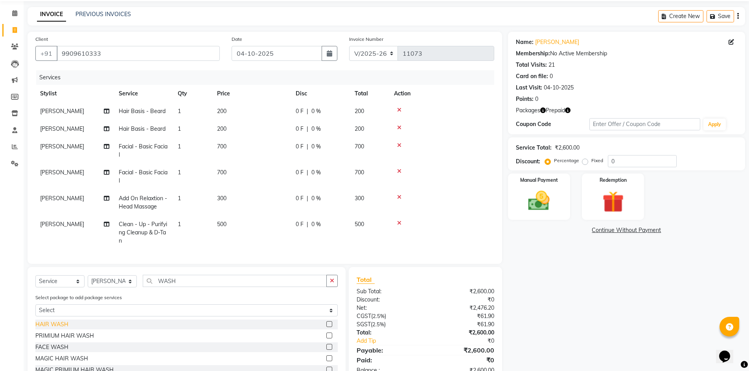
click at [57, 329] on div "HAIR WASH" at bounding box center [51, 325] width 33 height 8
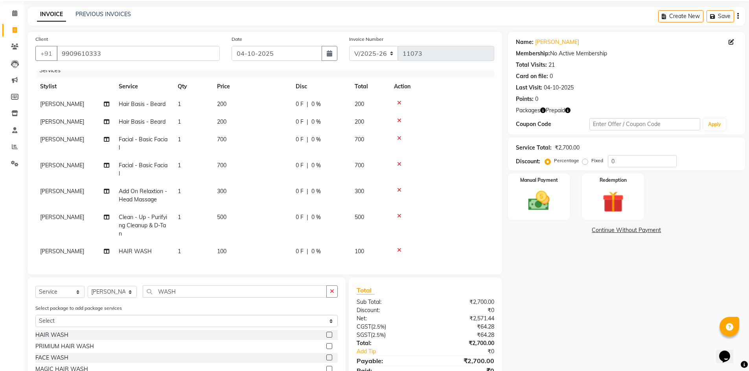
scroll to position [13, 0]
click at [59, 96] on td "[PERSON_NAME]" at bounding box center [74, 105] width 79 height 18
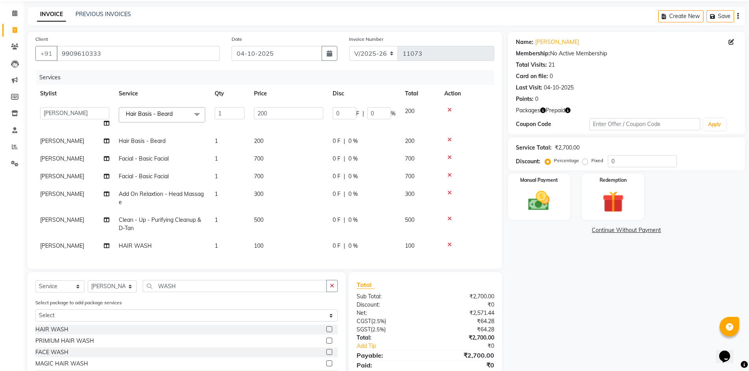
scroll to position [0, 0]
click at [64, 96] on th "Stylist" at bounding box center [74, 94] width 79 height 18
click at [67, 112] on select "ADARSH SOLANKI AVINASH SEN BRIJESH ZALA CHANDU SEN DHRUV DAVE DHRUV DAVE 1 DIVY…" at bounding box center [74, 113] width 69 height 12
click at [70, 138] on span "[PERSON_NAME]" at bounding box center [62, 141] width 44 height 7
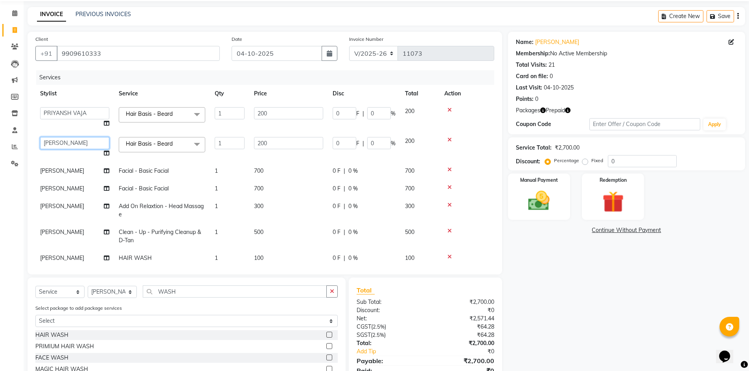
click at [72, 144] on select "ADARSH SOLANKI AVINASH SEN BRIJESH ZALA CHANDU SEN DHRUV DAVE DHRUV DAVE 1 DIVY…" at bounding box center [74, 143] width 69 height 12
click at [68, 188] on span "[PERSON_NAME]" at bounding box center [62, 188] width 44 height 7
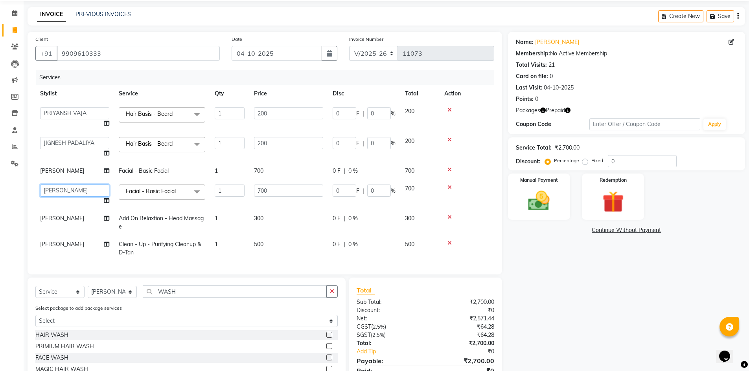
click at [68, 188] on select "ADARSH SOLANKI AVINASH SEN BRIJESH ZALA CHANDU SEN DHRUV DAVE DHRUV DAVE 1 DIVY…" at bounding box center [74, 191] width 69 height 12
click at [271, 167] on td "700" at bounding box center [288, 171] width 79 height 18
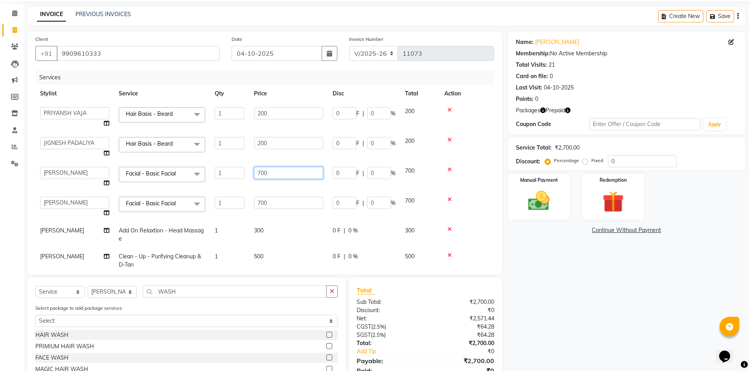
drag, startPoint x: 282, startPoint y: 173, endPoint x: 127, endPoint y: 173, distance: 154.9
click at [128, 173] on tr "ADARSH SOLANKI AVINASH SEN BRIJESH ZALA CHANDU SEN DHRUV DAVE DHRUV DAVE 1 DIVY…" at bounding box center [264, 177] width 459 height 30
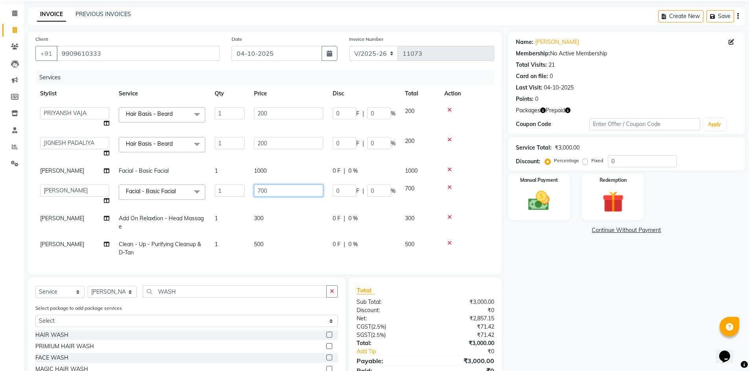
click at [281, 197] on td "700" at bounding box center [288, 195] width 79 height 30
drag, startPoint x: 292, startPoint y: 191, endPoint x: 173, endPoint y: 186, distance: 118.4
click at [188, 189] on tr "ADARSH SOLANKI AVINASH SEN BRIJESH ZALA CHANDU SEN DHRUV DAVE DHRUV DAVE 1 DIVY…" at bounding box center [264, 195] width 459 height 30
click at [290, 221] on td "300" at bounding box center [288, 223] width 79 height 26
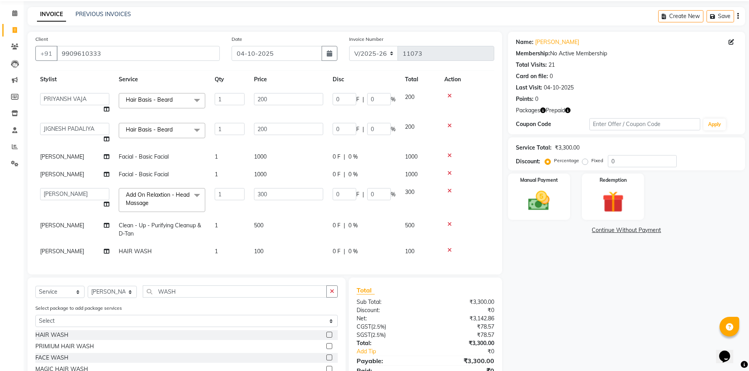
scroll to position [66, 0]
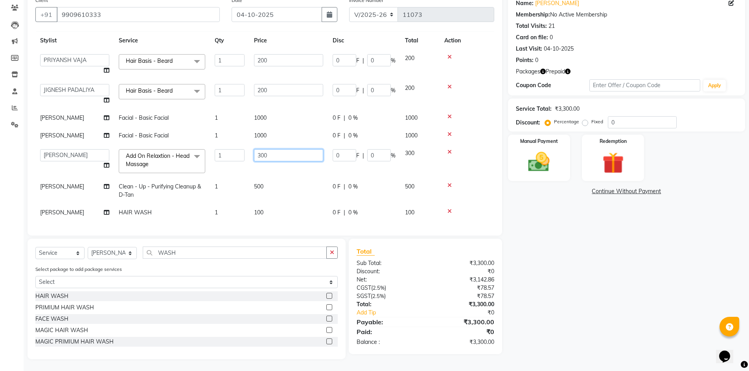
drag, startPoint x: 288, startPoint y: 148, endPoint x: 162, endPoint y: 165, distance: 126.8
click at [168, 162] on tr "ADARSH SOLANKI AVINASH SEN BRIJESH ZALA CHANDU SEN DHRUV DAVE DHRUV DAVE 1 DIVY…" at bounding box center [264, 161] width 459 height 33
click at [300, 191] on td "500" at bounding box center [288, 191] width 79 height 26
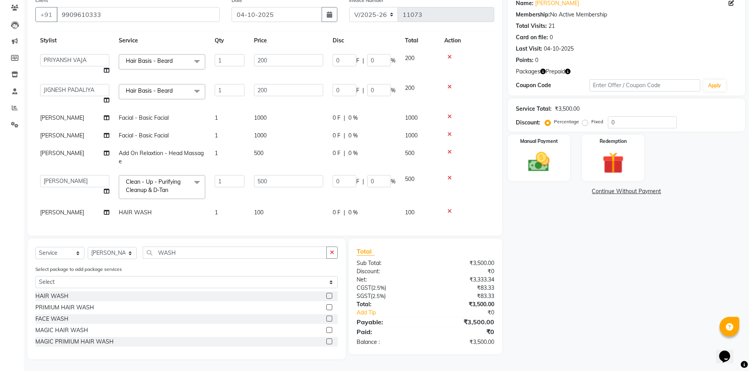
click at [81, 150] on span "[PERSON_NAME]" at bounding box center [62, 153] width 44 height 7
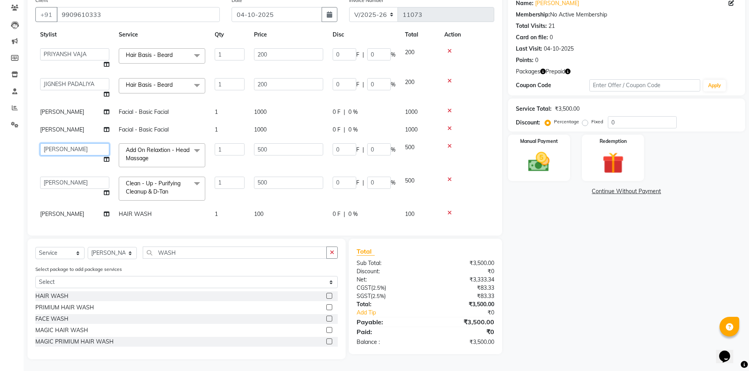
click at [81, 147] on select "ADARSH SOLANKI AVINASH SEN BRIJESH ZALA CHANDU SEN DHRUV DAVE DHRUV DAVE 1 DIVY…" at bounding box center [74, 149] width 69 height 12
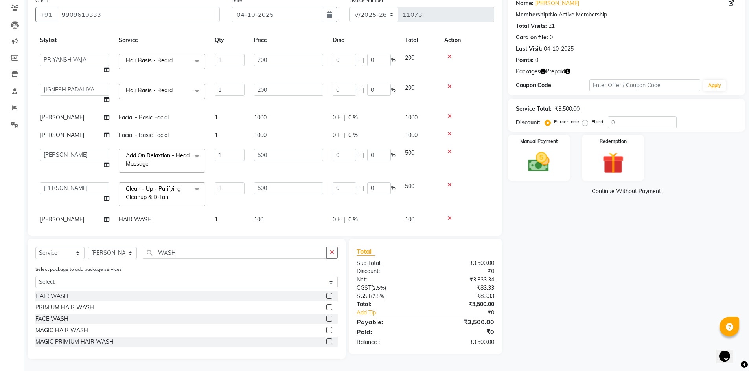
scroll to position [28, 0]
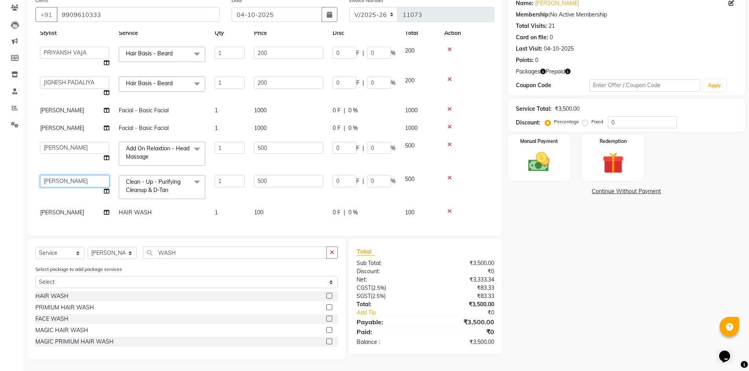
click at [79, 175] on select "ADARSH SOLANKI AVINASH SEN BRIJESH ZALA CHANDU SEN DHRUV DAVE DHRUV DAVE 1 DIVY…" at bounding box center [74, 181] width 69 height 12
click at [594, 174] on div "Redemption" at bounding box center [613, 158] width 65 height 48
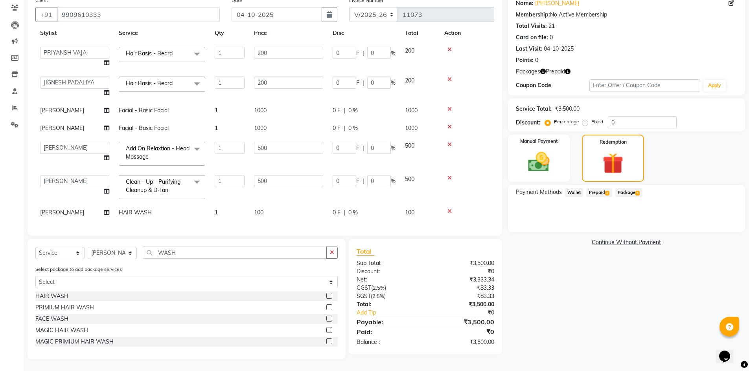
click at [604, 190] on span "Prepaid 2" at bounding box center [599, 192] width 26 height 9
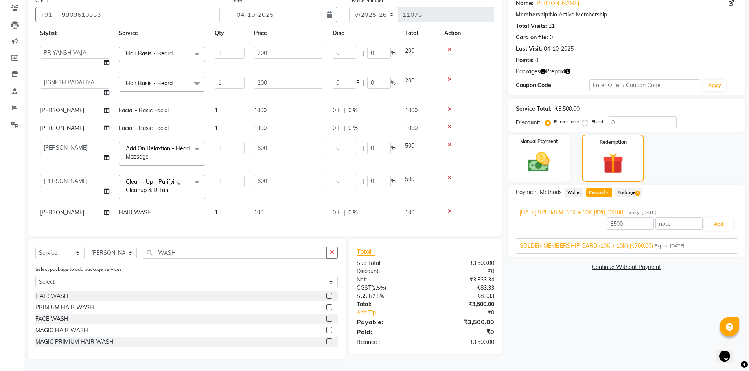
drag, startPoint x: 608, startPoint y: 249, endPoint x: 623, endPoint y: 251, distance: 15.1
click at [608, 249] on span "GOLDEN MEMBERSHIP CARD (10K + 10K) (₹700.00)" at bounding box center [586, 246] width 134 height 8
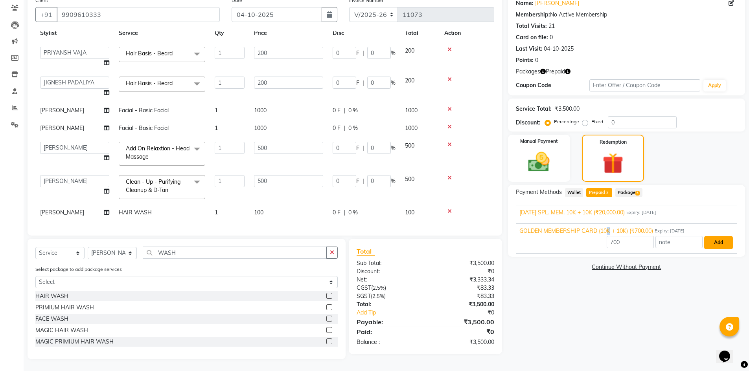
click at [722, 244] on button "Add" at bounding box center [718, 242] width 29 height 13
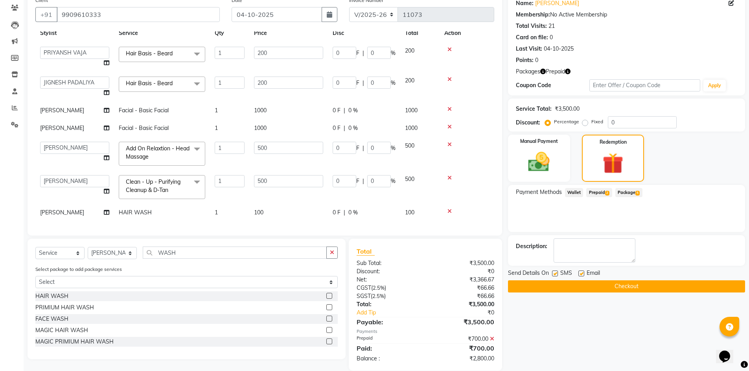
click at [583, 274] on label at bounding box center [581, 274] width 6 height 6
click at [583, 274] on input "checkbox" at bounding box center [580, 274] width 5 height 5
click at [601, 193] on span "Prepaid 2" at bounding box center [599, 192] width 26 height 9
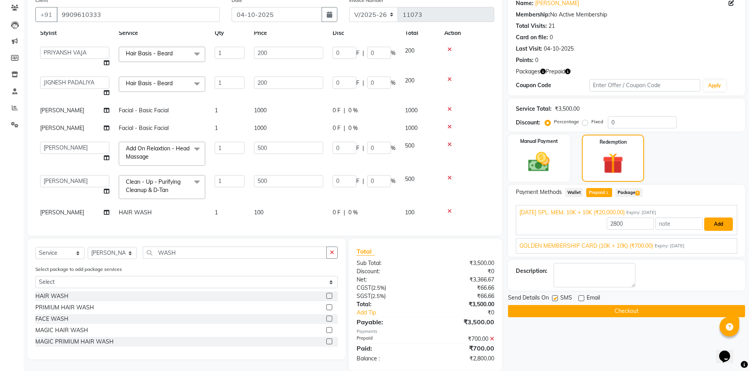
click at [723, 223] on button "Add" at bounding box center [718, 224] width 29 height 13
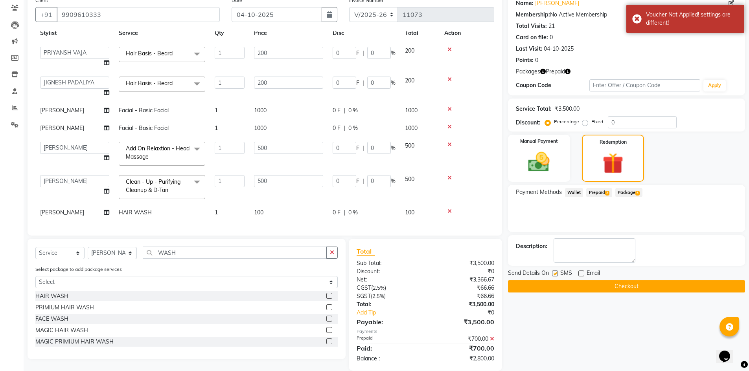
click at [491, 338] on icon at bounding box center [492, 339] width 4 height 6
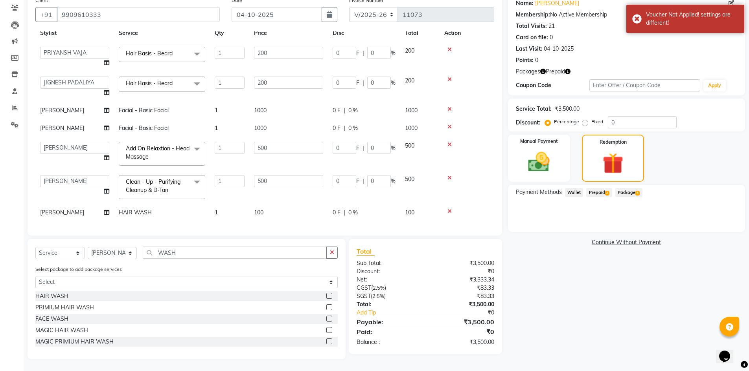
drag, startPoint x: 597, startPoint y: 193, endPoint x: 599, endPoint y: 199, distance: 6.9
click at [599, 196] on span "Prepaid 2" at bounding box center [599, 192] width 26 height 9
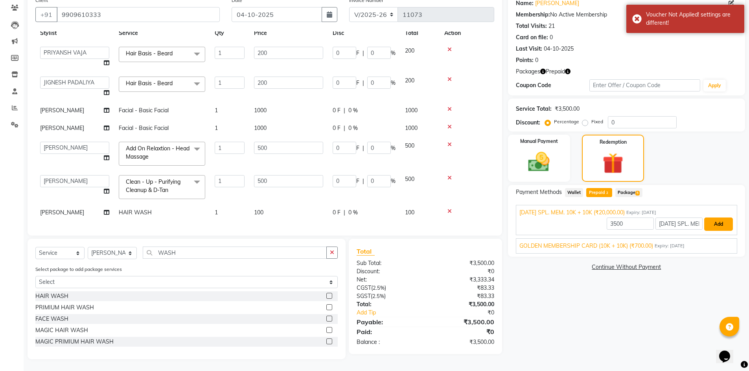
click at [722, 223] on button "Add" at bounding box center [718, 224] width 29 height 13
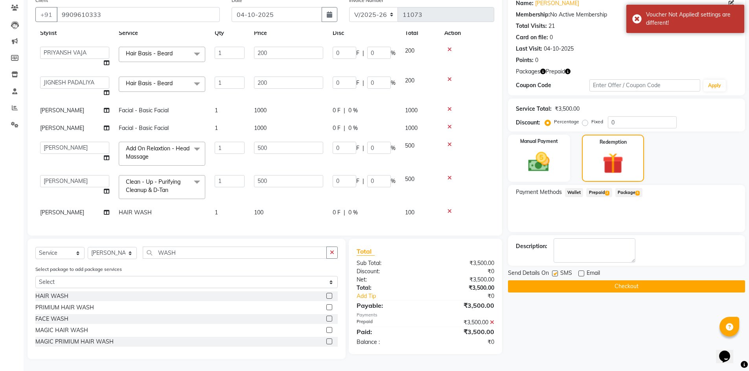
click at [554, 275] on label at bounding box center [555, 274] width 6 height 6
click at [554, 275] on input "checkbox" at bounding box center [554, 274] width 5 height 5
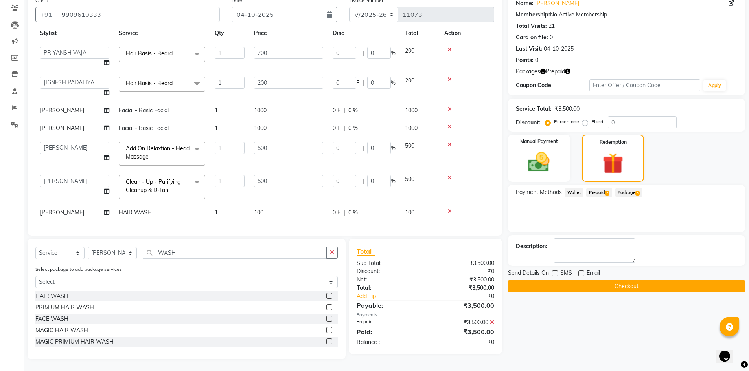
click at [554, 272] on label at bounding box center [555, 274] width 6 height 6
click at [554, 272] on input "checkbox" at bounding box center [554, 274] width 5 height 5
click at [555, 286] on button "Checkout" at bounding box center [626, 287] width 237 height 12
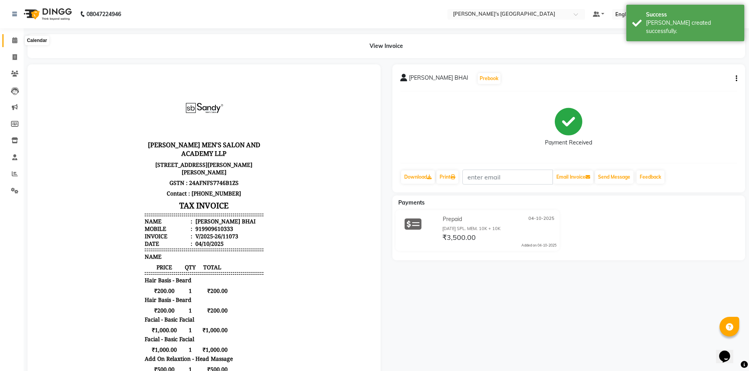
click at [13, 42] on icon at bounding box center [14, 40] width 5 height 6
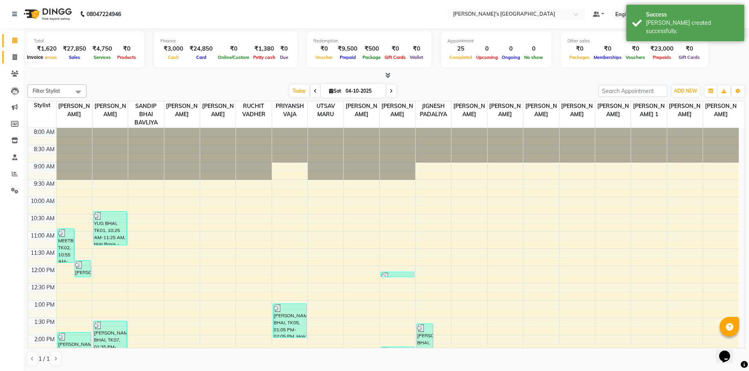
click at [13, 53] on span at bounding box center [15, 57] width 14 height 9
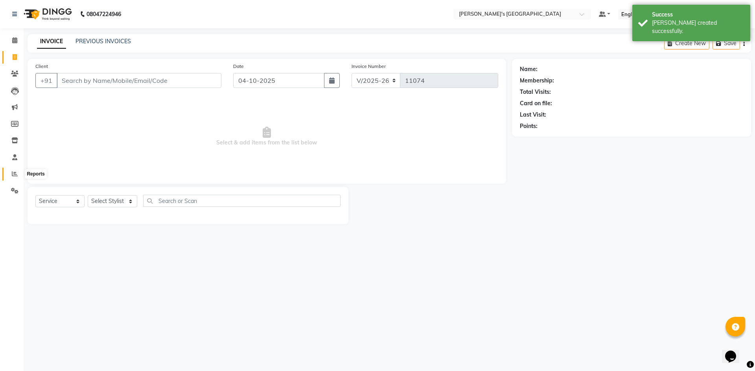
click at [13, 173] on icon at bounding box center [15, 174] width 6 height 6
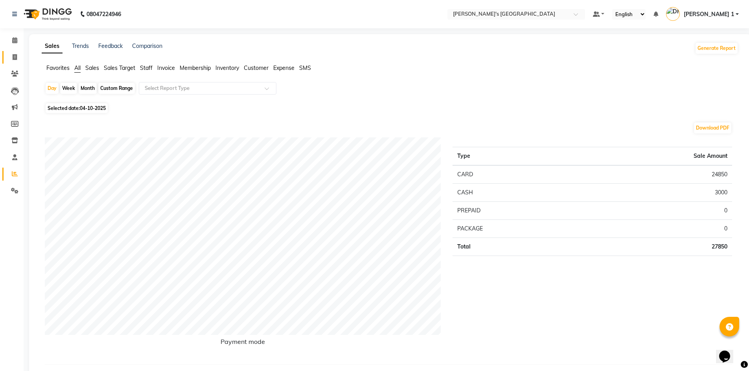
click at [14, 62] on link "Invoice" at bounding box center [11, 57] width 19 height 13
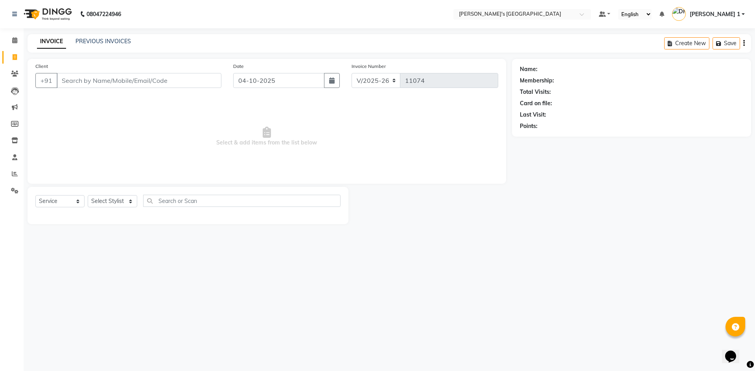
click at [97, 48] on div "INVOICE PREVIOUS INVOICES Create New Save" at bounding box center [389, 43] width 723 height 18
click at [120, 44] on link "PREVIOUS INVOICES" at bounding box center [102, 41] width 55 height 7
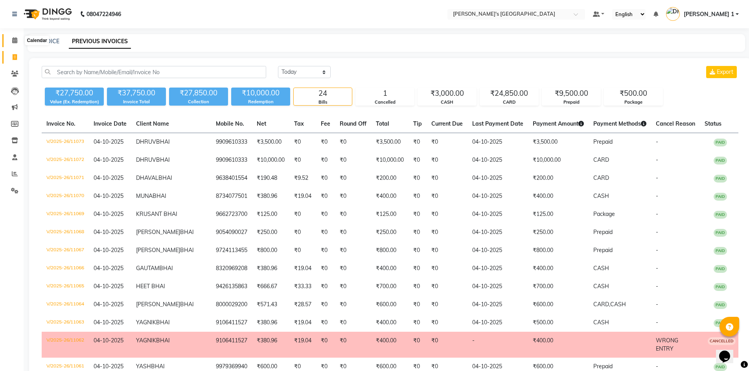
click at [15, 41] on icon at bounding box center [14, 40] width 5 height 6
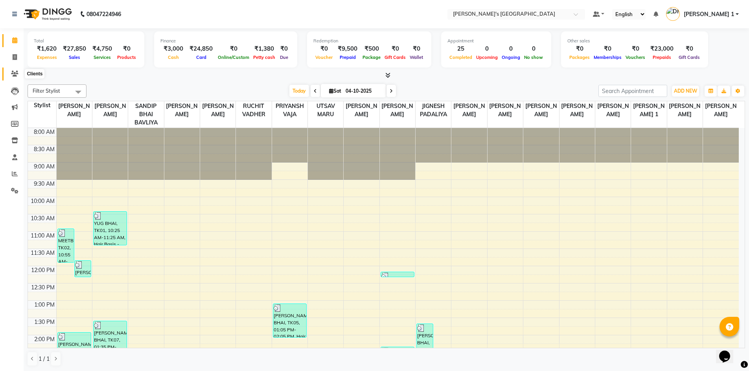
click at [17, 76] on icon at bounding box center [14, 74] width 7 height 6
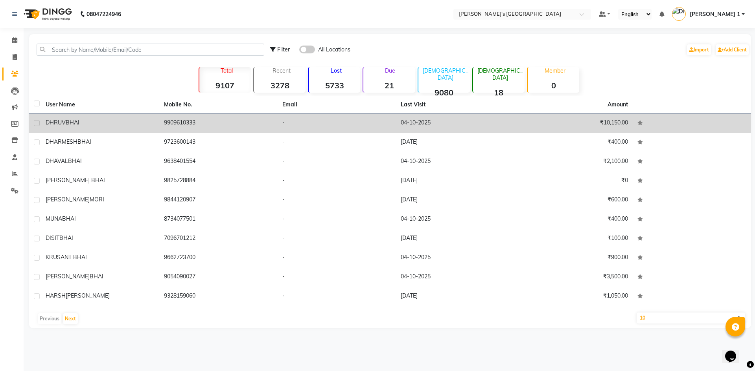
click at [129, 128] on td "DHRUV BHAI" at bounding box center [100, 123] width 118 height 19
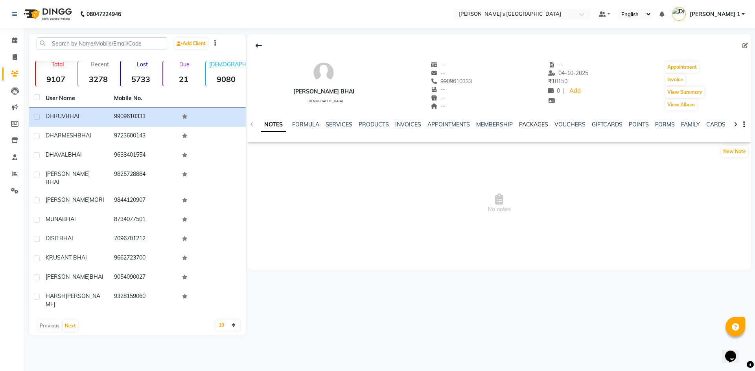
click at [530, 125] on link "PACKAGES" at bounding box center [533, 124] width 29 height 7
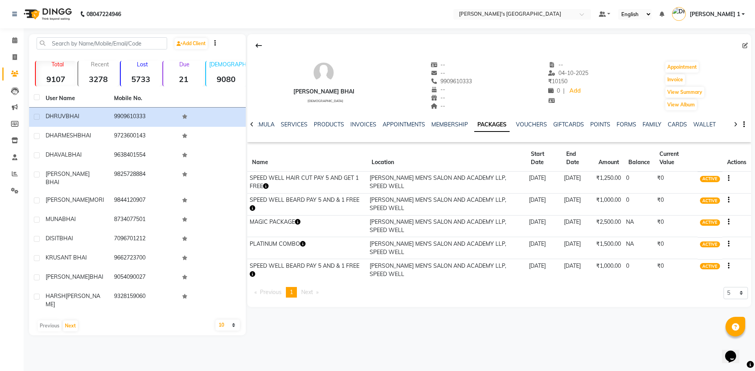
click at [299, 217] on td "MAGIC PACKAGE" at bounding box center [307, 226] width 120 height 22
click at [299, 222] on icon "button" at bounding box center [298, 222] width 6 height 6
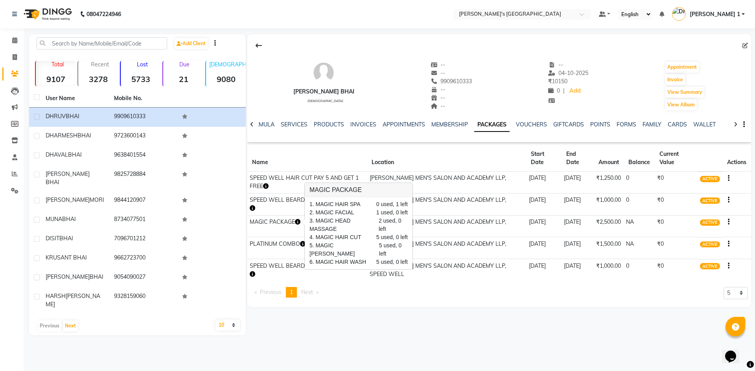
click at [299, 222] on icon "button" at bounding box center [298, 222] width 6 height 6
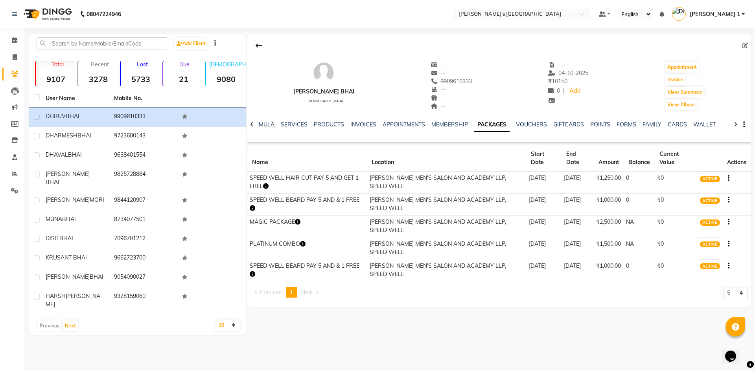
click at [299, 222] on icon "button" at bounding box center [298, 222] width 6 height 6
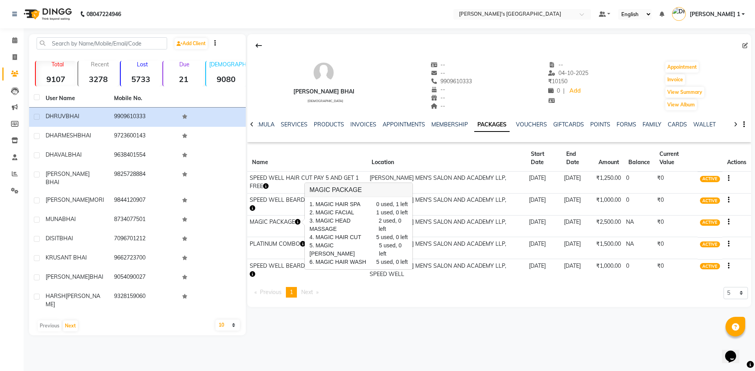
click at [298, 225] on button "button" at bounding box center [298, 222] width 6 height 8
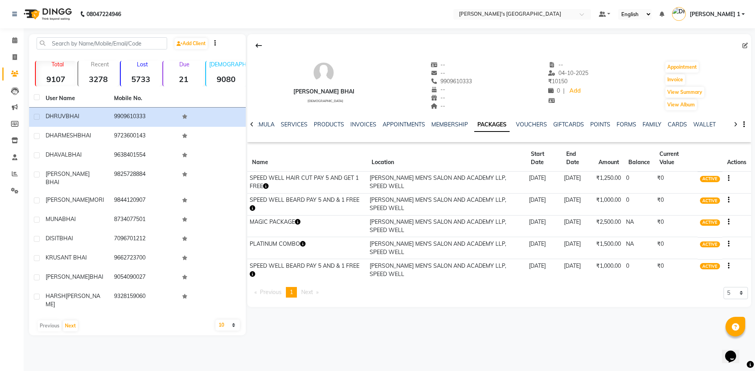
click at [255, 48] on button at bounding box center [258, 45] width 17 height 15
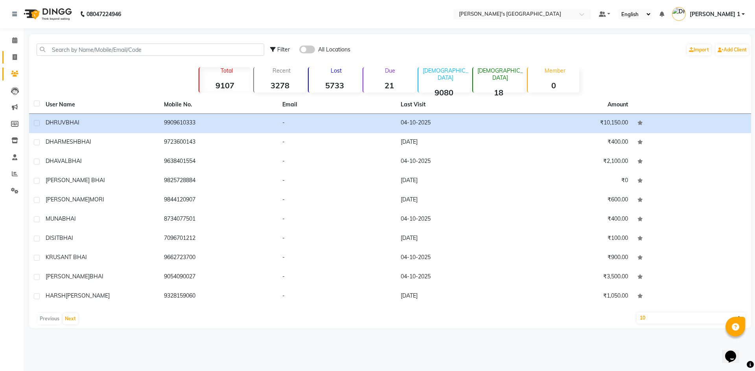
click at [13, 62] on link "Invoice" at bounding box center [11, 57] width 19 height 13
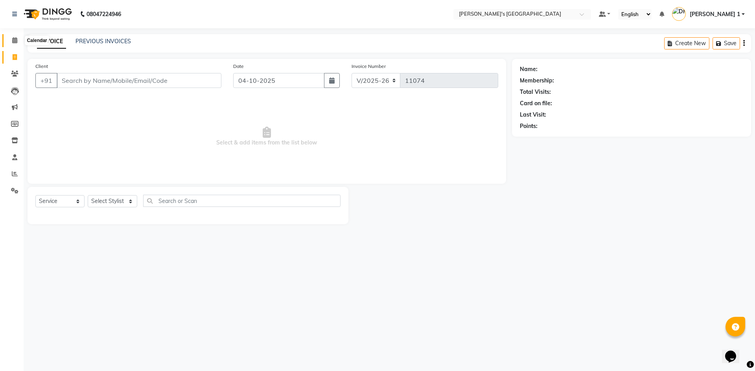
click at [15, 43] on icon at bounding box center [14, 40] width 5 height 6
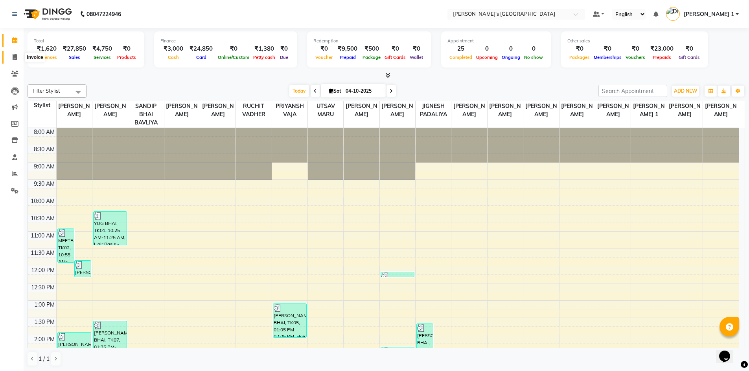
click at [12, 58] on span at bounding box center [15, 57] width 14 height 9
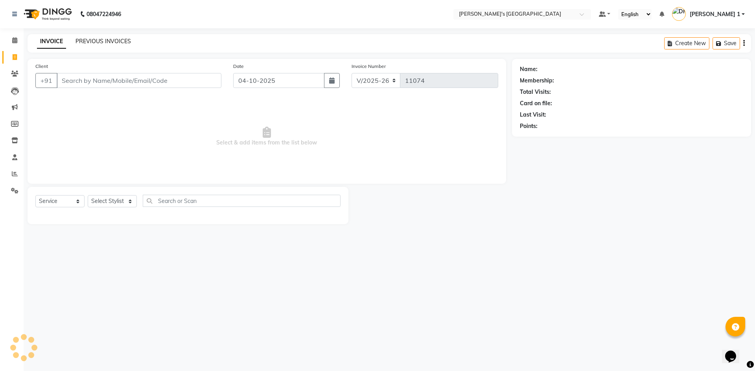
click at [93, 44] on link "PREVIOUS INVOICES" at bounding box center [102, 41] width 55 height 7
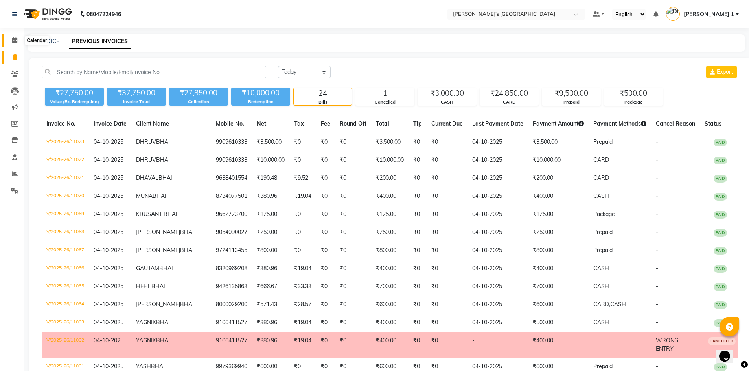
click at [15, 36] on span at bounding box center [15, 40] width 14 height 9
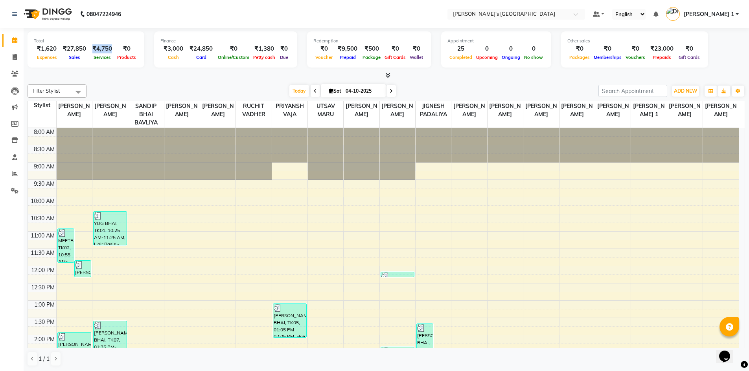
drag, startPoint x: 92, startPoint y: 49, endPoint x: 112, endPoint y: 54, distance: 20.4
click at [110, 51] on div "₹4,750" at bounding box center [102, 48] width 26 height 9
click at [108, 57] on span "Services" at bounding box center [102, 58] width 21 height 6
click at [14, 60] on icon at bounding box center [15, 57] width 4 height 6
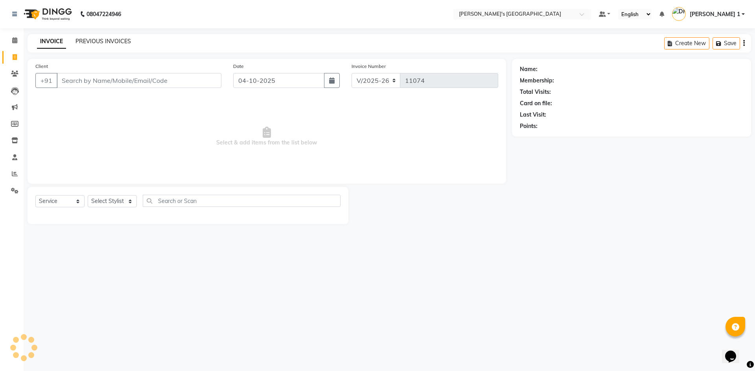
click at [123, 42] on link "PREVIOUS INVOICES" at bounding box center [102, 41] width 55 height 7
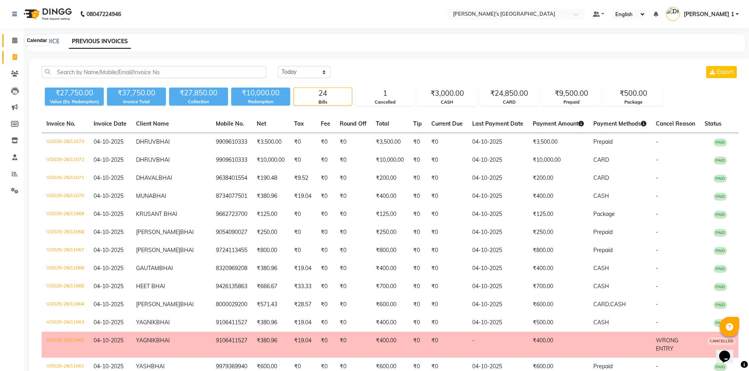
click at [19, 40] on span at bounding box center [15, 40] width 14 height 9
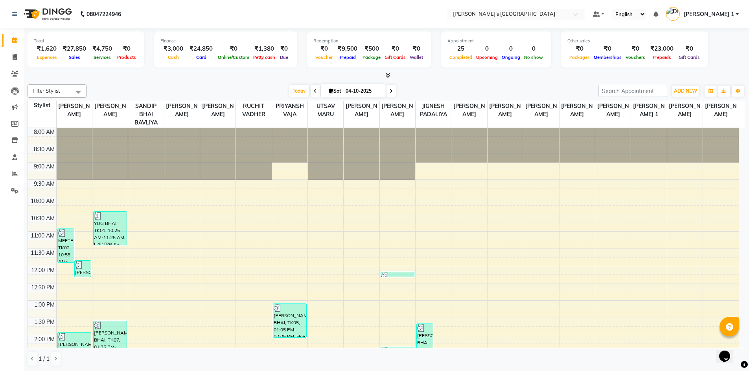
click at [389, 73] on icon at bounding box center [387, 75] width 5 height 6
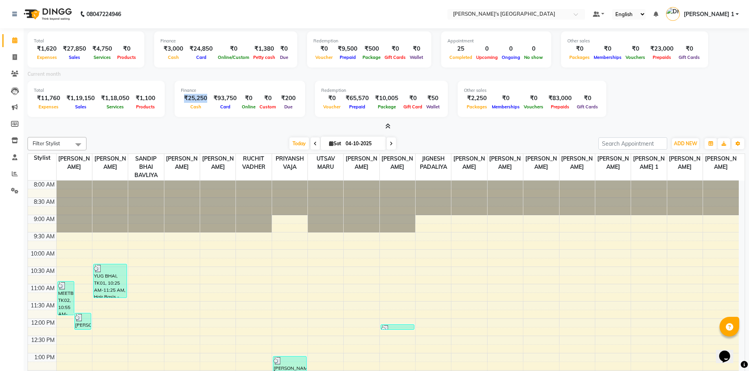
drag, startPoint x: 182, startPoint y: 99, endPoint x: 204, endPoint y: 100, distance: 21.2
click at [204, 100] on div "₹25,250" at bounding box center [195, 98] width 29 height 9
drag, startPoint x: 217, startPoint y: 96, endPoint x: 235, endPoint y: 97, distance: 17.8
click at [235, 97] on div "₹93,750" at bounding box center [224, 98] width 29 height 9
drag, startPoint x: 230, startPoint y: 107, endPoint x: 215, endPoint y: 97, distance: 17.9
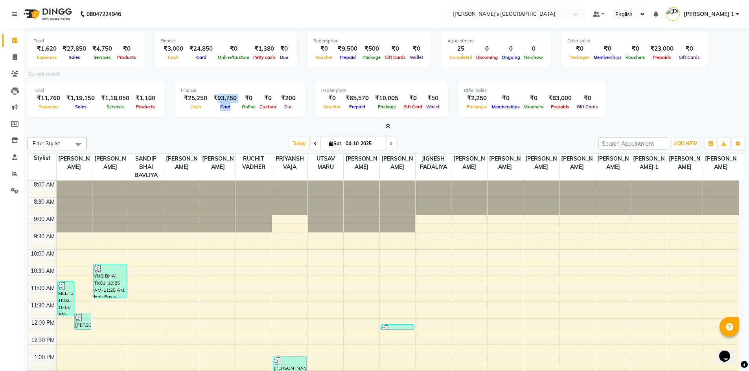
click at [215, 97] on div "₹93,750 Card" at bounding box center [224, 102] width 29 height 17
drag, startPoint x: 275, startPoint y: 98, endPoint x: 290, endPoint y: 116, distance: 23.4
click at [290, 116] on div "Finance ₹25,250 Cash ₹93,750 Card ₹0 Online ₹0 Custom ₹200 Due" at bounding box center [240, 99] width 130 height 36
drag, startPoint x: 338, startPoint y: 95, endPoint x: 360, endPoint y: 109, distance: 25.6
click at [360, 109] on div "₹65,570 Prepaid" at bounding box center [356, 102] width 29 height 17
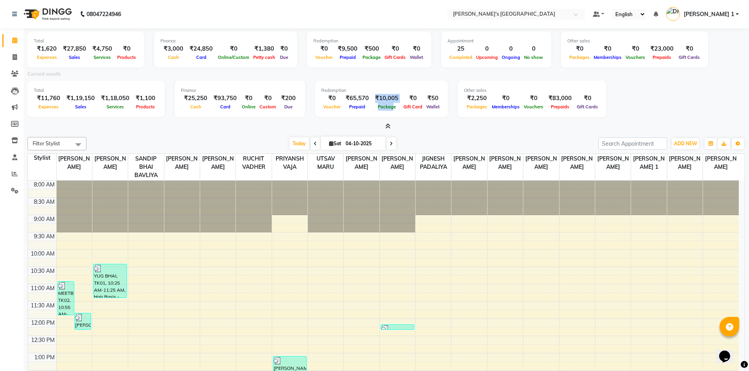
drag, startPoint x: 371, startPoint y: 101, endPoint x: 388, endPoint y: 103, distance: 17.1
click at [388, 103] on div "₹10,005 Package" at bounding box center [386, 102] width 29 height 17
click at [20, 56] on span at bounding box center [15, 57] width 14 height 9
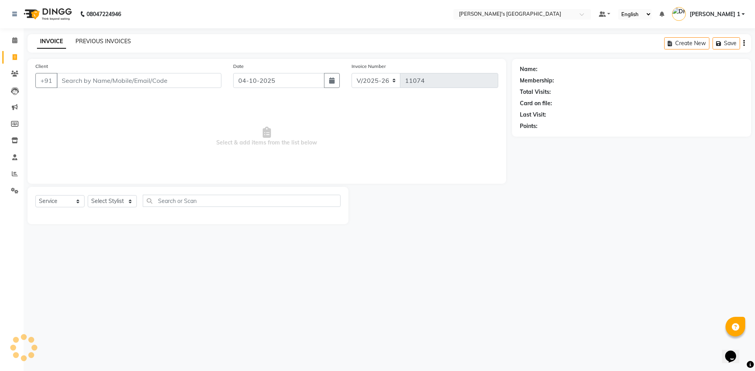
click at [128, 42] on link "PREVIOUS INVOICES" at bounding box center [102, 41] width 55 height 7
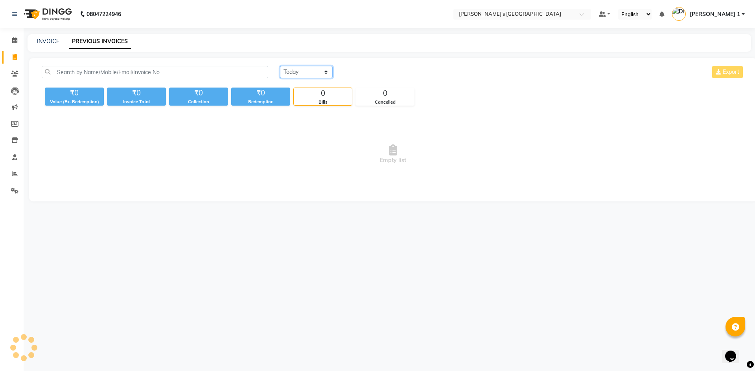
drag, startPoint x: 304, startPoint y: 72, endPoint x: 307, endPoint y: 76, distance: 5.7
click at [306, 71] on select "Today Yesterday Custom Range" at bounding box center [306, 72] width 53 height 12
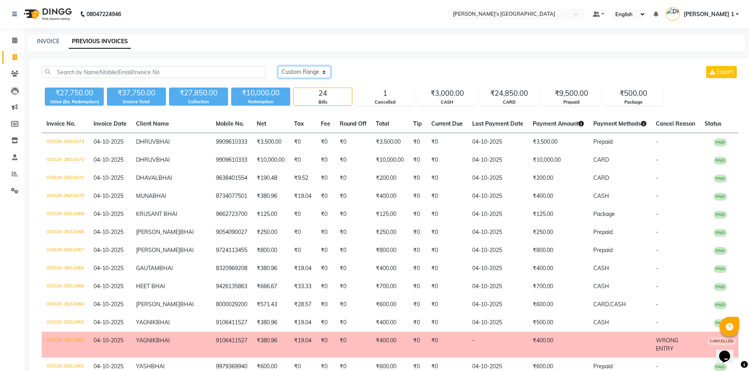
click at [278, 66] on select "Today Yesterday Custom Range" at bounding box center [304, 72] width 53 height 12
click at [355, 75] on input "04-10-2025" at bounding box center [368, 72] width 55 height 11
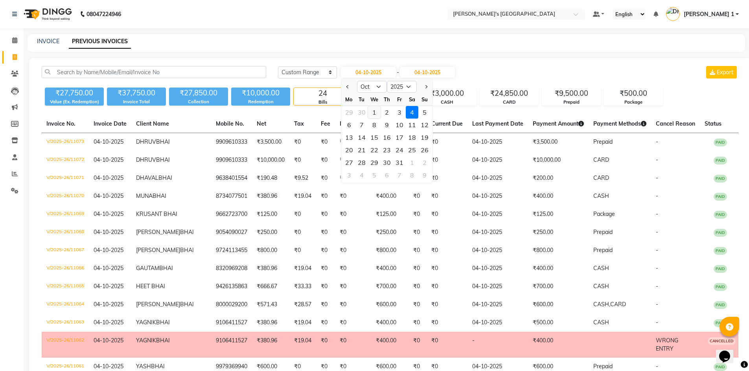
click at [373, 112] on div "1" at bounding box center [374, 112] width 13 height 13
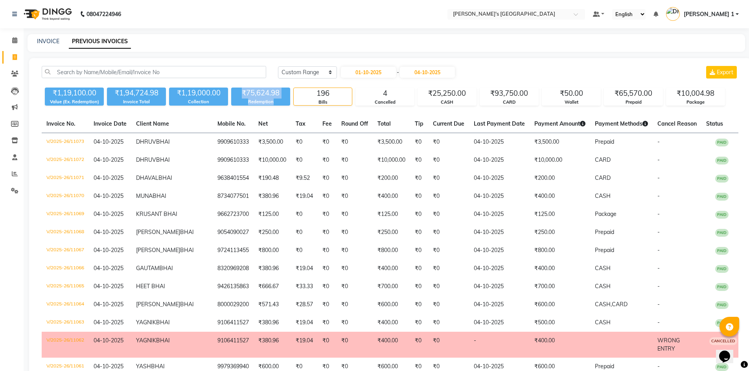
drag, startPoint x: 238, startPoint y: 90, endPoint x: 287, endPoint y: 103, distance: 50.6
click at [287, 103] on div "₹75,624.98 Redemption" at bounding box center [260, 97] width 59 height 18
drag, startPoint x: 115, startPoint y: 92, endPoint x: 161, endPoint y: 99, distance: 46.7
click at [161, 99] on div "₹1,94,724.98 Invoice Total" at bounding box center [136, 97] width 59 height 18
click at [161, 99] on div "Invoice Total" at bounding box center [136, 102] width 59 height 7
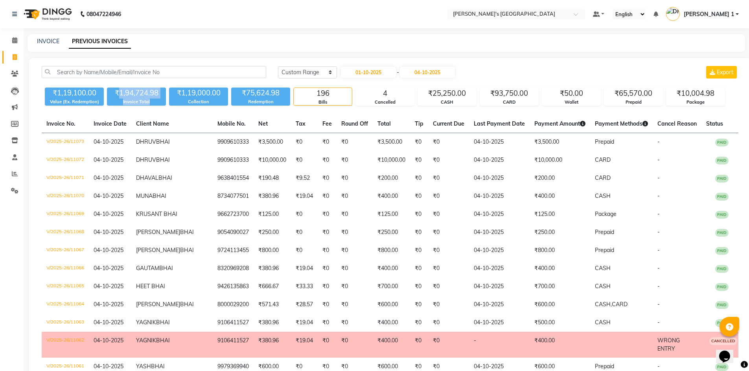
drag, startPoint x: 160, startPoint y: 102, endPoint x: 118, endPoint y: 95, distance: 43.0
click at [118, 95] on div "₹1,94,724.98 Invoice Total" at bounding box center [136, 97] width 59 height 18
click at [9, 41] on span at bounding box center [15, 40] width 14 height 9
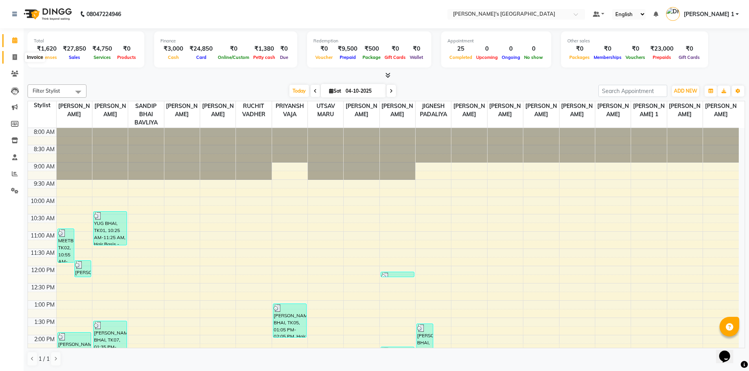
click at [15, 56] on icon at bounding box center [15, 57] width 4 height 6
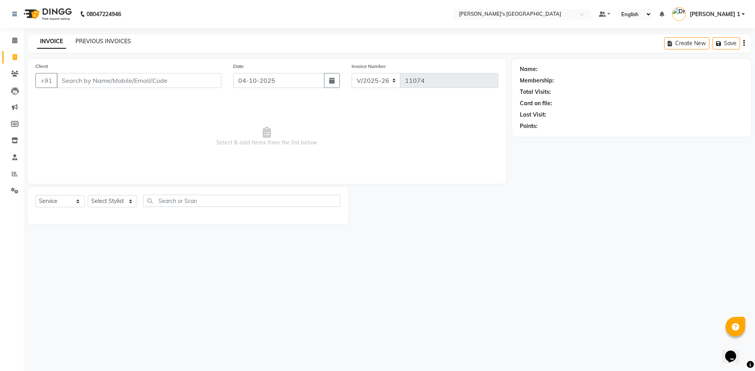
click at [85, 39] on link "PREVIOUS INVOICES" at bounding box center [102, 41] width 55 height 7
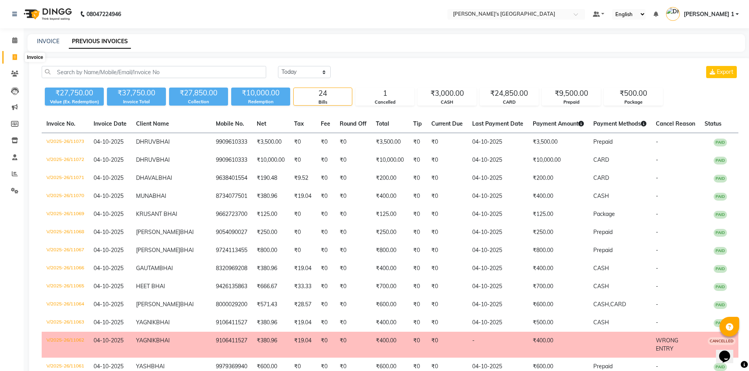
drag, startPoint x: 10, startPoint y: 53, endPoint x: 15, endPoint y: 57, distance: 5.9
click at [10, 53] on span at bounding box center [15, 57] width 14 height 9
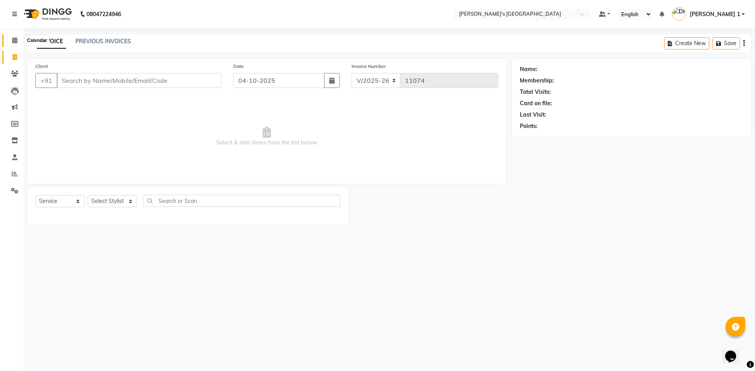
click at [17, 40] on icon at bounding box center [14, 40] width 5 height 6
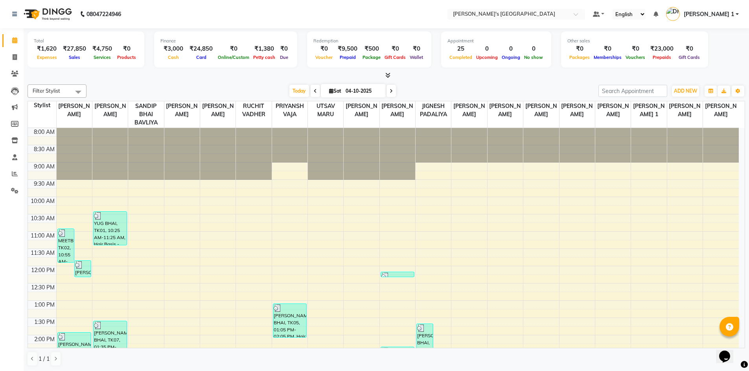
click at [388, 74] on icon at bounding box center [387, 75] width 5 height 6
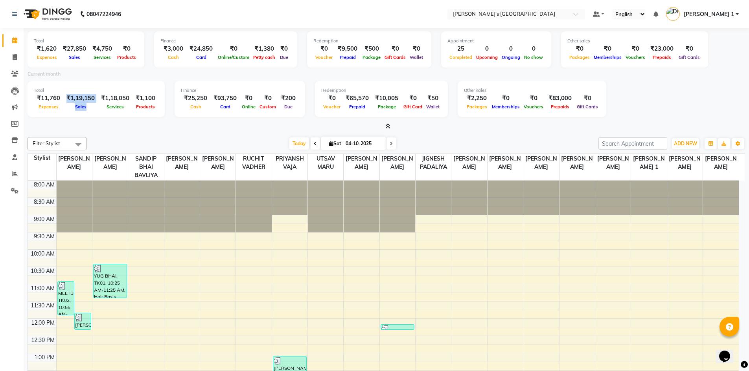
drag, startPoint x: 66, startPoint y: 94, endPoint x: 90, endPoint y: 104, distance: 25.3
click at [90, 104] on div "₹1,19,150 Sales" at bounding box center [80, 102] width 35 height 17
click at [84, 104] on div "Sales" at bounding box center [80, 107] width 35 height 8
click at [86, 105] on span "Sales" at bounding box center [80, 107] width 15 height 6
drag, startPoint x: 86, startPoint y: 107, endPoint x: 65, endPoint y: 104, distance: 21.4
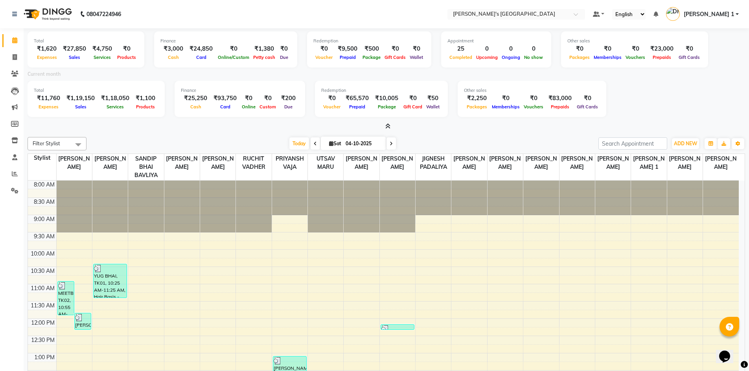
click at [66, 92] on div "Total ₹11,760 Expenses ₹1,19,150 Sales ₹1,18,050 Services ₹1,100 Products" at bounding box center [96, 99] width 137 height 36
click at [65, 104] on div "Sales" at bounding box center [80, 107] width 35 height 8
click at [8, 57] on span at bounding box center [15, 57] width 14 height 9
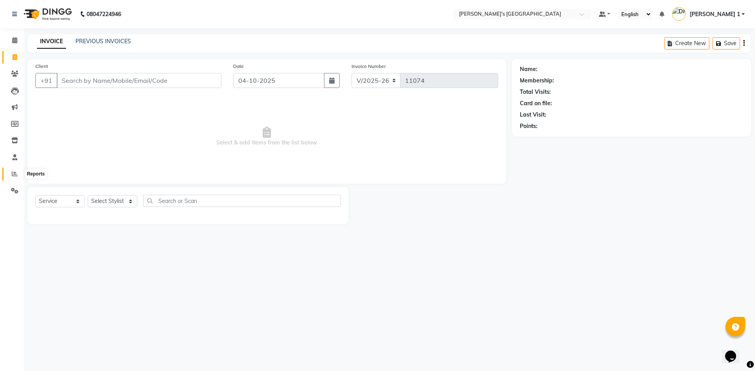
click at [17, 172] on icon at bounding box center [15, 174] width 6 height 6
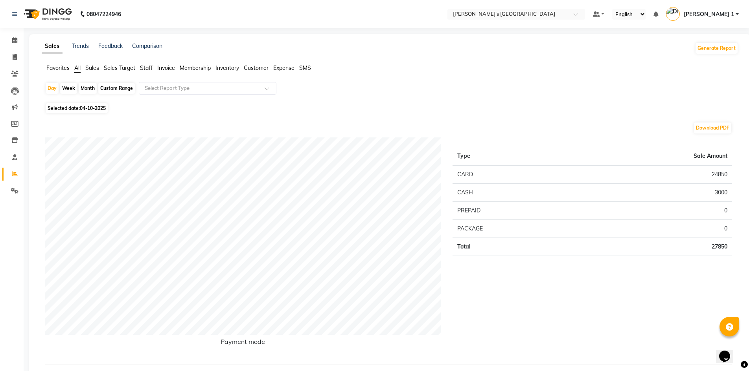
drag, startPoint x: 150, startPoint y: 67, endPoint x: 150, endPoint y: 79, distance: 11.4
click at [149, 67] on span "Staff" at bounding box center [146, 67] width 13 height 7
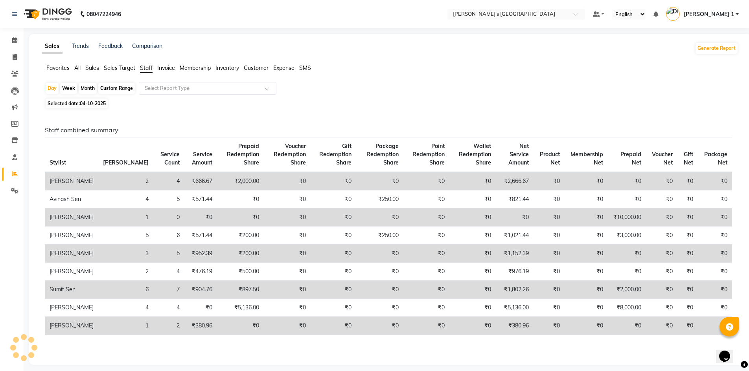
click at [153, 89] on input "text" at bounding box center [199, 89] width 113 height 8
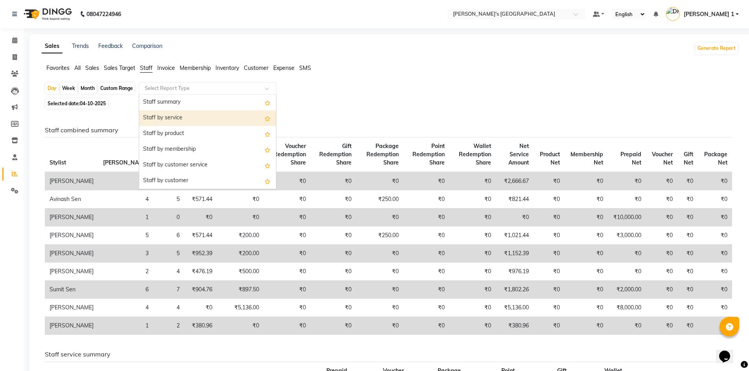
click at [180, 123] on div "Staff by service" at bounding box center [207, 118] width 137 height 16
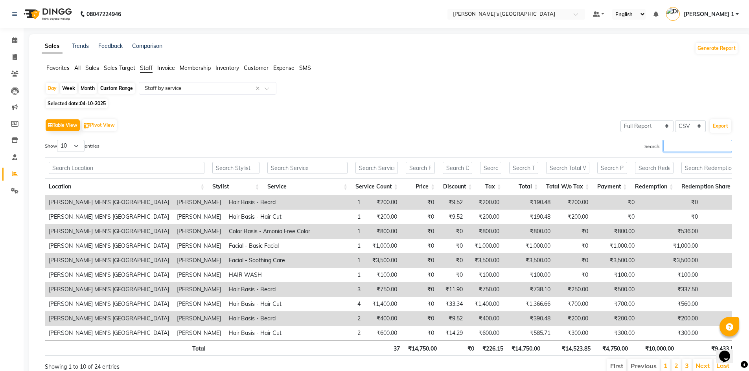
click at [689, 151] on input "Search:" at bounding box center [697, 146] width 69 height 12
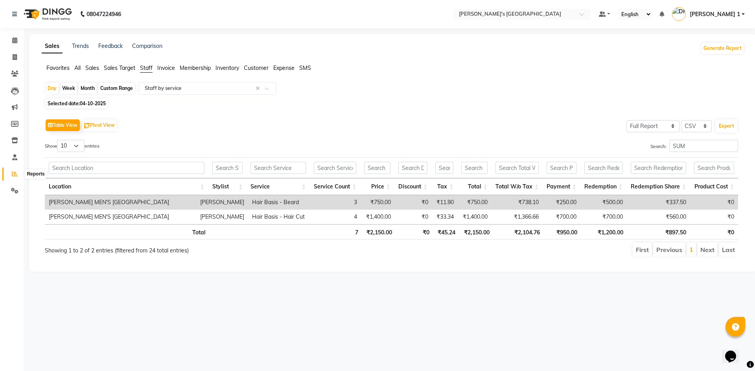
click at [16, 175] on icon at bounding box center [15, 174] width 6 height 6
click at [18, 58] on span at bounding box center [15, 57] width 14 height 9
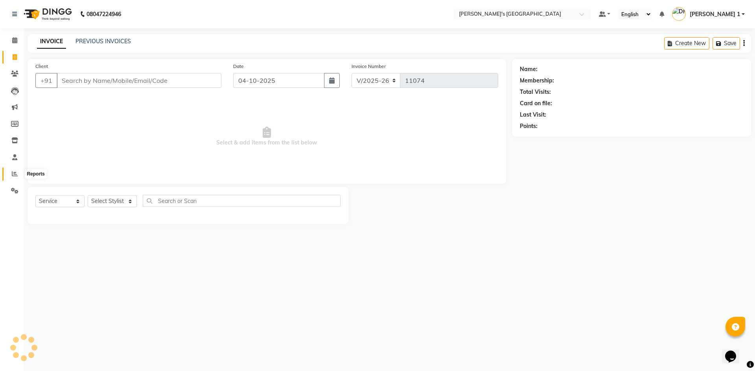
click at [17, 172] on icon at bounding box center [15, 174] width 6 height 6
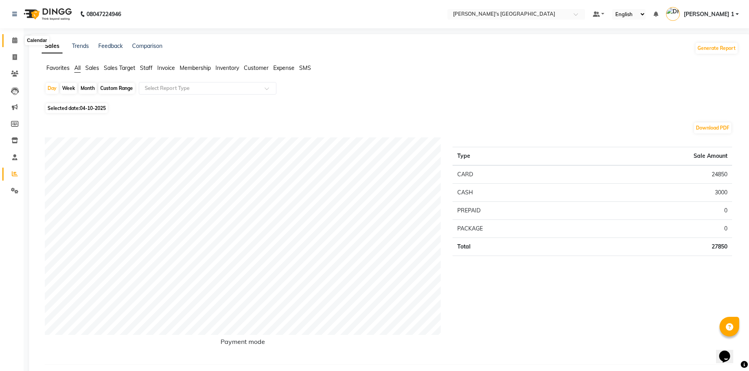
click at [14, 40] on icon at bounding box center [14, 40] width 5 height 6
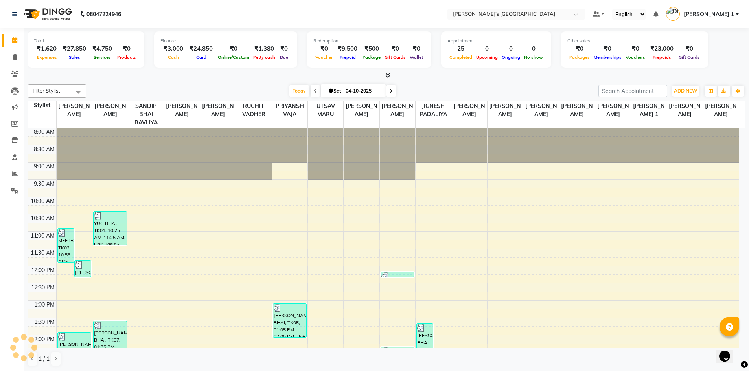
scroll to position [333, 0]
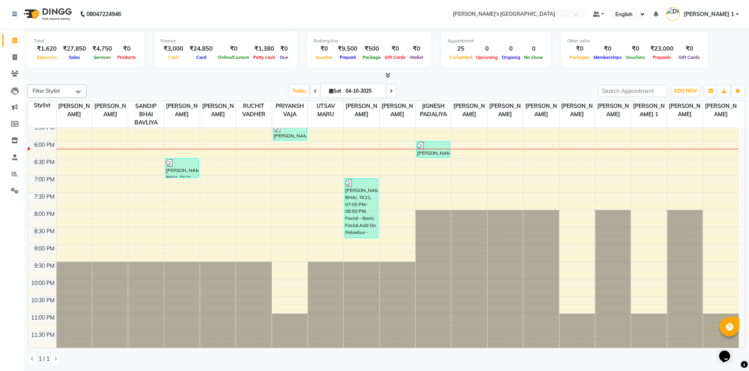
click at [385, 74] on icon at bounding box center [387, 75] width 5 height 6
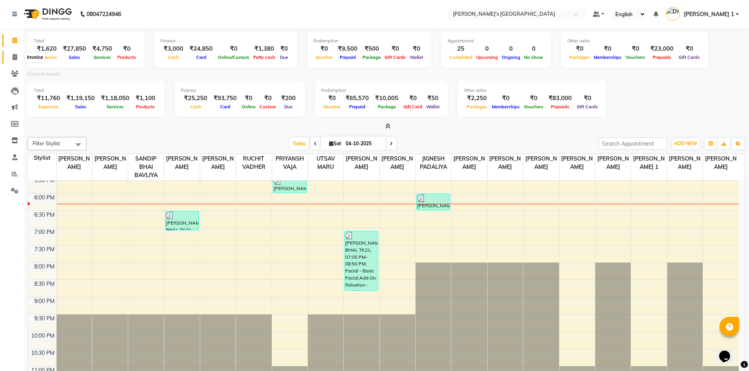
click at [14, 57] on icon at bounding box center [15, 57] width 4 height 6
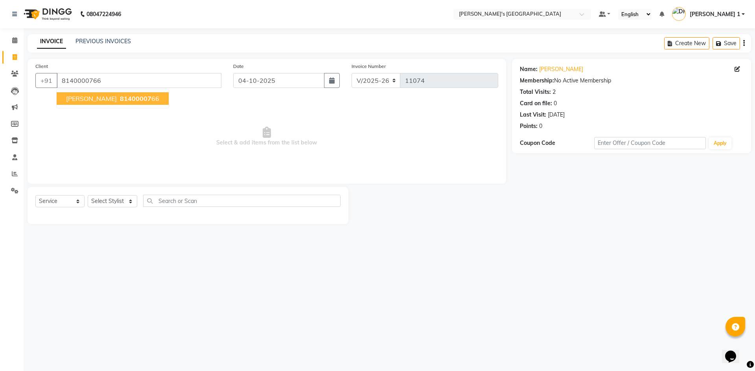
click at [127, 96] on span "81400007" at bounding box center [135, 99] width 31 height 8
click at [114, 204] on select "Select Stylist ADARSH SOLANKI AVINASH SEN BRIJESH ZALA CHANDU SEN DHRUV DAVE DH…" at bounding box center [113, 201] width 50 height 12
click at [88, 195] on select "Select Stylist ADARSH SOLANKI AVINASH SEN BRIJESH ZALA CHANDU SEN DHRUV DAVE DH…" at bounding box center [113, 201] width 50 height 12
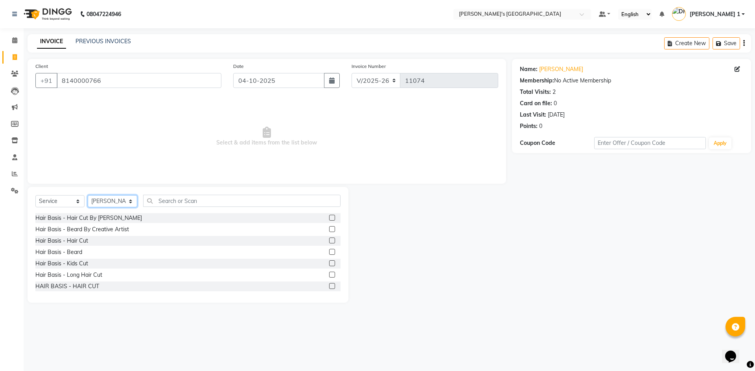
drag, startPoint x: 106, startPoint y: 202, endPoint x: 108, endPoint y: 196, distance: 6.0
click at [107, 202] on select "Select Stylist ADARSH SOLANKI AVINASH SEN BRIJESH ZALA CHANDU SEN DHRUV DAVE DH…" at bounding box center [113, 201] width 50 height 12
click at [88, 195] on select "Select Stylist ADARSH SOLANKI AVINASH SEN BRIJESH ZALA CHANDU SEN DHRUV DAVE DH…" at bounding box center [113, 201] width 50 height 12
drag, startPoint x: 85, startPoint y: 242, endPoint x: 75, endPoint y: 253, distance: 14.8
click at [84, 242] on div "Hair Basis - Hair Cut" at bounding box center [61, 241] width 53 height 8
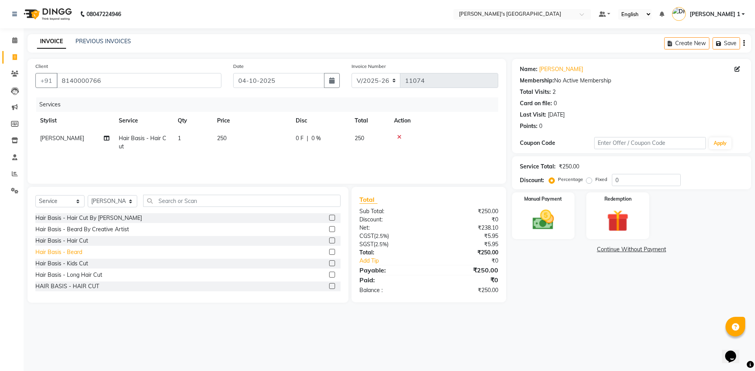
click at [75, 253] on div "Hair Basis - Beard" at bounding box center [58, 252] width 47 height 8
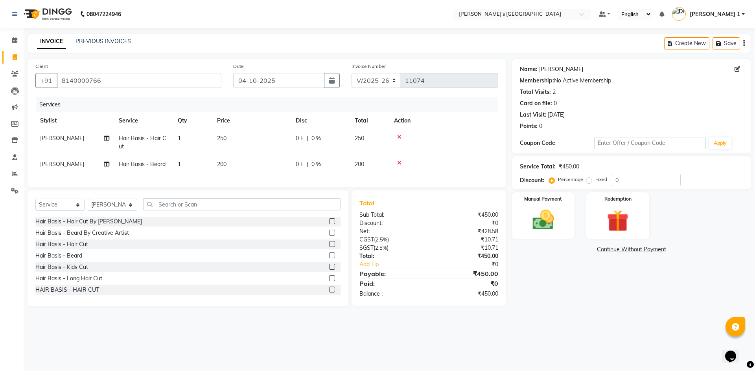
click at [549, 71] on link "Darsh Bhai" at bounding box center [561, 69] width 44 height 8
click at [257, 139] on td "250" at bounding box center [251, 143] width 79 height 26
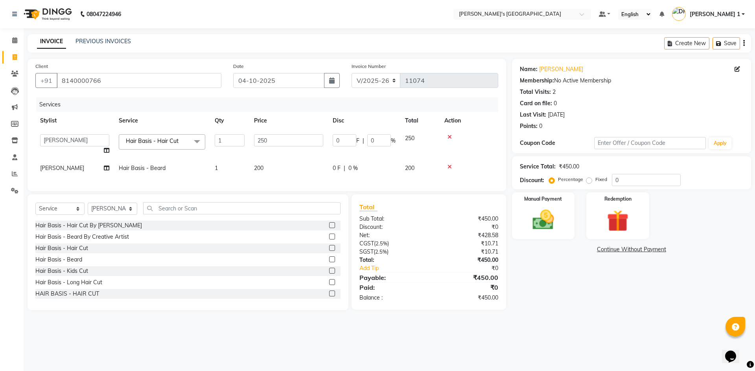
click at [270, 169] on td "200" at bounding box center [288, 169] width 79 height 18
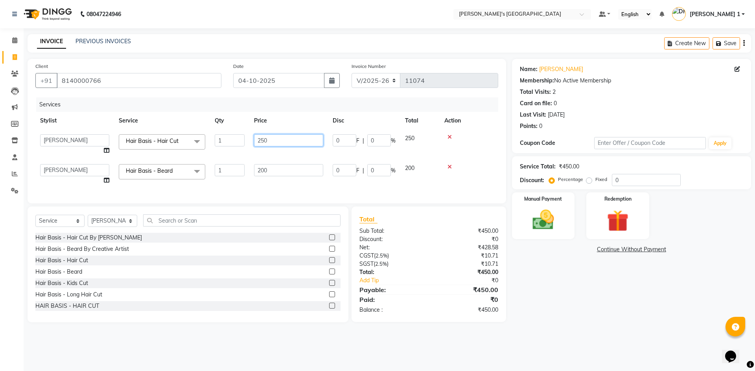
drag, startPoint x: 280, startPoint y: 143, endPoint x: 130, endPoint y: 123, distance: 151.5
click at [134, 125] on table "Stylist Service Qty Price Disc Total Action ADARSH SOLANKI AVINASH SEN BRIJESH …" at bounding box center [266, 150] width 463 height 77
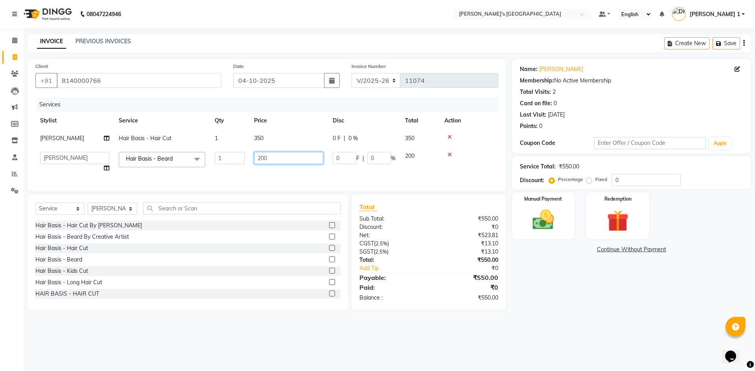
click at [277, 173] on td "200" at bounding box center [288, 162] width 79 height 30
drag, startPoint x: 242, startPoint y: 161, endPoint x: 207, endPoint y: 159, distance: 35.0
click at [210, 160] on tr "ADARSH SOLANKI AVINASH SEN BRIJESH ZALA CHANDU SEN DHRUV DAVE DHRUV DAVE 1 DIVY…" at bounding box center [266, 162] width 463 height 30
click at [295, 171] on tr "ADARSH SOLANKI AVINASH SEN BRIJESH ZALA CHANDU SEN DHRUV DAVE DHRUV DAVE 1 DIVY…" at bounding box center [266, 162] width 463 height 30
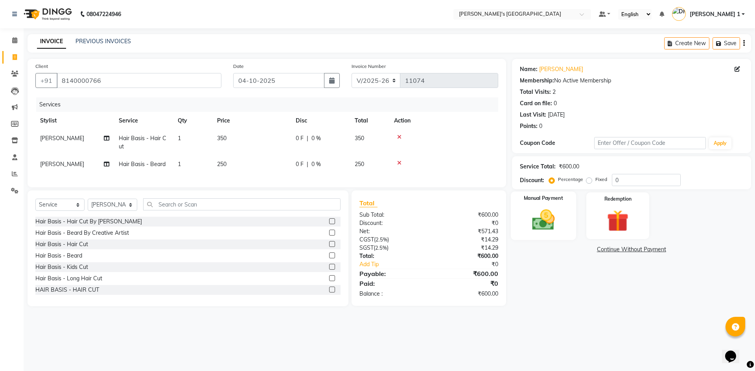
click at [562, 217] on div "Manual Payment" at bounding box center [542, 216] width 65 height 48
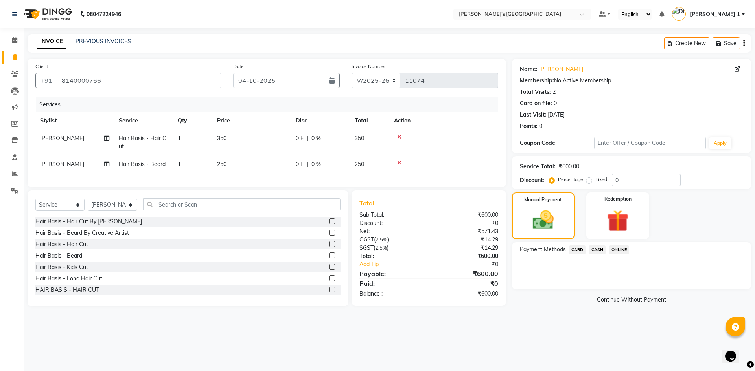
click at [599, 252] on span "CASH" at bounding box center [596, 250] width 17 height 9
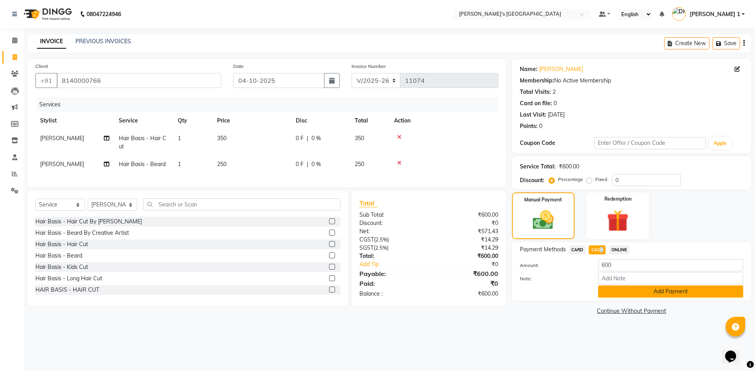
click at [623, 297] on button "Add Payment" at bounding box center [670, 292] width 145 height 12
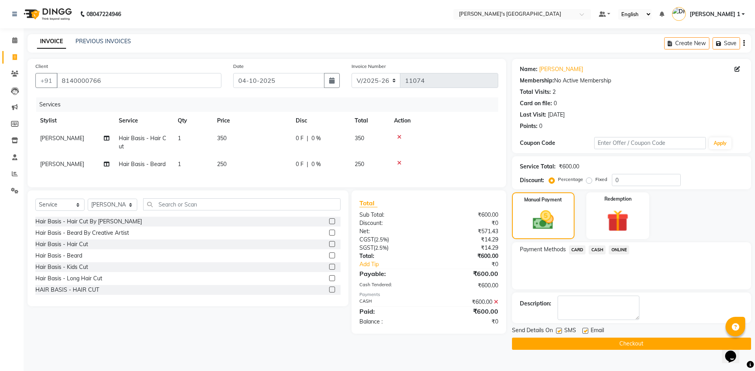
click at [581, 331] on div "SMS" at bounding box center [569, 332] width 26 height 10
drag, startPoint x: 588, startPoint y: 330, endPoint x: 580, endPoint y: 329, distance: 8.7
click at [586, 329] on div "Email" at bounding box center [596, 332] width 28 height 10
click at [584, 329] on label at bounding box center [585, 331] width 6 height 6
click at [584, 329] on input "checkbox" at bounding box center [584, 331] width 5 height 5
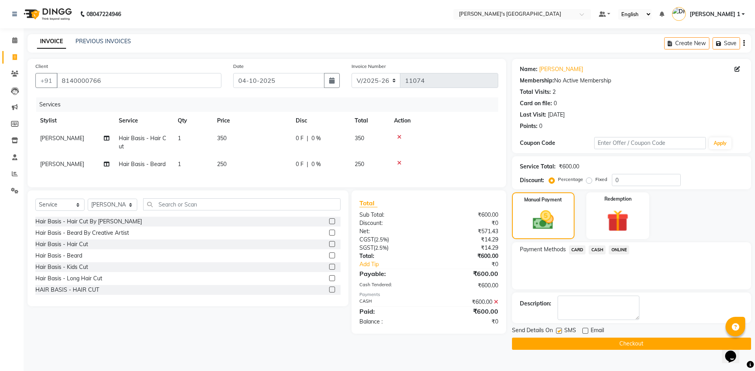
drag, startPoint x: 557, startPoint y: 329, endPoint x: 561, endPoint y: 334, distance: 6.4
click at [557, 330] on label at bounding box center [559, 331] width 6 height 6
click at [557, 330] on input "checkbox" at bounding box center [558, 331] width 5 height 5
click at [564, 341] on button "Checkout" at bounding box center [631, 344] width 239 height 12
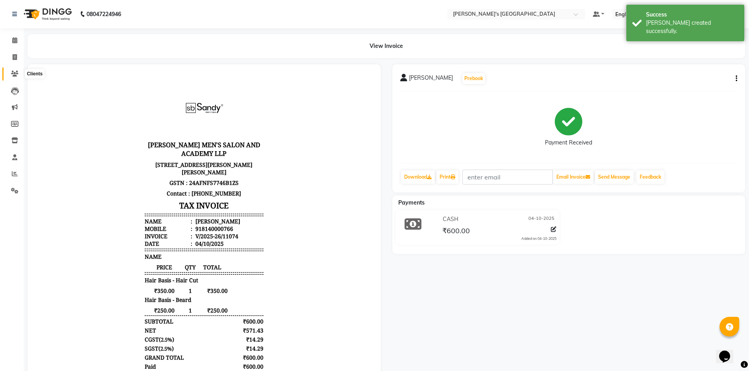
click at [19, 76] on span at bounding box center [15, 74] width 14 height 9
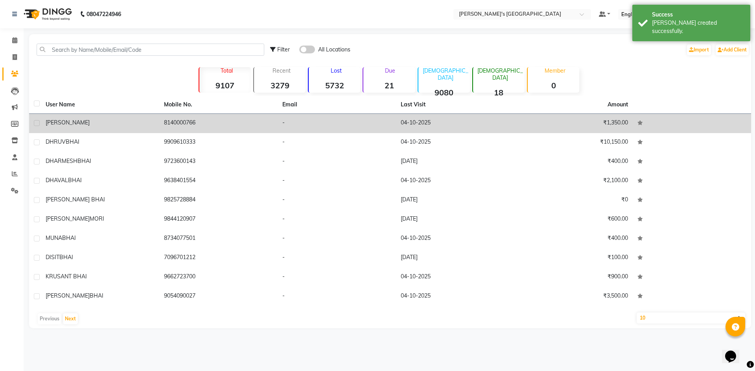
click at [167, 126] on td "8140000766" at bounding box center [218, 123] width 118 height 19
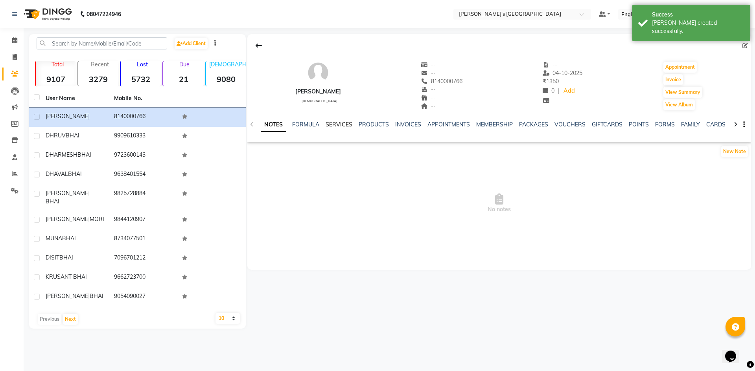
click at [340, 127] on link "SERVICES" at bounding box center [338, 124] width 27 height 7
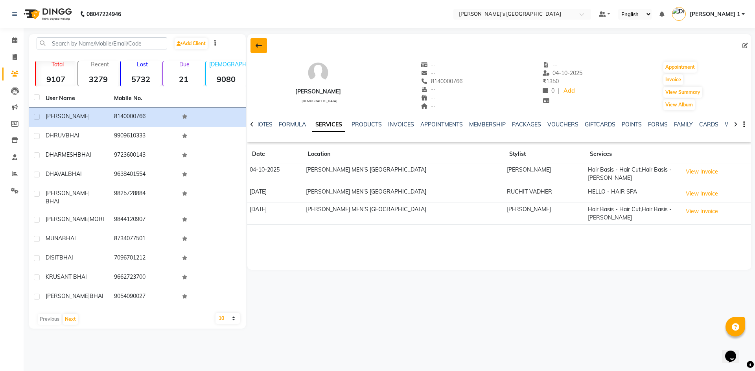
click at [263, 40] on button at bounding box center [258, 45] width 17 height 15
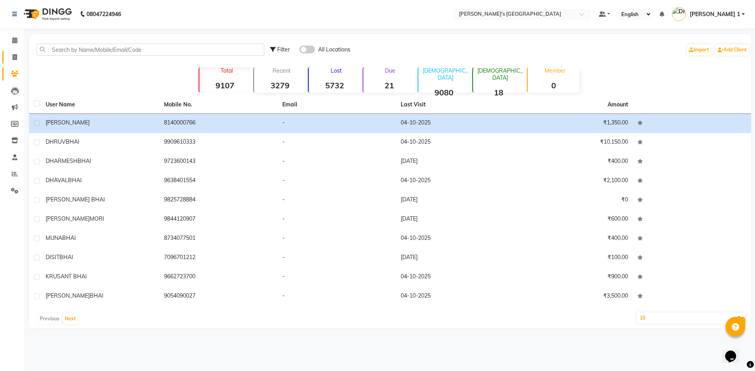
click at [10, 62] on link "Invoice" at bounding box center [11, 57] width 19 height 13
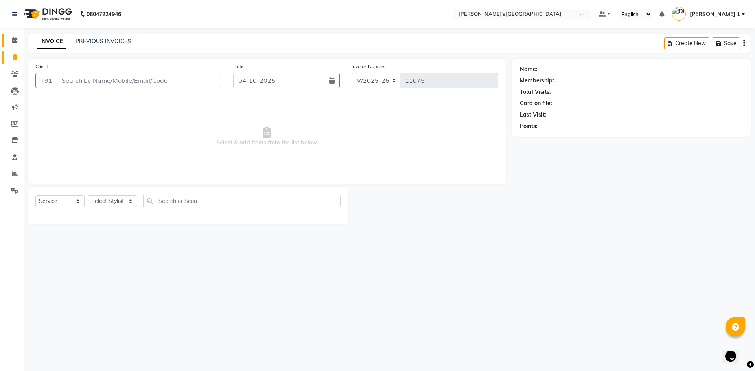
click at [17, 46] on link "Calendar" at bounding box center [11, 40] width 19 height 13
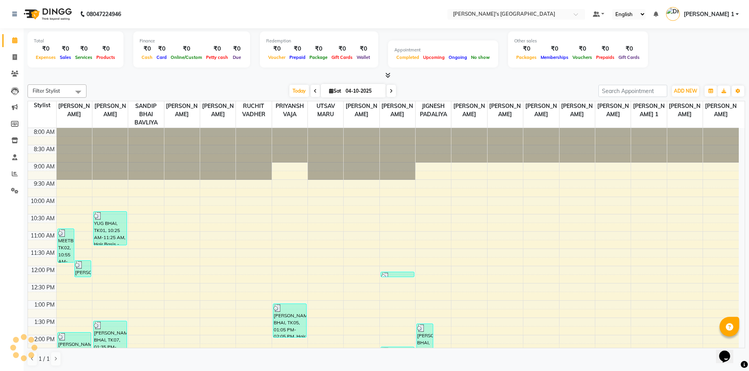
scroll to position [333, 0]
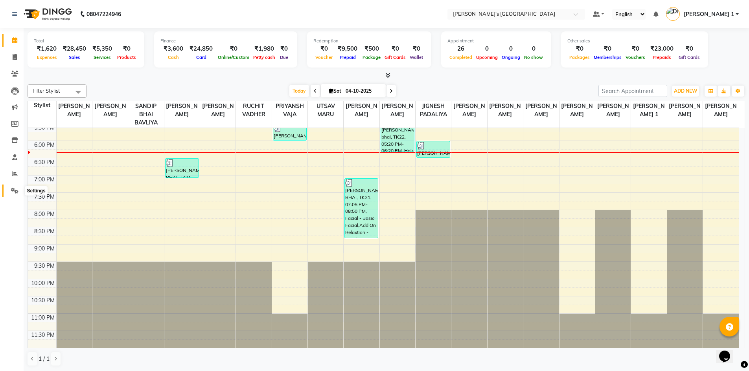
click at [11, 193] on icon at bounding box center [14, 191] width 7 height 6
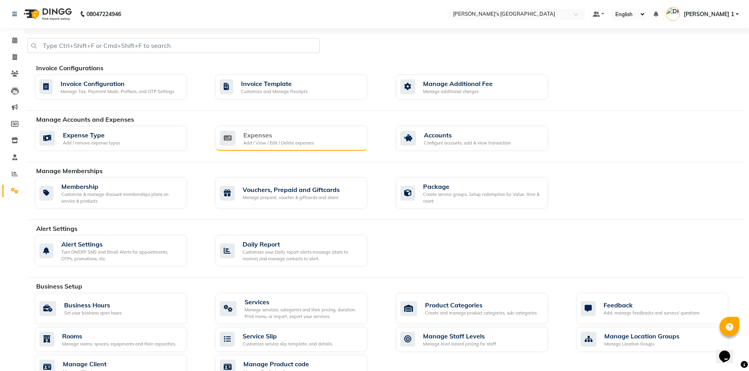
click at [282, 139] on div "Expenses" at bounding box center [278, 134] width 70 height 9
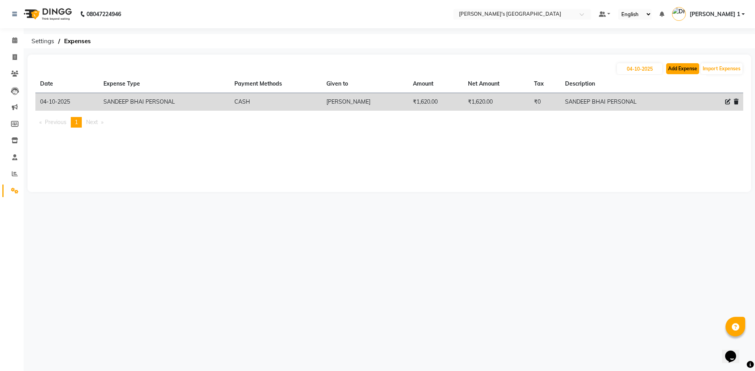
click at [687, 71] on button "Add Expense" at bounding box center [682, 68] width 33 height 11
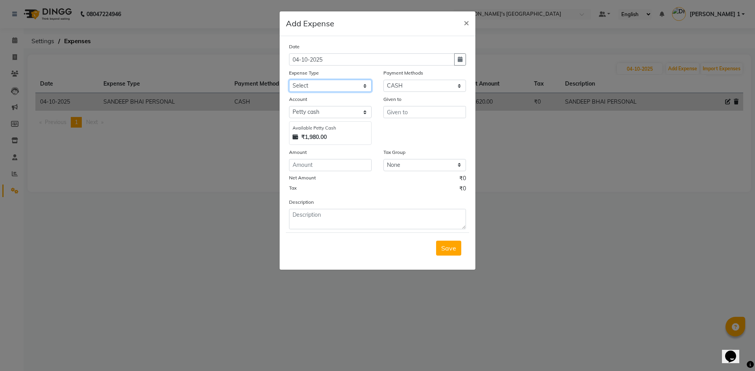
click at [346, 90] on select "Select ADVANCE RUPEES FOR STAFF CLEANING GROSSERY CLENING ITEM HOUSEKEEPIN clie…" at bounding box center [330, 86] width 83 height 12
click at [289, 80] on select "Select ADVANCE RUPEES FOR STAFF CLEANING GROSSERY CLENING ITEM HOUSEKEEPIN clie…" at bounding box center [330, 86] width 83 height 12
click at [400, 115] on input "text" at bounding box center [424, 112] width 83 height 12
click at [441, 252] on button "Save" at bounding box center [448, 248] width 25 height 15
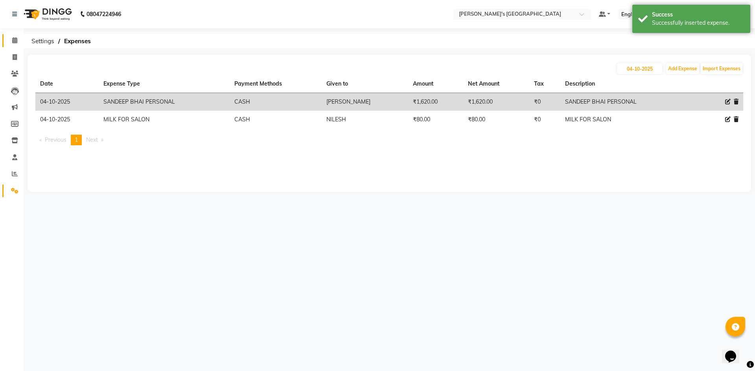
click at [7, 42] on link "Calendar" at bounding box center [11, 40] width 19 height 13
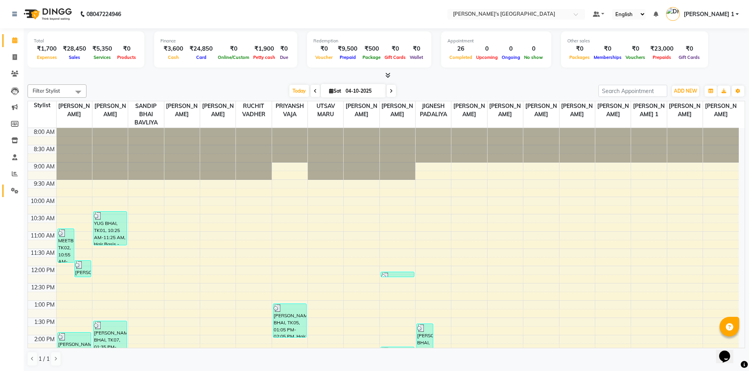
click at [7, 189] on link "Settings" at bounding box center [11, 191] width 19 height 13
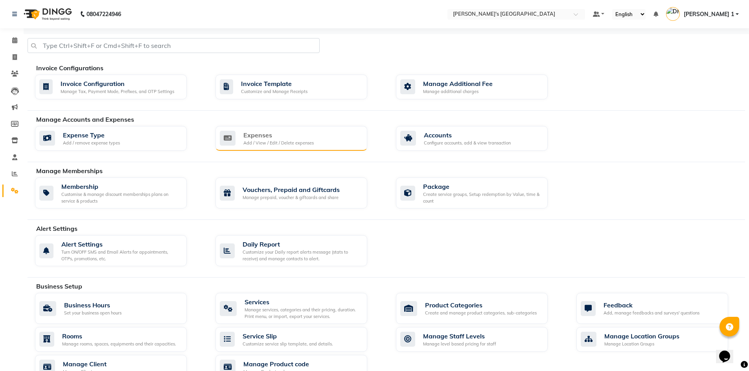
click at [281, 137] on div "Expenses" at bounding box center [278, 134] width 70 height 9
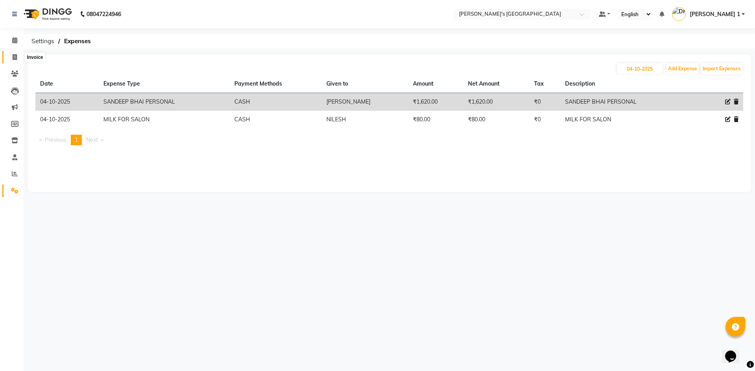
click at [15, 59] on icon at bounding box center [15, 57] width 4 height 6
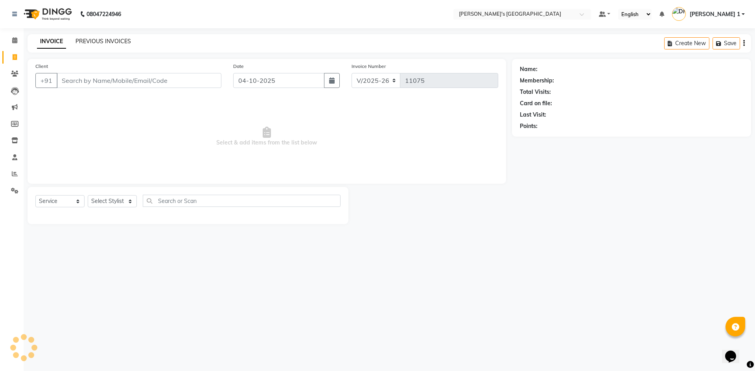
click at [108, 39] on link "PREVIOUS INVOICES" at bounding box center [102, 41] width 55 height 7
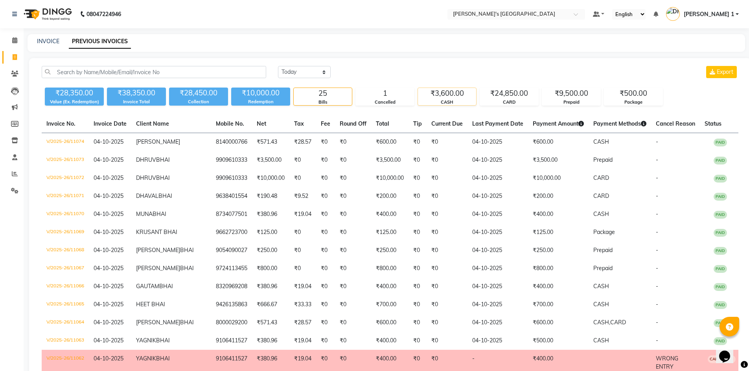
click at [450, 102] on div "CASH" at bounding box center [447, 102] width 58 height 7
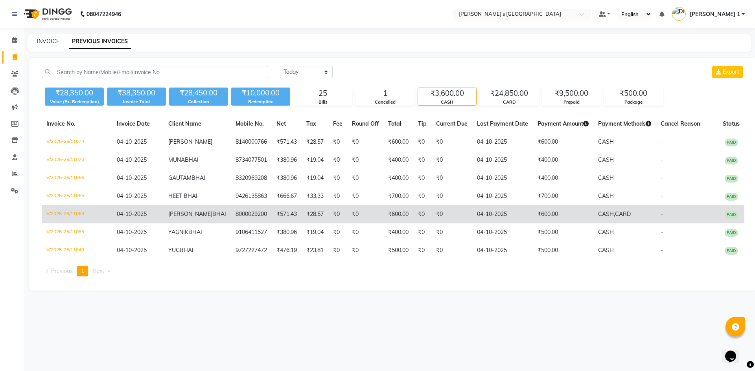
click at [544, 224] on td "₹600.00" at bounding box center [563, 215] width 61 height 18
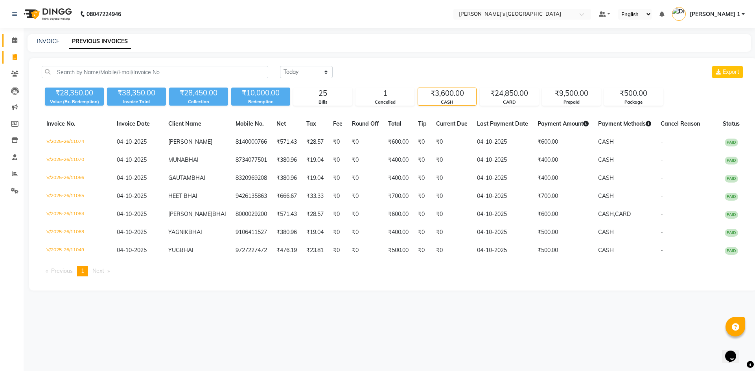
click at [10, 43] on span at bounding box center [15, 40] width 14 height 9
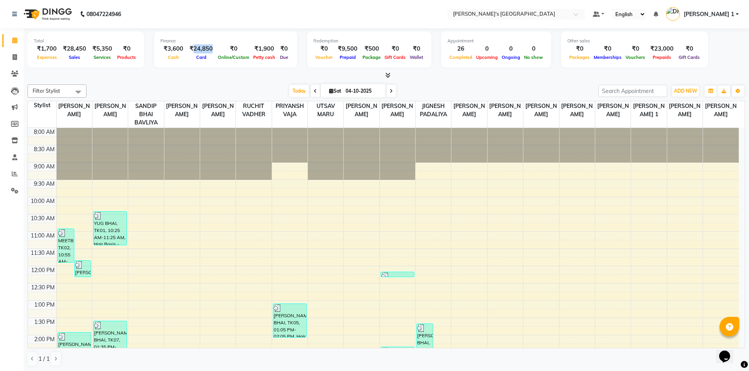
drag, startPoint x: 190, startPoint y: 48, endPoint x: 209, endPoint y: 51, distance: 20.0
click at [209, 51] on div "₹24,850" at bounding box center [200, 48] width 29 height 9
click at [17, 58] on icon at bounding box center [15, 57] width 4 height 6
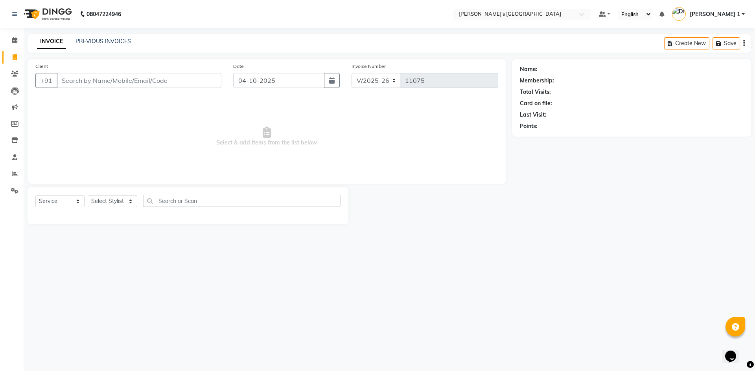
click at [103, 36] on div "INVOICE PREVIOUS INVOICES Create New Save" at bounding box center [389, 43] width 723 height 18
click at [102, 39] on link "PREVIOUS INVOICES" at bounding box center [102, 41] width 55 height 7
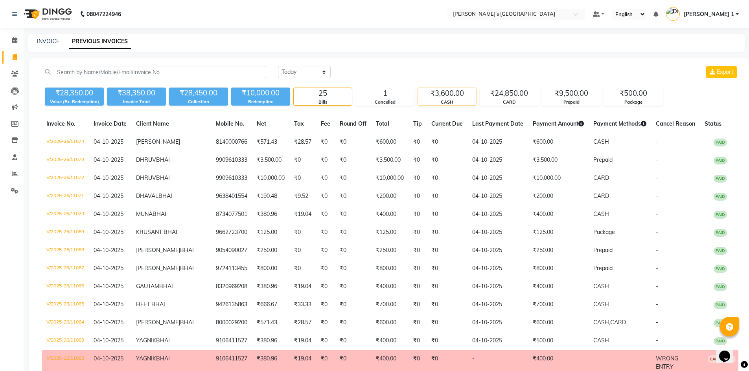
click at [435, 100] on div "CASH" at bounding box center [447, 102] width 58 height 7
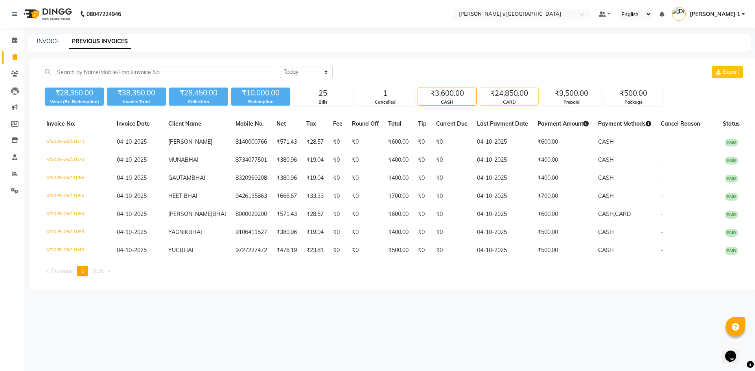
click at [499, 105] on div "CARD" at bounding box center [509, 102] width 58 height 7
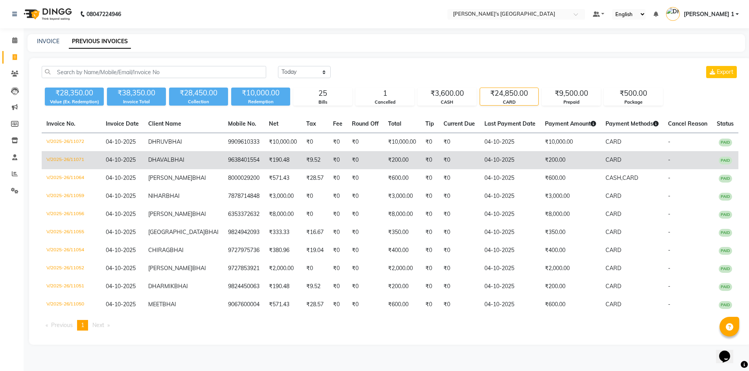
scroll to position [33, 0]
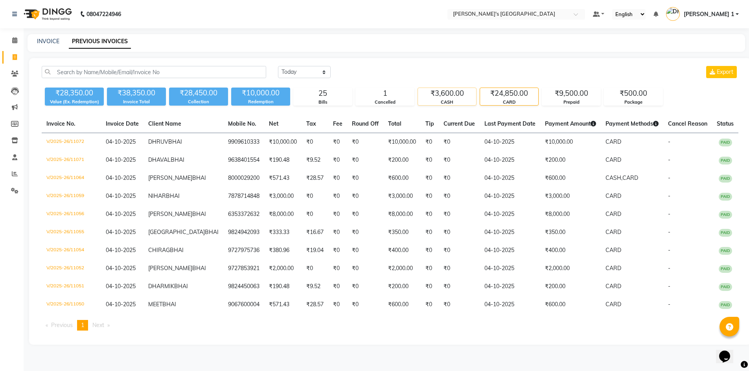
click at [452, 88] on div "₹3,600.00" at bounding box center [447, 93] width 58 height 11
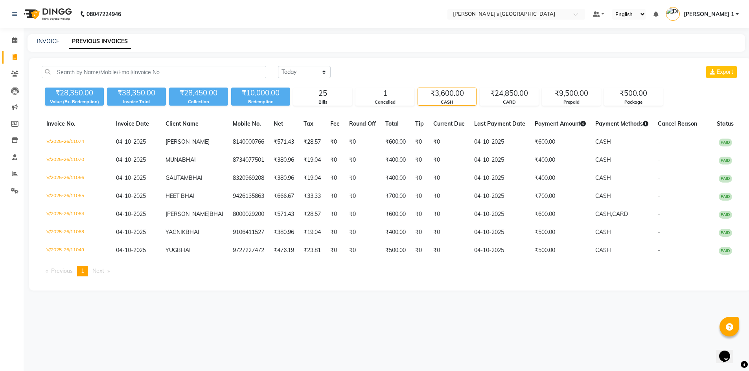
scroll to position [0, 0]
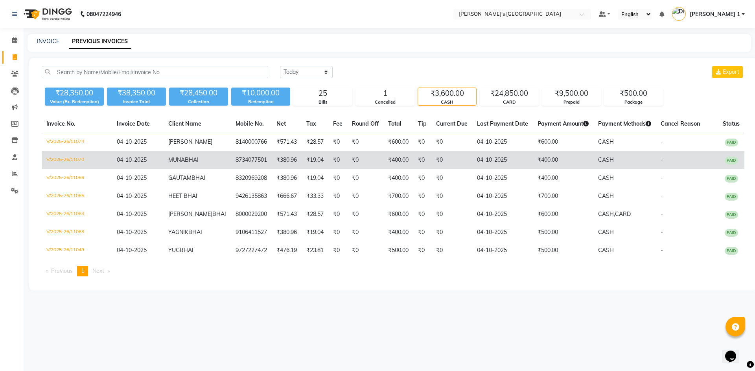
click at [533, 167] on td "₹400.00" at bounding box center [563, 160] width 61 height 18
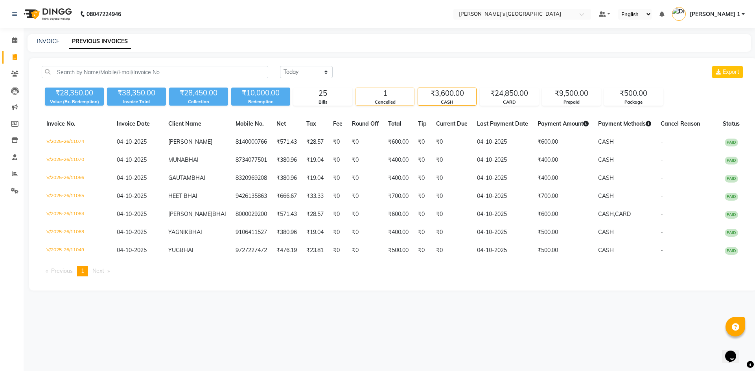
click at [398, 95] on div "1" at bounding box center [385, 93] width 58 height 11
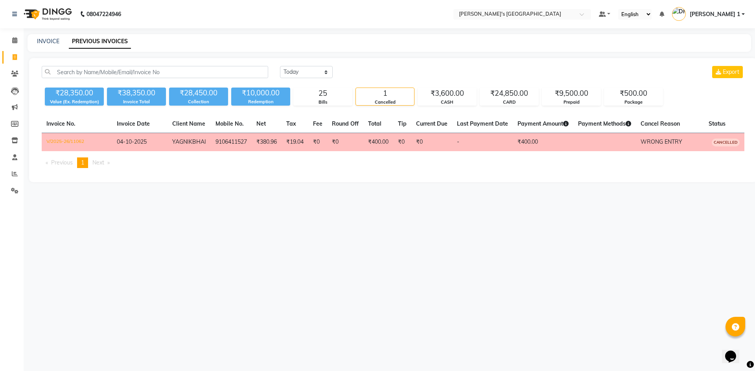
click at [601, 143] on td at bounding box center [604, 142] width 62 height 18
click at [10, 58] on span at bounding box center [15, 57] width 14 height 9
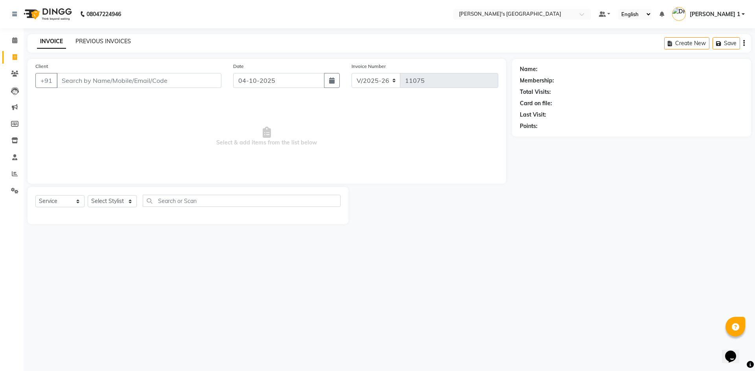
click at [111, 43] on link "PREVIOUS INVOICES" at bounding box center [102, 41] width 55 height 7
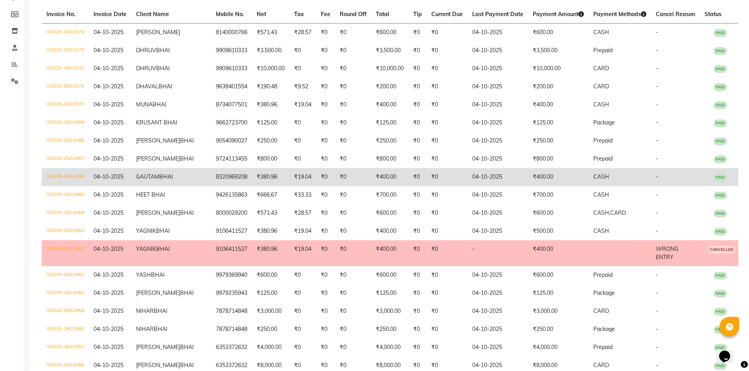
scroll to position [92, 0]
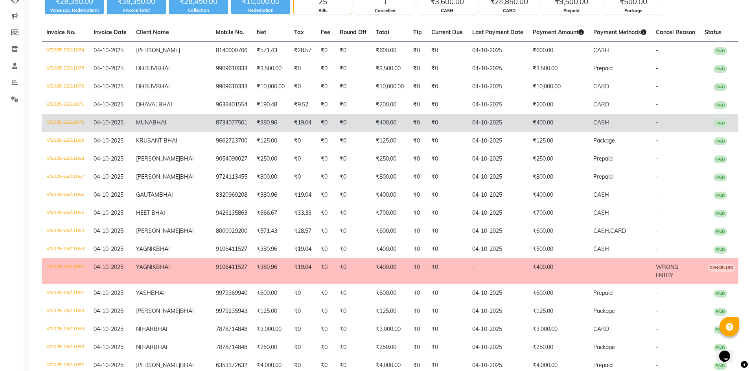
click at [166, 126] on span "BHAI" at bounding box center [159, 122] width 14 height 7
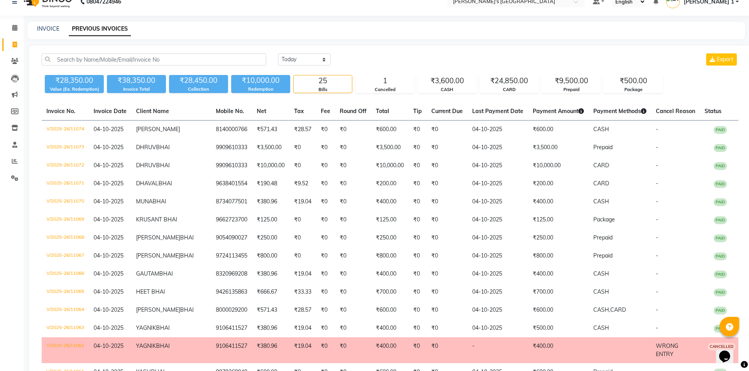
scroll to position [13, 0]
click at [15, 41] on icon at bounding box center [15, 44] width 4 height 6
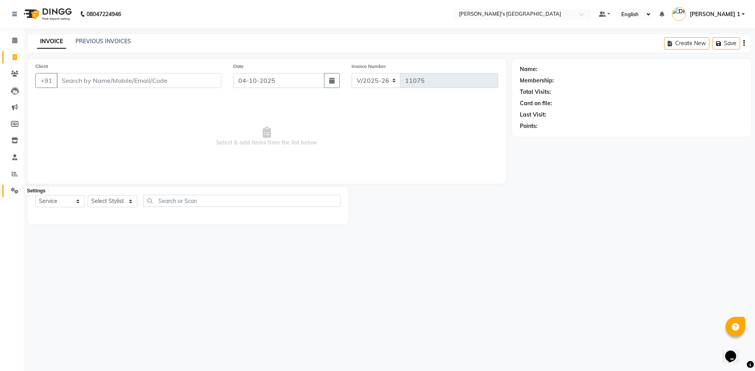
click at [14, 191] on icon at bounding box center [14, 191] width 7 height 6
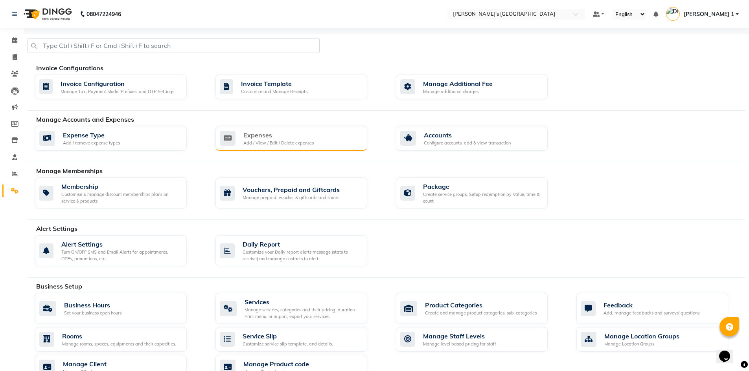
click at [299, 137] on div "Expenses" at bounding box center [278, 134] width 70 height 9
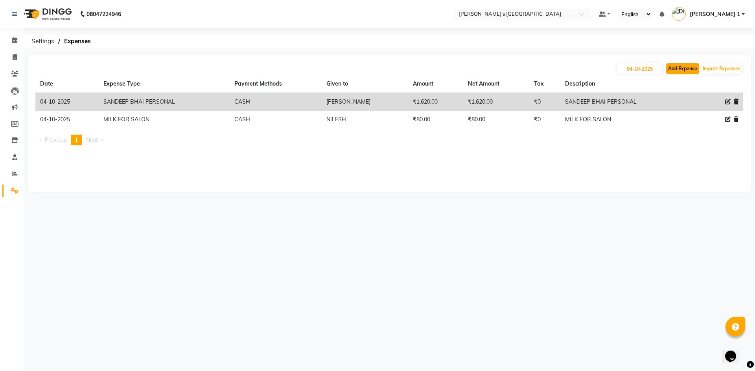
click at [675, 64] on button "Add Expense" at bounding box center [682, 68] width 33 height 11
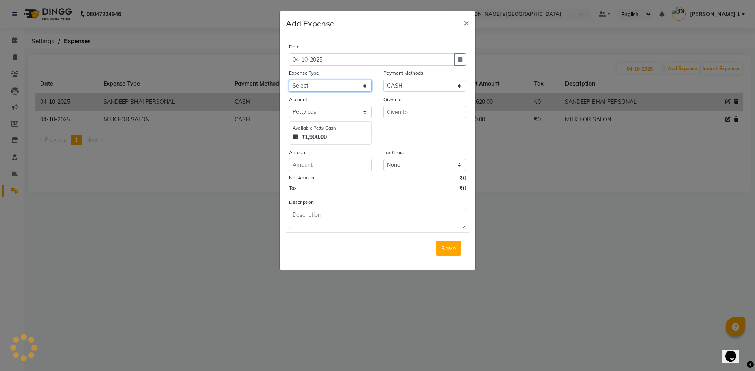
click at [305, 86] on select "Select ADVANCE RUPEES FOR STAFF CLEANING GROSSERY CLENING ITEM HOUSEKEEPIN clie…" at bounding box center [330, 86] width 83 height 12
click at [289, 80] on select "Select ADVANCE RUPEES FOR STAFF CLEANING GROSSERY CLENING ITEM HOUSEKEEPIN clie…" at bounding box center [330, 86] width 83 height 12
click at [415, 115] on input "text" at bounding box center [424, 112] width 83 height 12
click at [443, 250] on span "Save" at bounding box center [448, 248] width 15 height 8
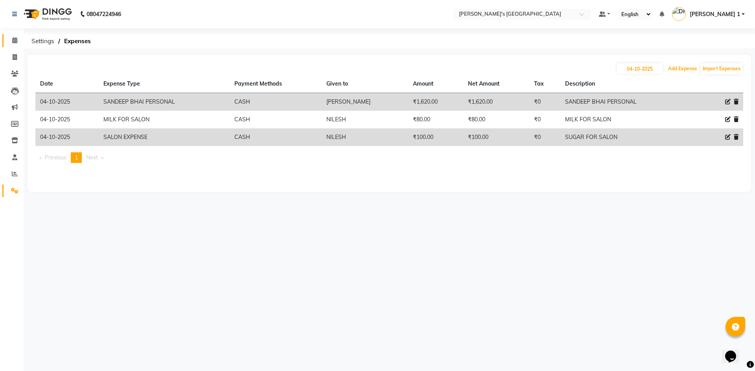
click at [666, 63] on button "Add Expense" at bounding box center [682, 68] width 33 height 11
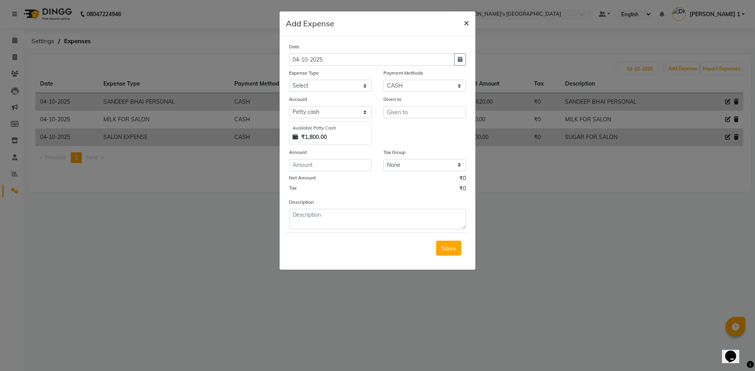
click at [457, 11] on button "×" at bounding box center [466, 22] width 18 height 22
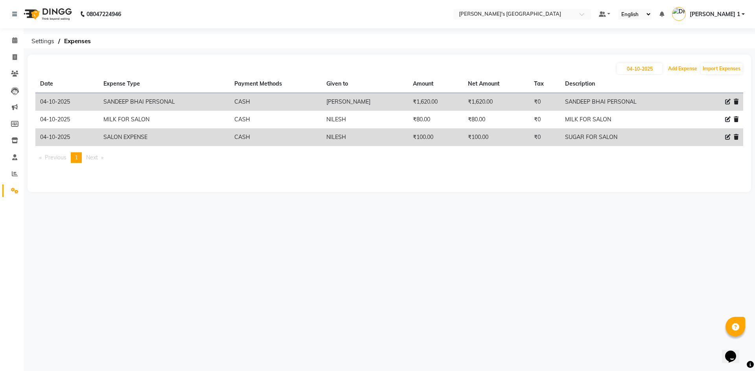
click at [666, 63] on button "Add Expense" at bounding box center [682, 68] width 33 height 11
click at [13, 175] on icon at bounding box center [15, 174] width 6 height 6
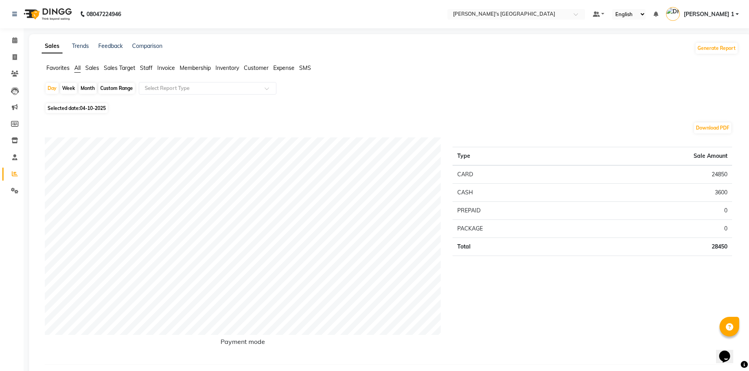
click at [15, 66] on li "Clients" at bounding box center [12, 74] width 24 height 17
click at [16, 57] on icon at bounding box center [15, 57] width 4 height 6
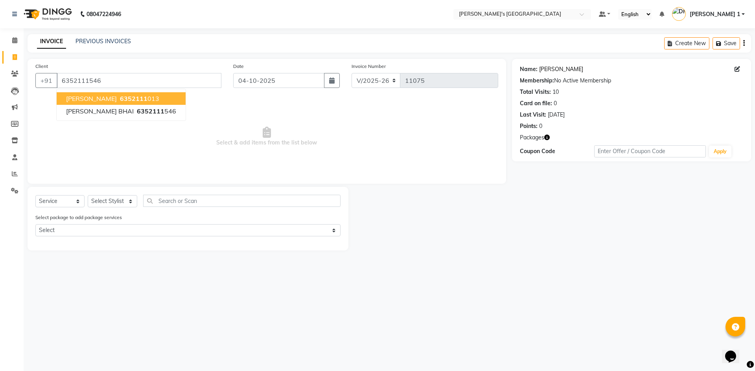
click at [550, 69] on link "Jinish Bhai" at bounding box center [561, 69] width 44 height 8
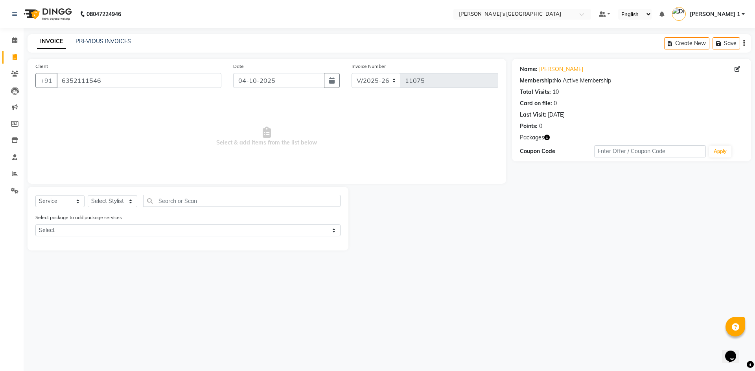
click at [24, 63] on div "Client +91 6352111546 Date 04-10-2025 Invoice Number V/2025 V/2025-26 11075 Sel…" at bounding box center [267, 155] width 490 height 192
click at [15, 57] on icon at bounding box center [15, 57] width 4 height 6
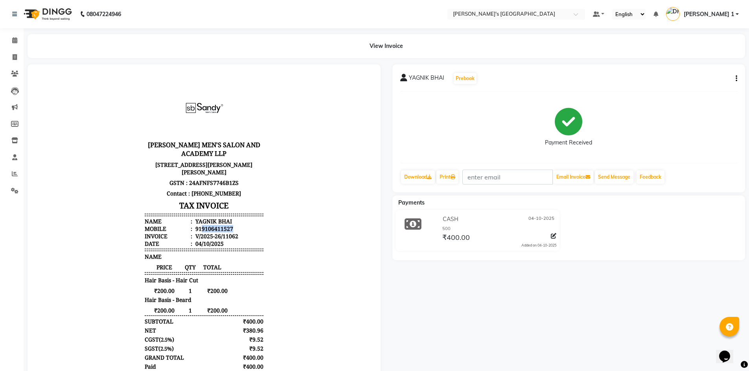
drag, startPoint x: 195, startPoint y: 239, endPoint x: 230, endPoint y: 236, distance: 35.5
click at [230, 233] on li "Mobile : 919106411527" at bounding box center [204, 228] width 119 height 7
copy div "9106411527"
click at [733, 79] on button "button" at bounding box center [734, 79] width 5 height 8
click at [696, 62] on div "Cancel Invoice" at bounding box center [697, 64] width 54 height 10
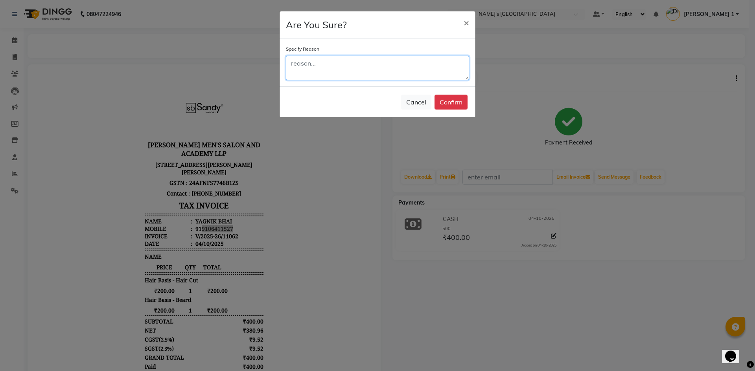
click at [326, 64] on textarea at bounding box center [377, 68] width 183 height 24
type textarea "WRONG ENTRY"
click at [461, 106] on button "Confirm" at bounding box center [450, 102] width 33 height 15
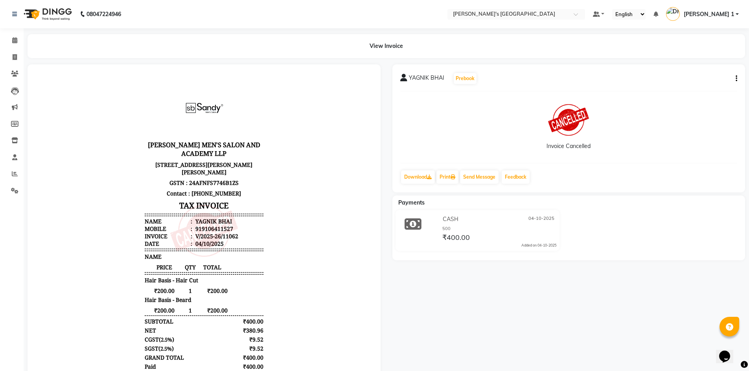
click at [740, 81] on div "YAGNIK BHAI Prebook Invoice Cancelled Download Print Send Message Feedback" at bounding box center [568, 128] width 353 height 128
click at [737, 79] on div "YAGNIK BHAI Prebook Invoice Cancelled Download Print Send Message Feedback" at bounding box center [568, 128] width 353 height 128
click at [735, 79] on icon "button" at bounding box center [736, 79] width 2 height 0
click at [624, 129] on div "Invoice Cancelled" at bounding box center [568, 127] width 337 height 59
click at [17, 57] on span at bounding box center [15, 57] width 14 height 9
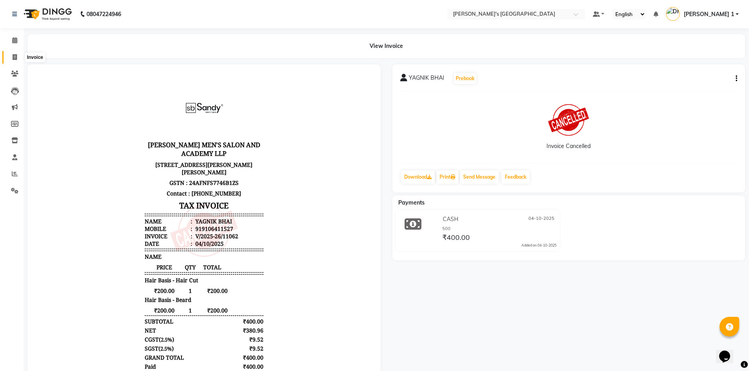
select select "service"
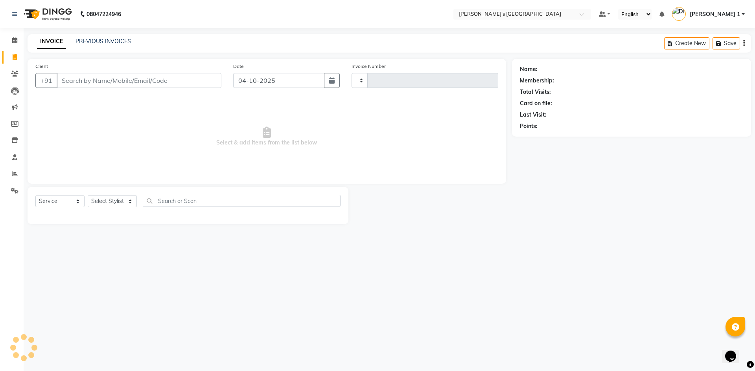
type input "11063"
select select "6233"
click at [89, 82] on input "Client" at bounding box center [139, 80] width 165 height 15
type input "9106411527"
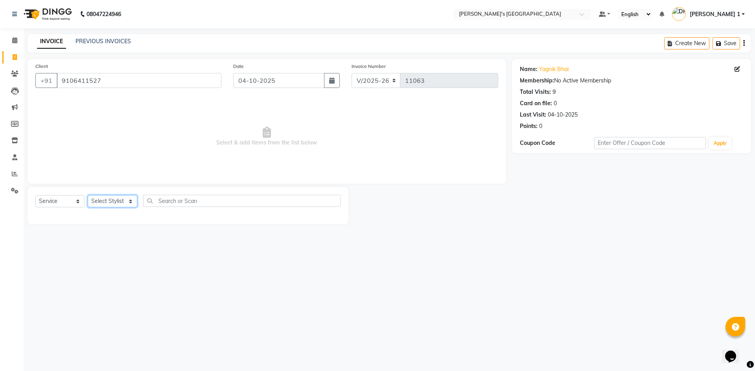
click at [107, 202] on select "Select Stylist ADARSH SOLANKI AVINASH SEN BRIJESH ZALA CHANDU SEN DHRUV DAVE DH…" at bounding box center [113, 201] width 50 height 12
select select "71308"
click at [88, 195] on select "Select Stylist ADARSH SOLANKI AVINASH SEN BRIJESH ZALA CHANDU SEN DHRUV DAVE DH…" at bounding box center [113, 201] width 50 height 12
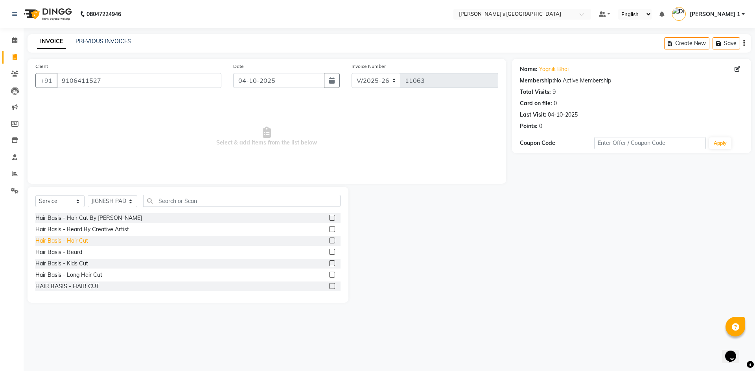
click at [80, 239] on div "Hair Basis - Hair Cut" at bounding box center [61, 241] width 53 height 8
checkbox input "false"
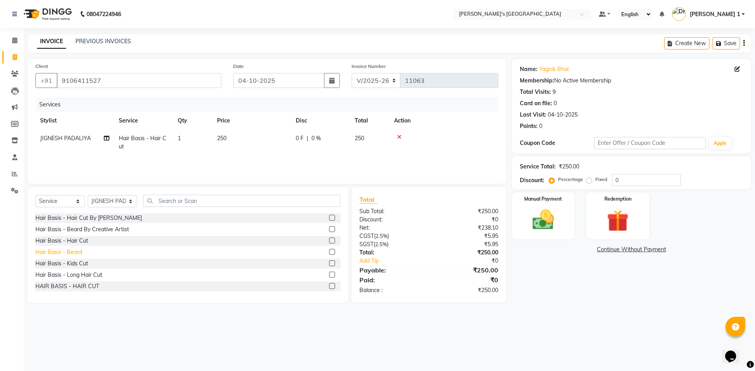
click at [79, 251] on div "Hair Basis - Beard" at bounding box center [58, 252] width 47 height 8
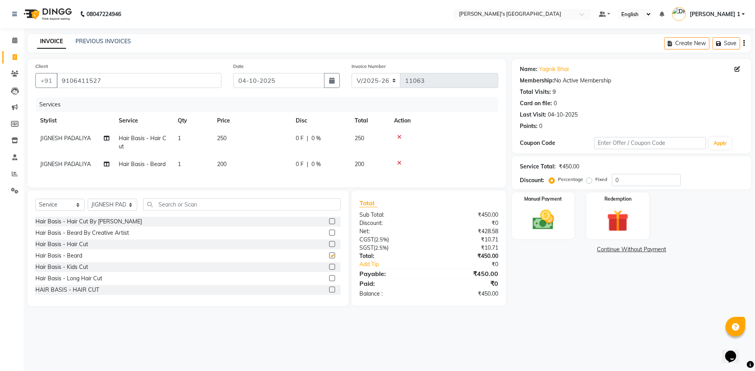
checkbox input "false"
click at [255, 139] on td "250" at bounding box center [251, 143] width 79 height 26
select select "71308"
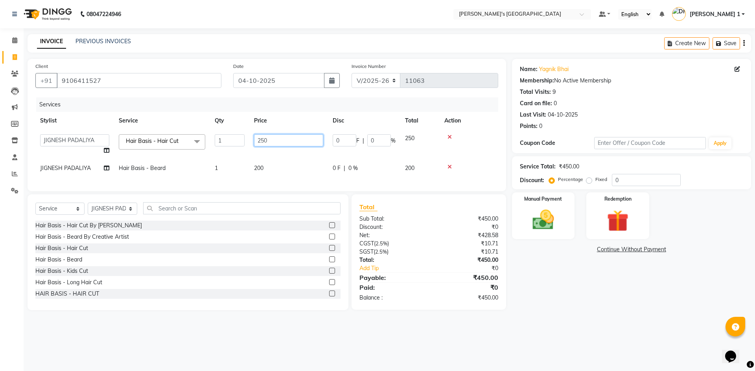
drag, startPoint x: 275, startPoint y: 141, endPoint x: 190, endPoint y: 141, distance: 84.9
click at [190, 141] on tr "ADARSH SOLANKI AVINASH SEN BRIJESH ZALA CHANDU SEN DHRUV DAVE DHRUV DAVE 1 DIVY…" at bounding box center [266, 145] width 463 height 30
type input "200"
click at [553, 220] on img at bounding box center [543, 220] width 37 height 26
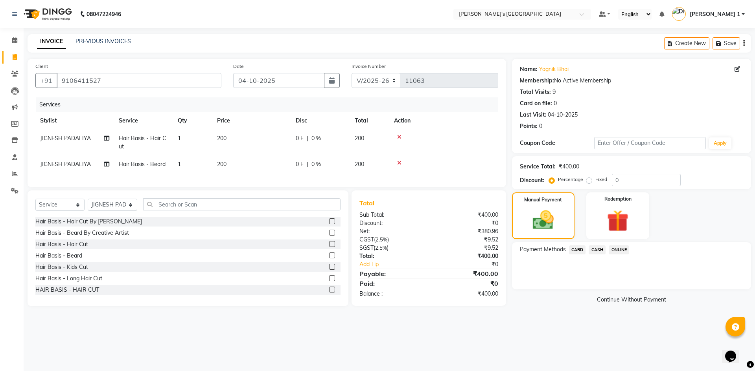
drag, startPoint x: 600, startPoint y: 248, endPoint x: 603, endPoint y: 257, distance: 9.6
click at [599, 252] on span "CASH" at bounding box center [596, 250] width 17 height 9
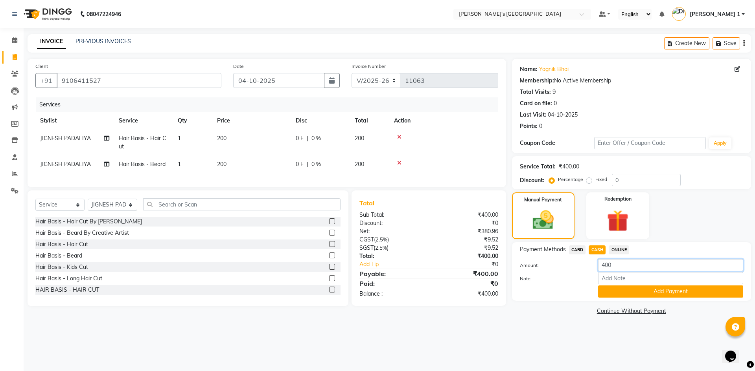
drag, startPoint x: 621, startPoint y: 269, endPoint x: 419, endPoint y: 276, distance: 202.2
click at [426, 275] on div "Client +91 9106411527 Date 04-10-2025 Invoice Number V/2025 V/2025-26 11063 Ser…" at bounding box center [389, 188] width 735 height 258
type input "500"
click at [637, 292] on button "Add Payment" at bounding box center [670, 292] width 145 height 12
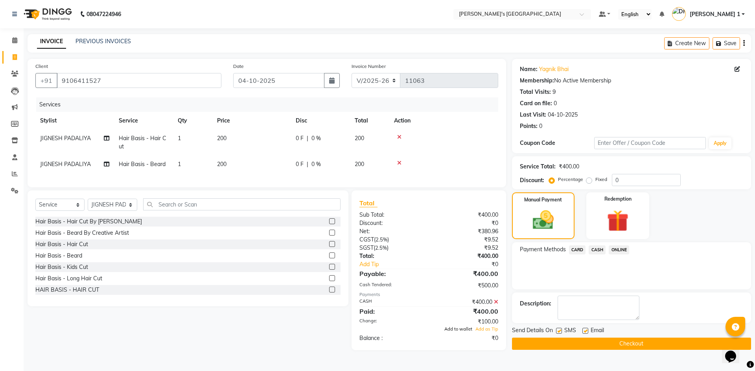
click at [460, 332] on span "Add to wallet" at bounding box center [458, 330] width 28 height 6
click at [583, 333] on label at bounding box center [585, 331] width 6 height 6
click at [583, 333] on input "checkbox" at bounding box center [584, 331] width 5 height 5
checkbox input "false"
click at [557, 333] on label at bounding box center [559, 331] width 6 height 6
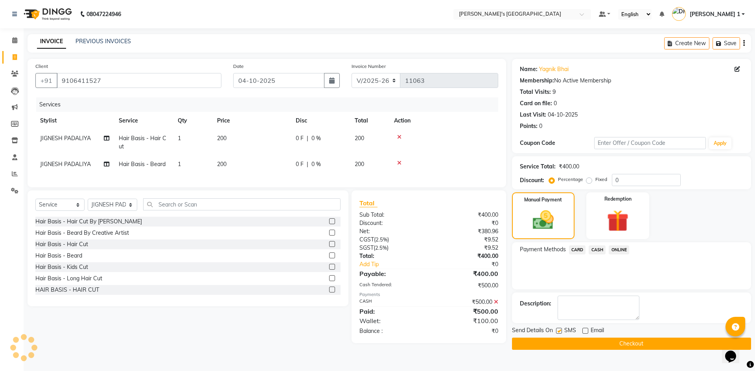
click at [557, 333] on input "checkbox" at bounding box center [558, 331] width 5 height 5
checkbox input "false"
click at [564, 342] on button "Checkout" at bounding box center [631, 344] width 239 height 12
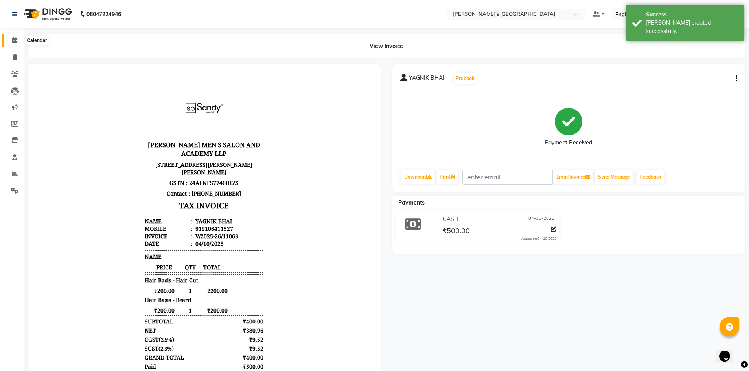
click at [15, 44] on span at bounding box center [15, 40] width 14 height 9
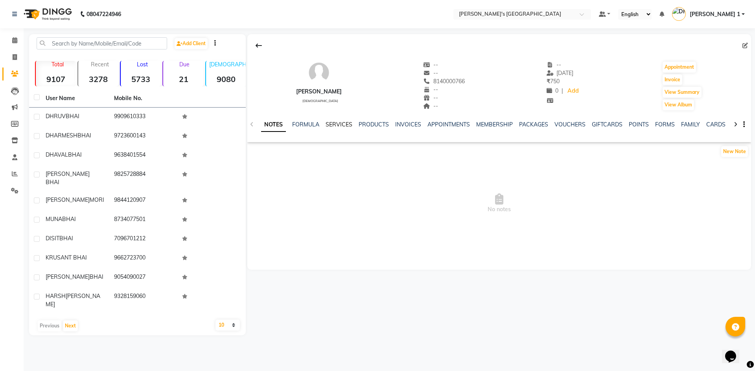
click at [338, 125] on link "SERVICES" at bounding box center [338, 124] width 27 height 7
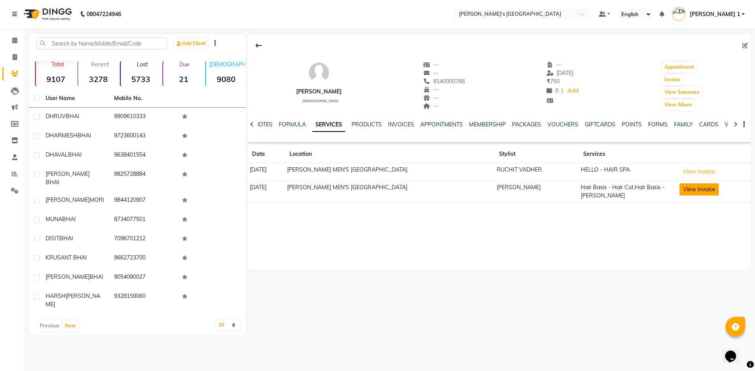
click at [702, 186] on button "View Invoice" at bounding box center [698, 190] width 39 height 12
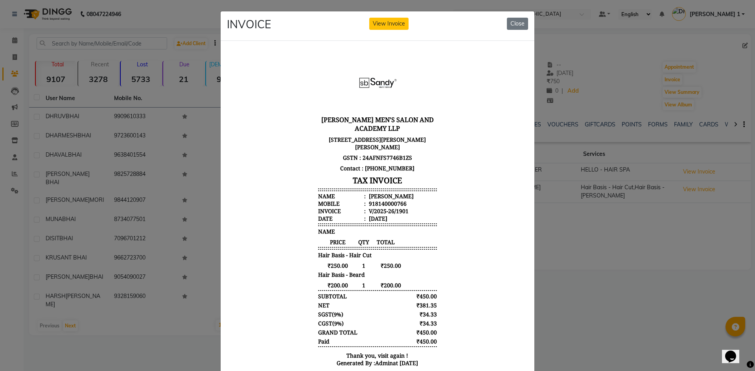
scroll to position [6, 0]
drag, startPoint x: 518, startPoint y: 19, endPoint x: 514, endPoint y: 19, distance: 4.3
click at [518, 20] on button "Close" at bounding box center [517, 24] width 21 height 12
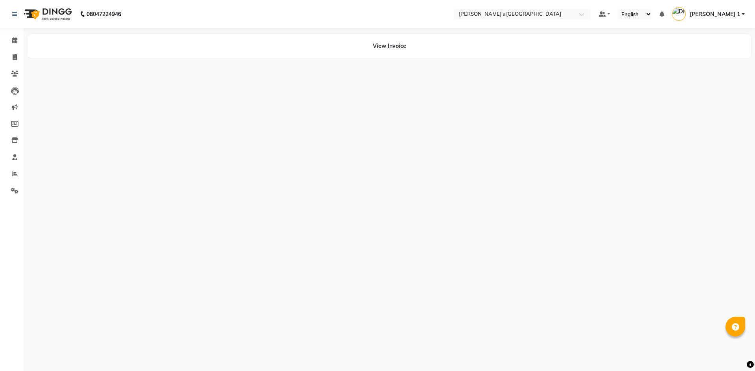
select select "en"
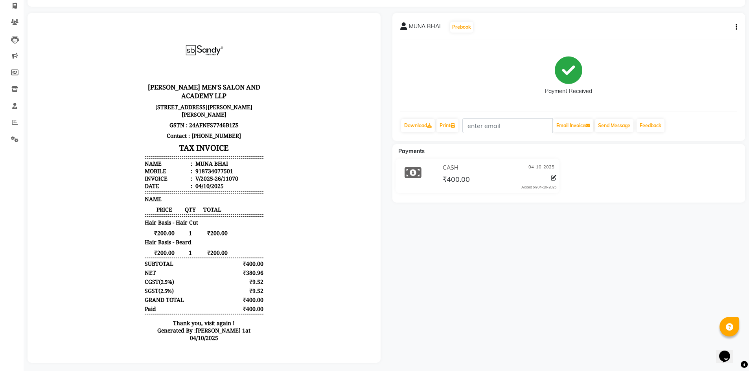
scroll to position [61, 0]
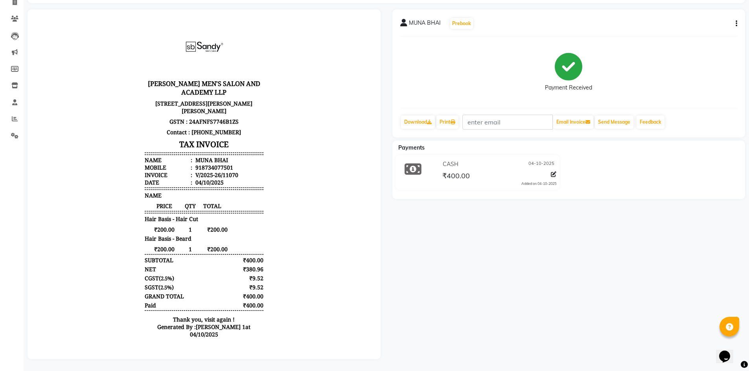
drag, startPoint x: 200, startPoint y: 236, endPoint x: 240, endPoint y: 240, distance: 39.9
click at [240, 233] on div "₹200.00 1 ₹200.00" at bounding box center [204, 229] width 119 height 7
drag, startPoint x: 203, startPoint y: 259, endPoint x: 235, endPoint y: 263, distance: 32.6
click at [235, 263] on div "SANDY MEN'S SALON AND ACADEMY LLP 01, Shivalay Complex, 1st Floor, Near Ashirwa…" at bounding box center [203, 180] width 125 height 332
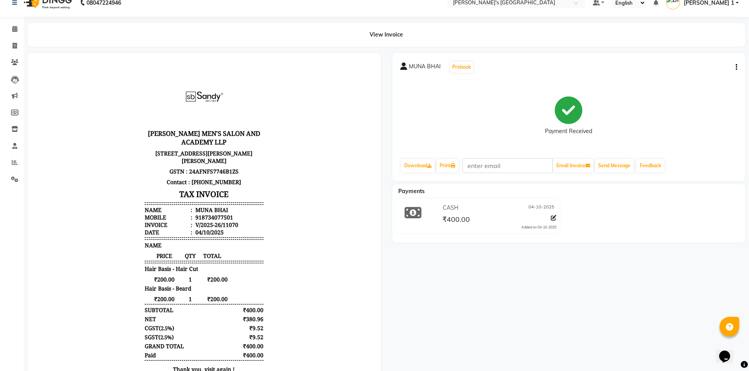
scroll to position [9, 0]
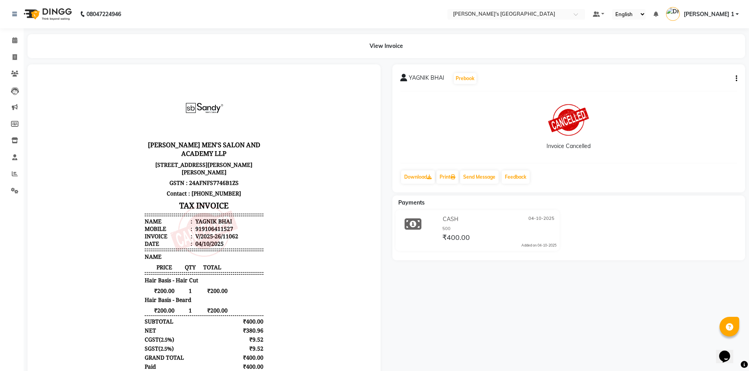
click at [738, 81] on div "YAGNIK BHAI Prebook Invoice Cancelled Download Print Send Message Feedback" at bounding box center [568, 128] width 353 height 128
click at [735, 80] on button "button" at bounding box center [734, 79] width 5 height 8
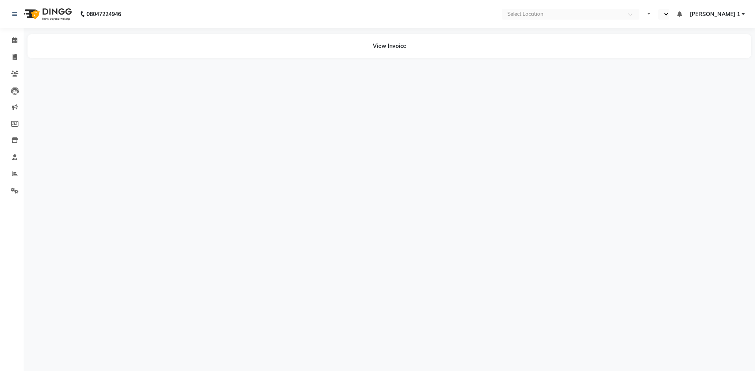
select select "en"
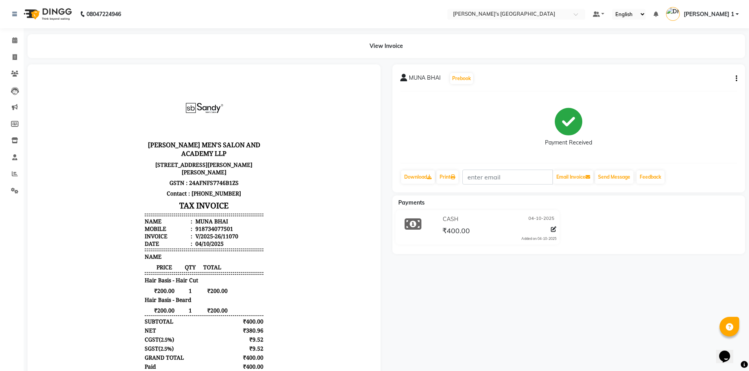
click at [735, 77] on button "button" at bounding box center [734, 79] width 5 height 8
click at [710, 86] on div "Edit Item Staff" at bounding box center [697, 84] width 54 height 10
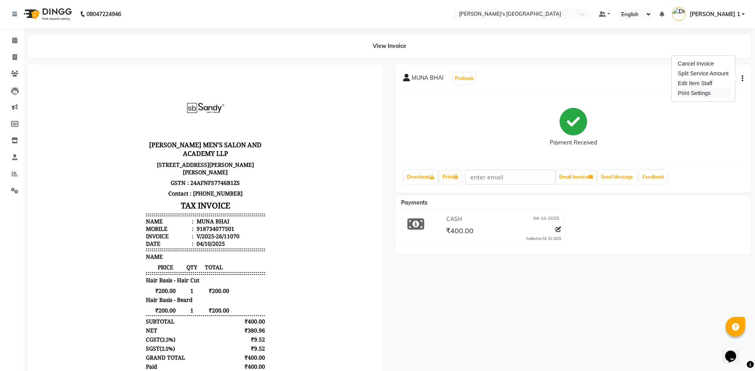
select select "86299"
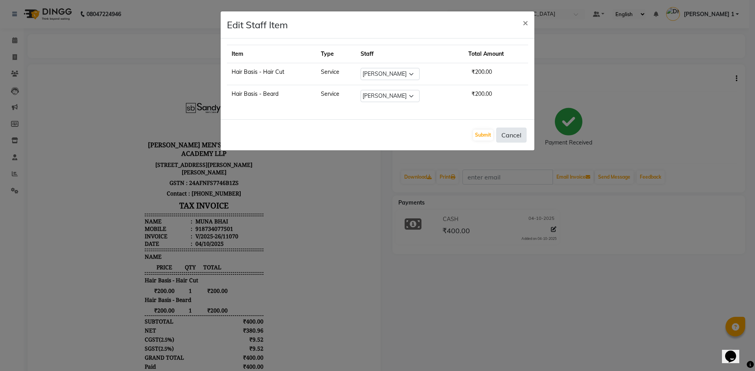
click at [522, 132] on button "Cancel" at bounding box center [511, 135] width 30 height 15
